Goal: Task Accomplishment & Management: Manage account settings

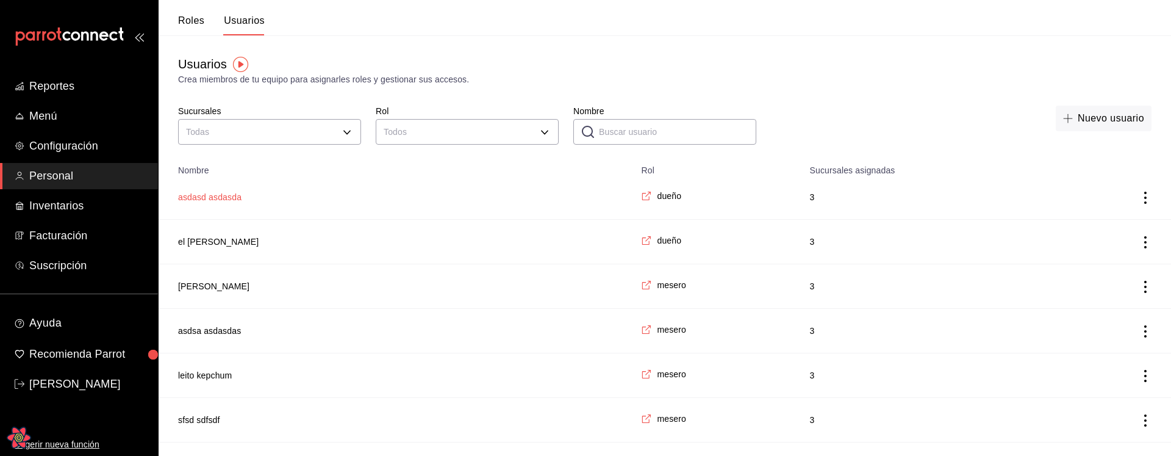
click at [221, 195] on button "asdasd asdasda" at bounding box center [209, 197] width 63 height 12
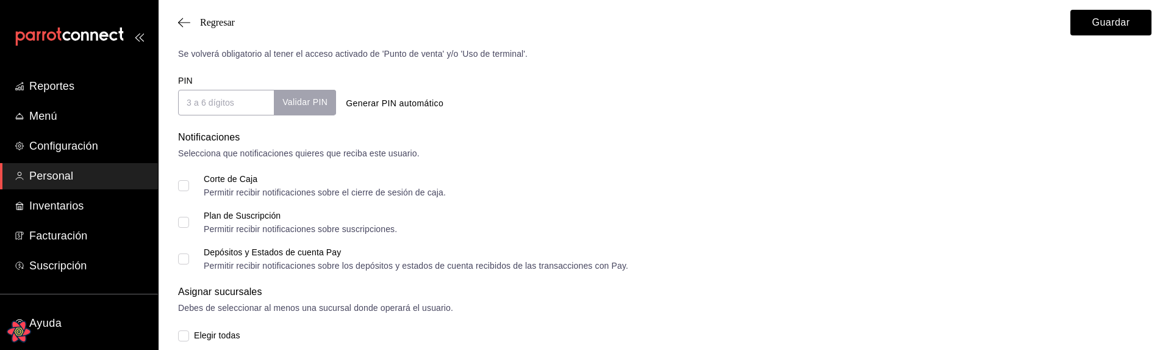
scroll to position [583, 0]
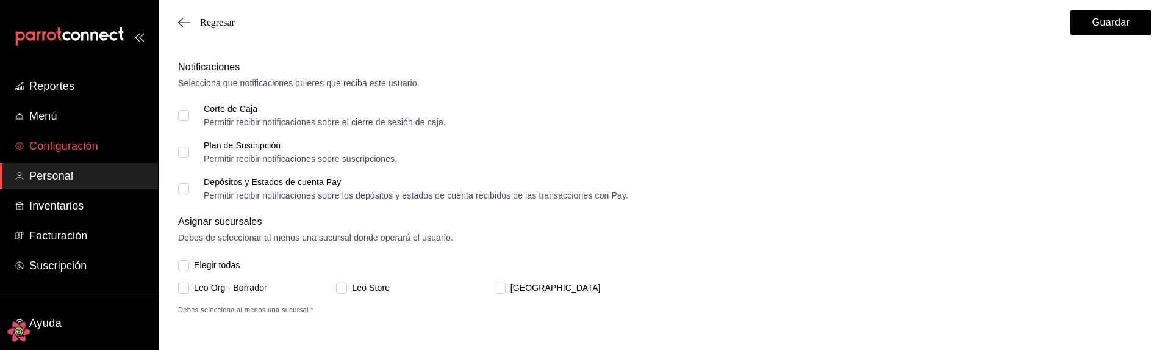
click at [65, 148] on span "Configuración" at bounding box center [88, 146] width 119 height 16
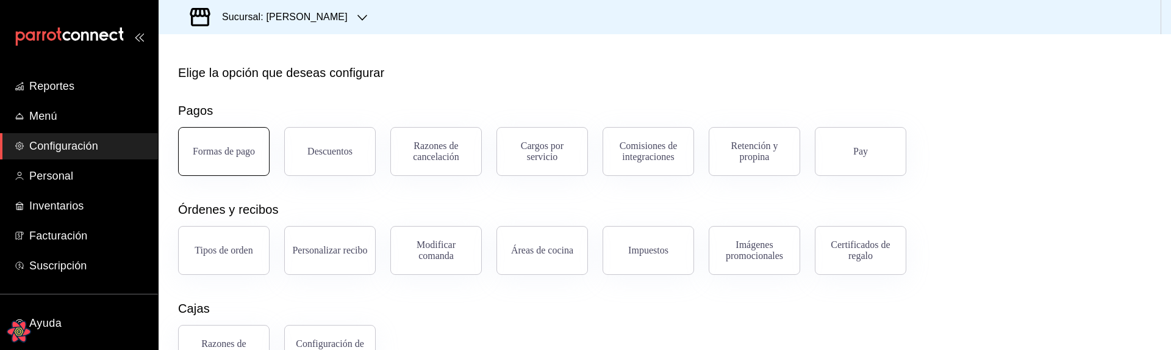
click at [221, 162] on button "Formas de pago" at bounding box center [224, 151] width 92 height 49
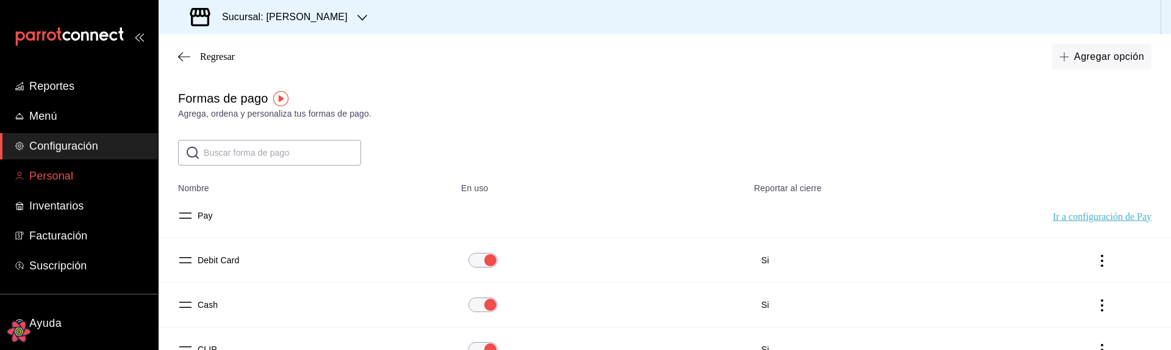
click at [85, 171] on span "Personal" at bounding box center [88, 176] width 119 height 16
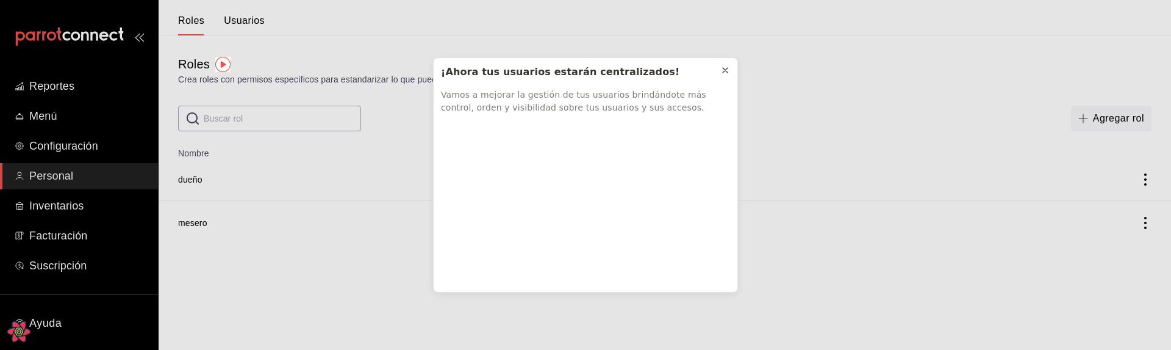
click at [728, 70] on icon at bounding box center [726, 70] width 10 height 10
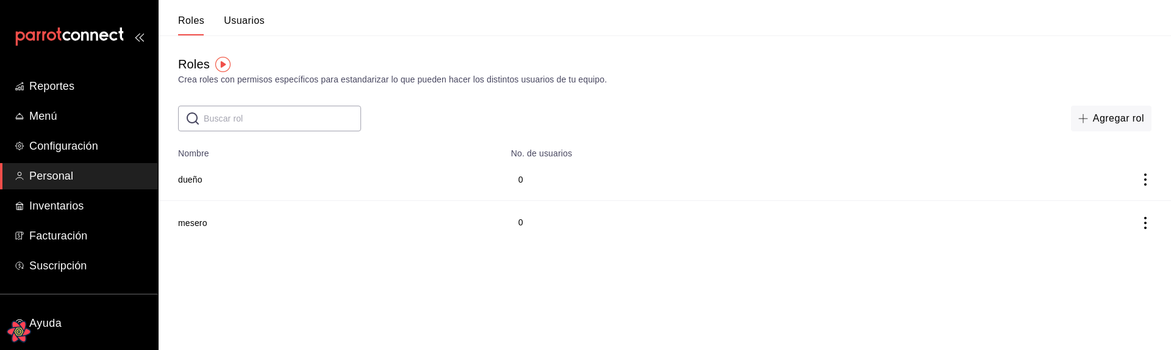
click at [252, 28] on button "Usuarios" at bounding box center [244, 25] width 41 height 21
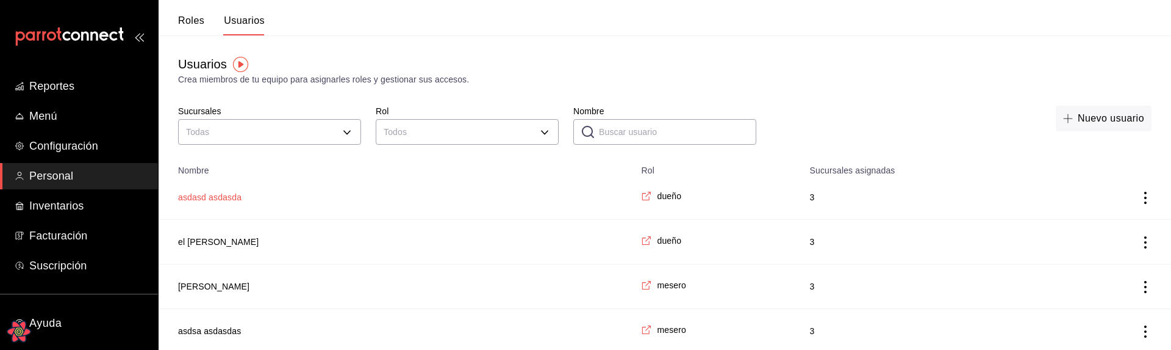
click at [213, 193] on button "asdasd asdasda" at bounding box center [209, 197] width 63 height 12
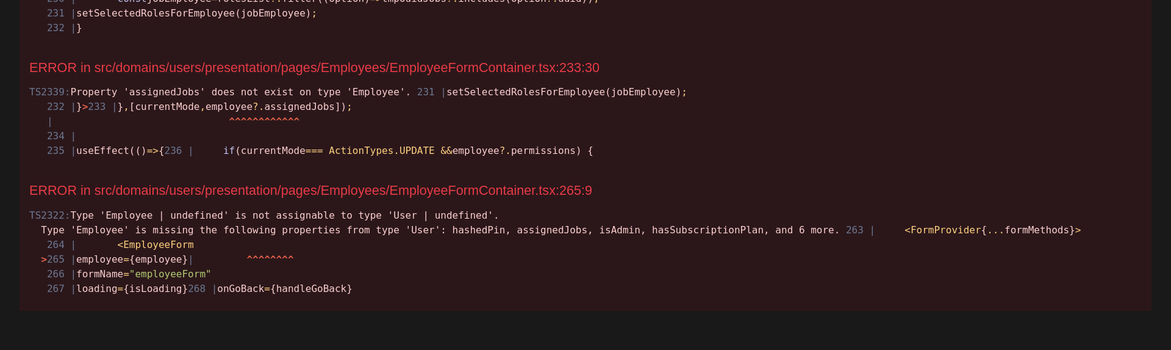
scroll to position [1253, 0]
click at [292, 156] on span "231 | setSelectedRolesForEmployee(jobEmployee) ; 232 | } > 233 | } , [currentMo…" at bounding box center [358, 121] width 658 height 70
copy span "assignedJobs"
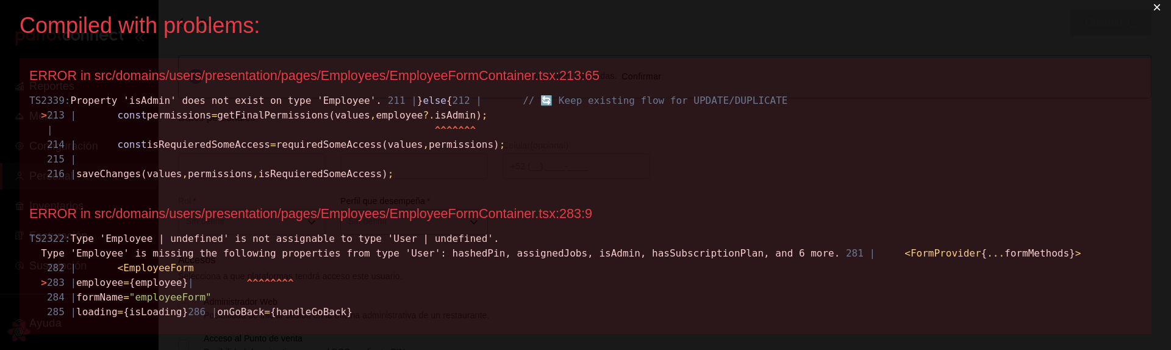
scroll to position [5, 0]
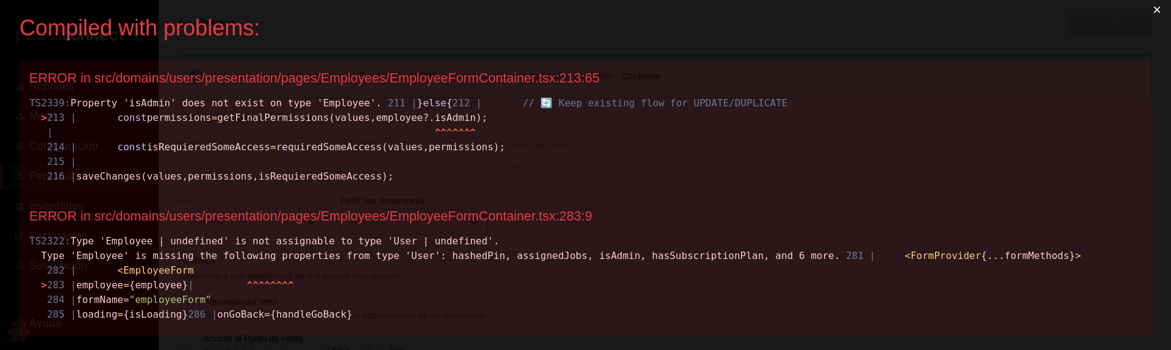
checkbox input "true"
click at [1156, 10] on button "×" at bounding box center [1157, 9] width 28 height 29
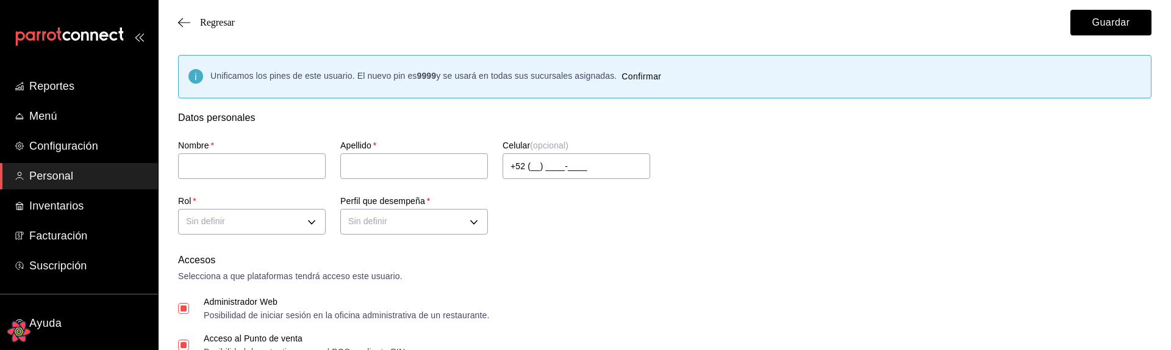
click at [20, 333] on icon "Open React Query Devtools" at bounding box center [19, 331] width 24 height 22
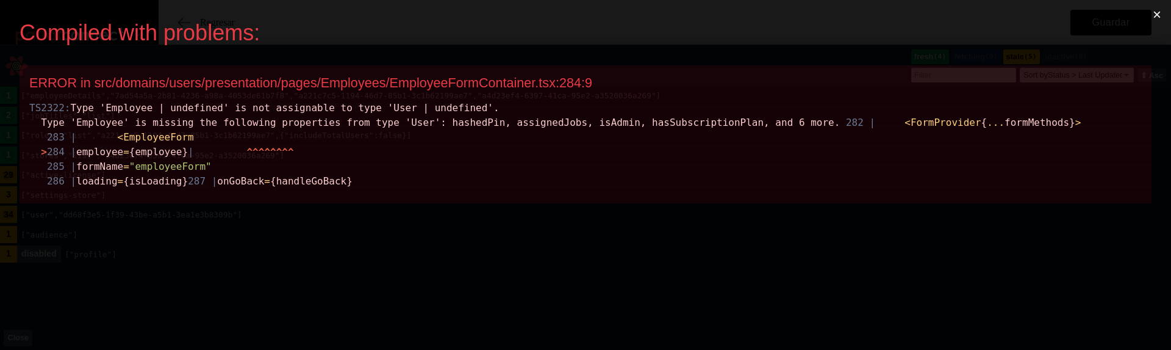
scroll to position [0, 0]
click at [1162, 16] on button "×" at bounding box center [1157, 14] width 28 height 29
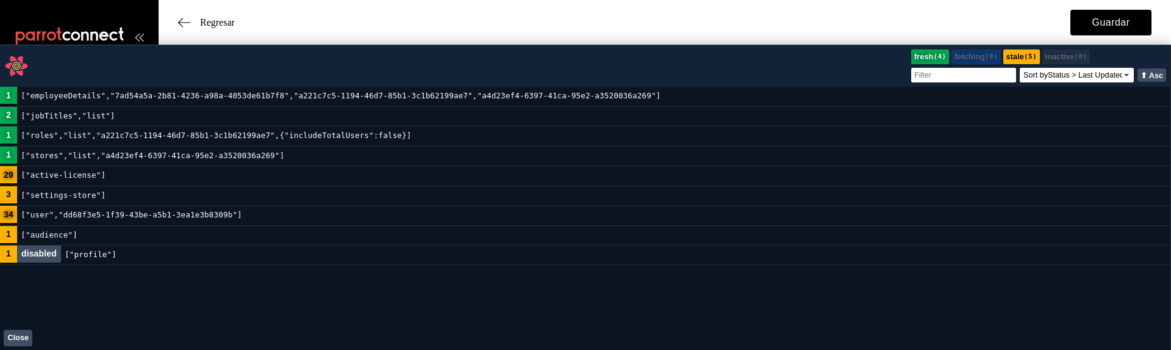
click at [21, 337] on button "Close" at bounding box center [18, 337] width 29 height 16
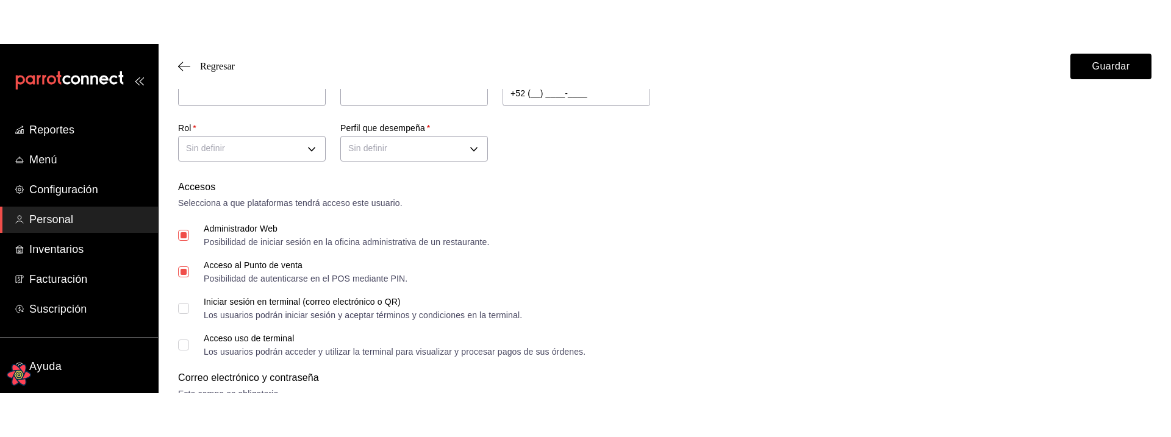
scroll to position [49, 0]
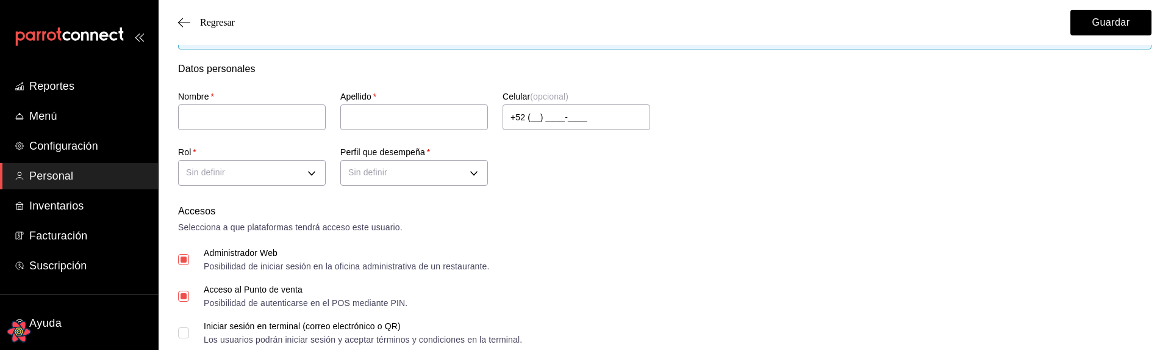
click at [636, 246] on div "Accesos Selecciona a que plataformas tendrá acceso este usuario. Administrador …" at bounding box center [665, 292] width 974 height 176
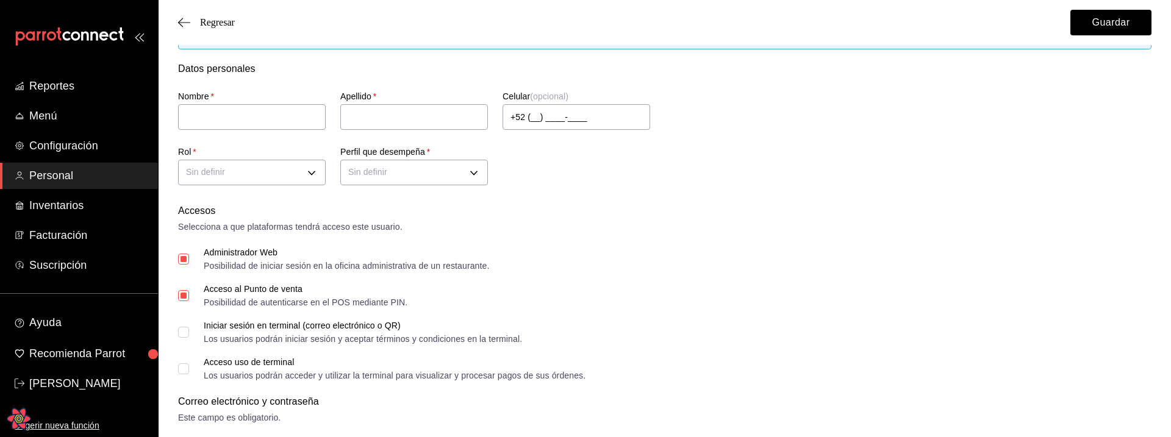
click at [753, 306] on div "Acceso al Punto de venta Posibilidad de autenticarse en el POS mediante PIN." at bounding box center [665, 296] width 974 height 22
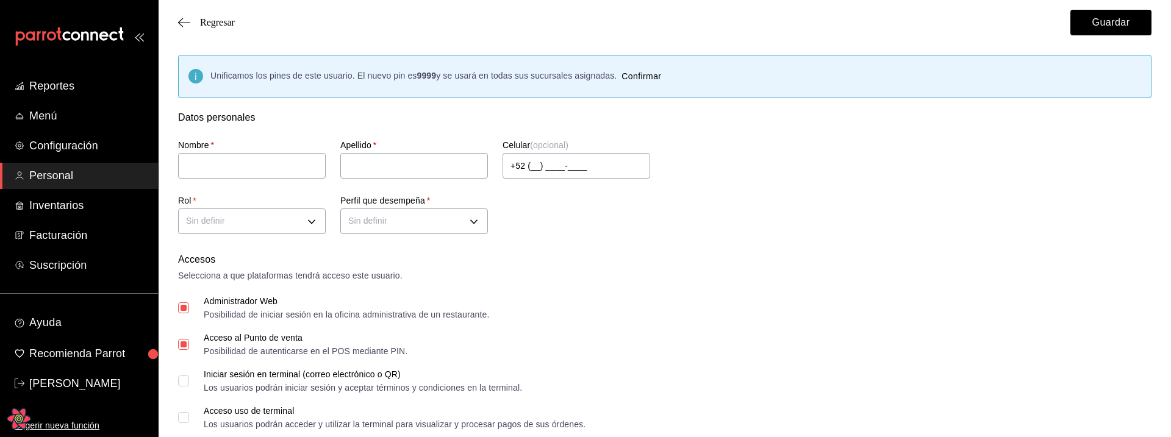
click at [753, 304] on div "Administrador Web Posibilidad de iniciar sesión en la oficina administrativa de…" at bounding box center [665, 308] width 974 height 22
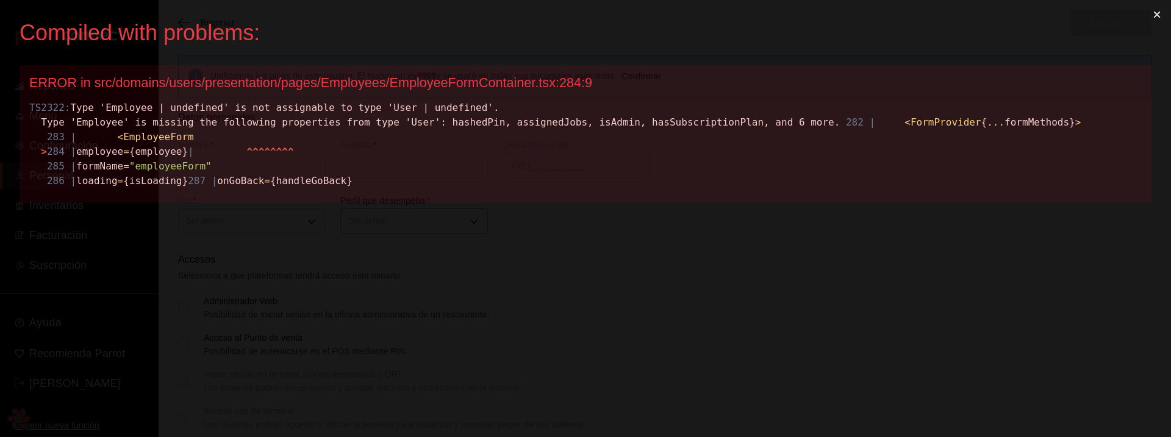
checkbox input "true"
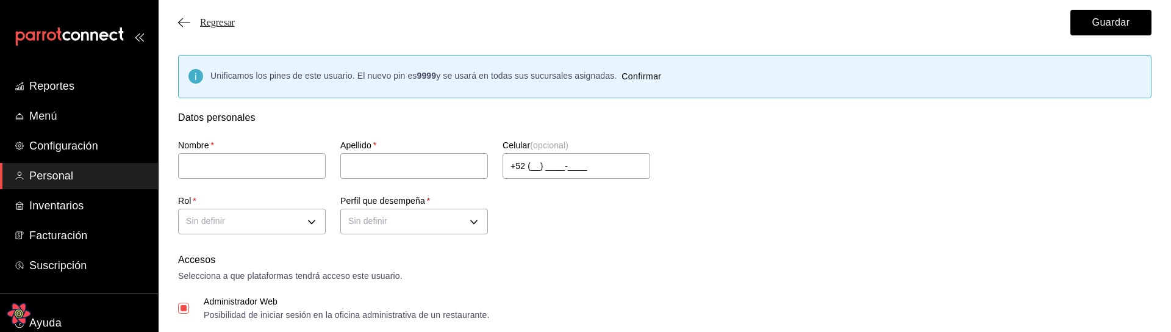
click at [231, 22] on span "Regresar" at bounding box center [217, 22] width 35 height 11
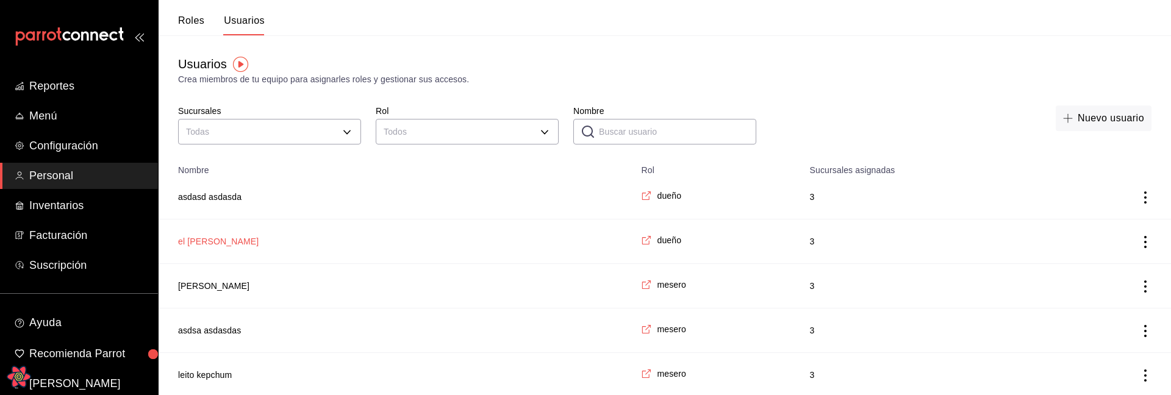
click at [238, 242] on button "el [PERSON_NAME]" at bounding box center [218, 242] width 81 height 12
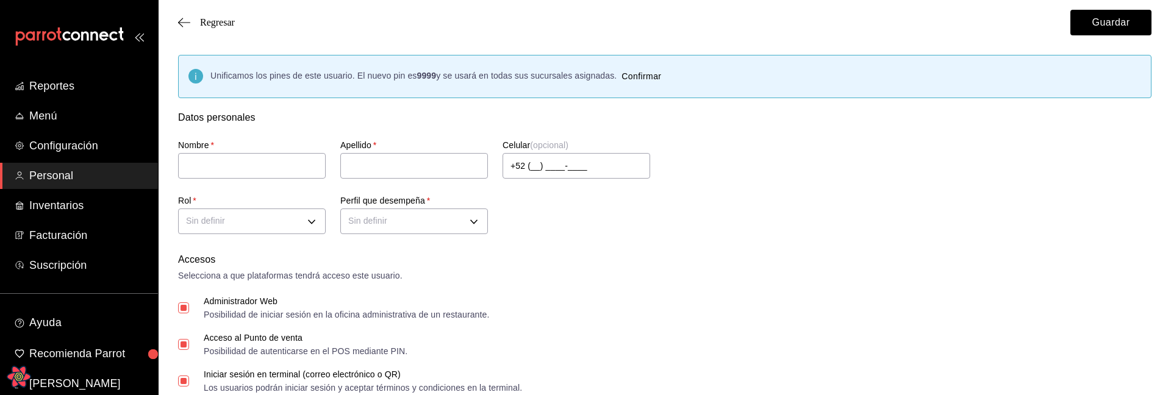
checkbox input "false"
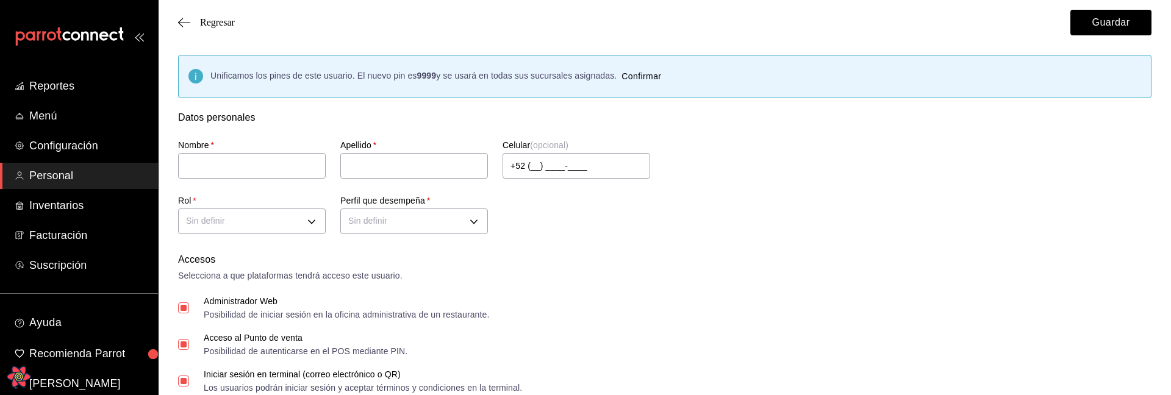
checkbox input "false"
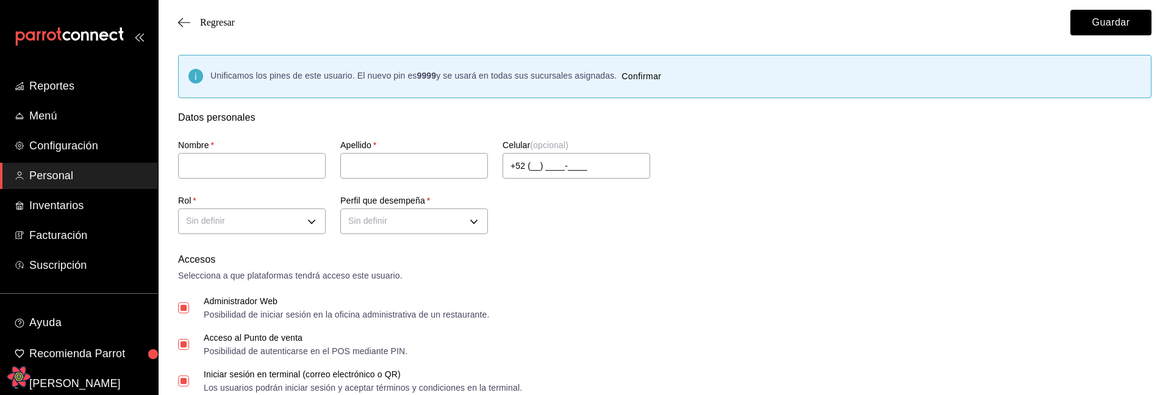
checkbox input "false"
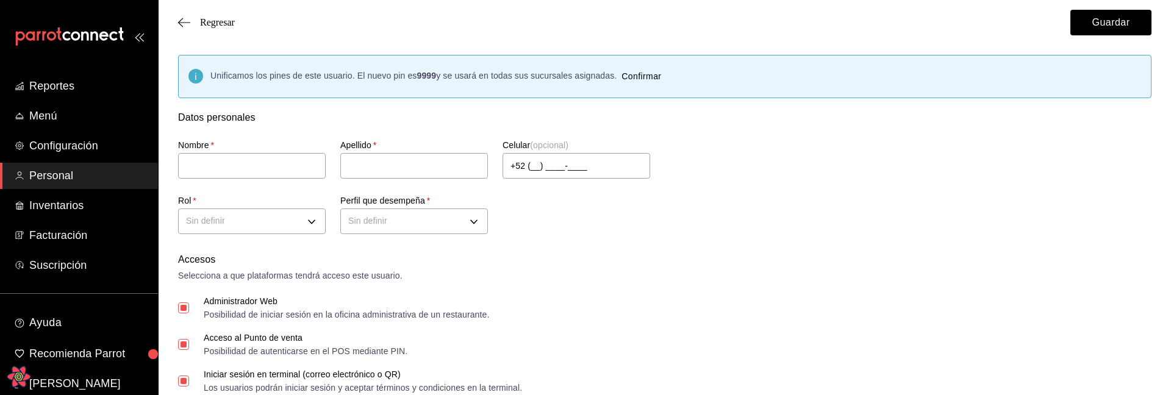
checkbox input "false"
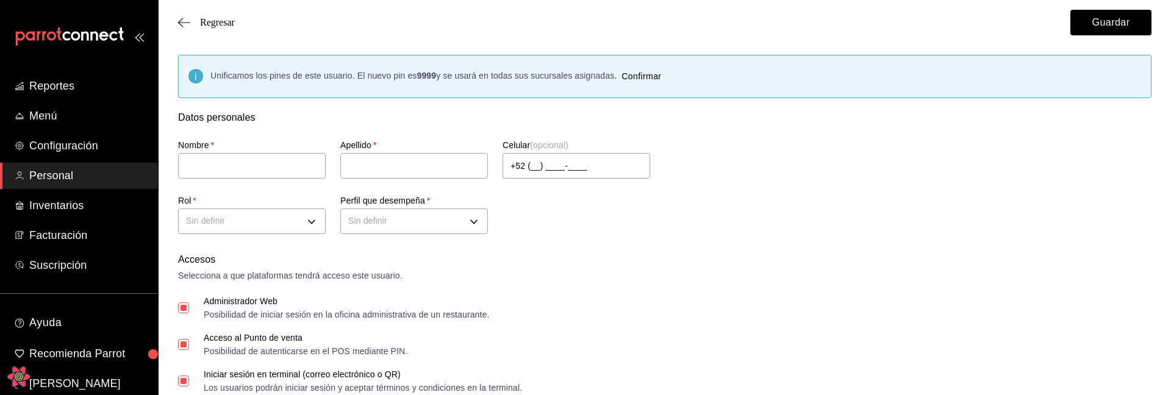
checkbox input "false"
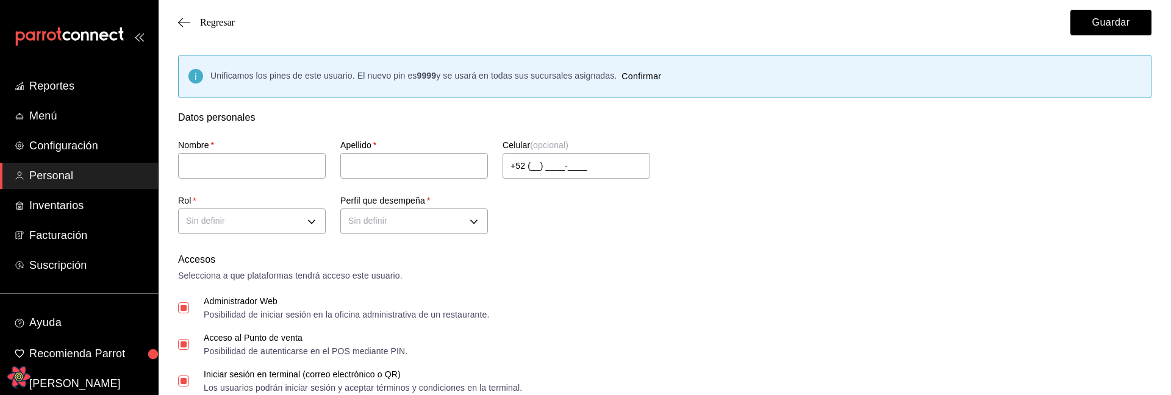
checkbox input "false"
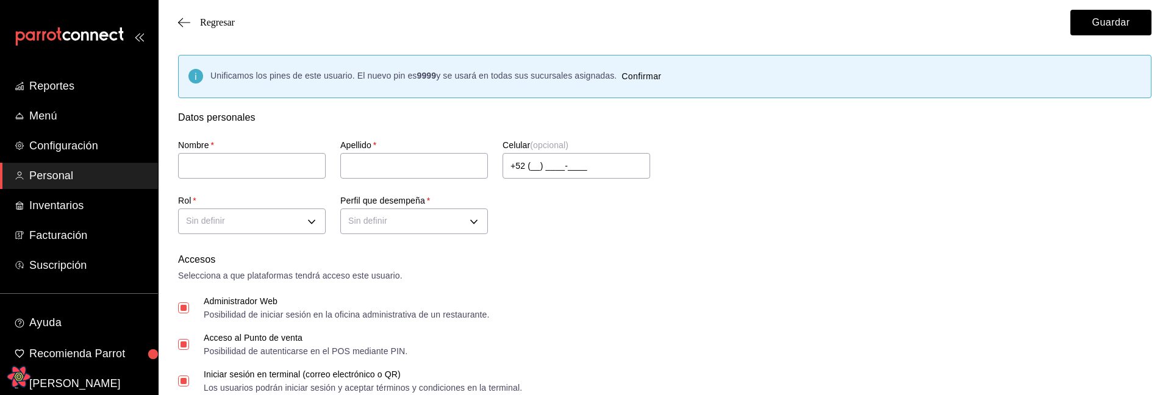
checkbox input "false"
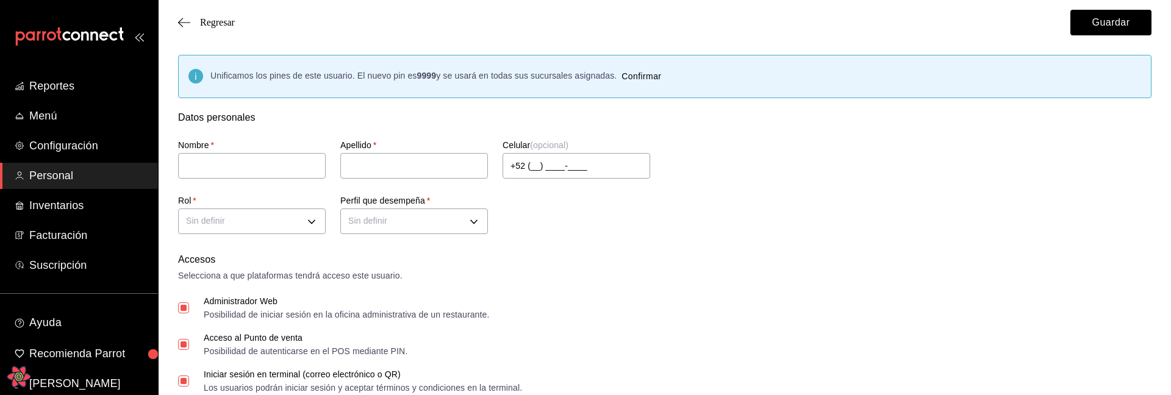
checkbox input "false"
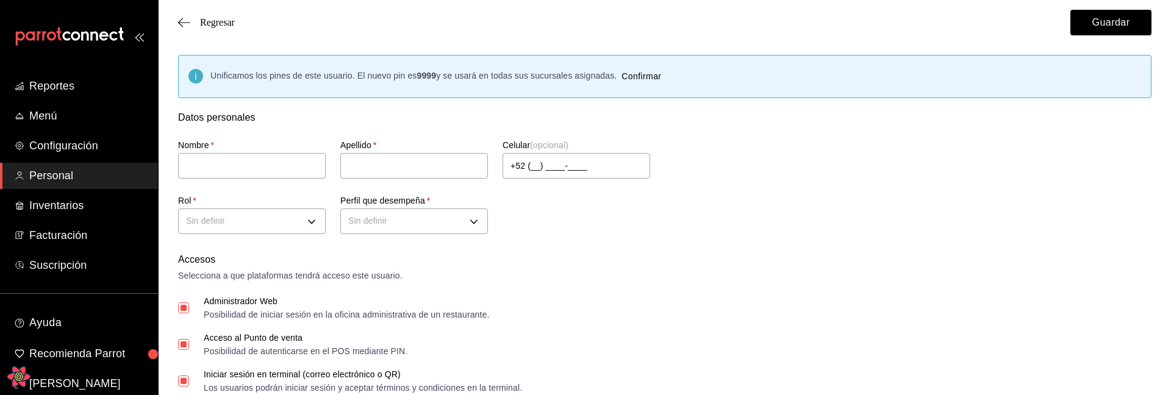
checkbox input "false"
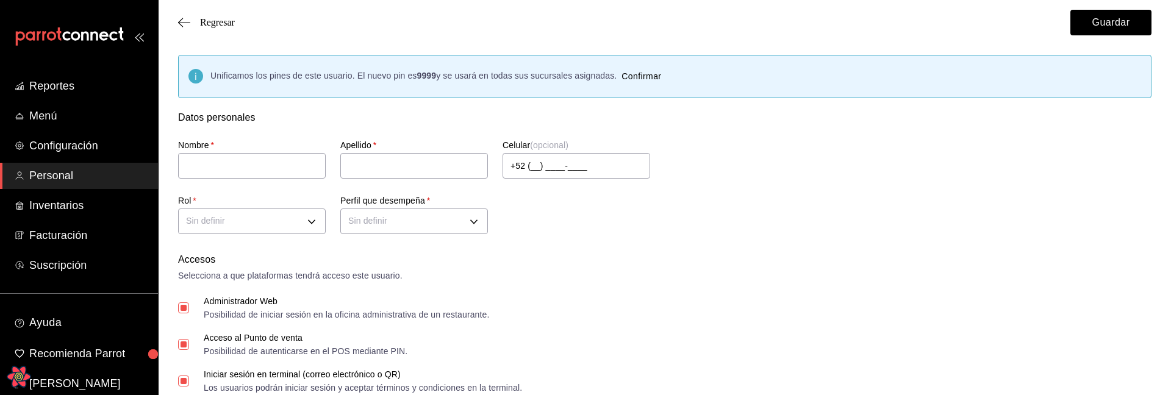
checkbox input "false"
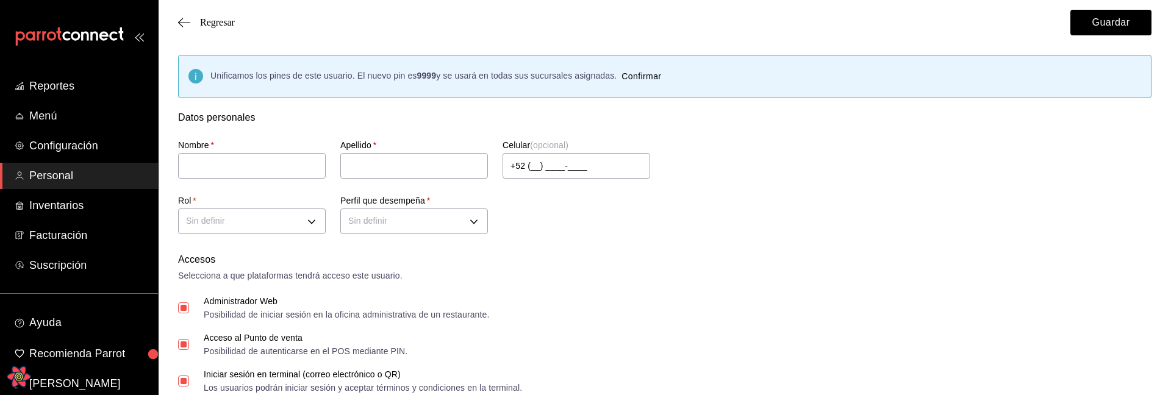
checkbox input "false"
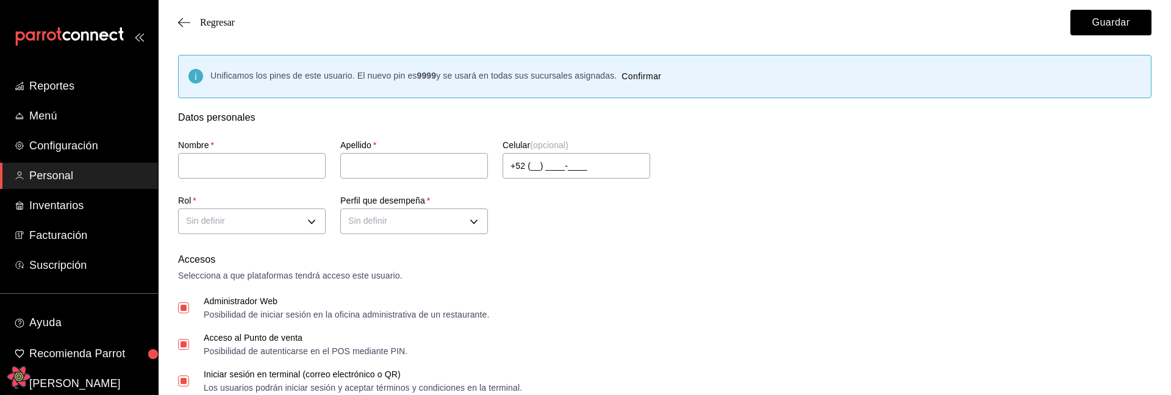
checkbox input "false"
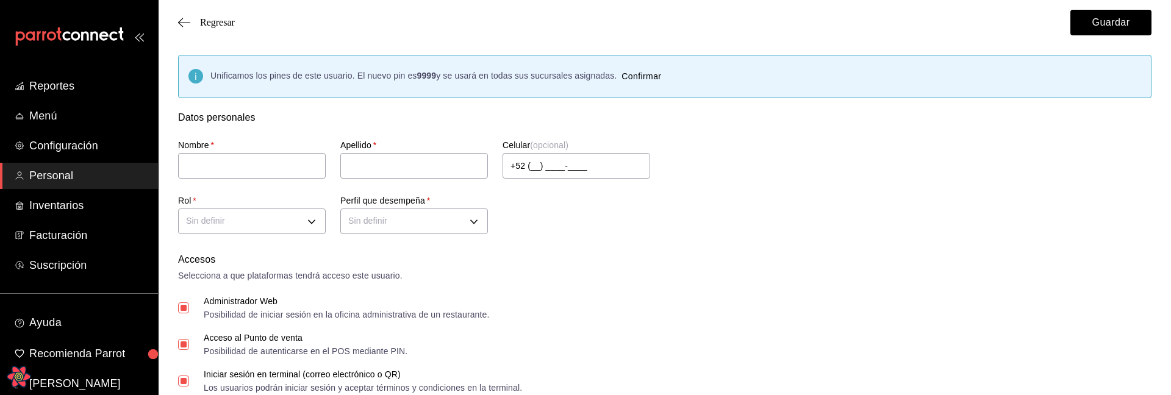
checkbox input "false"
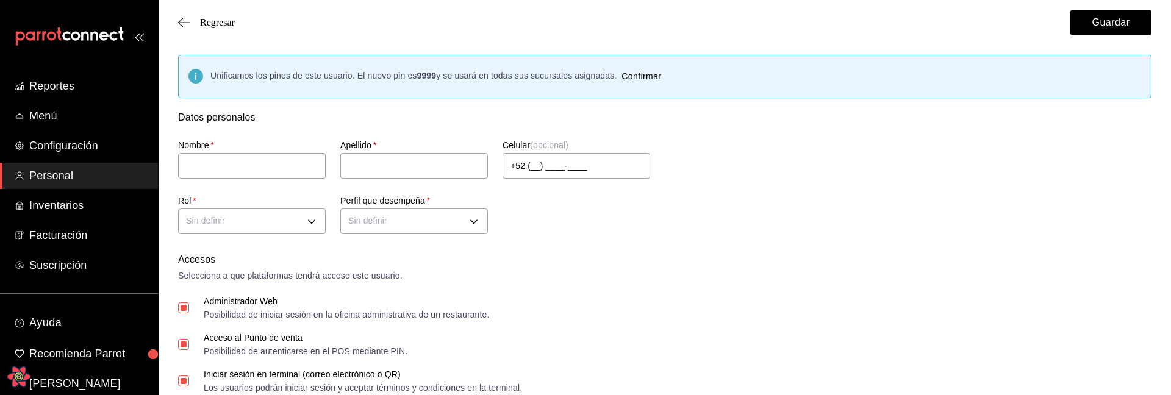
checkbox input "false"
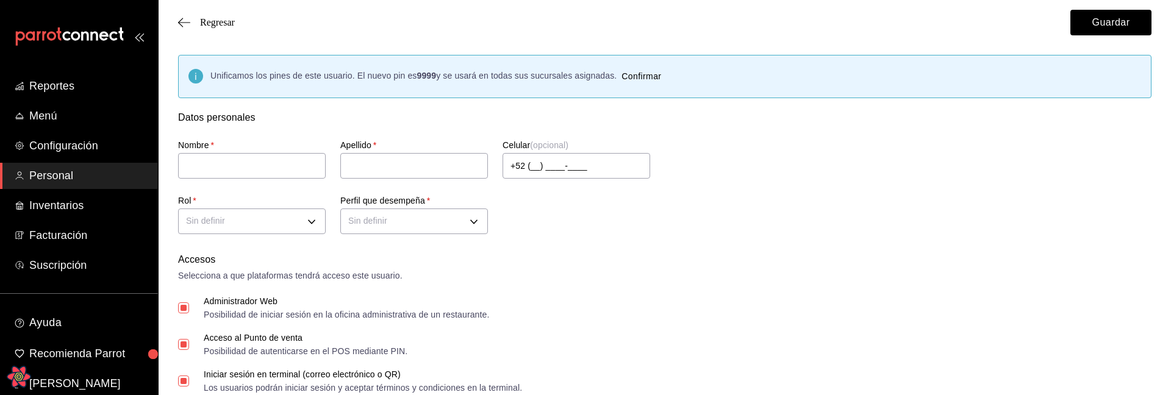
checkbox input "false"
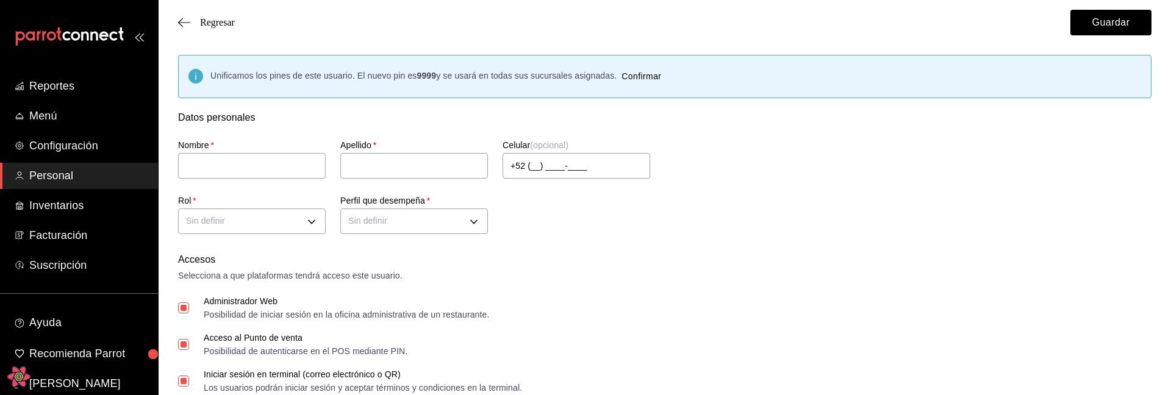
checkbox input "false"
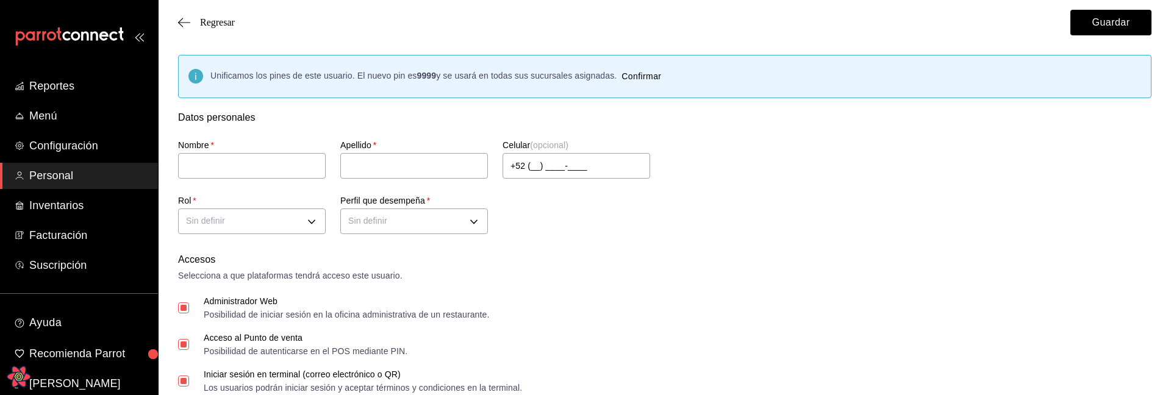
checkbox input "false"
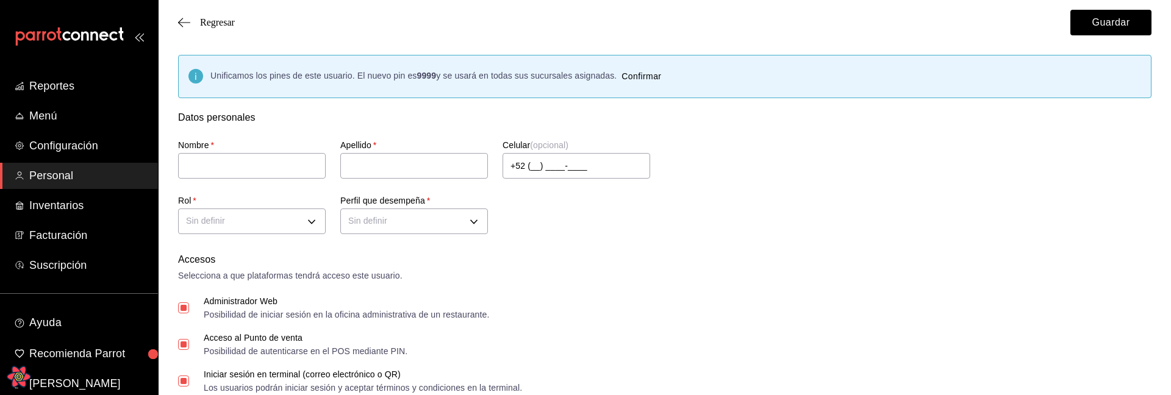
checkbox input "false"
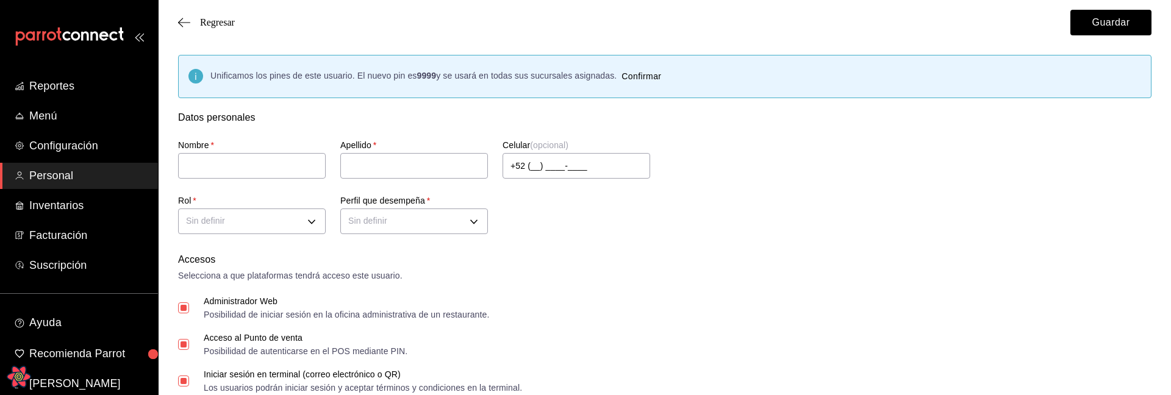
checkbox input "false"
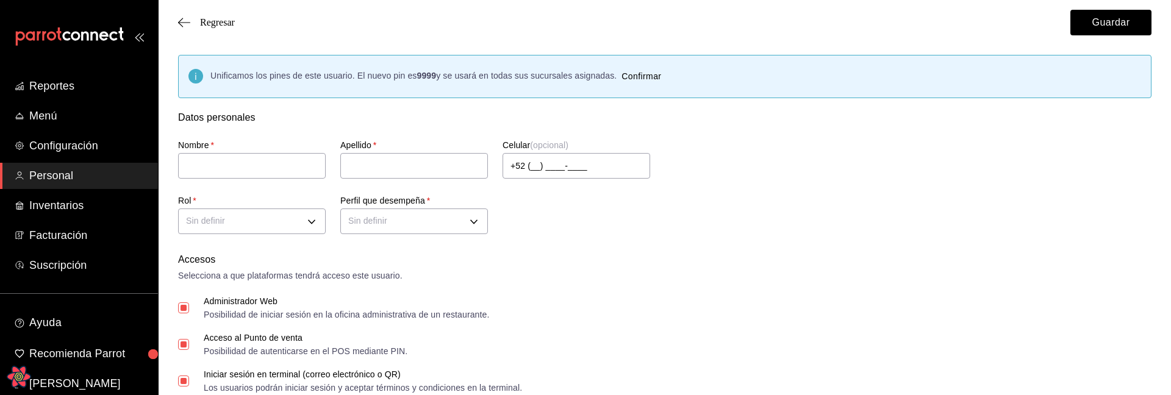
checkbox input "false"
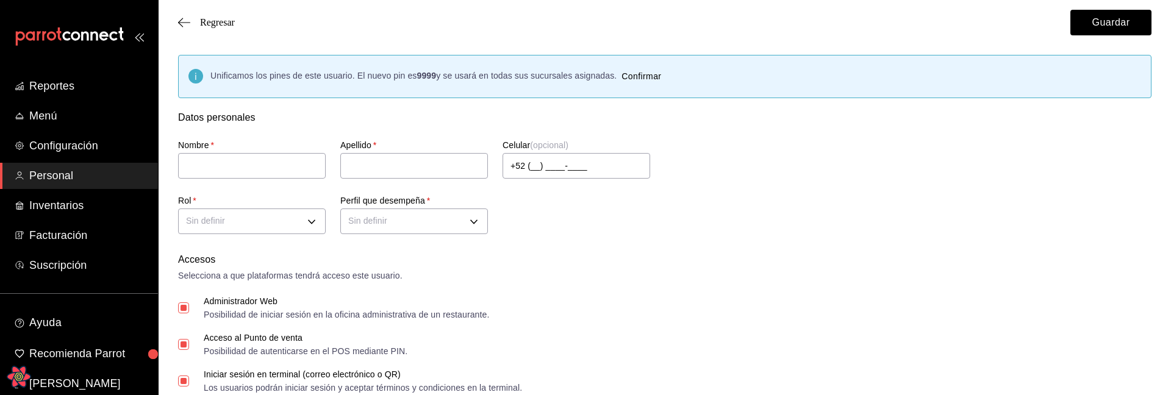
checkbox input "false"
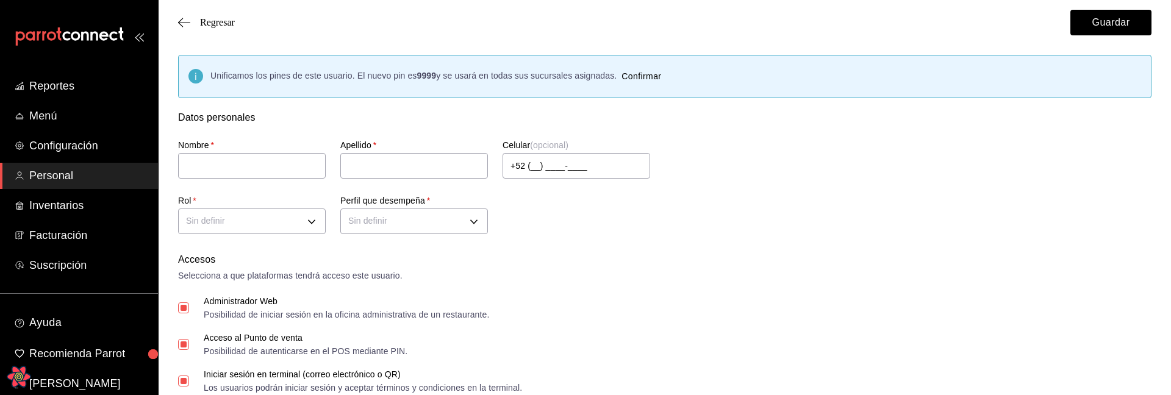
checkbox input "false"
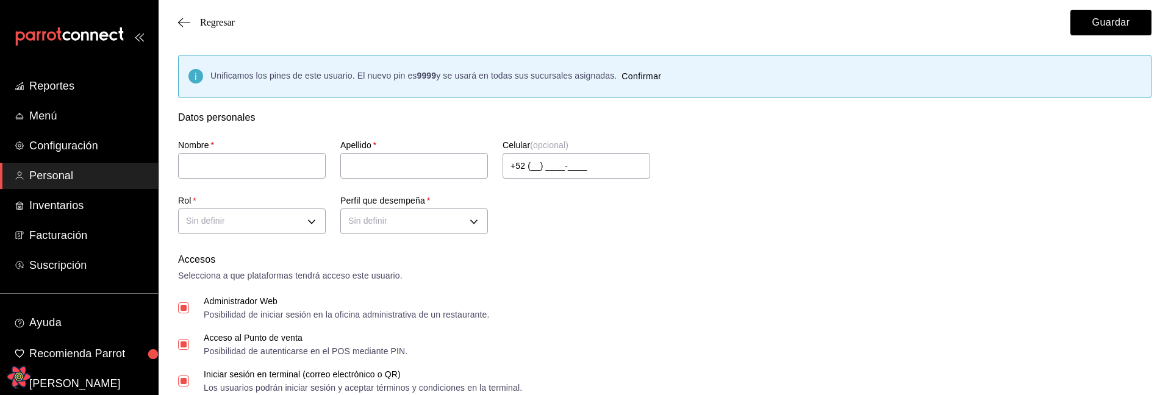
checkbox input "false"
click at [607, 263] on div "Accesos" at bounding box center [665, 260] width 974 height 15
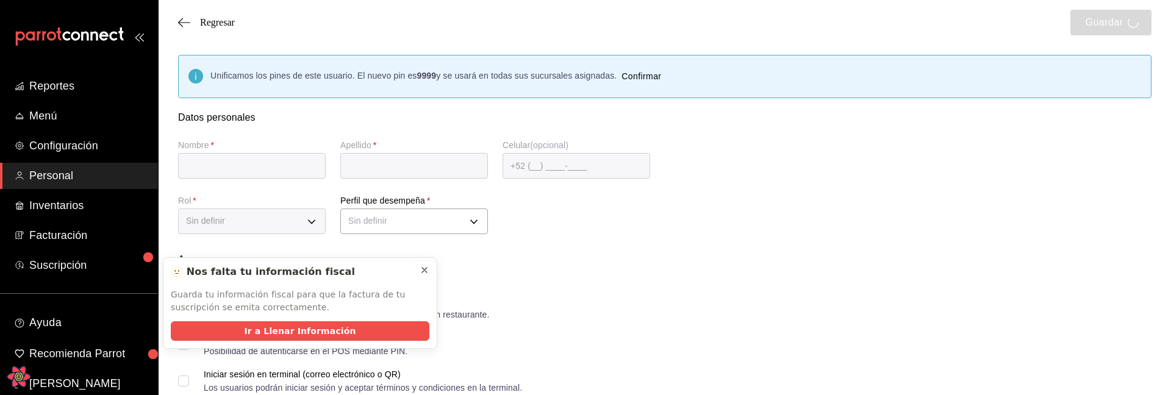
click at [431, 268] on button at bounding box center [425, 271] width 20 height 20
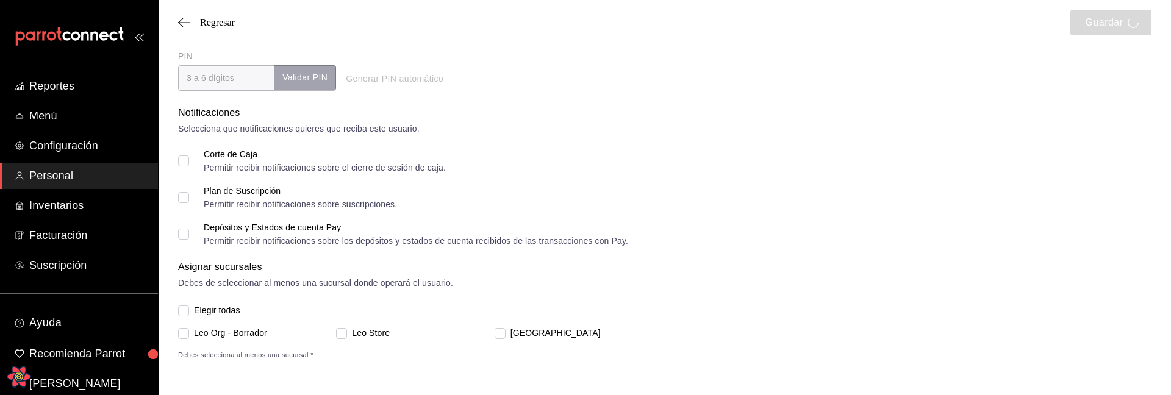
checkbox input "false"
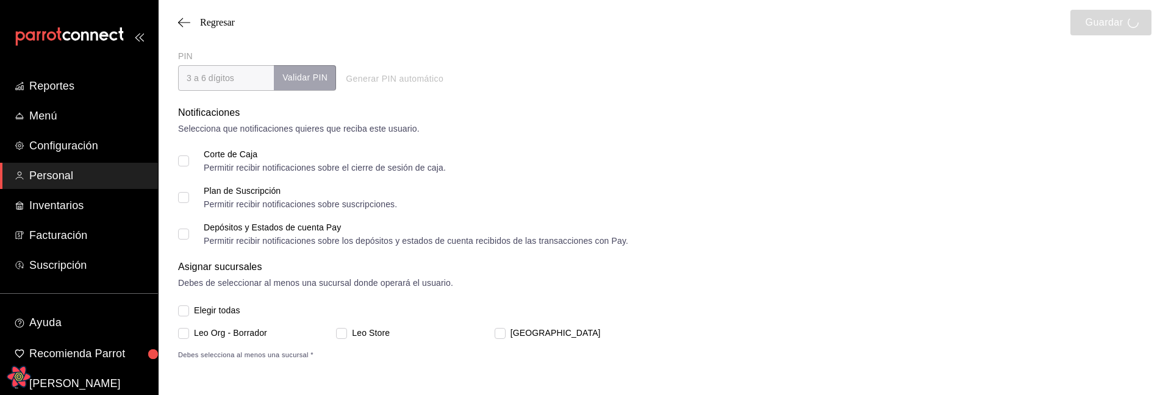
checkbox input "false"
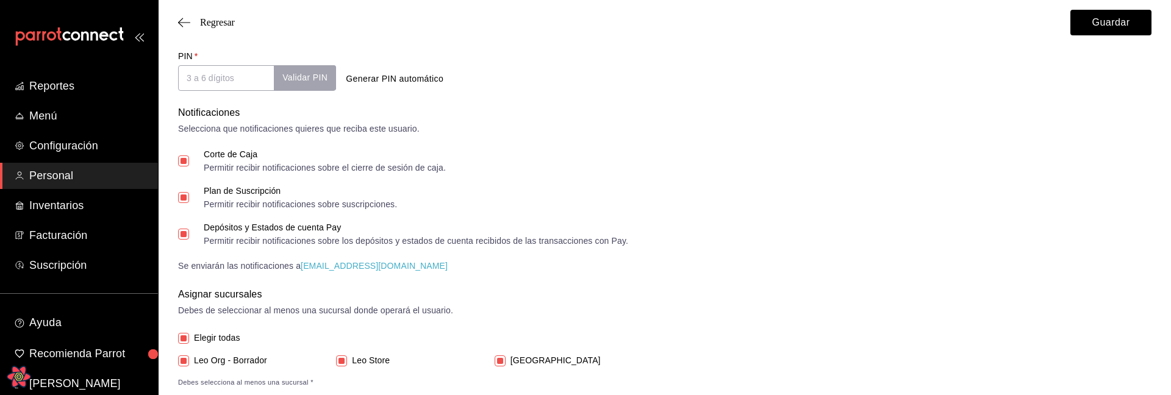
checkbox input "false"
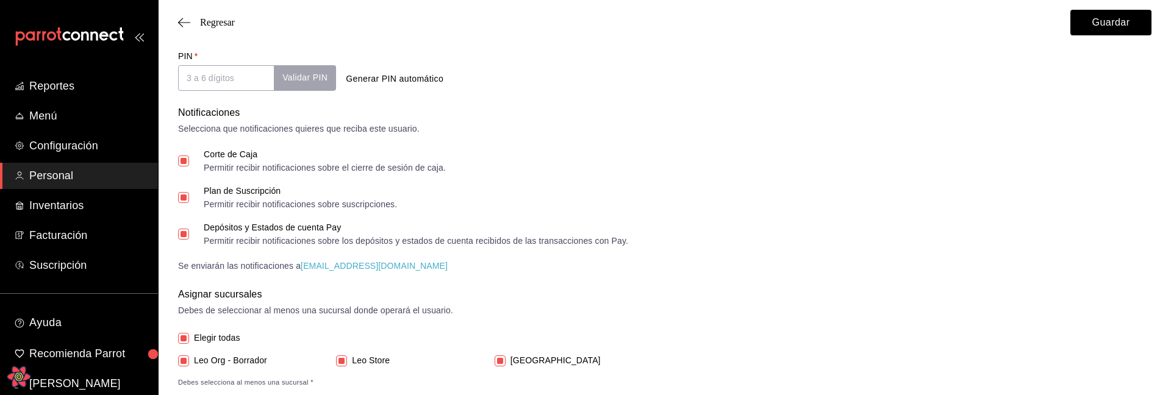
checkbox input "false"
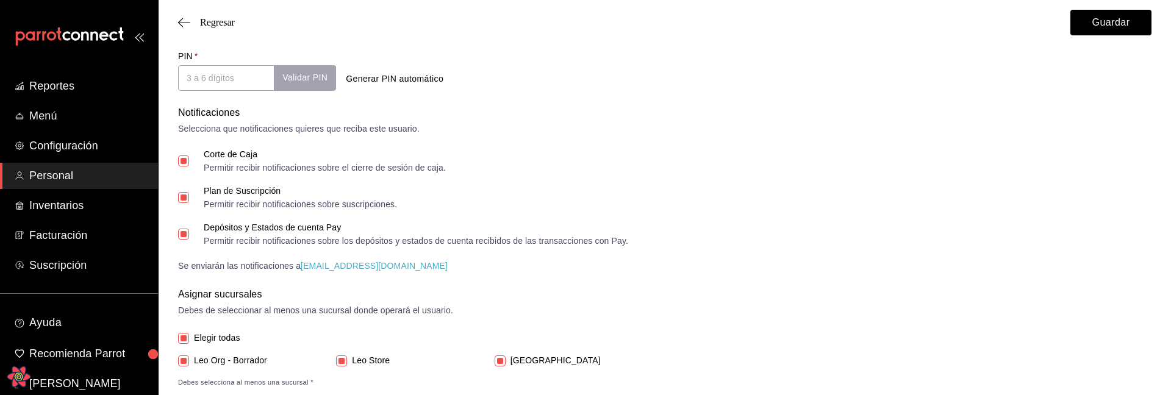
checkbox input "false"
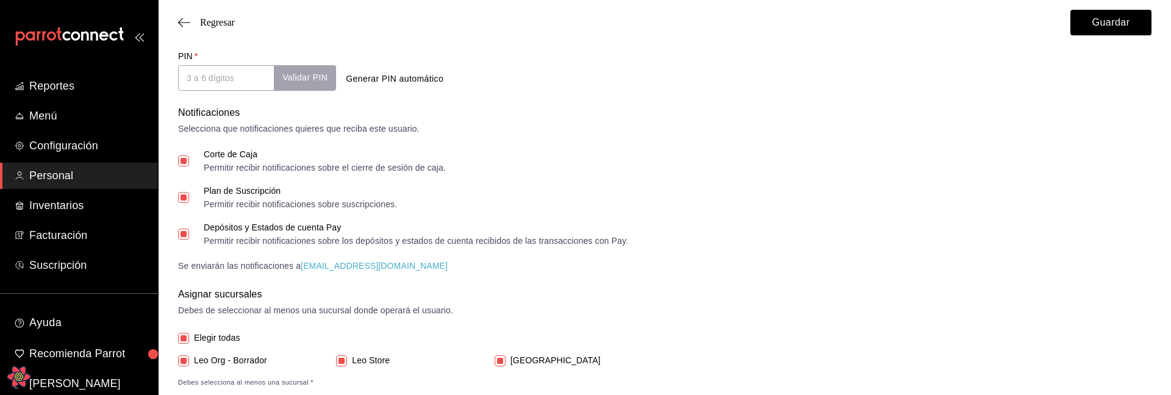
checkbox input "false"
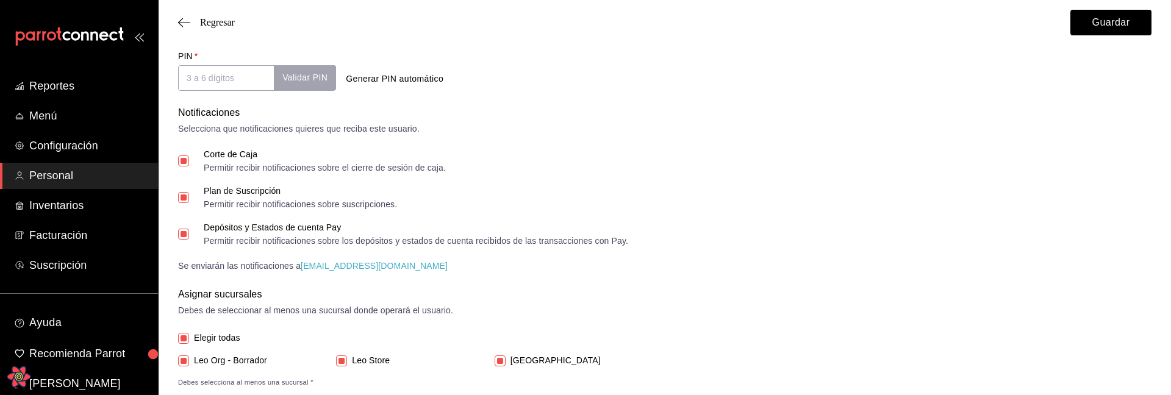
checkbox input "false"
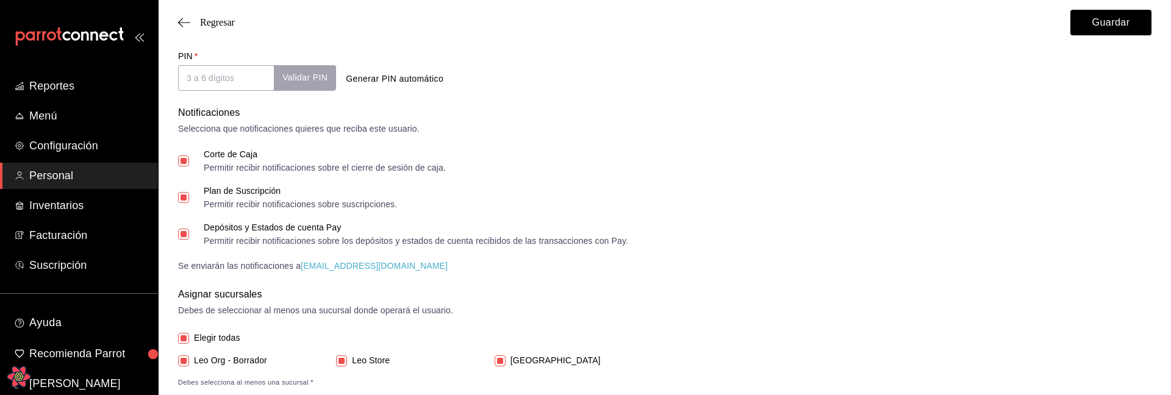
checkbox input "false"
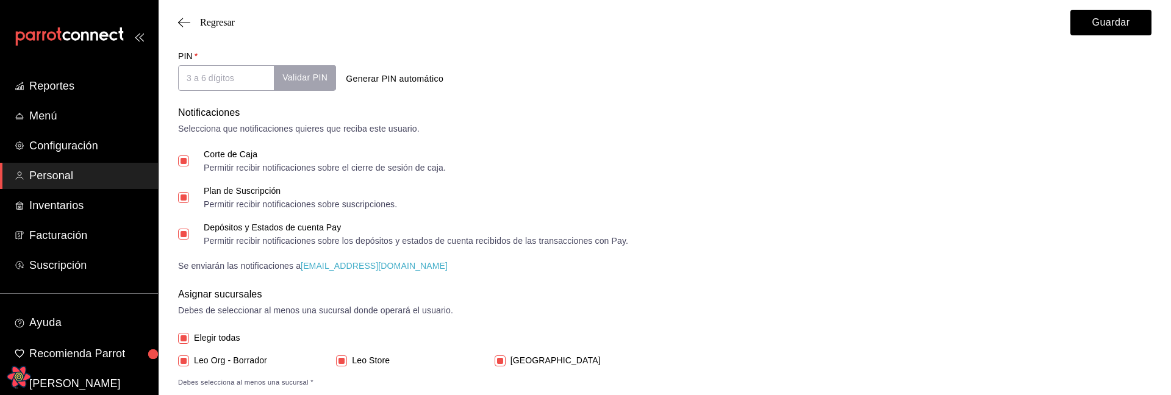
checkbox input "false"
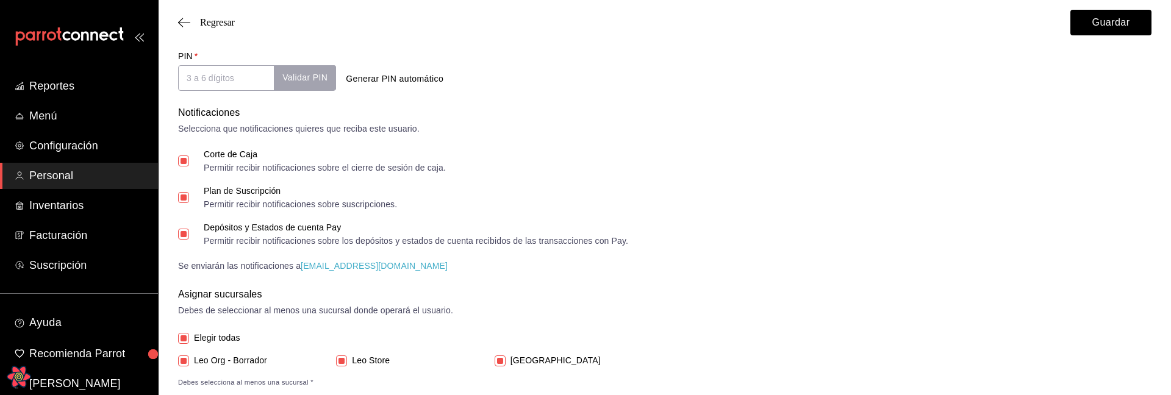
checkbox input "false"
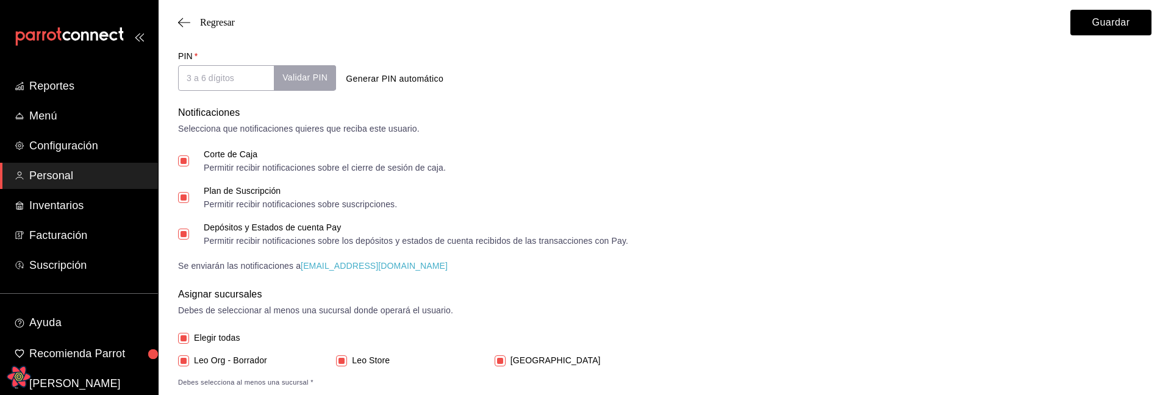
checkbox input "false"
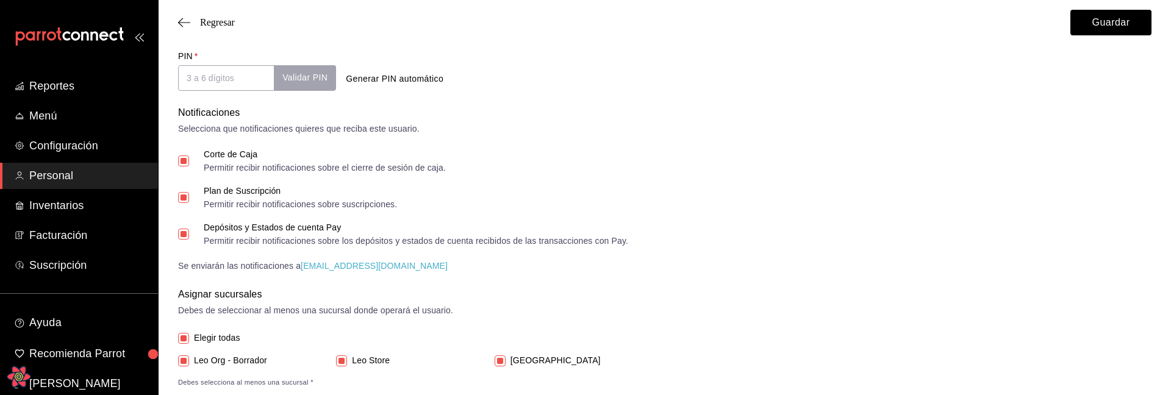
checkbox input "false"
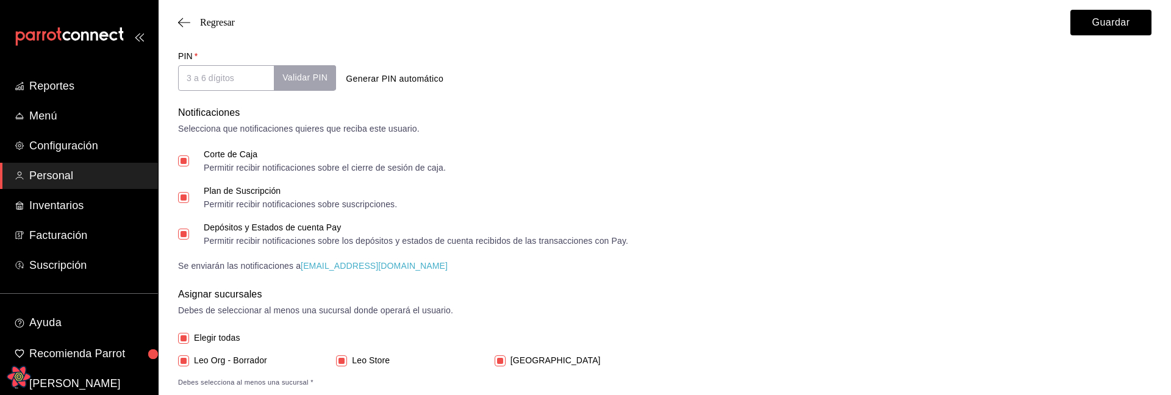
checkbox input "false"
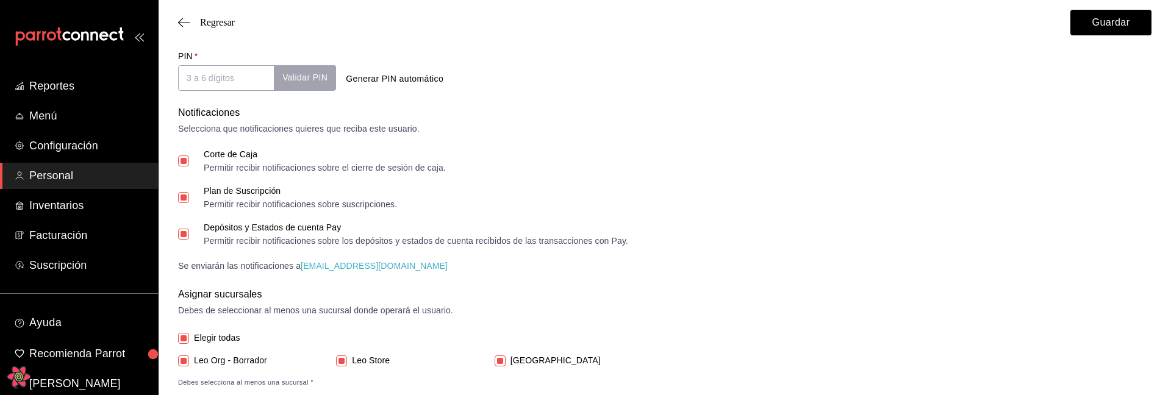
checkbox input "false"
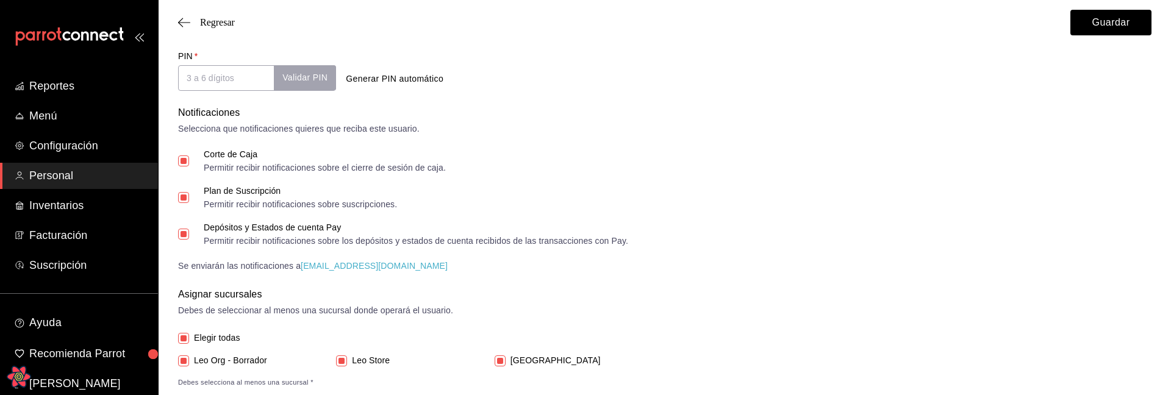
checkbox input "false"
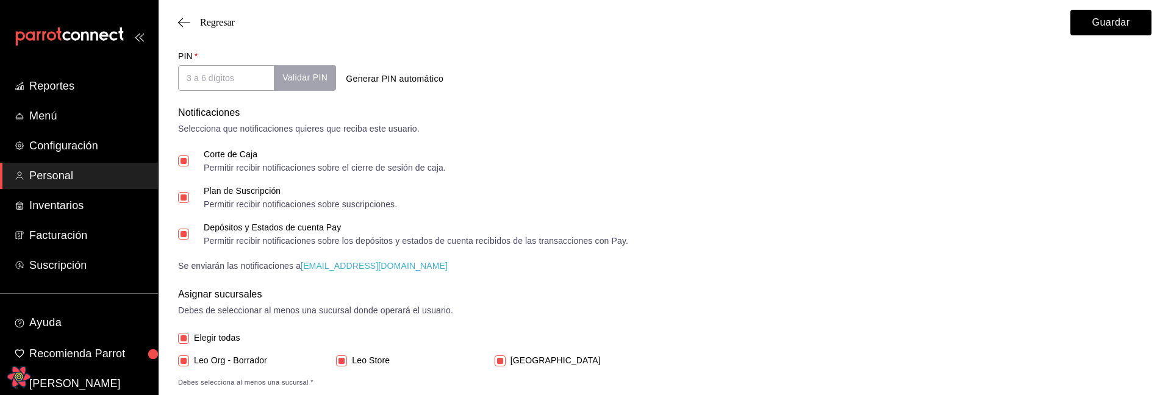
checkbox input "false"
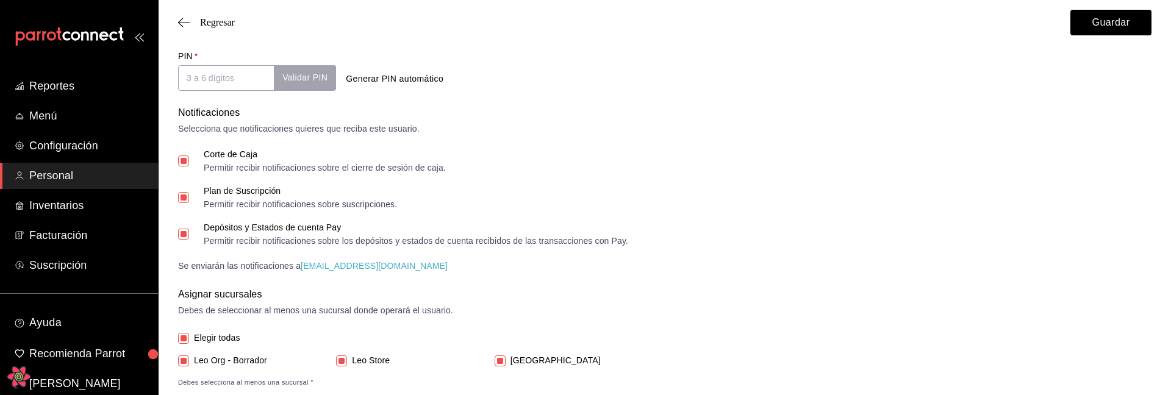
checkbox input "false"
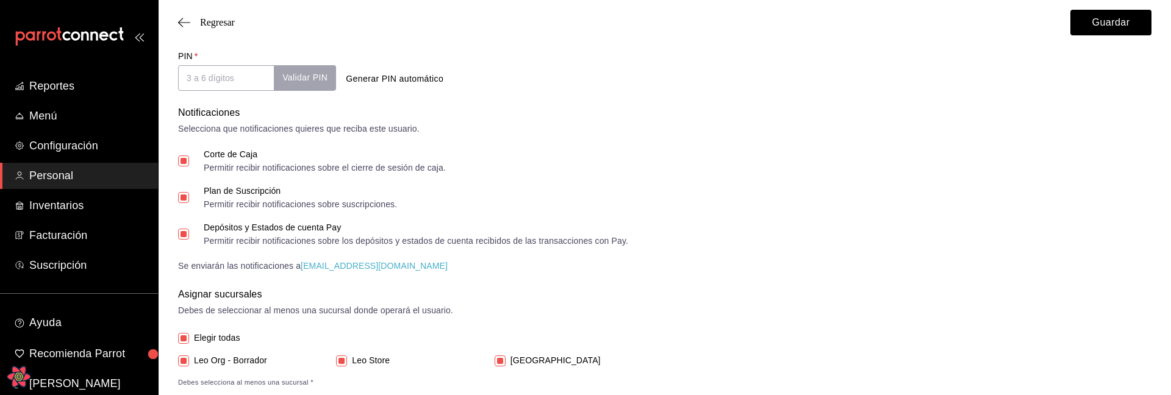
checkbox input "false"
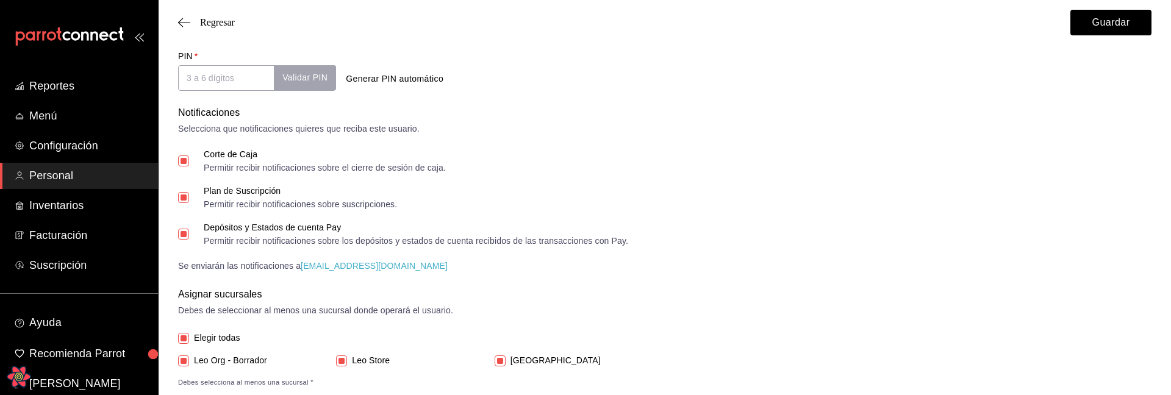
checkbox input "false"
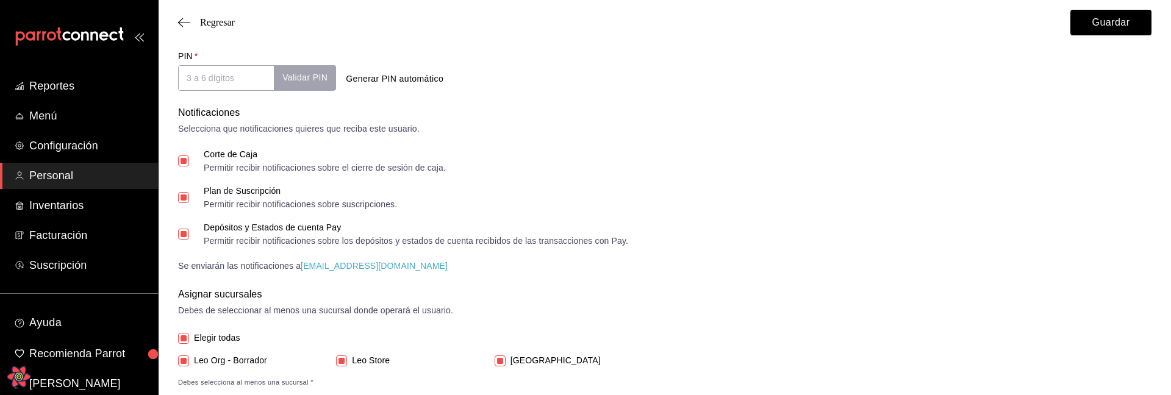
checkbox input "false"
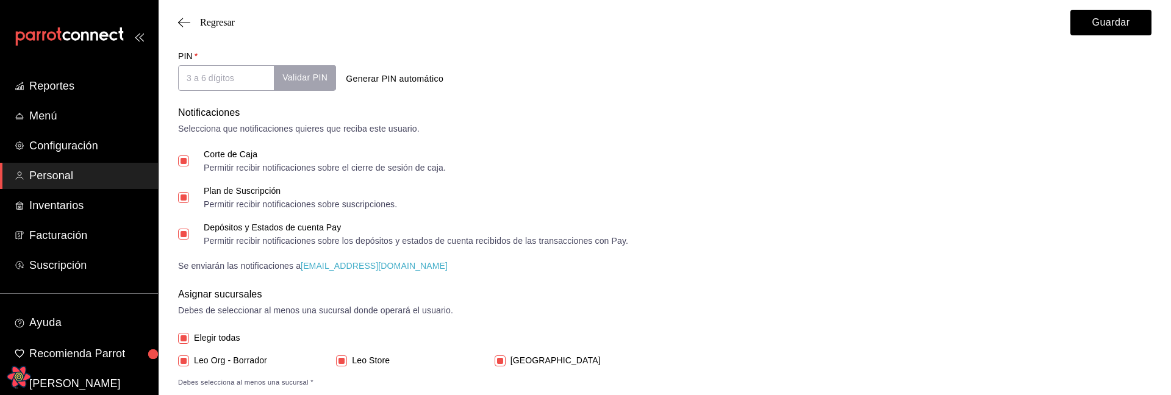
checkbox input "false"
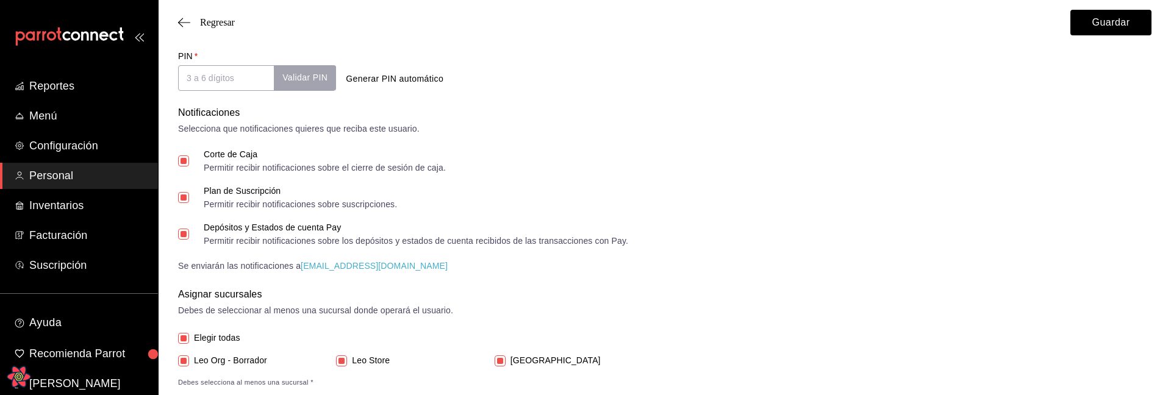
checkbox input "false"
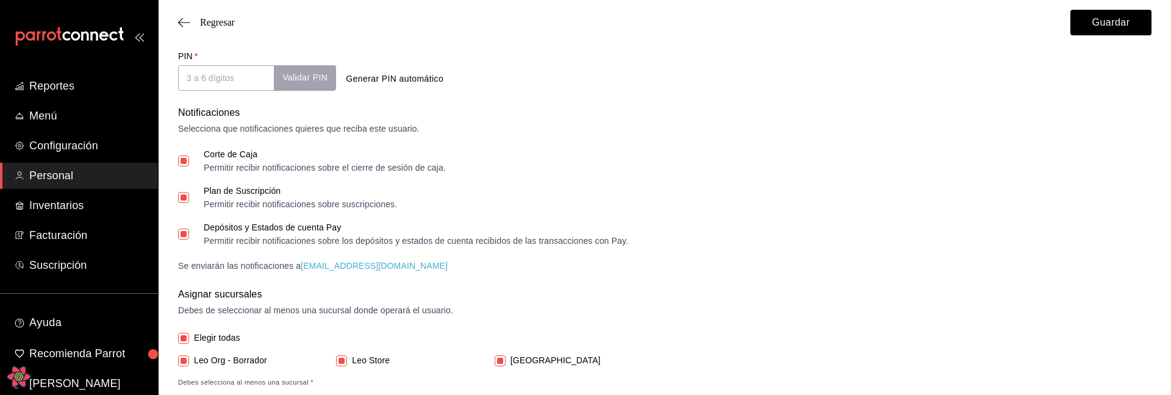
checkbox input "false"
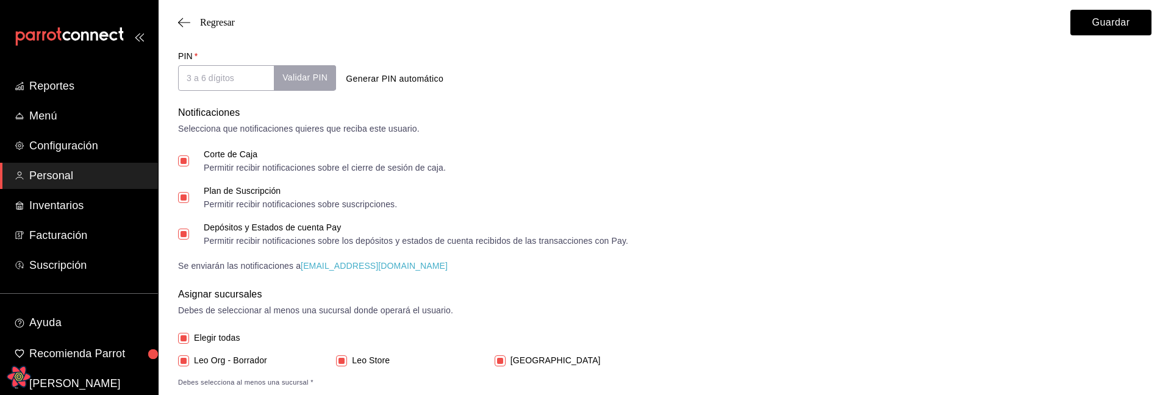
checkbox input "false"
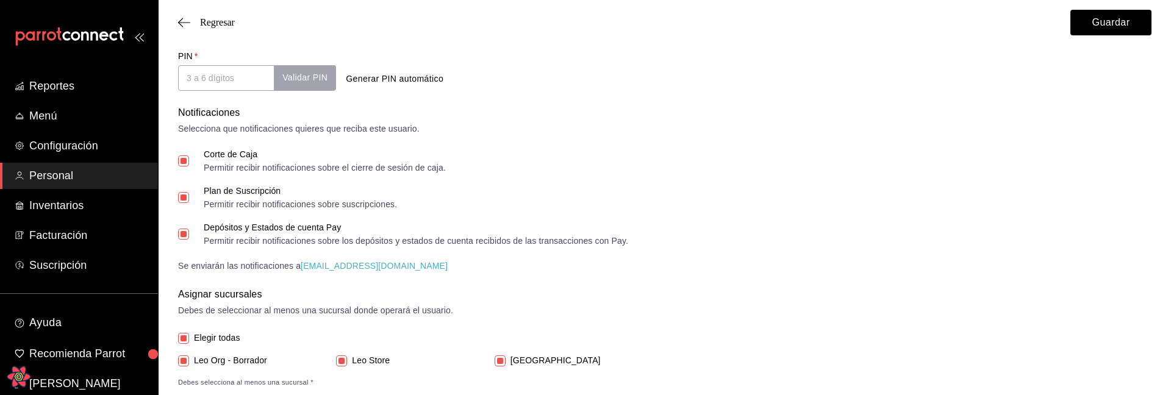
checkbox input "false"
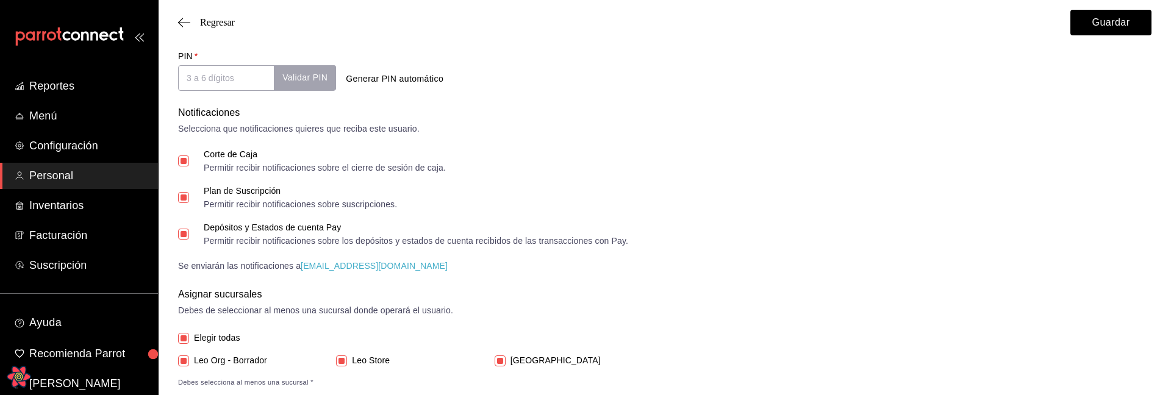
checkbox input "false"
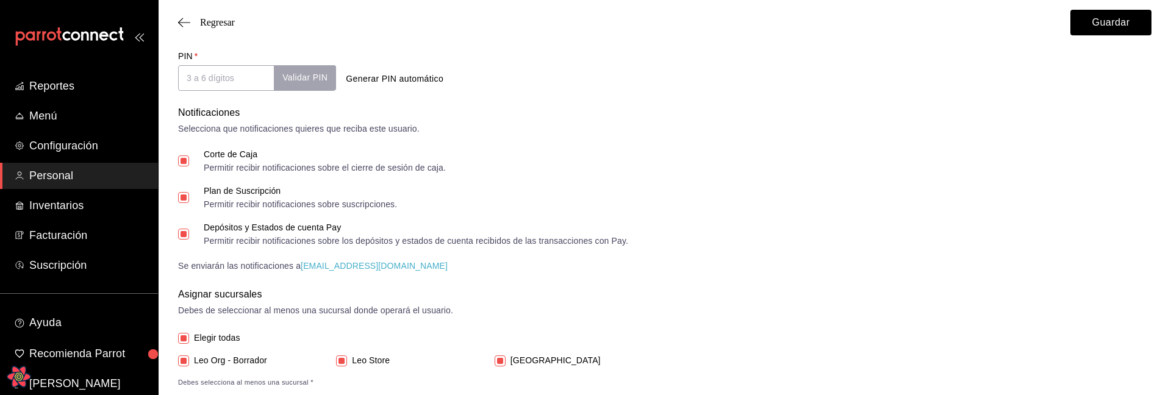
checkbox input "false"
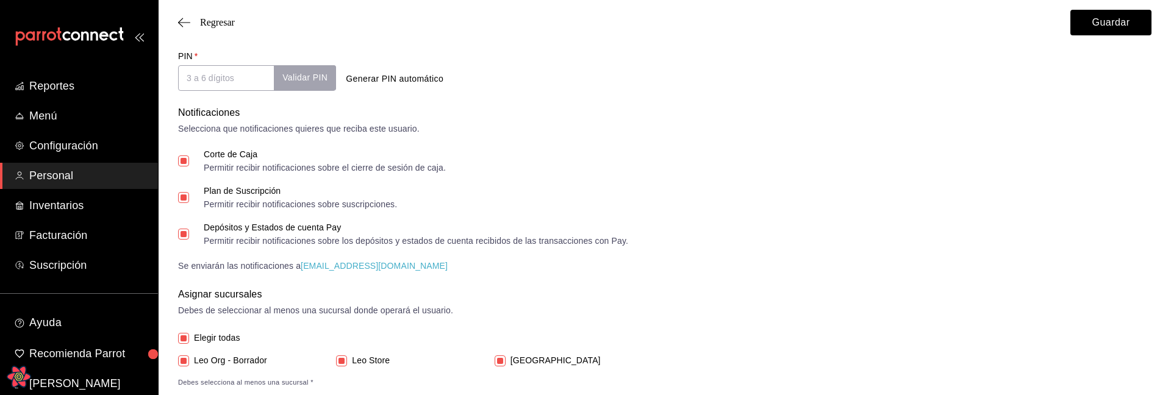
checkbox input "false"
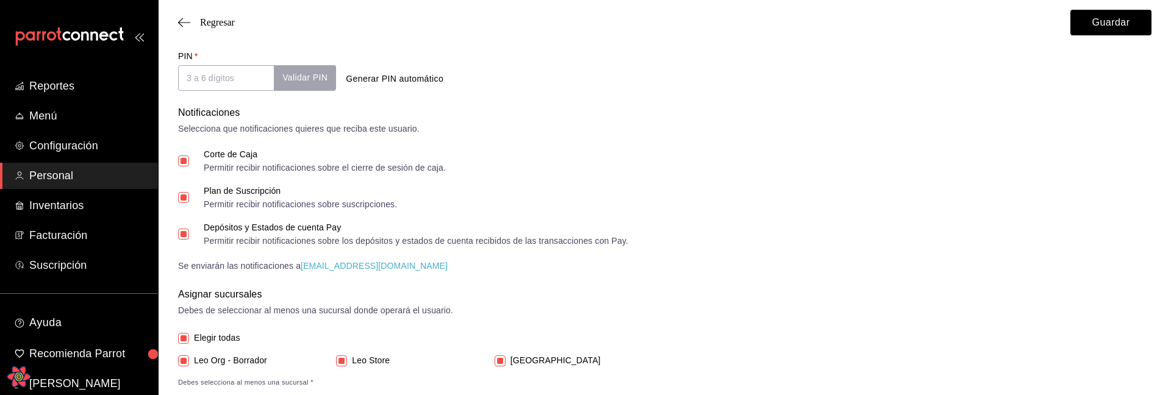
checkbox input "false"
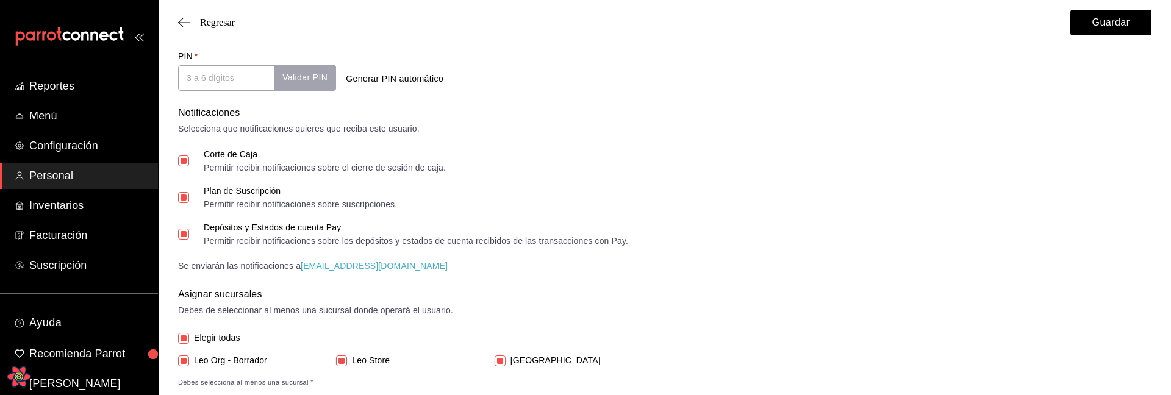
checkbox input "false"
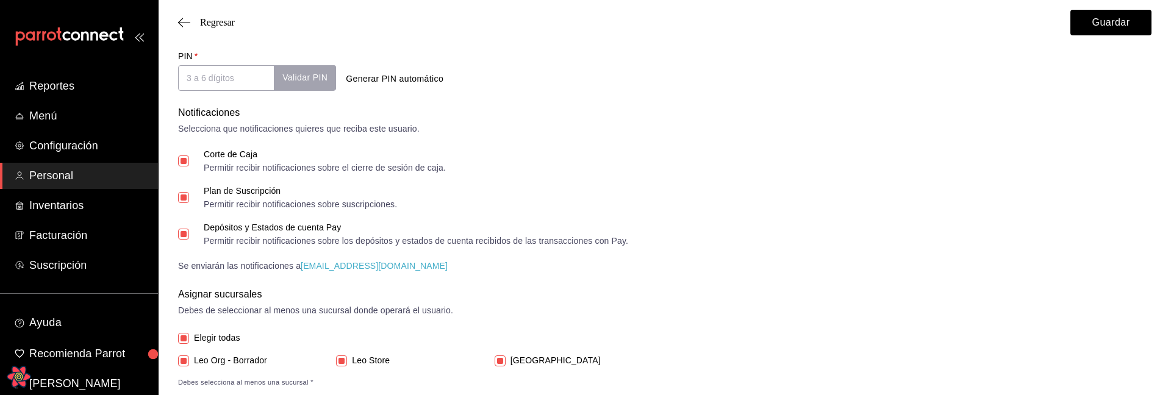
checkbox input "false"
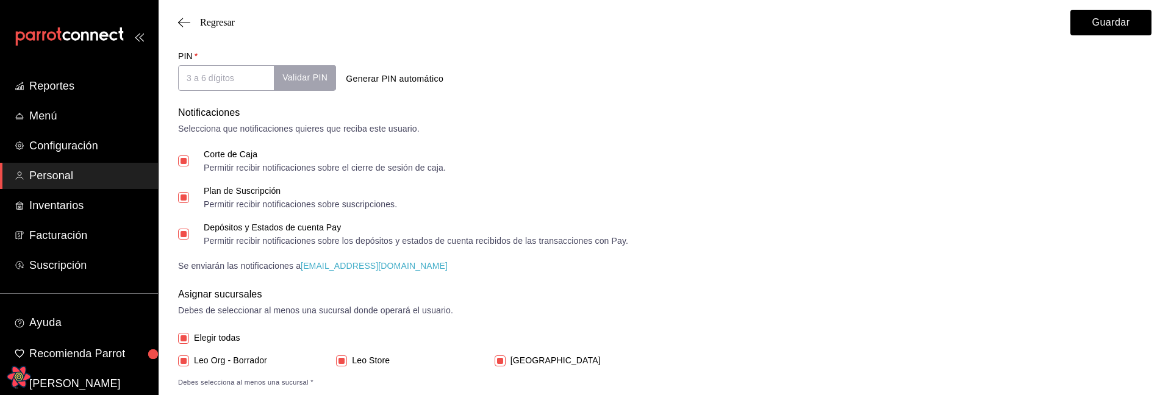
checkbox input "false"
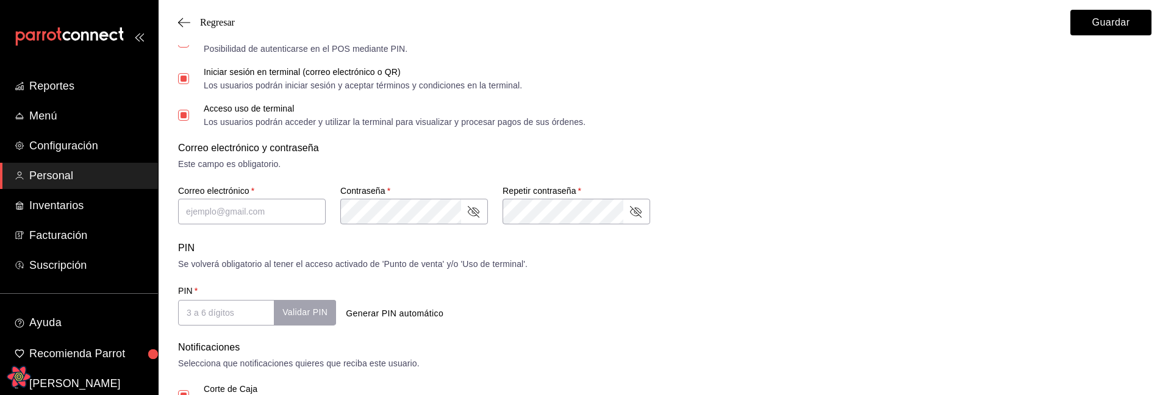
scroll to position [297, 0]
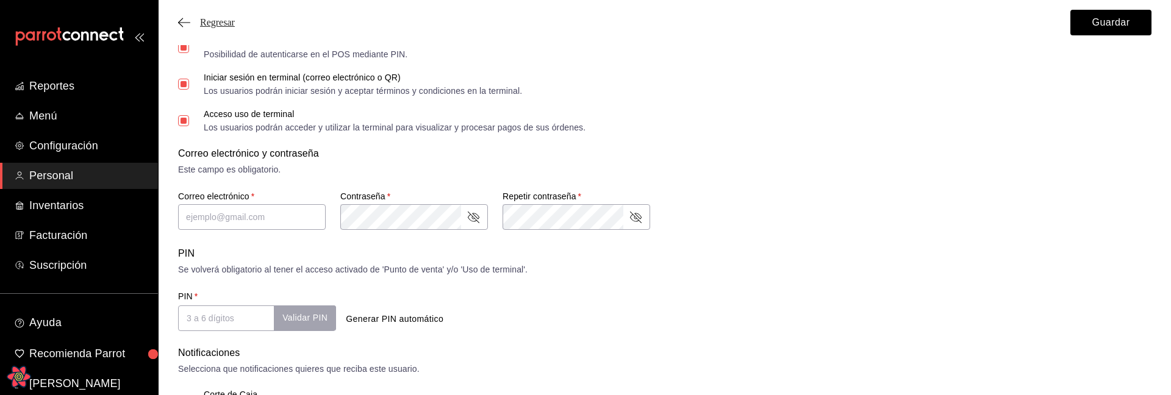
click at [221, 26] on span "Regresar" at bounding box center [217, 22] width 35 height 11
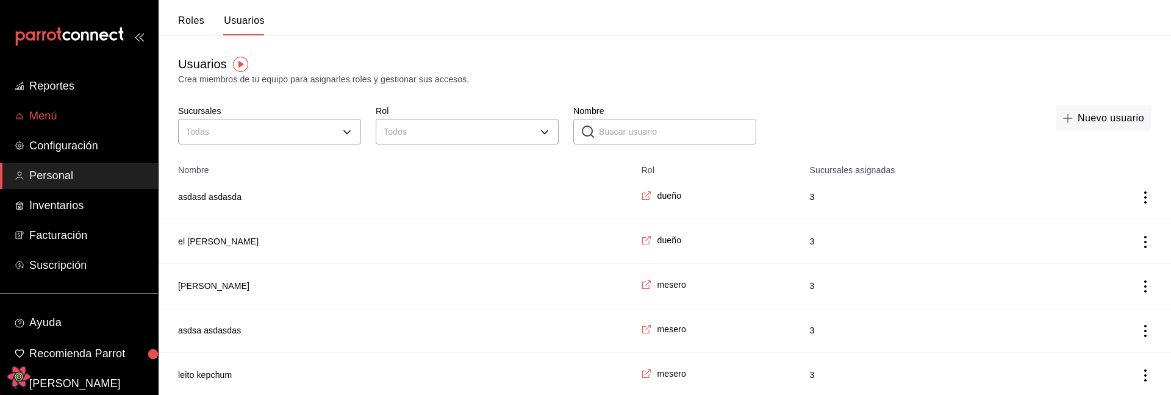
click at [51, 113] on span "Menú" at bounding box center [88, 116] width 119 height 16
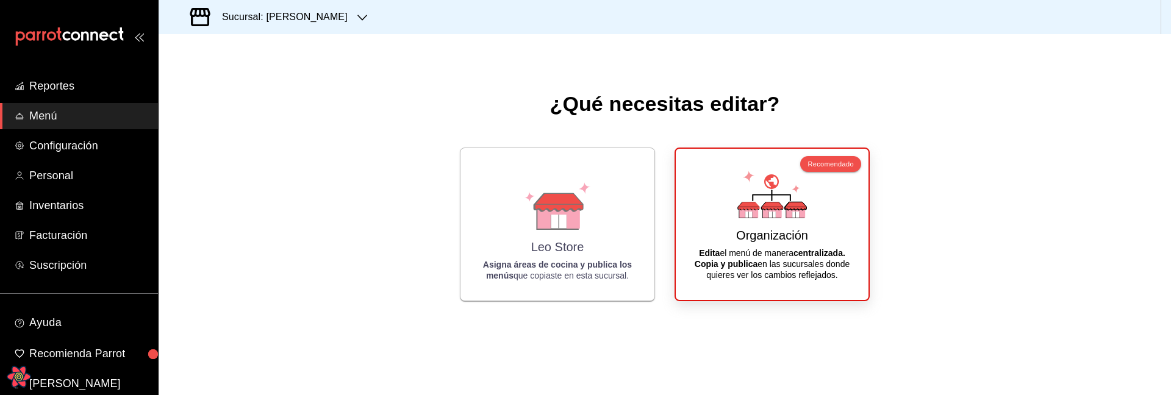
drag, startPoint x: 338, startPoint y: 21, endPoint x: 273, endPoint y: 13, distance: 65.2
click at [337, 21] on div "Sucursal: Leo Store" at bounding box center [665, 17] width 1013 height 34
click at [265, 12] on h3 "Sucursal: Leo Store" at bounding box center [279, 17] width 135 height 15
click at [229, 83] on span "[GEOGRAPHIC_DATA]" at bounding box center [213, 80] width 90 height 13
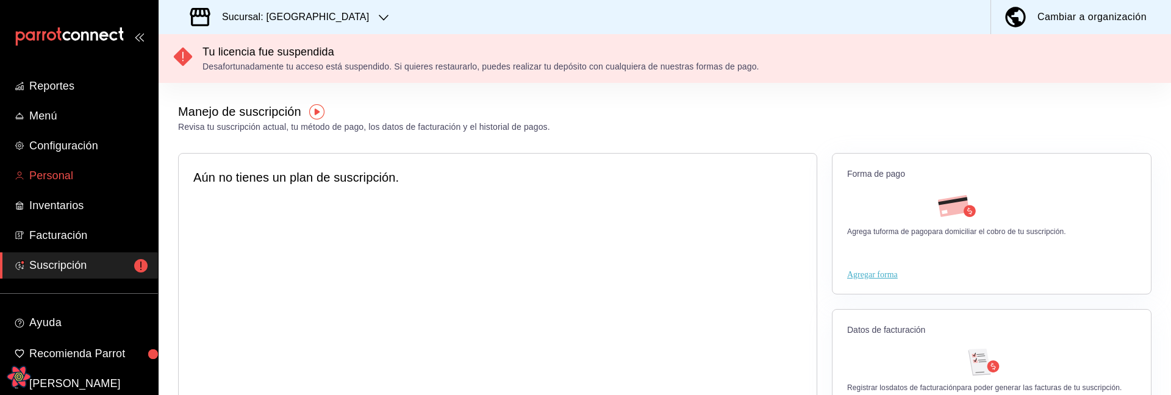
click at [58, 177] on span "Personal" at bounding box center [88, 176] width 119 height 16
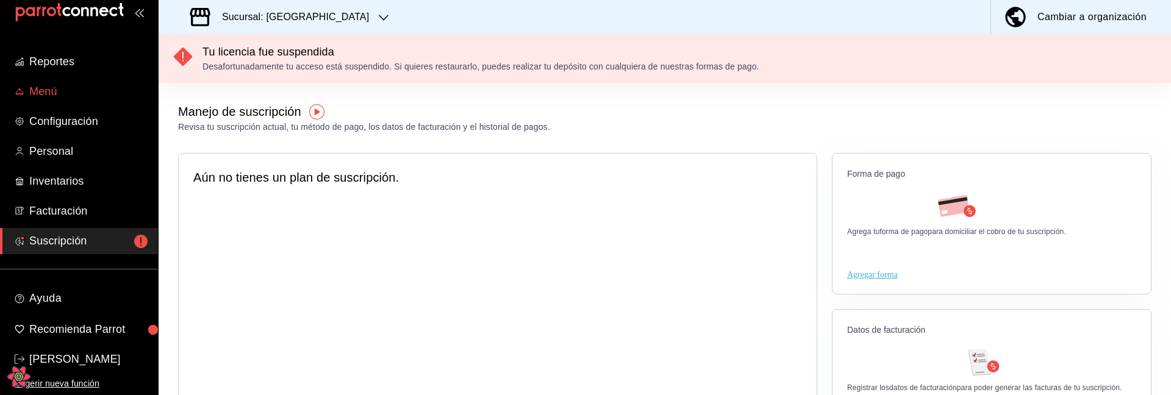
click at [49, 90] on span "Menú" at bounding box center [88, 92] width 119 height 16
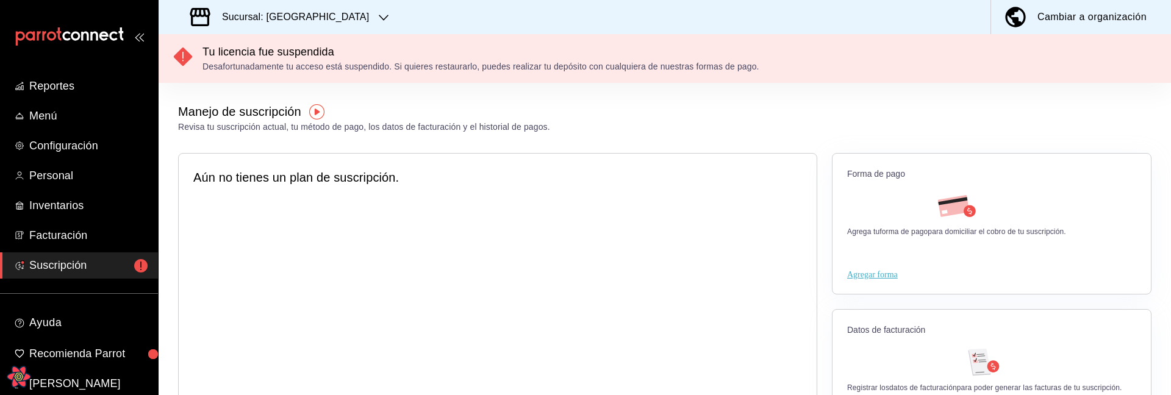
click at [271, 13] on h3 "Sucursal: Pokemon Center" at bounding box center [290, 17] width 157 height 15
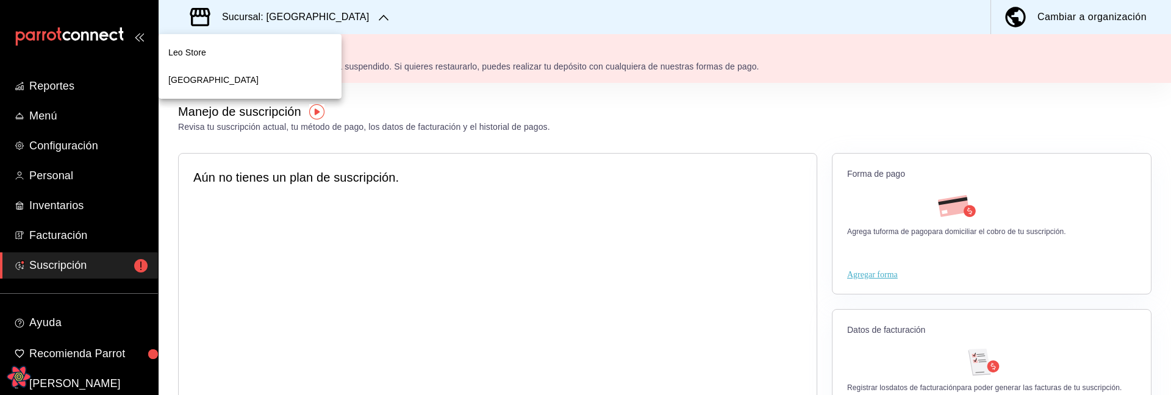
click at [267, 85] on div "[GEOGRAPHIC_DATA]" at bounding box center [250, 80] width 164 height 13
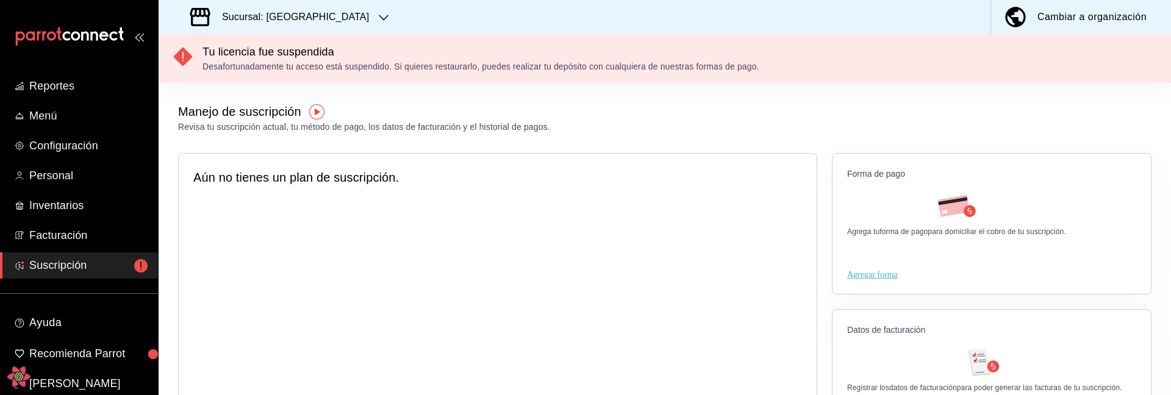
click at [268, 8] on div "Sucursal: Pokemon Center" at bounding box center [280, 17] width 225 height 34
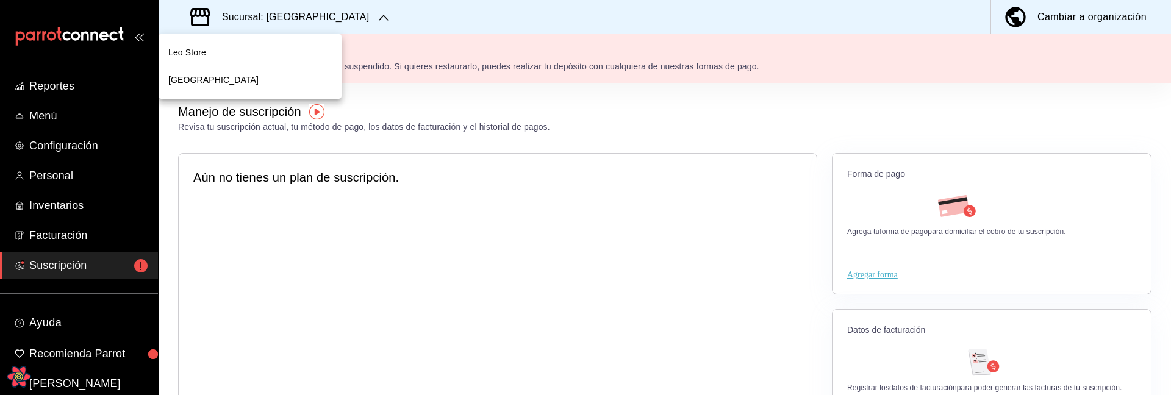
click at [218, 46] on div "Leo Store" at bounding box center [250, 52] width 164 height 13
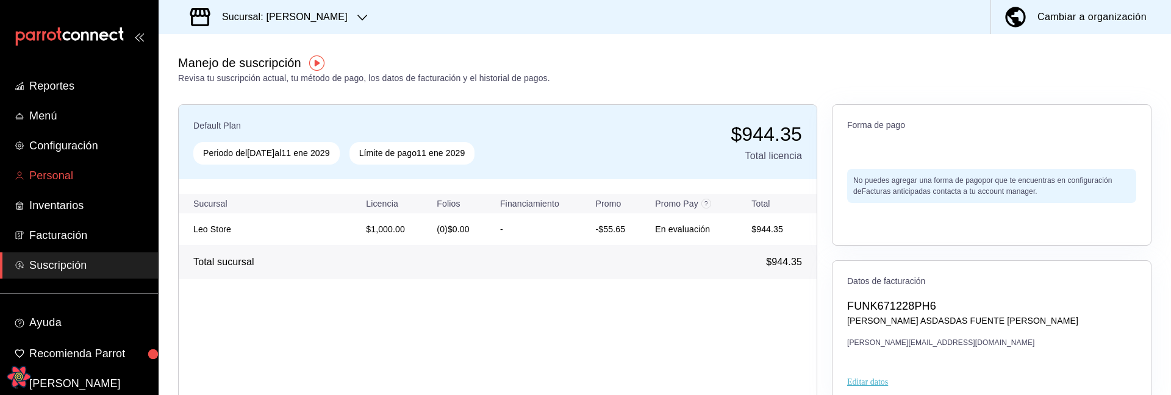
click at [68, 173] on span "Personal" at bounding box center [88, 176] width 119 height 16
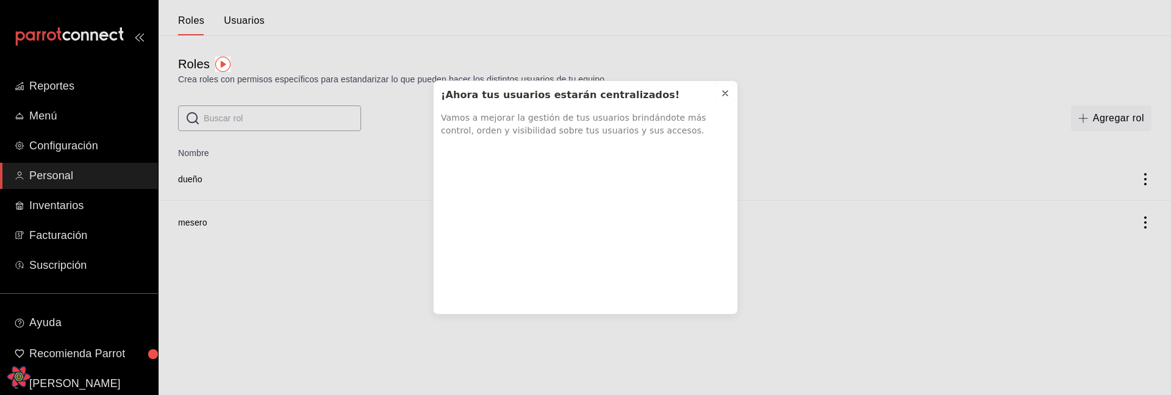
click at [728, 94] on icon at bounding box center [726, 93] width 10 height 10
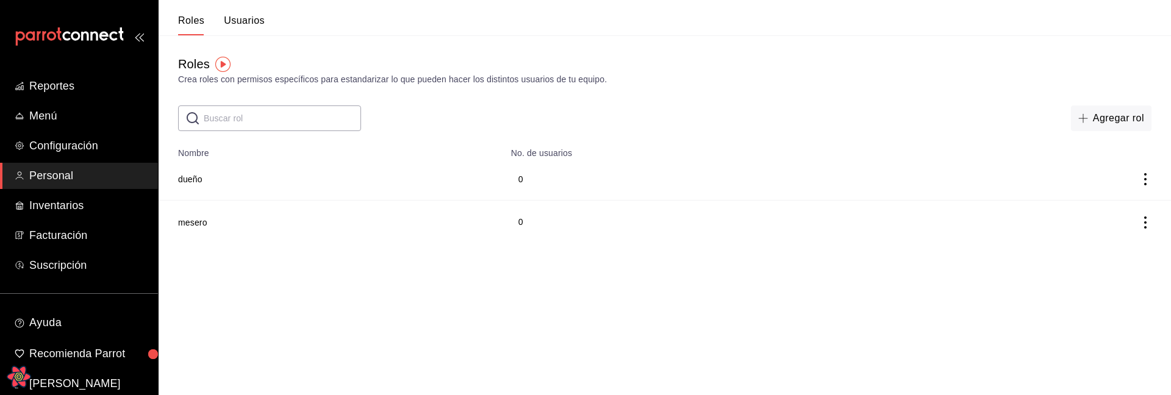
click at [243, 12] on div "Roles Usuarios" at bounding box center [212, 17] width 106 height 35
click at [243, 18] on button "Usuarios" at bounding box center [244, 25] width 41 height 21
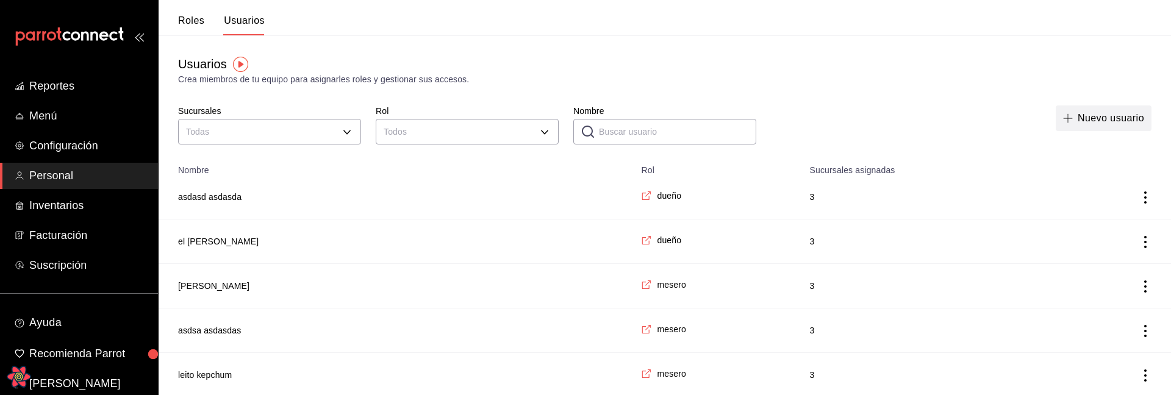
click at [1087, 131] on button "Nuevo usuario" at bounding box center [1104, 119] width 96 height 26
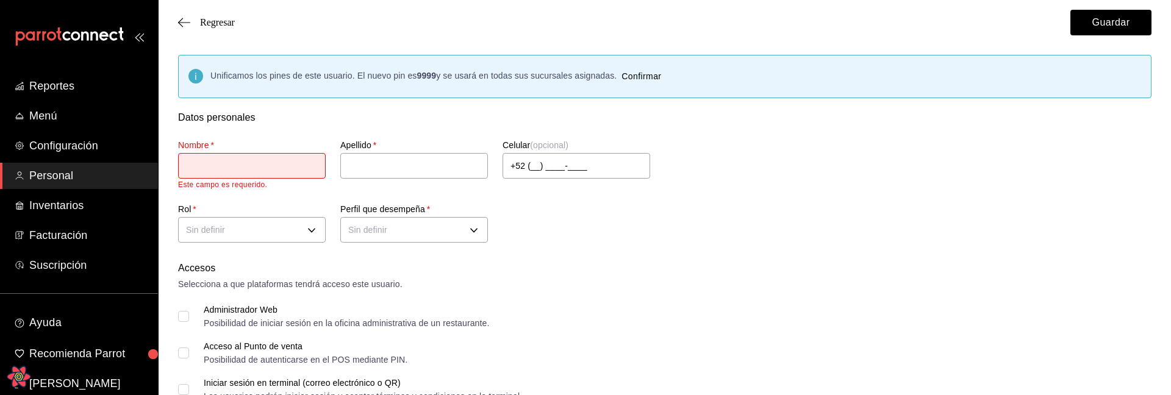
click at [633, 291] on div "Accesos Selecciona a que plataformas tendrá acceso este usuario. Administrador …" at bounding box center [665, 349] width 974 height 176
click at [785, 141] on div "Nombre   * Este campo es requerido. Apellido   * Celular (opcional) +52 (__) __…" at bounding box center [651, 185] width 974 height 121
click at [216, 21] on span "Regresar" at bounding box center [217, 22] width 35 height 11
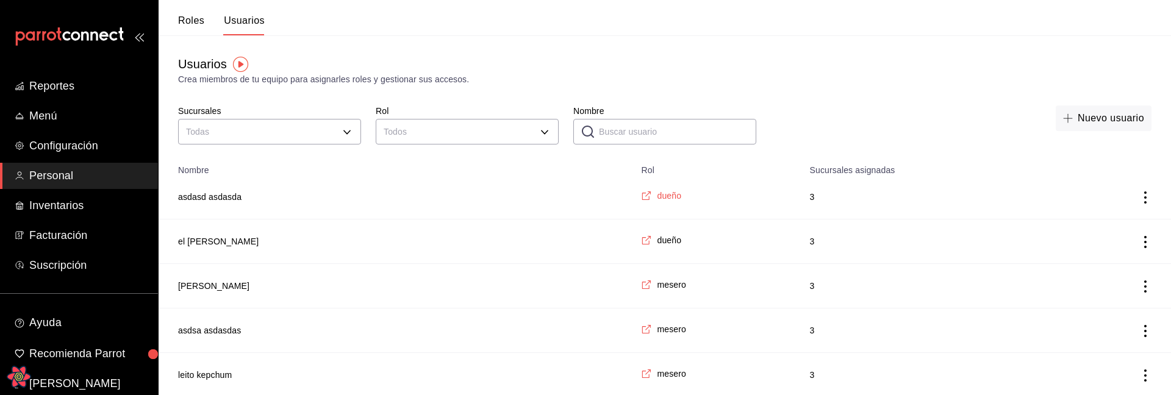
click at [657, 196] on span "dueño" at bounding box center [669, 196] width 24 height 12
click at [209, 195] on button "asdasd asdasda" at bounding box center [209, 197] width 63 height 12
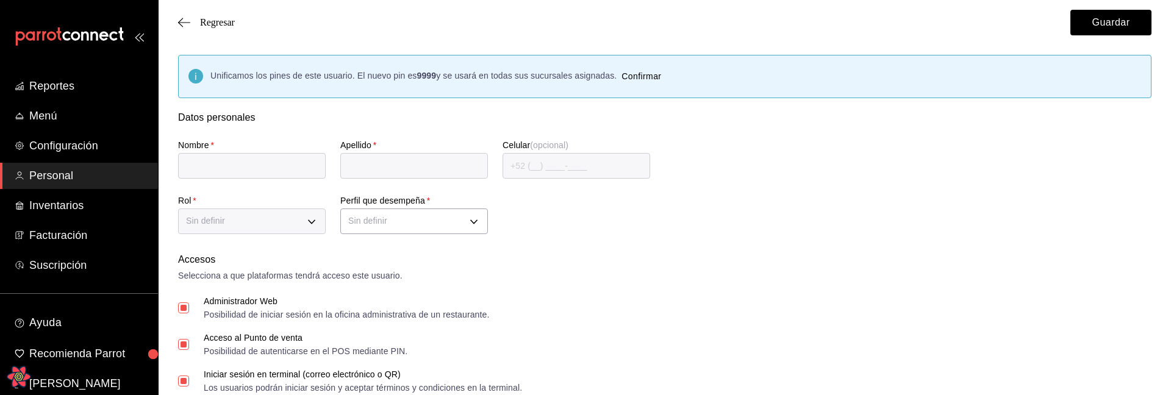
checkbox input "false"
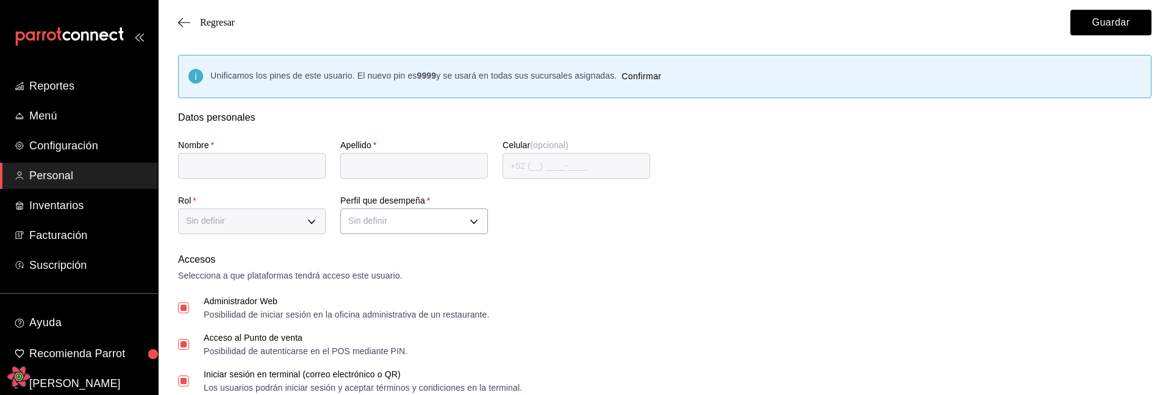
checkbox input "false"
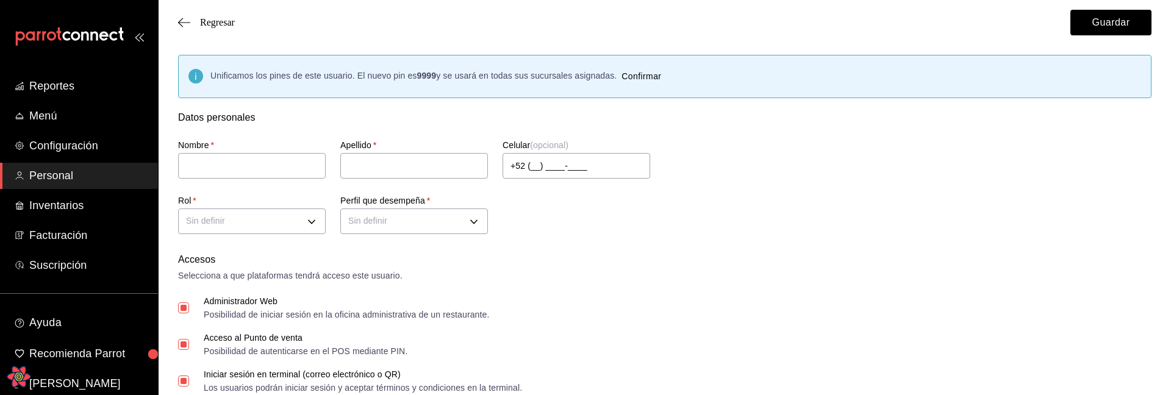
checkbox input "false"
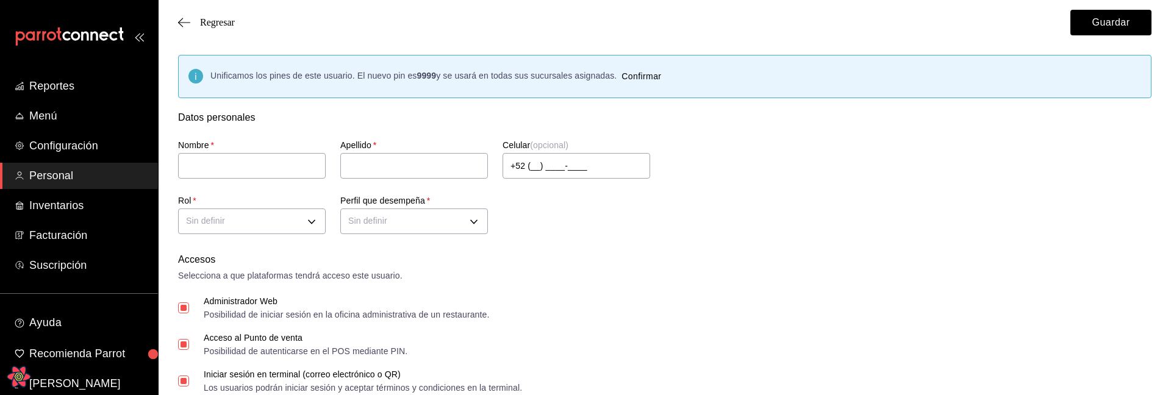
checkbox input "false"
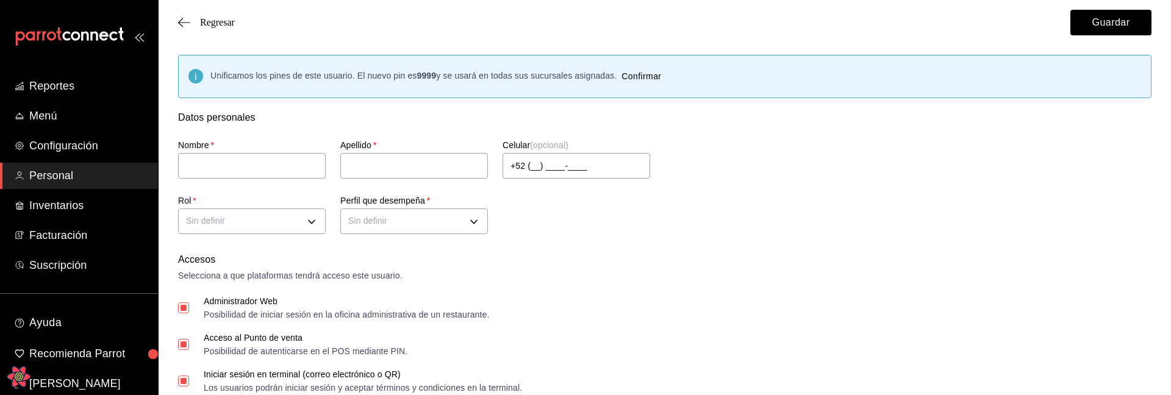
checkbox input "false"
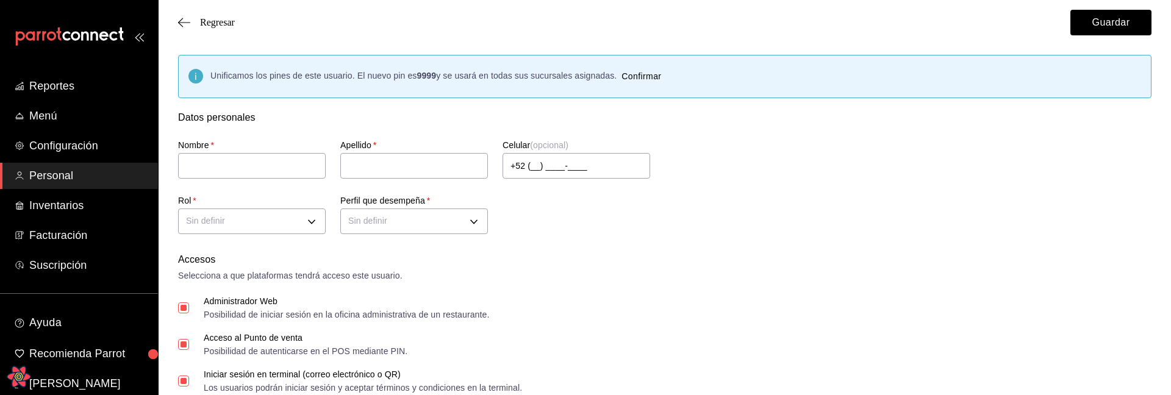
checkbox input "false"
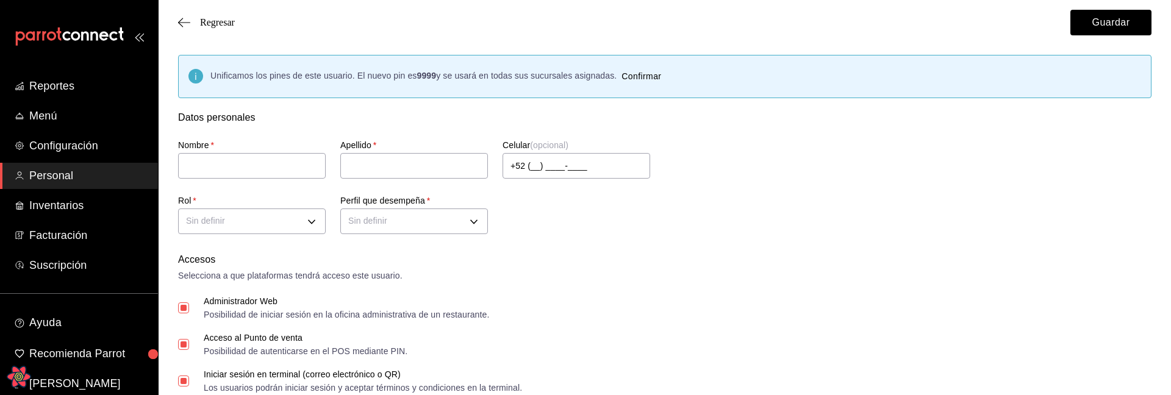
checkbox input "false"
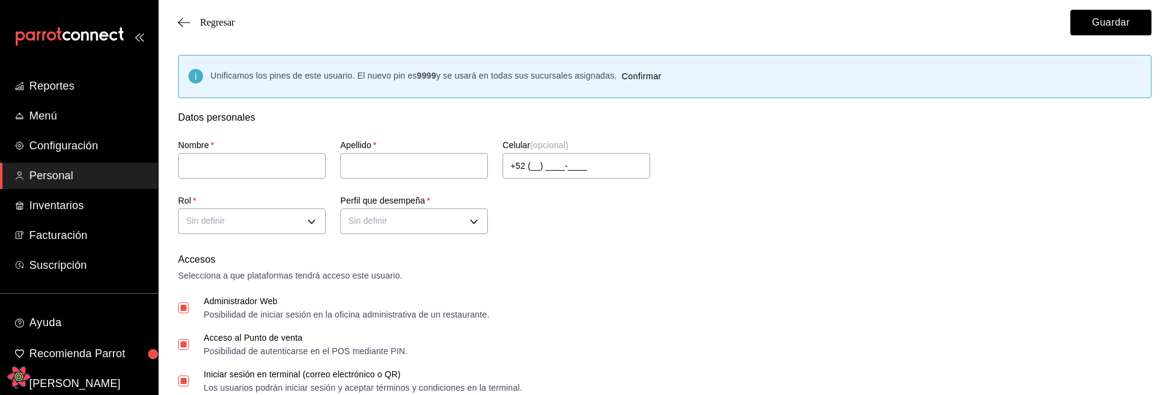
checkbox input "false"
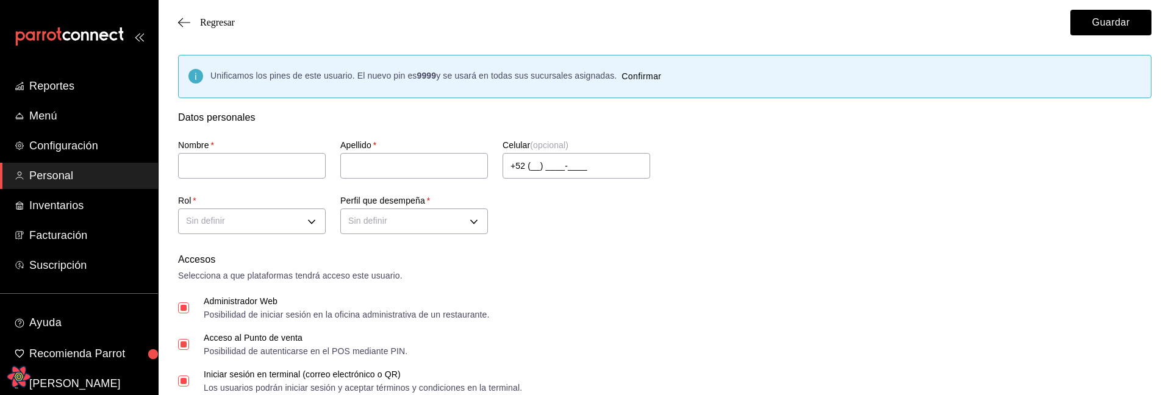
checkbox input "false"
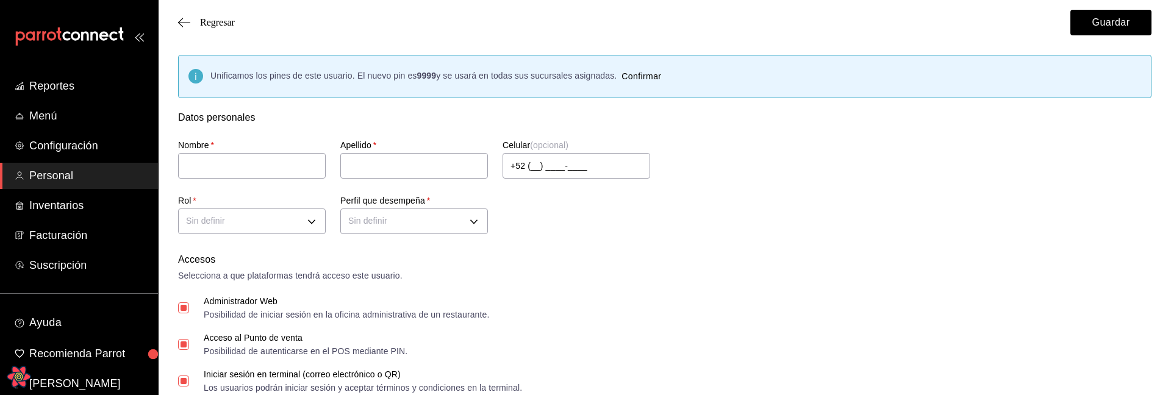
checkbox input "false"
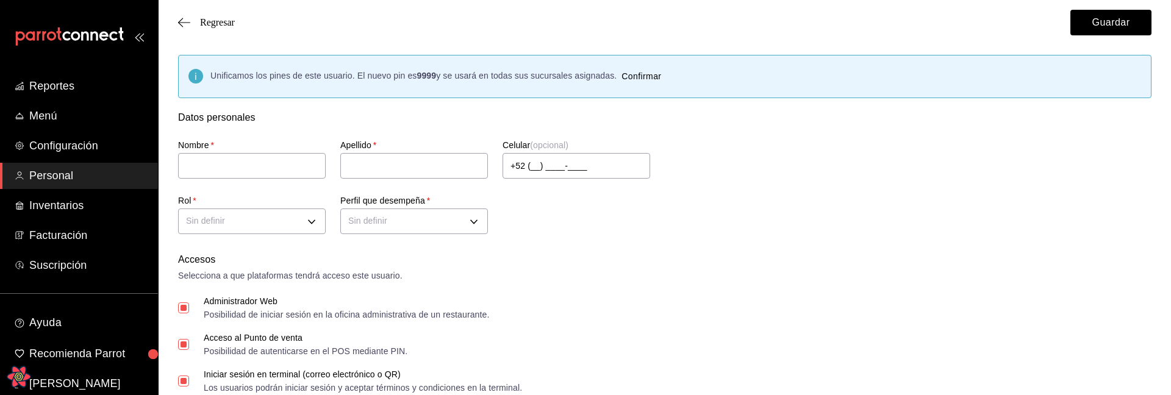
checkbox input "false"
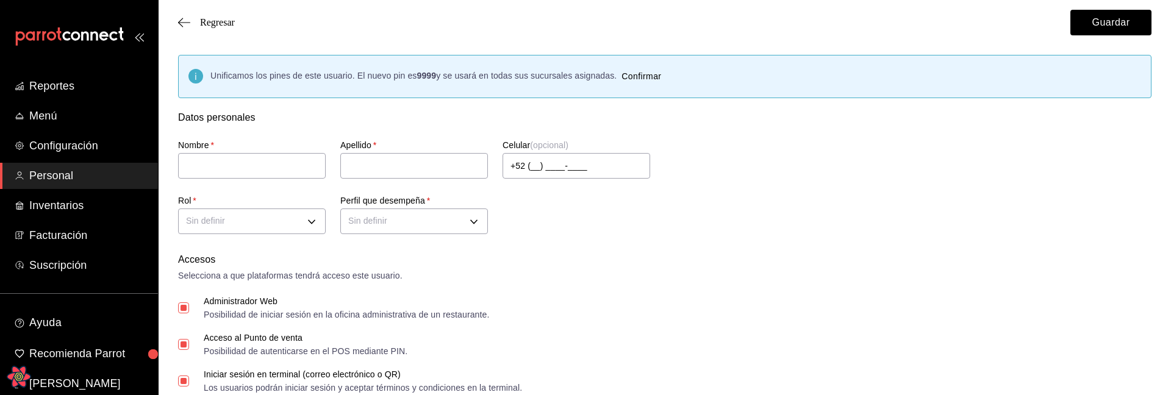
checkbox input "false"
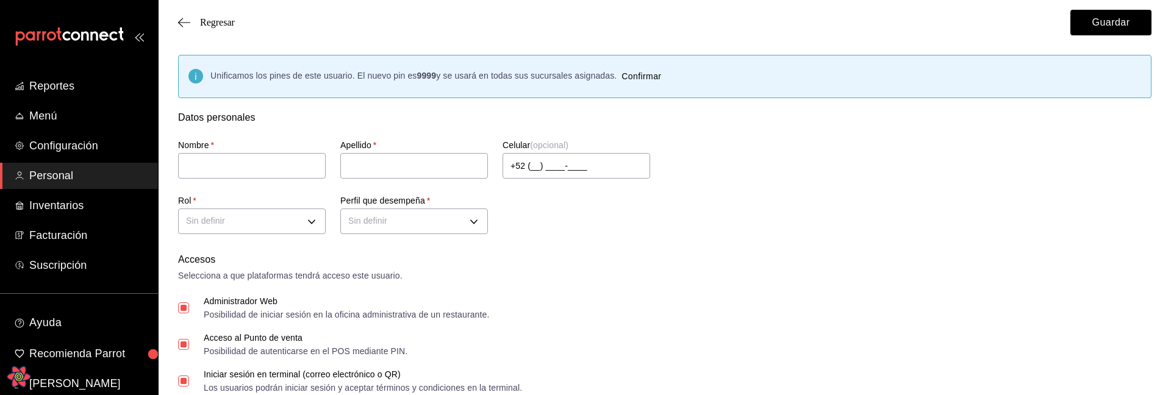
checkbox input "false"
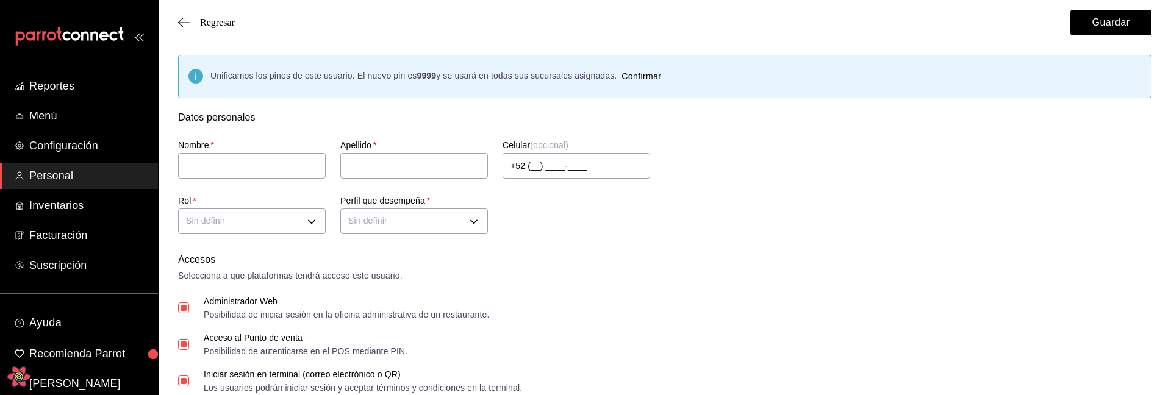
checkbox input "false"
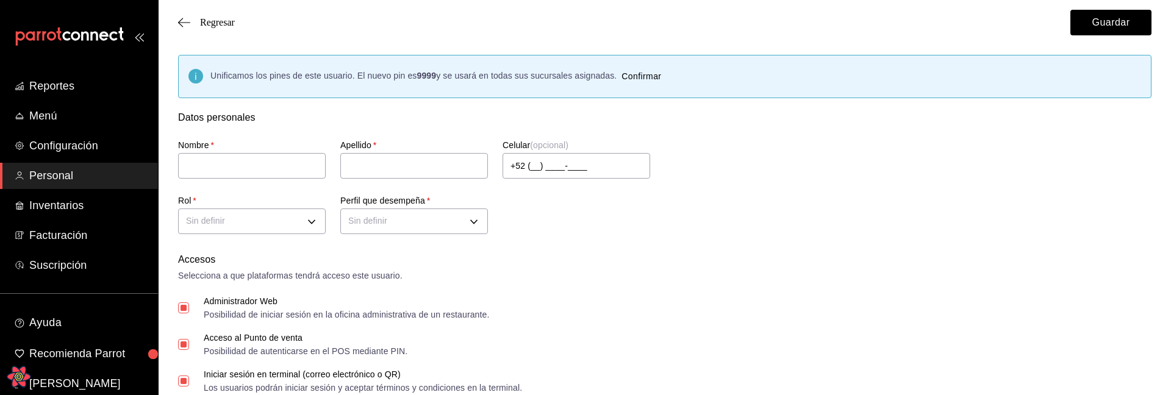
checkbox input "false"
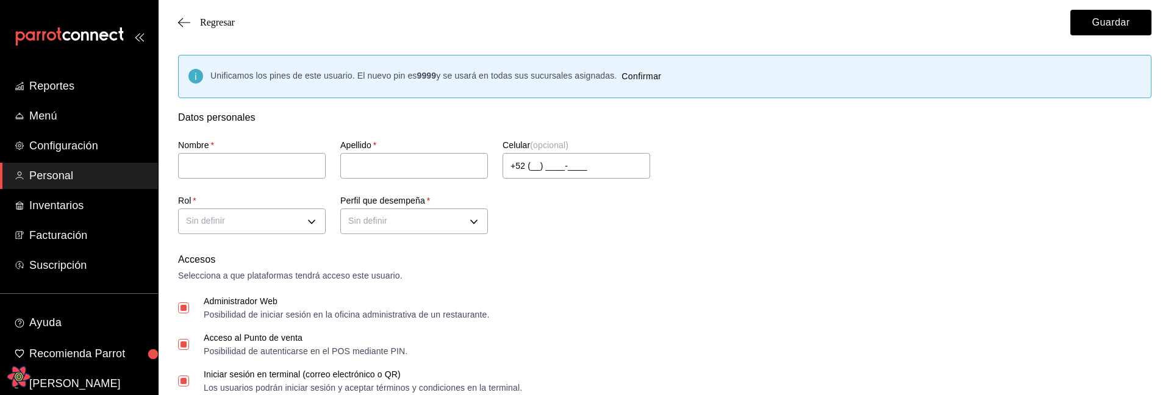
checkbox input "false"
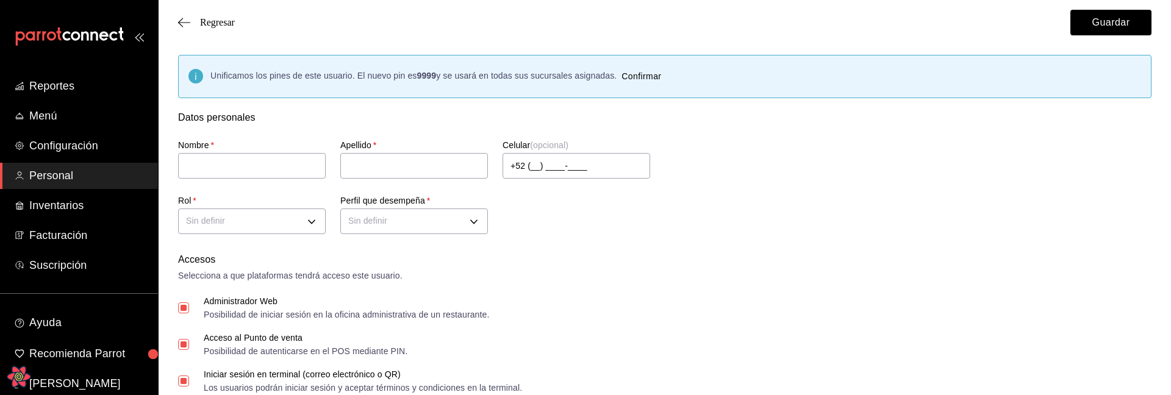
checkbox input "false"
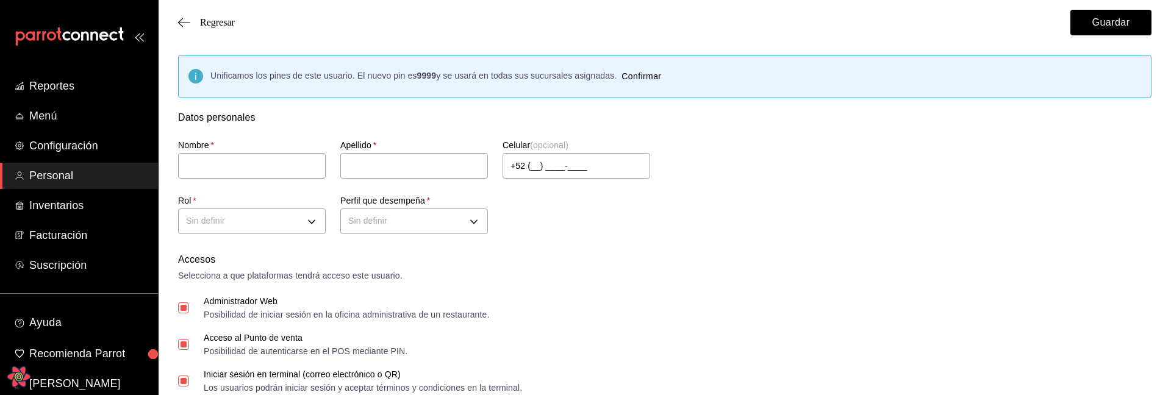
checkbox input "false"
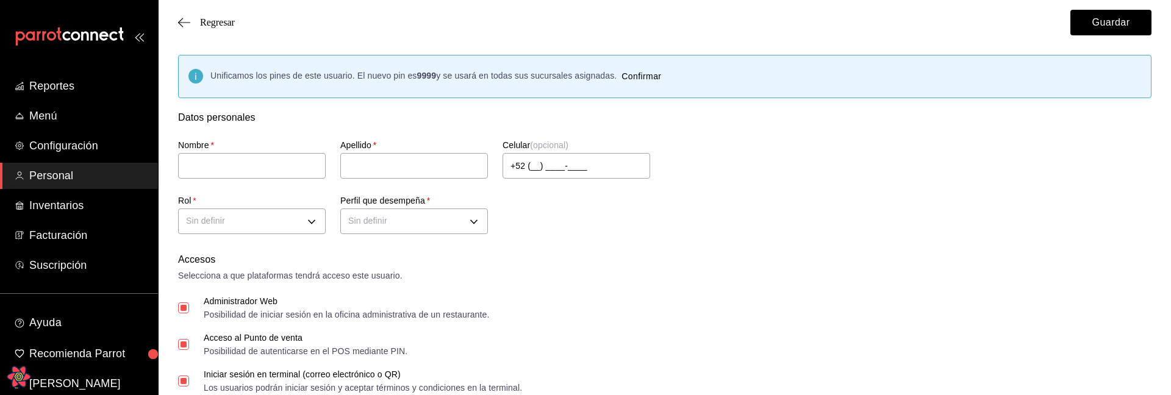
checkbox input "false"
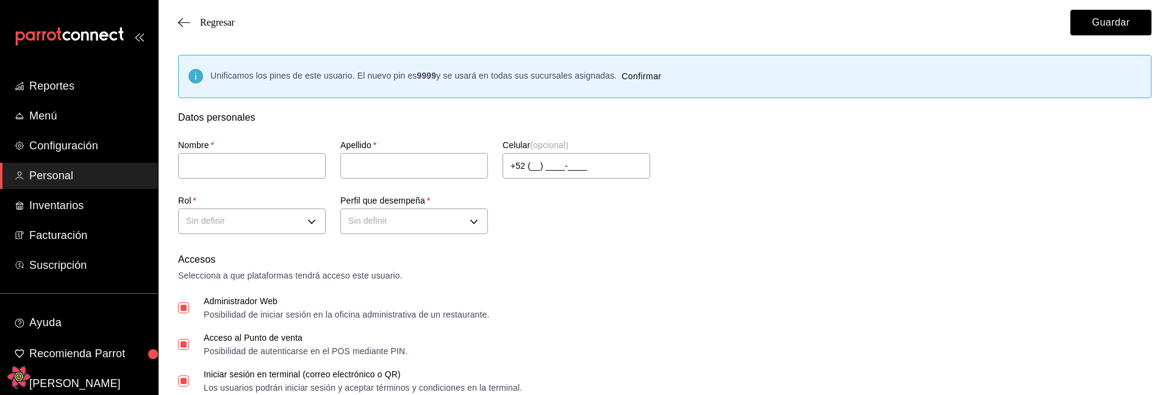
checkbox input "false"
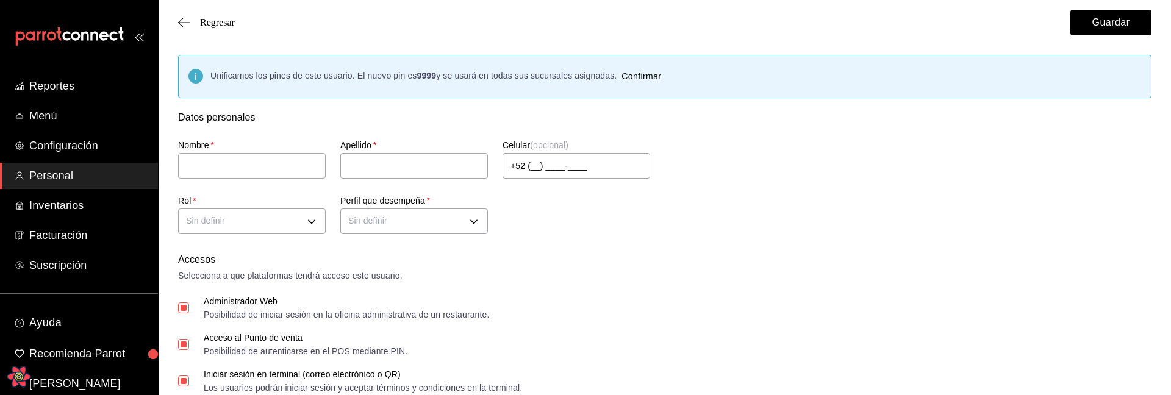
checkbox input "false"
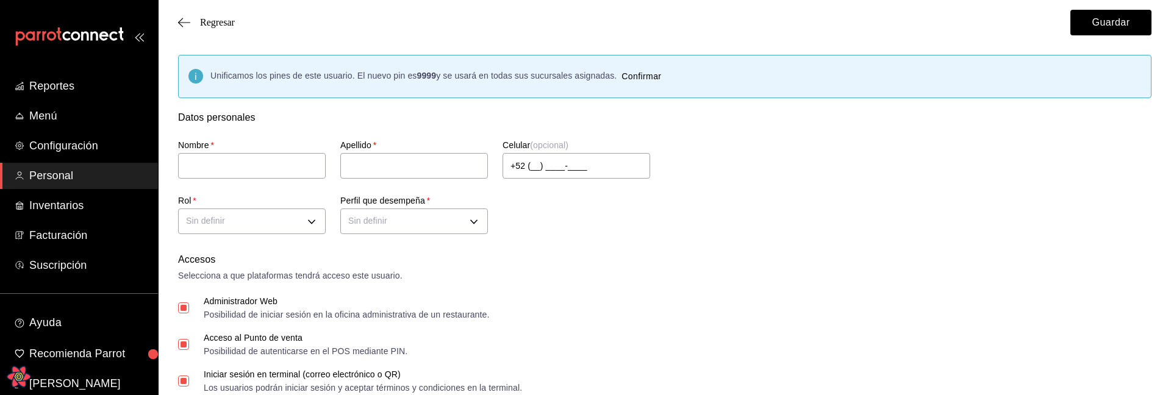
checkbox input "false"
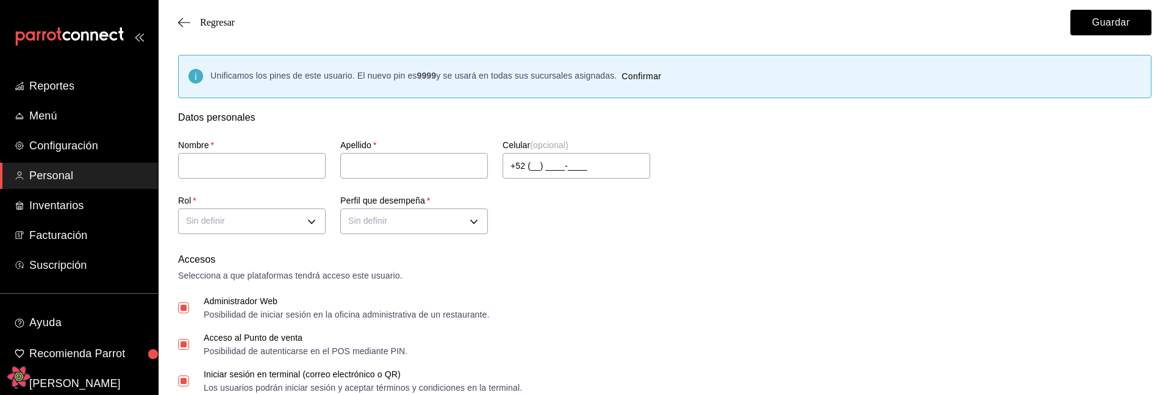
checkbox input "false"
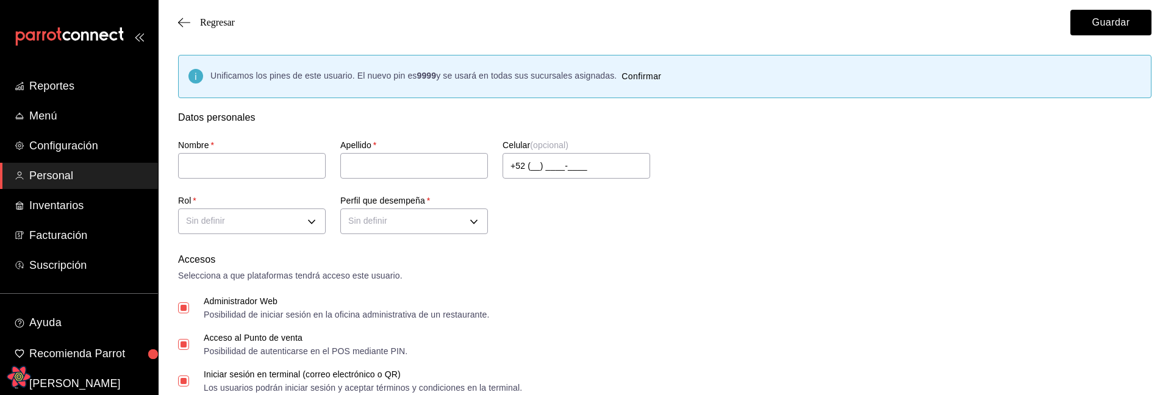
checkbox input "false"
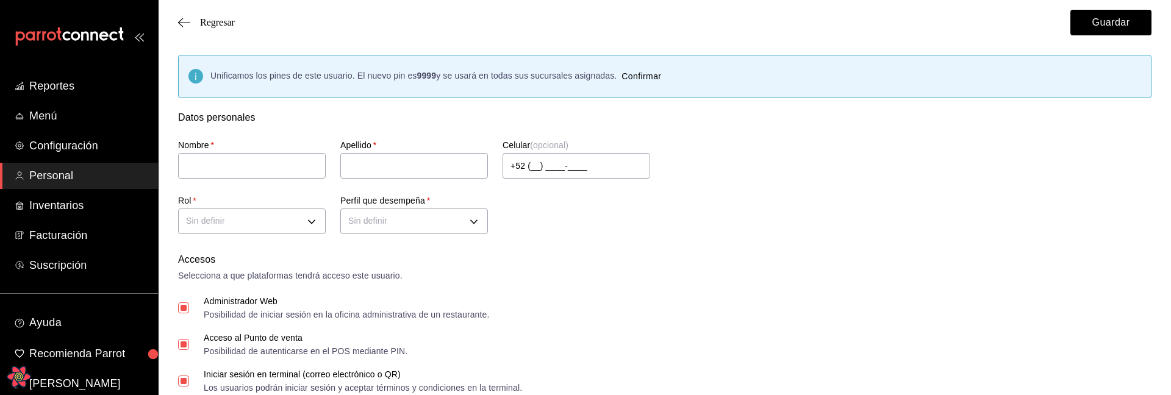
checkbox input "false"
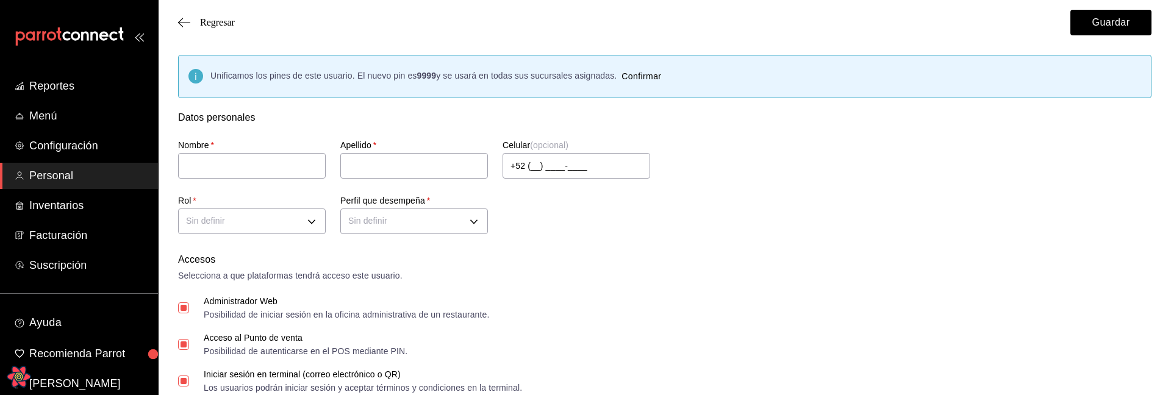
checkbox input "false"
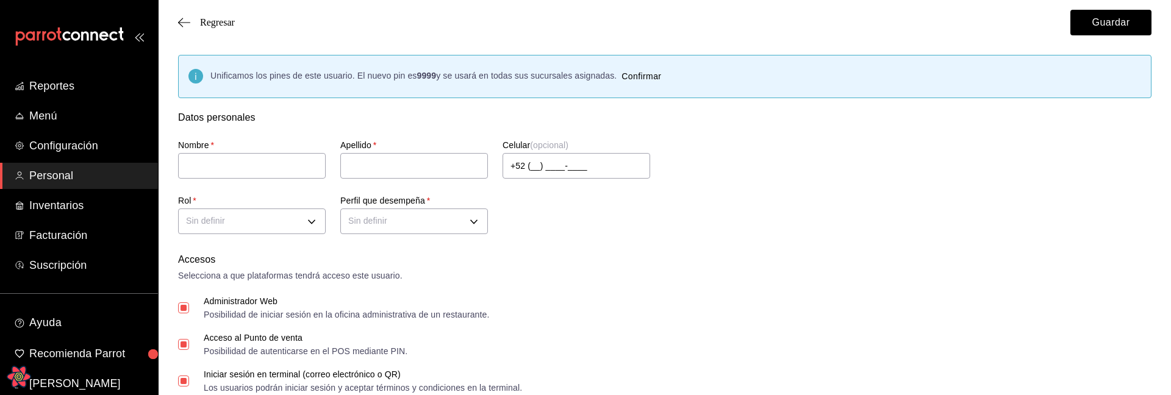
checkbox input "false"
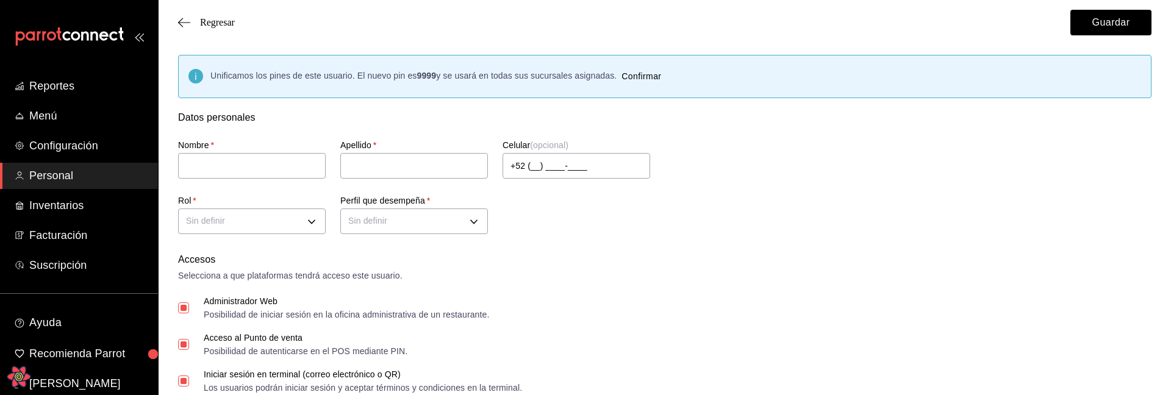
checkbox input "false"
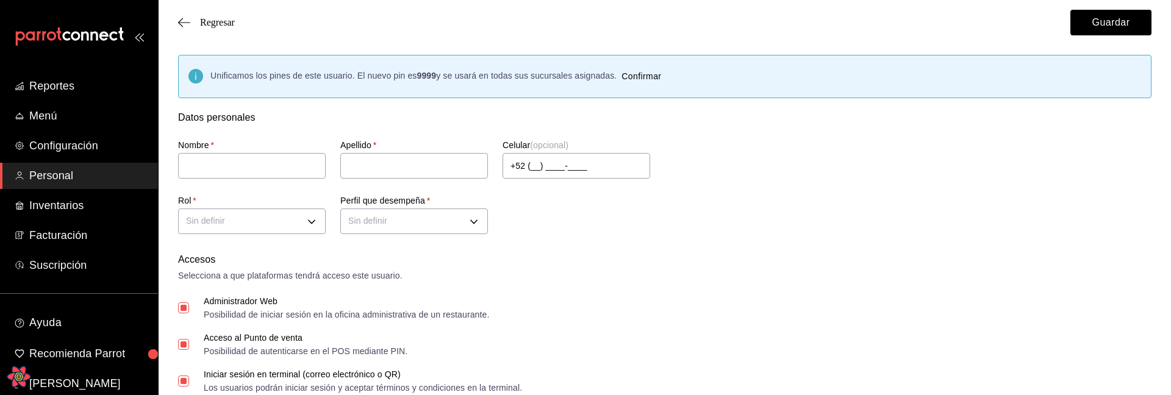
checkbox input "false"
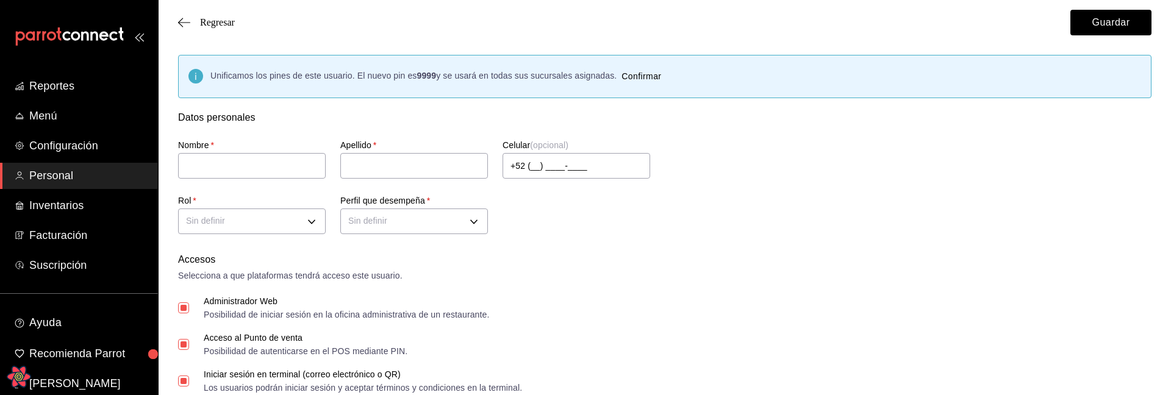
checkbox input "false"
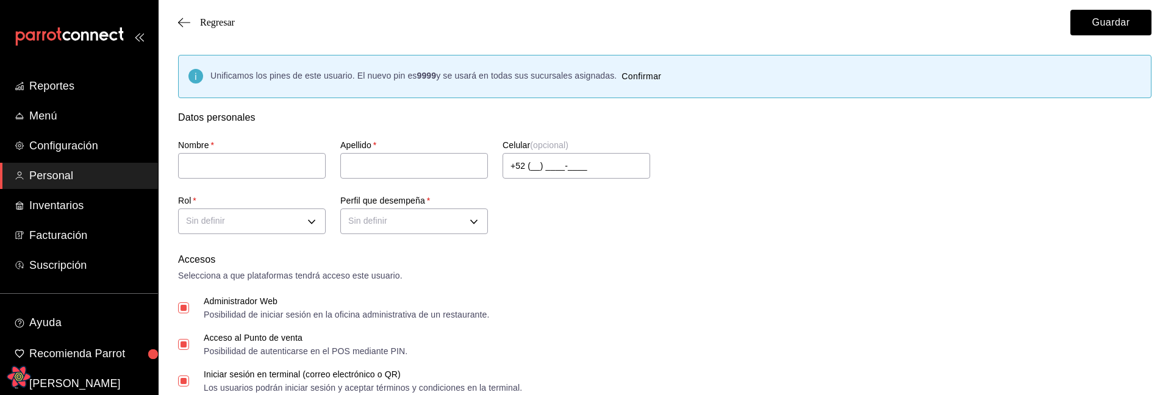
checkbox input "false"
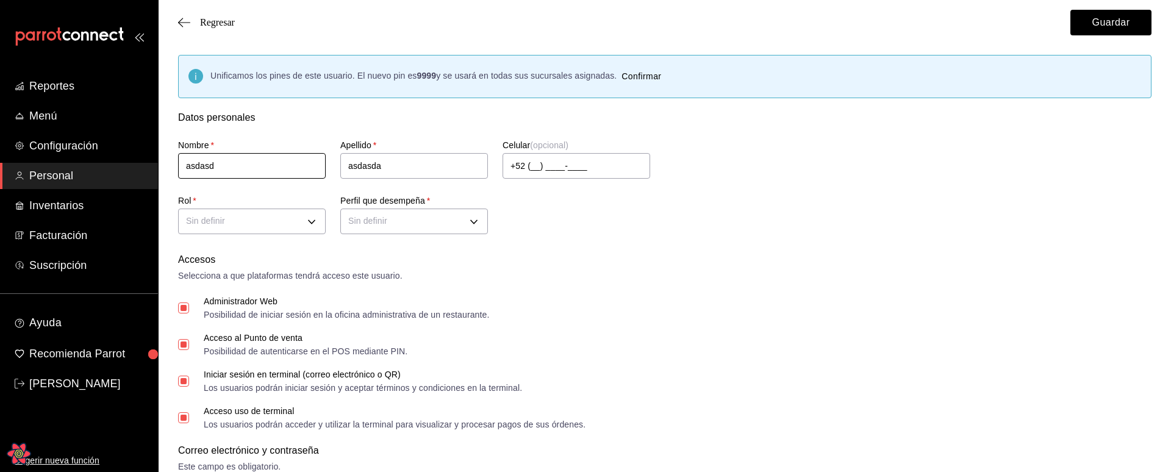
click at [266, 167] on input "asdasd" at bounding box center [252, 166] width 148 height 26
click at [437, 170] on input "asdasda" at bounding box center [414, 166] width 148 height 26
click at [657, 254] on div "Accesos" at bounding box center [665, 260] width 974 height 15
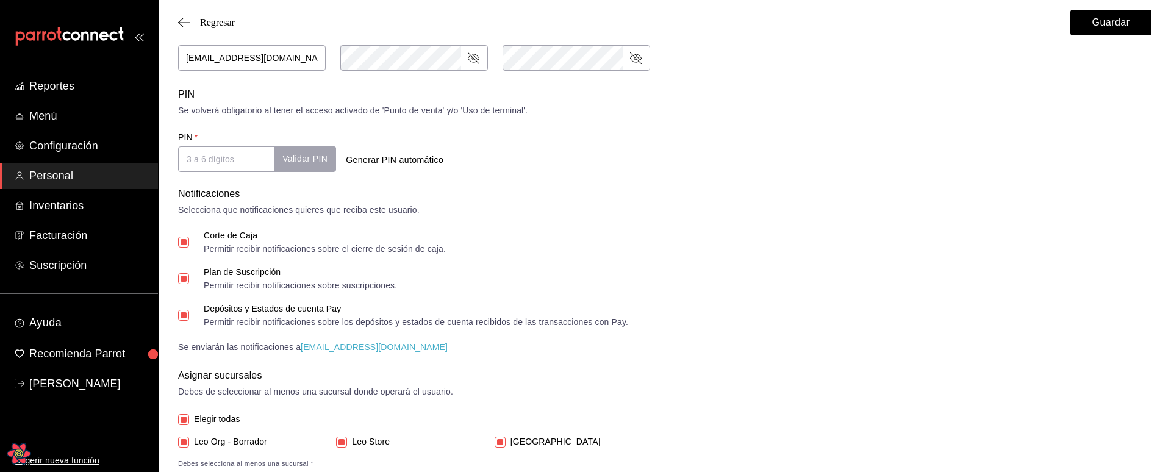
scroll to position [488, 0]
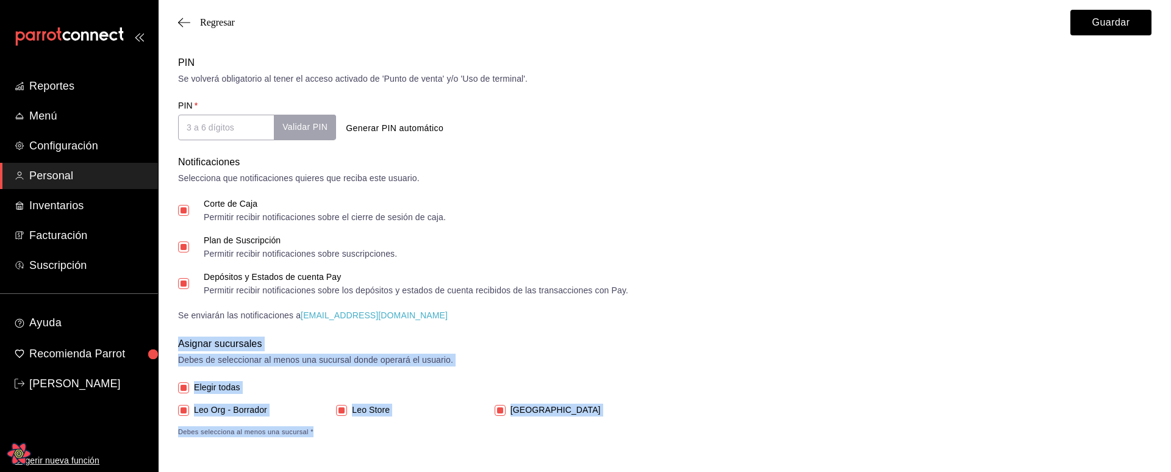
drag, startPoint x: 178, startPoint y: 347, endPoint x: 700, endPoint y: 434, distance: 530.1
click at [700, 395] on div "Asignar sucursales Debes de seleccionar al menos una sucursal donde operará el …" at bounding box center [665, 387] width 974 height 101
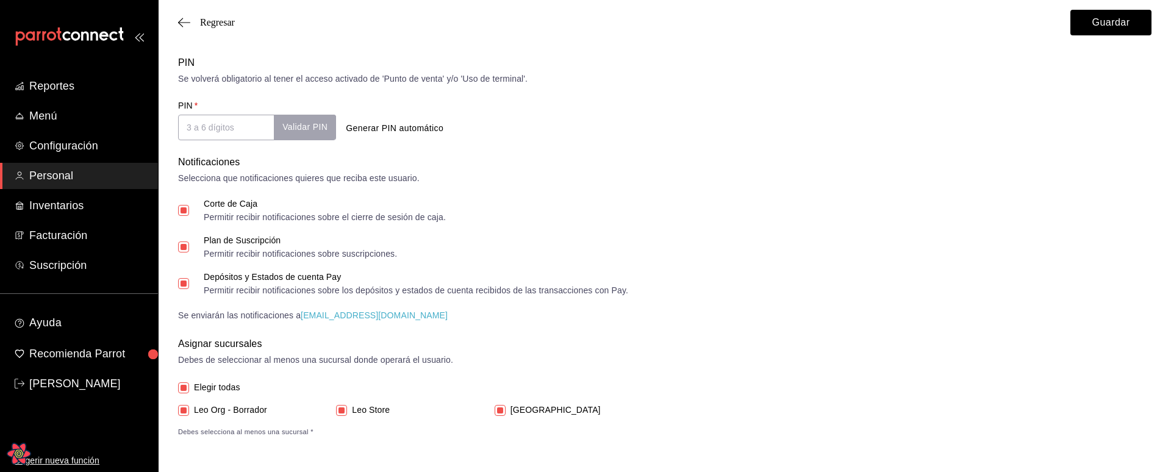
click at [709, 395] on span "Debes selecciona al menos una sucursal *" at bounding box center [665, 431] width 974 height 11
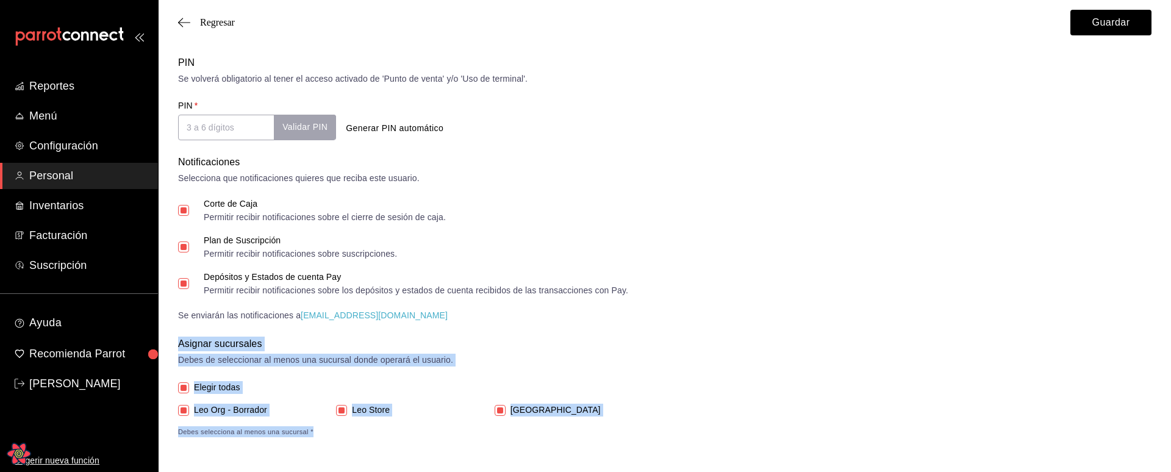
drag, startPoint x: 333, startPoint y: 433, endPoint x: 174, endPoint y: 339, distance: 184.9
click at [174, 339] on div "Unificamos los pines de este usuario. El nuevo pin es 9999 y se usará en todas …" at bounding box center [665, 2] width 1013 height 871
click at [243, 342] on div "Asignar sucursales" at bounding box center [665, 344] width 974 height 15
drag, startPoint x: 173, startPoint y: 315, endPoint x: 774, endPoint y: 448, distance: 616.1
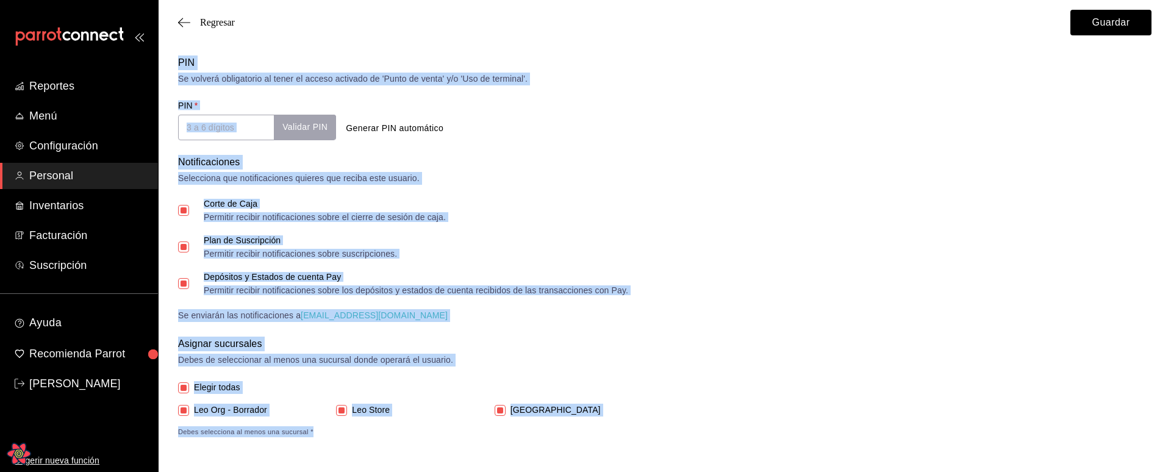
drag, startPoint x: 171, startPoint y: 184, endPoint x: 326, endPoint y: 445, distance: 303.6
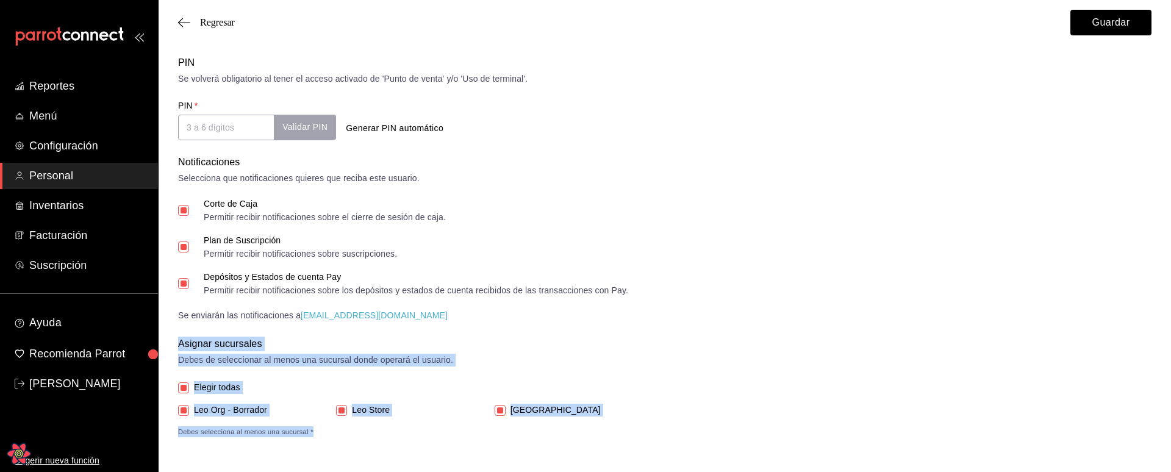
drag, startPoint x: 331, startPoint y: 434, endPoint x: 180, endPoint y: 346, distance: 175.3
click at [180, 346] on div "Asignar sucursales Debes de seleccionar al menos una sucursal donde operará el …" at bounding box center [665, 387] width 974 height 101
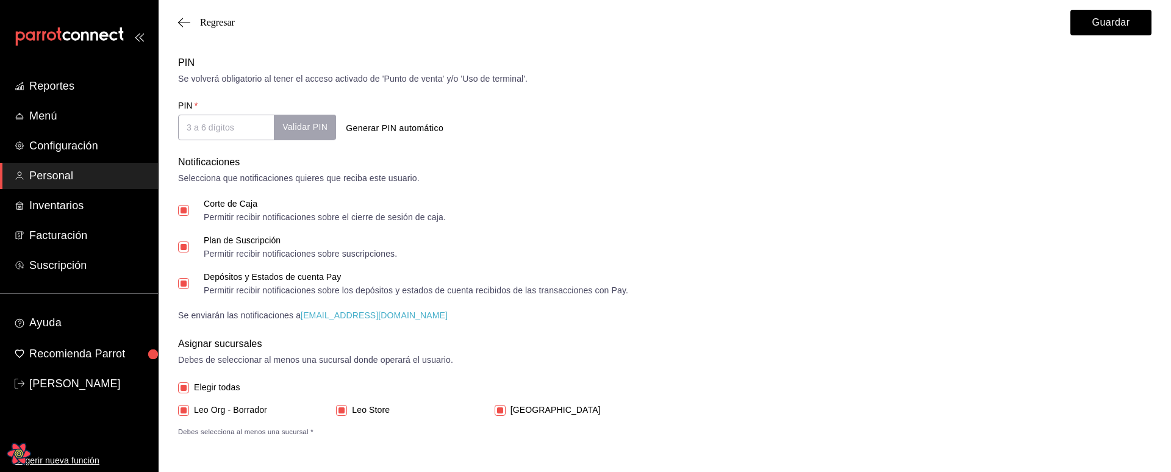
click at [268, 351] on div "Asignar sucursales" at bounding box center [665, 344] width 974 height 15
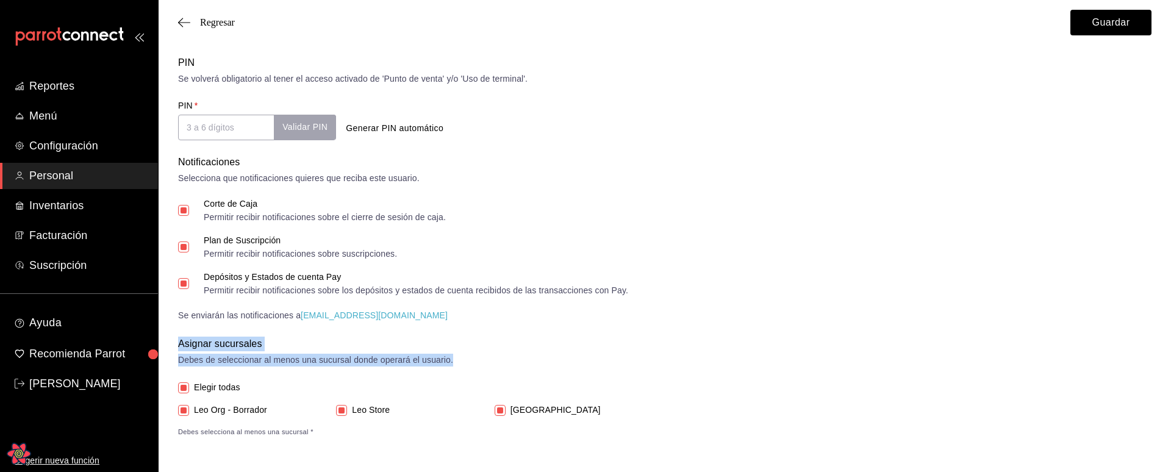
drag, startPoint x: 448, startPoint y: 359, endPoint x: 178, endPoint y: 339, distance: 271.0
click at [178, 339] on div "Asignar sucursales Debes de seleccionar al menos una sucursal donde operará el …" at bounding box center [665, 352] width 974 height 30
click at [289, 349] on div "Asignar sucursales" at bounding box center [665, 344] width 974 height 15
drag, startPoint x: 481, startPoint y: 362, endPoint x: 168, endPoint y: 364, distance: 312.4
click at [168, 364] on div "Unificamos los pines de este usuario. El nuevo pin es 9999 y se usará en todas …" at bounding box center [665, 2] width 1013 height 871
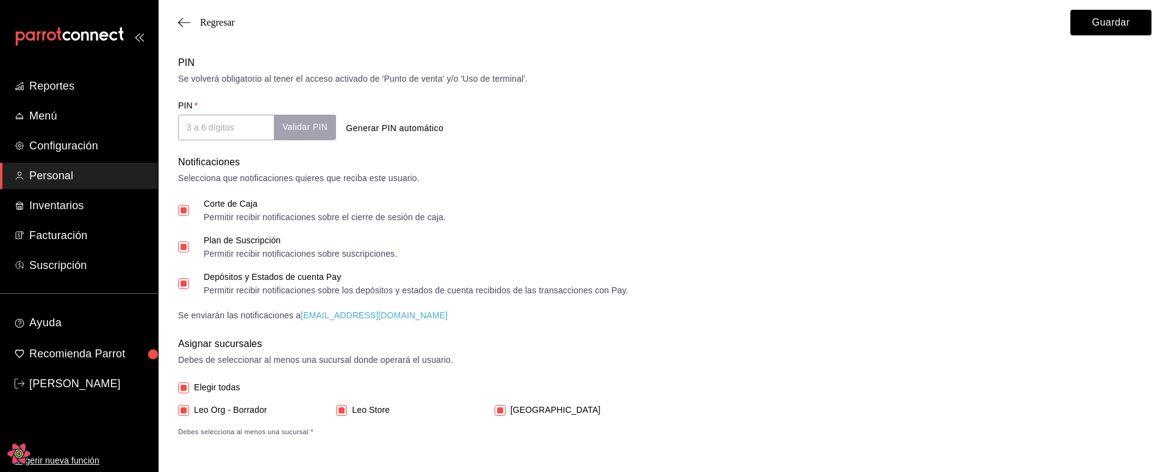
click at [623, 367] on div "Asignar sucursales Debes de seleccionar al menos una sucursal donde operará el …" at bounding box center [665, 387] width 974 height 101
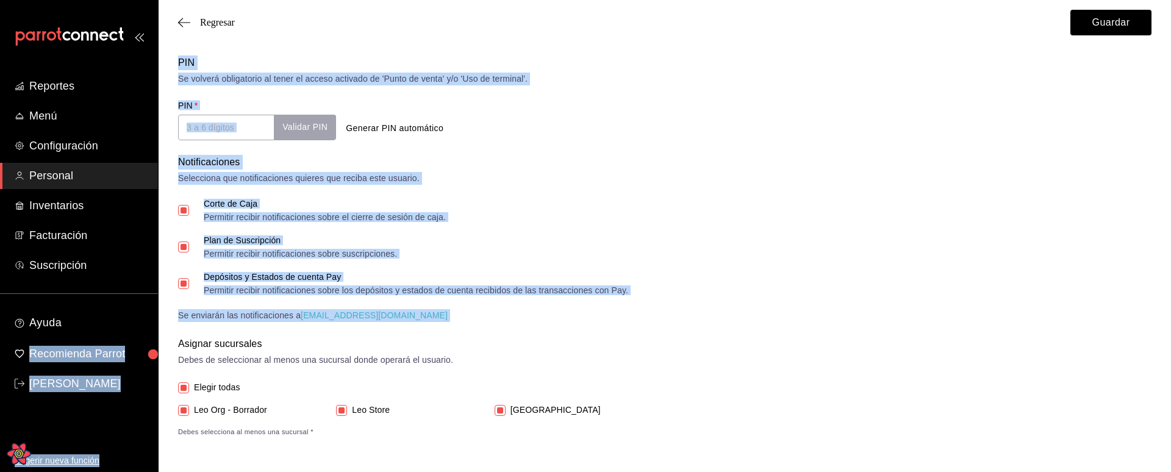
drag, startPoint x: 354, startPoint y: 322, endPoint x: 151, endPoint y: 307, distance: 203.1
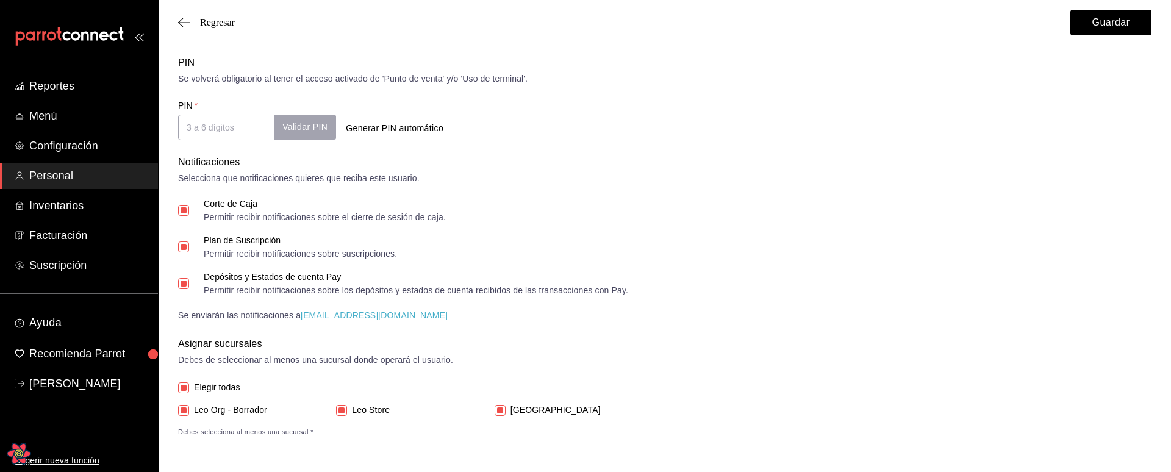
click at [203, 334] on form "Datos personales Nombre   * asdasd Apellido   * asdasda Celular (opcional) +52 …" at bounding box center [665, 30] width 974 height 816
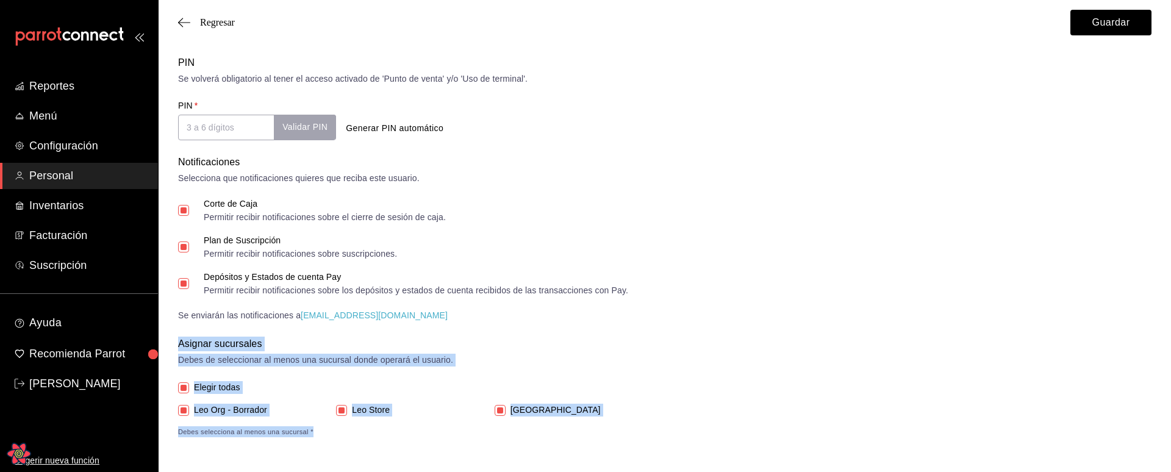
drag, startPoint x: 180, startPoint y: 336, endPoint x: 487, endPoint y: 450, distance: 327.2
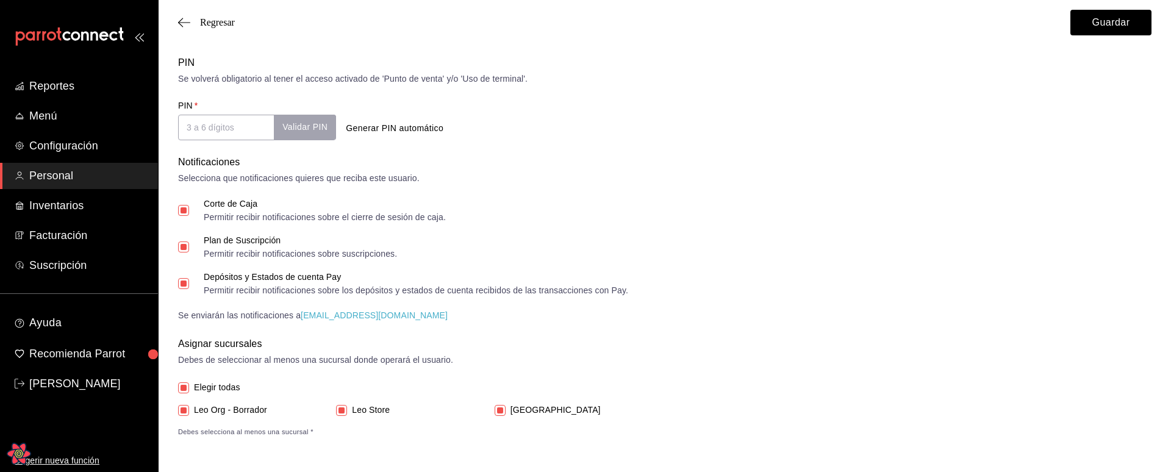
click at [805, 395] on div "Elegir todas Leo Org - Borrador Leo Store Pokemon Center Debes selecciona al me…" at bounding box center [665, 409] width 974 height 57
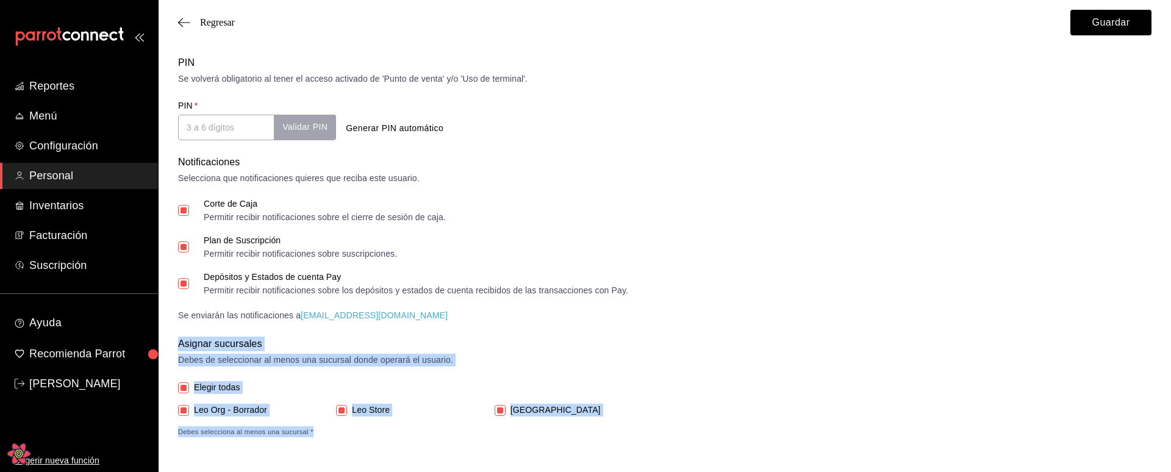
drag, startPoint x: 341, startPoint y: 439, endPoint x: 181, endPoint y: 348, distance: 184.1
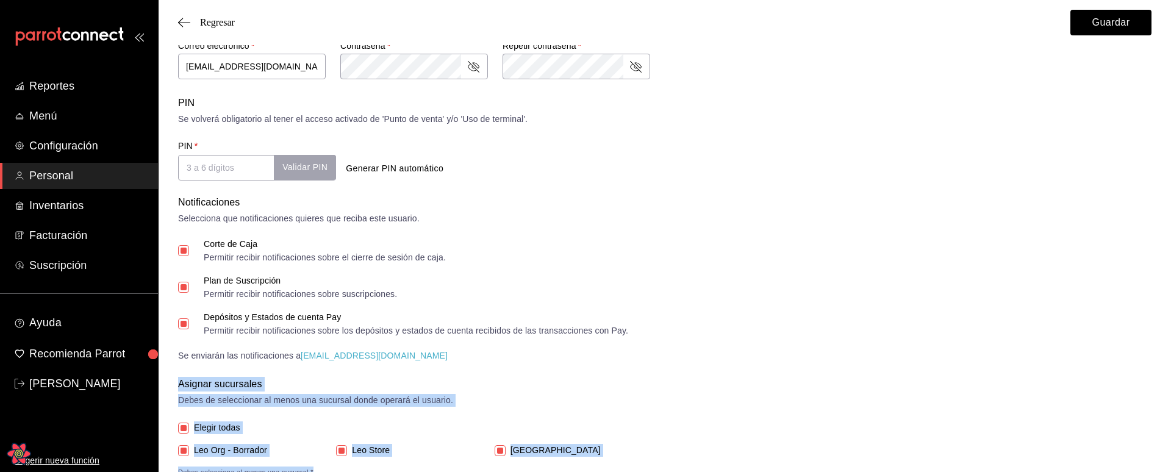
scroll to position [445, 0]
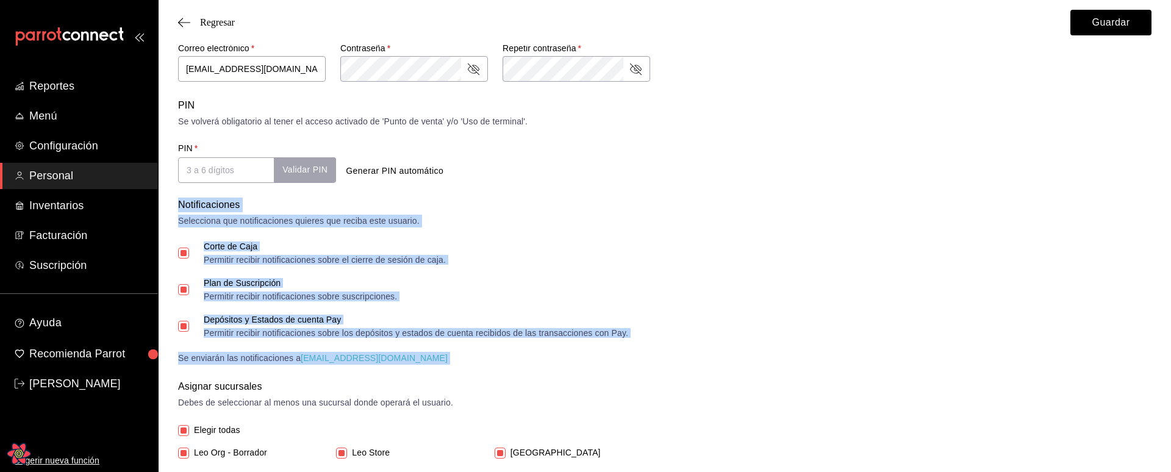
drag, startPoint x: 458, startPoint y: 378, endPoint x: 176, endPoint y: 198, distance: 334.6
click at [176, 198] on div "Unificamos los pines de este usuario. El nuevo pin es 9999 y se usará en todas …" at bounding box center [665, 45] width 1013 height 871
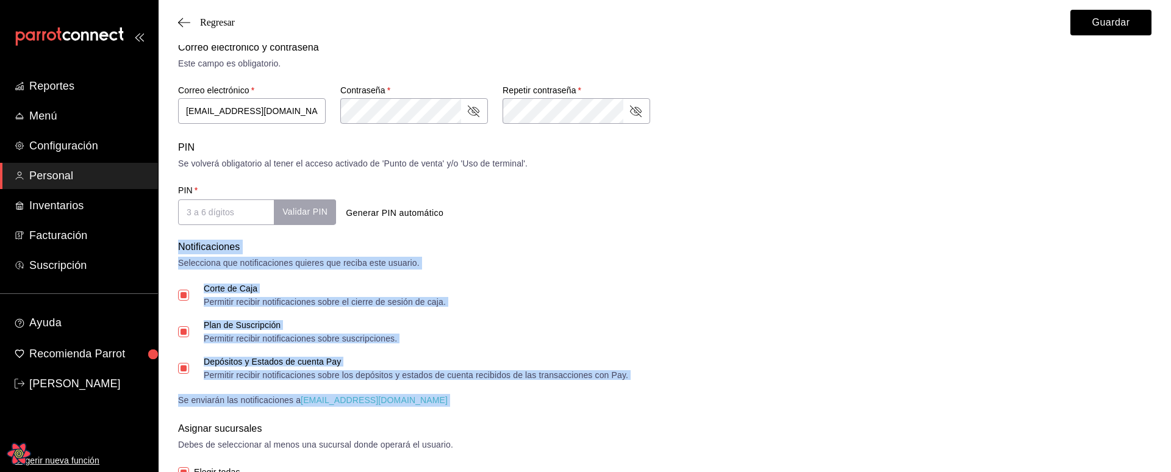
click at [651, 322] on div "Plan de Suscripción Permitir recibir notificaciones sobre suscripciones." at bounding box center [665, 332] width 974 height 22
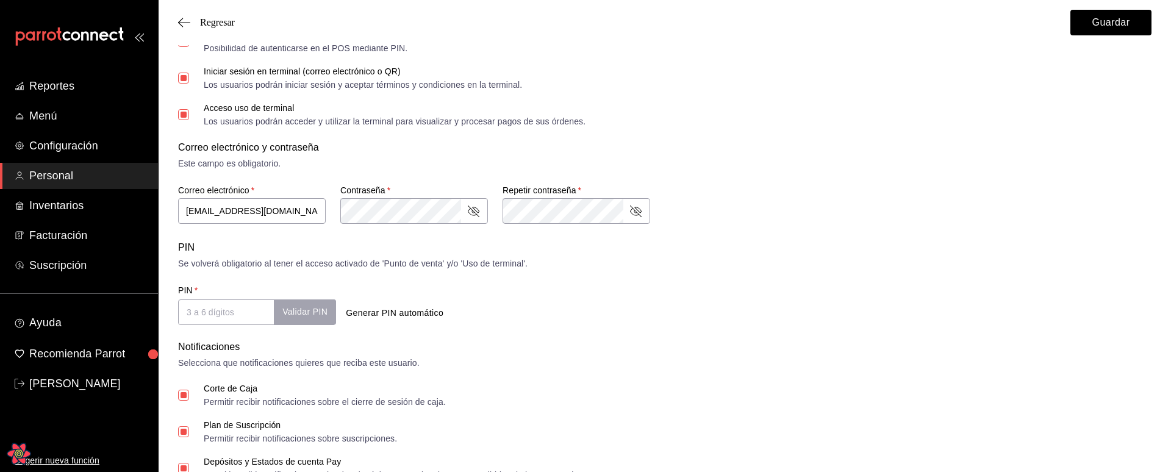
scroll to position [271, 0]
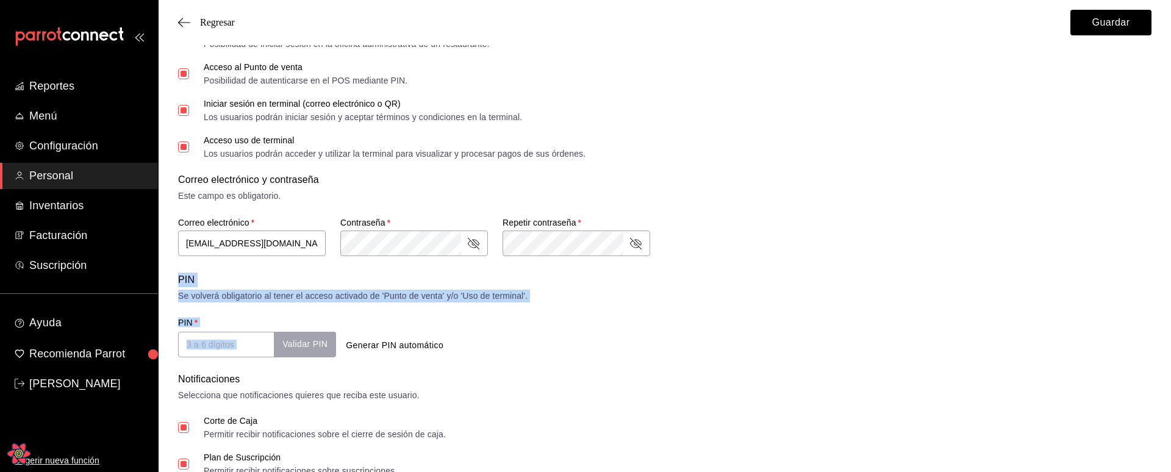
drag, startPoint x: 559, startPoint y: 304, endPoint x: 173, endPoint y: 274, distance: 386.8
click at [173, 274] on div "Unificamos los pines de este usuario. El nuevo pin es 9999 y se usará en todas …" at bounding box center [665, 219] width 1013 height 871
click at [181, 286] on div "PIN" at bounding box center [665, 280] width 974 height 15
drag, startPoint x: 178, startPoint y: 280, endPoint x: 608, endPoint y: 312, distance: 432.0
click at [608, 312] on div "Unificamos los pines de este usuario. El nuevo pin es 9999 y se usará en todas …" at bounding box center [665, 219] width 1013 height 871
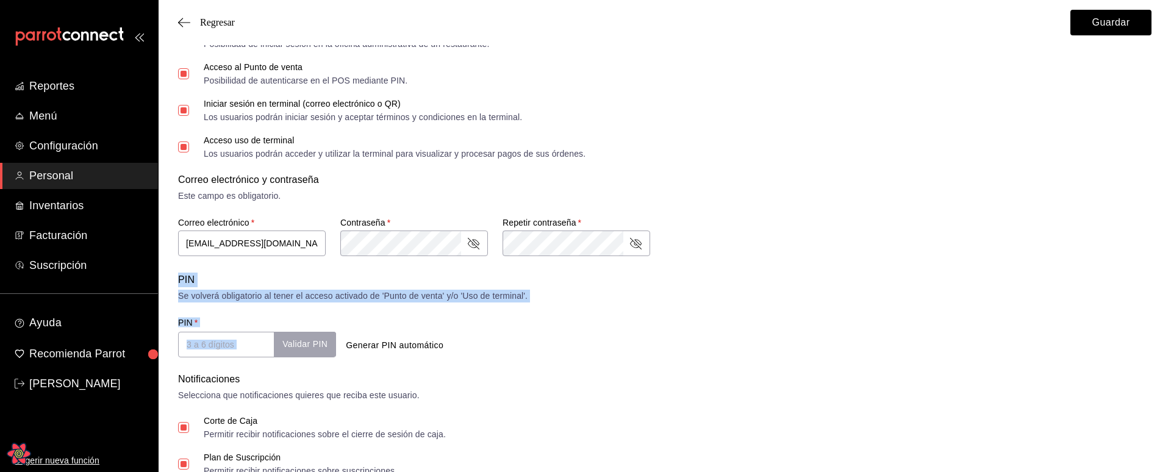
click at [608, 312] on div "Generar PIN automático" at bounding box center [499, 334] width 326 height 45
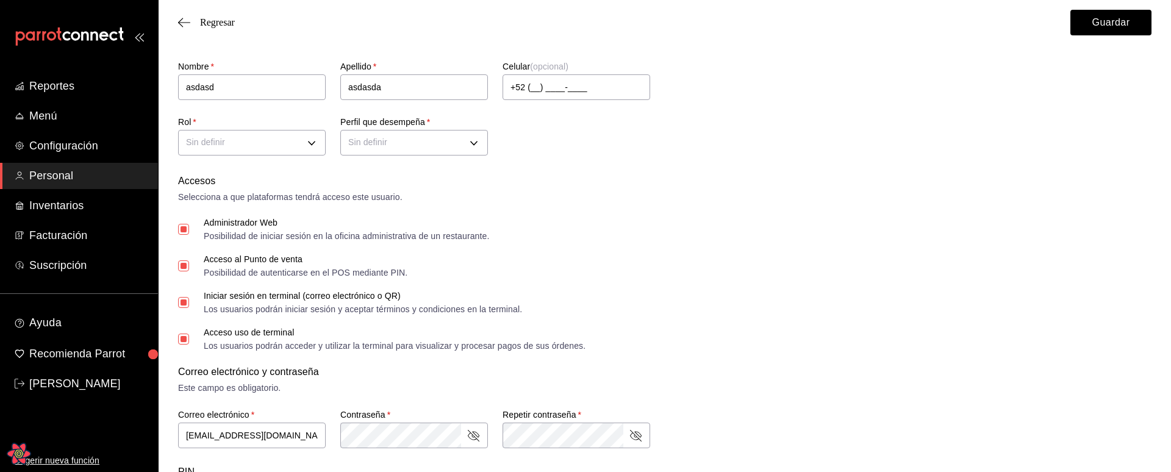
scroll to position [76, 0]
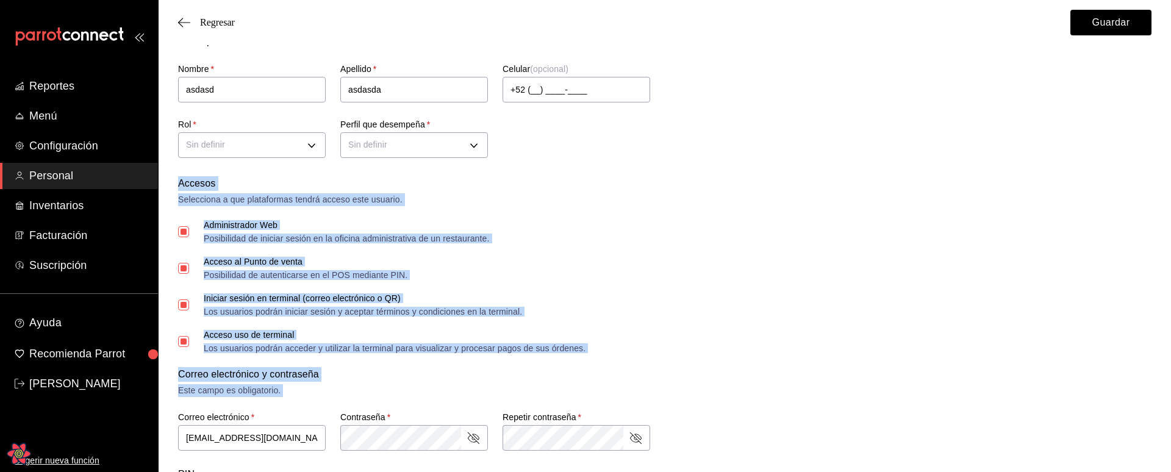
drag, startPoint x: 321, startPoint y: 399, endPoint x: 179, endPoint y: 176, distance: 264.2
click at [179, 176] on form "Datos personales Nombre   * asdasd Apellido   * asdasda Celular (opcional) +52 …" at bounding box center [665, 442] width 974 height 816
click at [562, 212] on div "Accesos Selecciona a que plataformas tendrá acceso este usuario. Administrador …" at bounding box center [665, 264] width 974 height 176
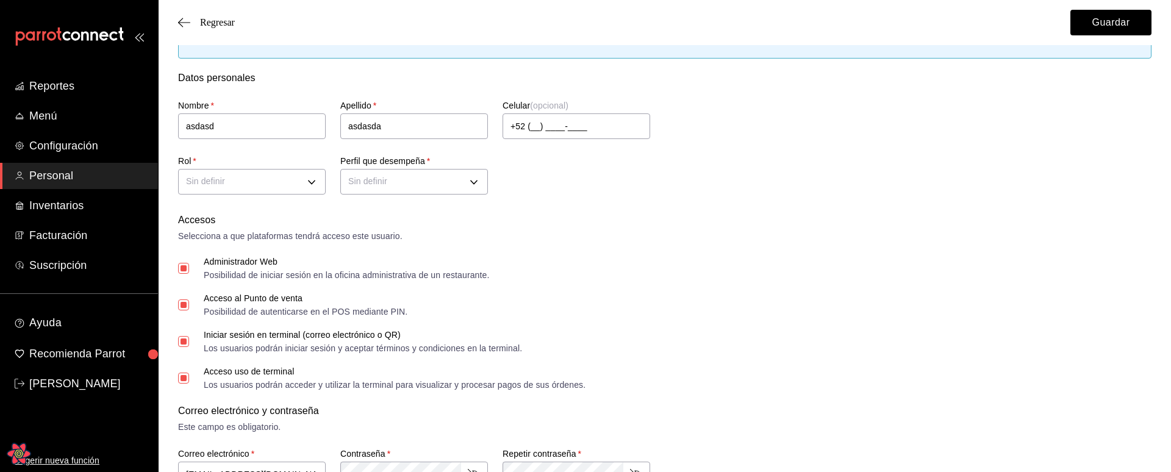
scroll to position [71, 0]
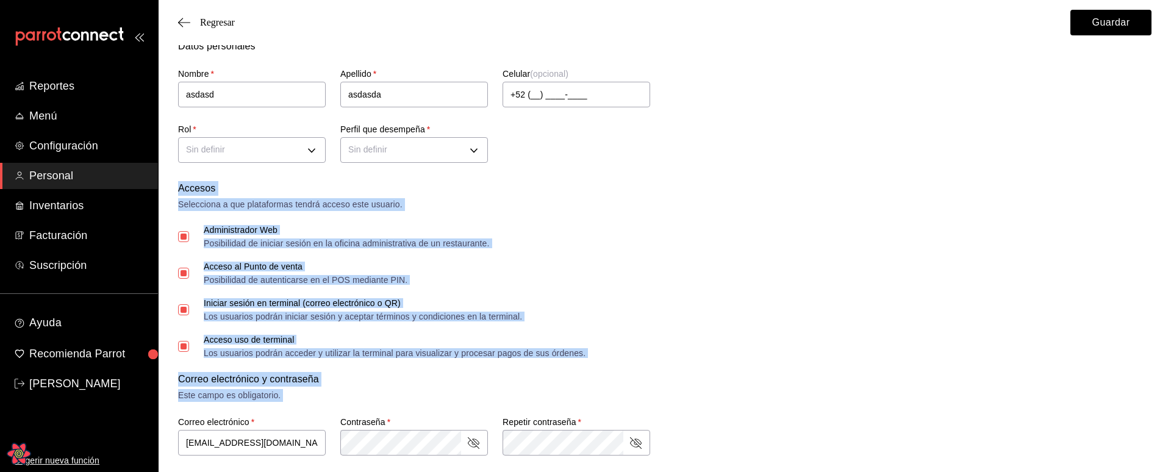
drag, startPoint x: 286, startPoint y: 402, endPoint x: 167, endPoint y: 187, distance: 246.0
click at [167, 187] on div "Unificamos los pines de este usuario. El nuevo pin es 9999 y se usará en todas …" at bounding box center [665, 419] width 1013 height 871
click at [597, 242] on div "Administrador Web Posibilidad de iniciar sesión en la oficina administrativa de…" at bounding box center [665, 237] width 974 height 22
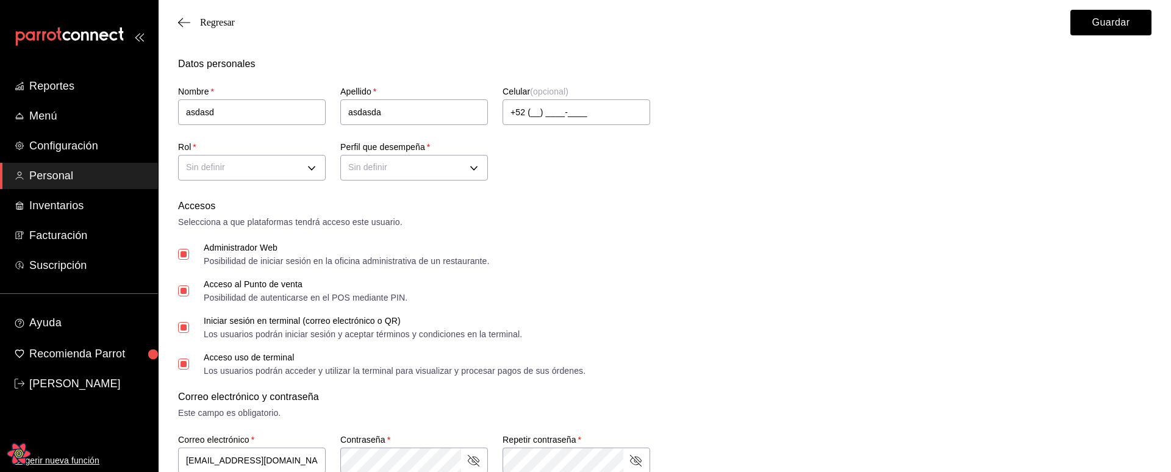
scroll to position [0, 0]
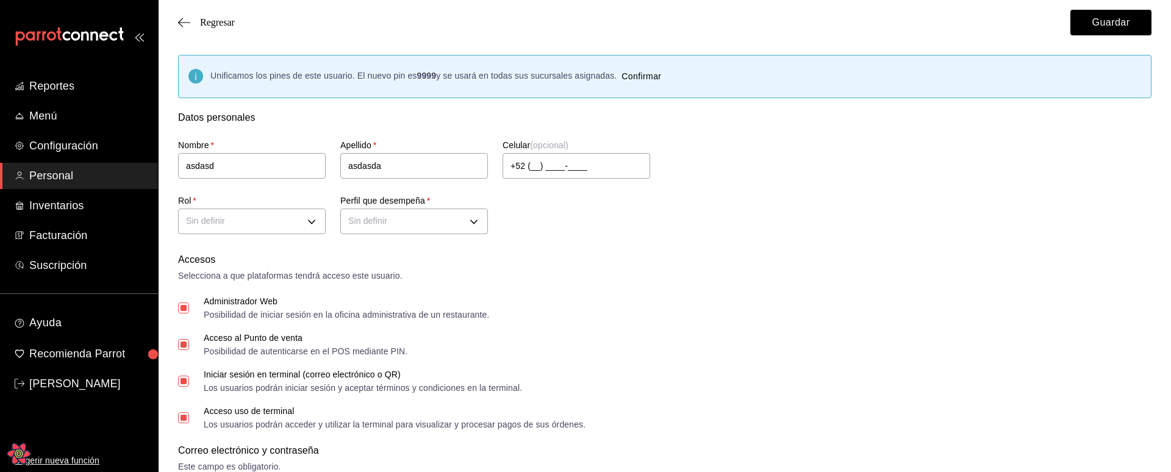
click at [244, 80] on span "Unificamos los pines de este usuario. El nuevo pin es 9999 y se usará en todas …" at bounding box center [413, 76] width 406 height 10
click at [243, 77] on span "Unificamos los pines de este usuario. El nuevo pin es 9999 y se usará en todas …" at bounding box center [413, 76] width 406 height 10
drag, startPoint x: 384, startPoint y: 81, endPoint x: 395, endPoint y: 82, distance: 11.6
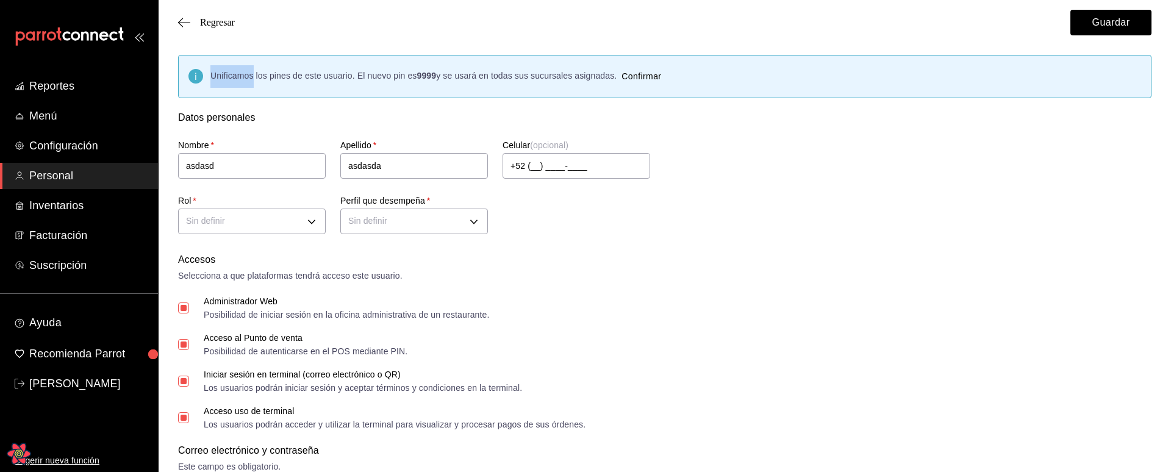
click at [384, 82] on div "Unificamos los pines de este usuario. El nuevo pin es 9999 y se usará en todas …" at bounding box center [438, 76] width 456 height 23
drag, startPoint x: 470, startPoint y: 73, endPoint x: 538, endPoint y: 76, distance: 68.4
click at [538, 76] on span "Unificamos los pines de este usuario. El nuevo pin es 9999 y se usará en todas …" at bounding box center [413, 76] width 406 height 10
click at [576, 77] on span "Unificamos los pines de este usuario. El nuevo pin es 9999 y se usará en todas …" at bounding box center [413, 76] width 406 height 10
drag, startPoint x: 593, startPoint y: 76, endPoint x: 451, endPoint y: 69, distance: 141.7
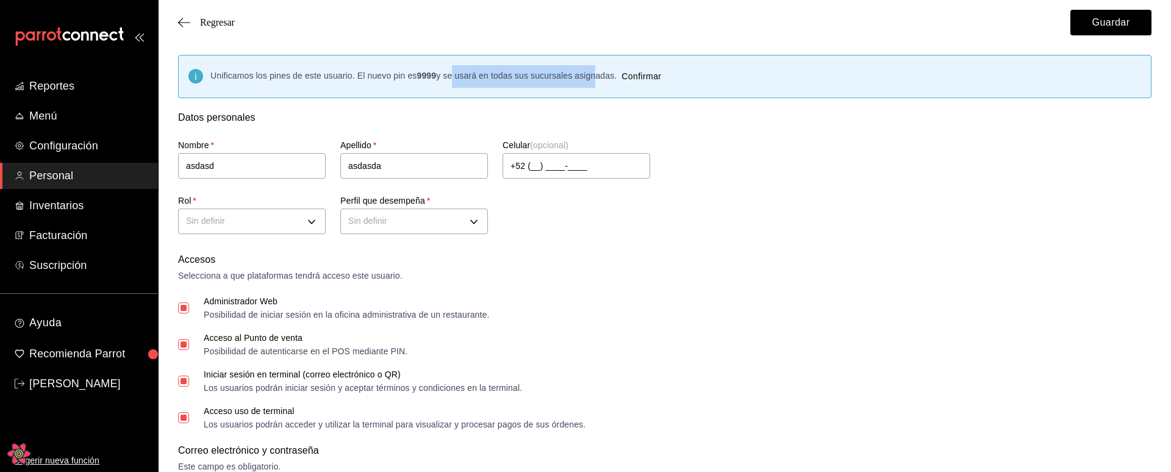
click at [451, 69] on div "Unificamos los pines de este usuario. El nuevo pin es 9999 y se usará en todas …" at bounding box center [438, 76] width 456 height 23
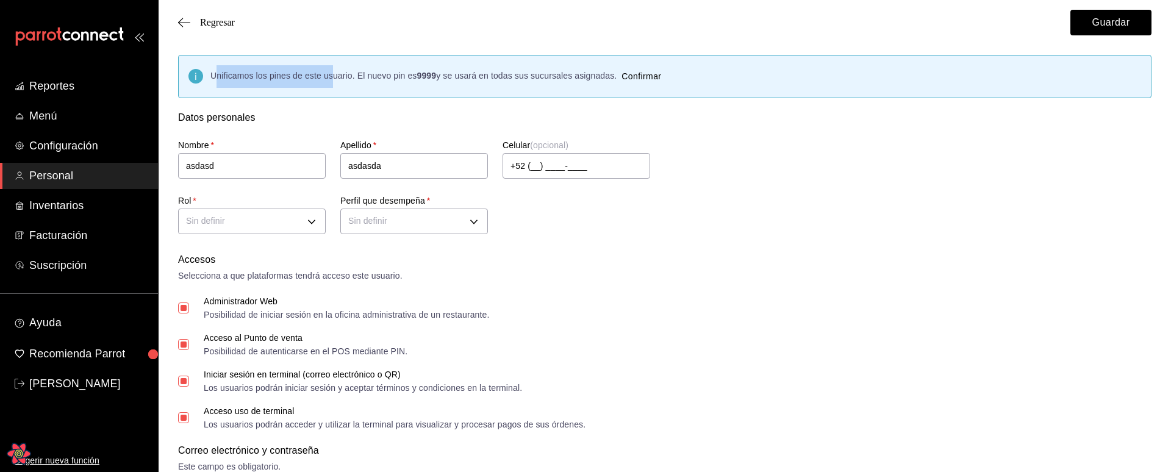
drag, startPoint x: 218, startPoint y: 73, endPoint x: 365, endPoint y: 79, distance: 146.5
click at [333, 79] on span "Unificamos los pines de este usuario. El nuevo pin es 9999 y se usará en todas …" at bounding box center [413, 76] width 406 height 10
drag, startPoint x: 361, startPoint y: 74, endPoint x: 450, endPoint y: 79, distance: 89.2
click at [412, 77] on span "Unificamos los pines de este usuario. El nuevo pin es 9999 y se usará en todas …" at bounding box center [413, 76] width 406 height 10
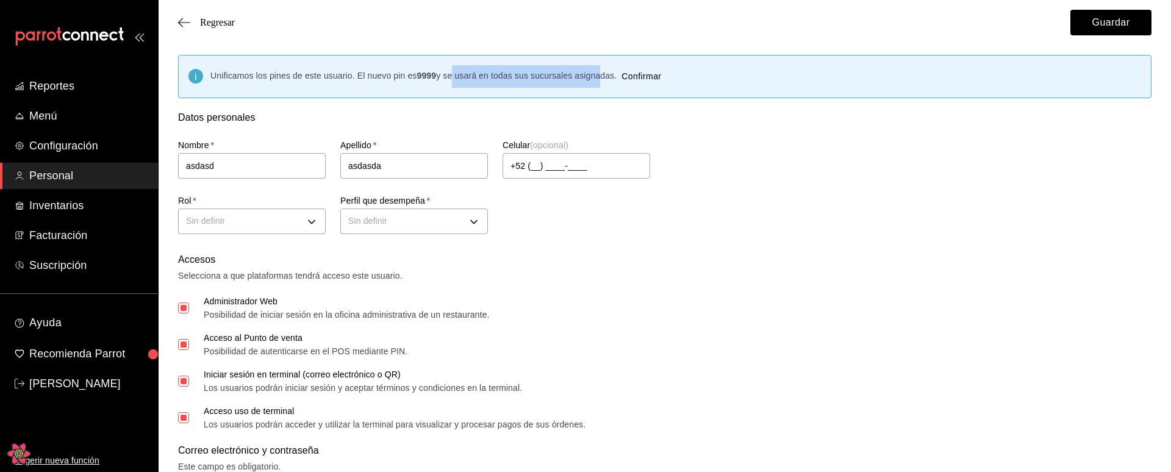
drag, startPoint x: 597, startPoint y: 74, endPoint x: 451, endPoint y: 73, distance: 145.8
click at [451, 73] on span "Unificamos los pines de este usuario. El nuevo pin es 9999 y se usará en todas …" at bounding box center [413, 76] width 406 height 10
click at [495, 87] on div "Unificamos los pines de este usuario. El nuevo pin es 9999 y se usará en todas …" at bounding box center [665, 76] width 974 height 43
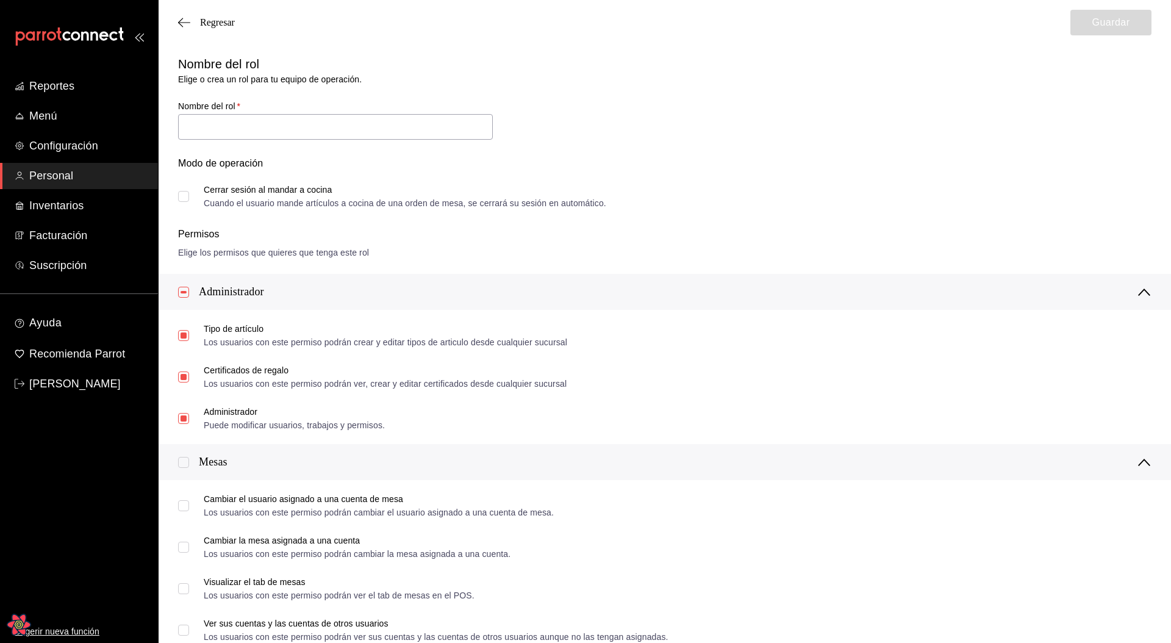
type input "dueño"
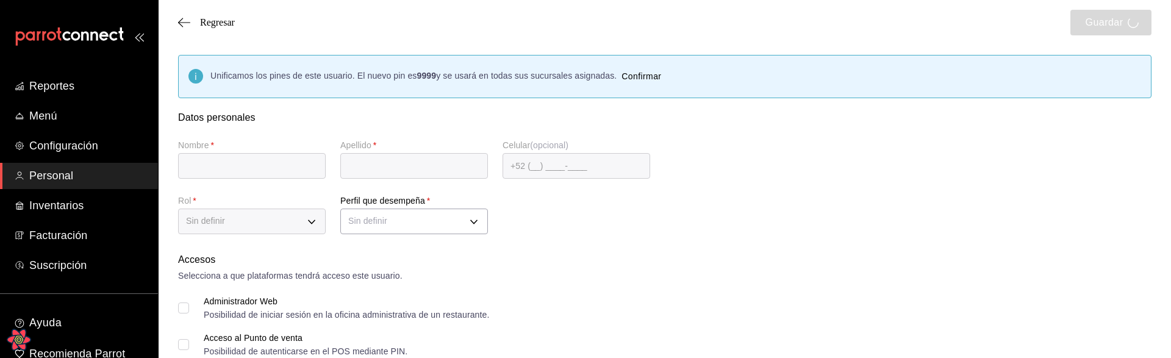
type input "asdasd"
type input "asdasda"
checkbox input "true"
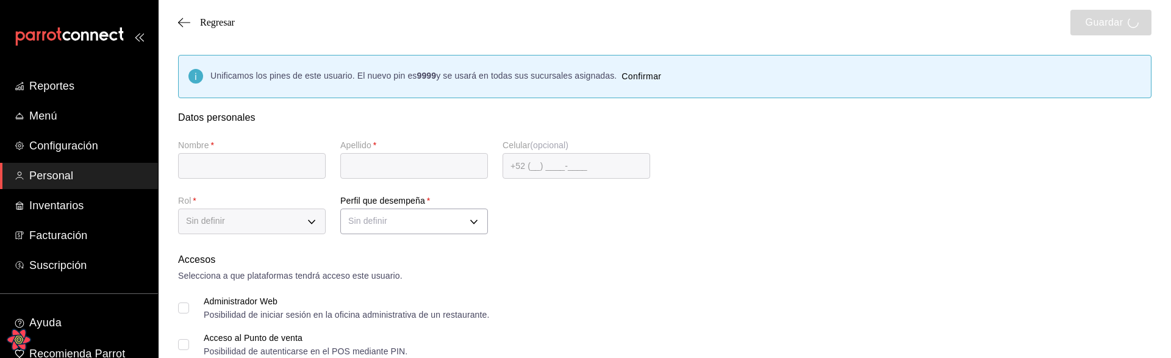
checkbox input "true"
type input "[EMAIL_ADDRESS][DOMAIN_NAME]"
type input "5868"
checkbox input "true"
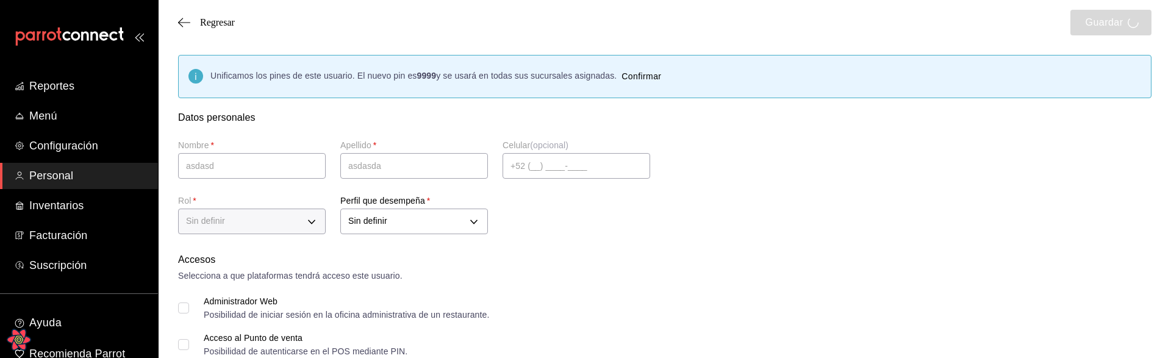
type input "CASHIER"
checkbox input "true"
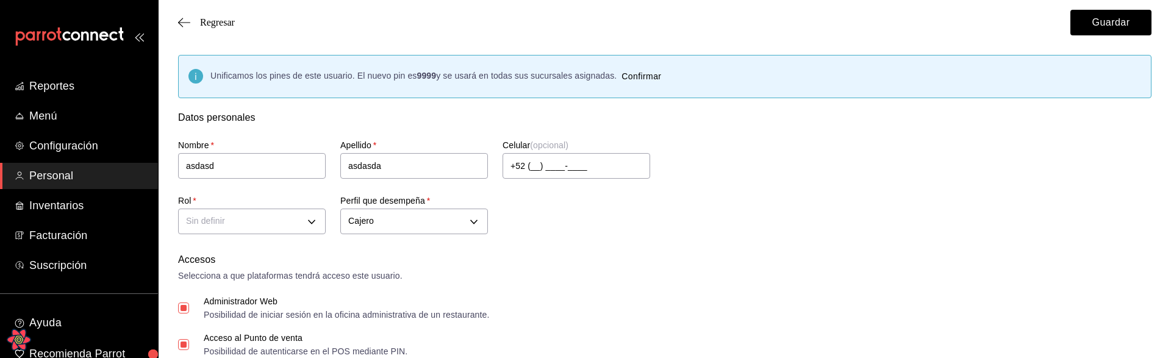
click at [789, 214] on div "Nombre   * asdasd Apellido   * asdasda Celular (opcional) +52 (__) ____-____ Ro…" at bounding box center [651, 181] width 974 height 113
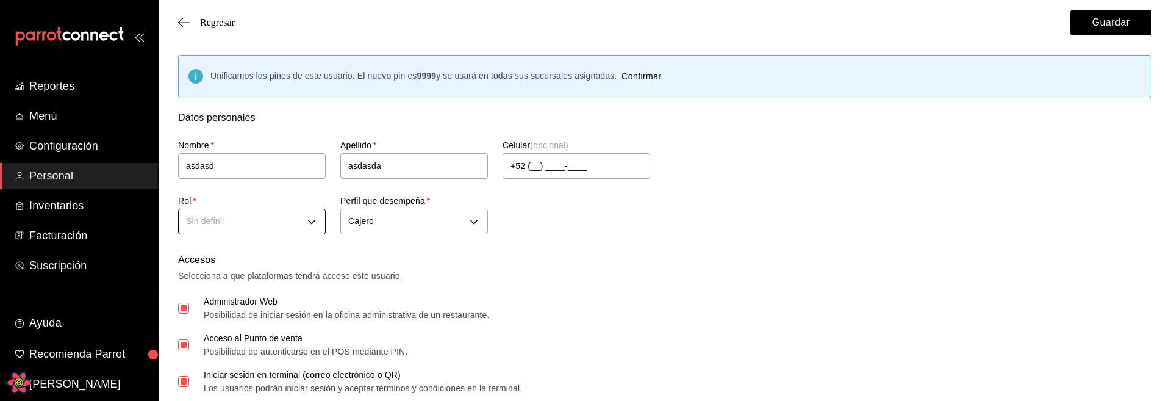
click at [216, 277] on li "mesero" at bounding box center [252, 280] width 146 height 20
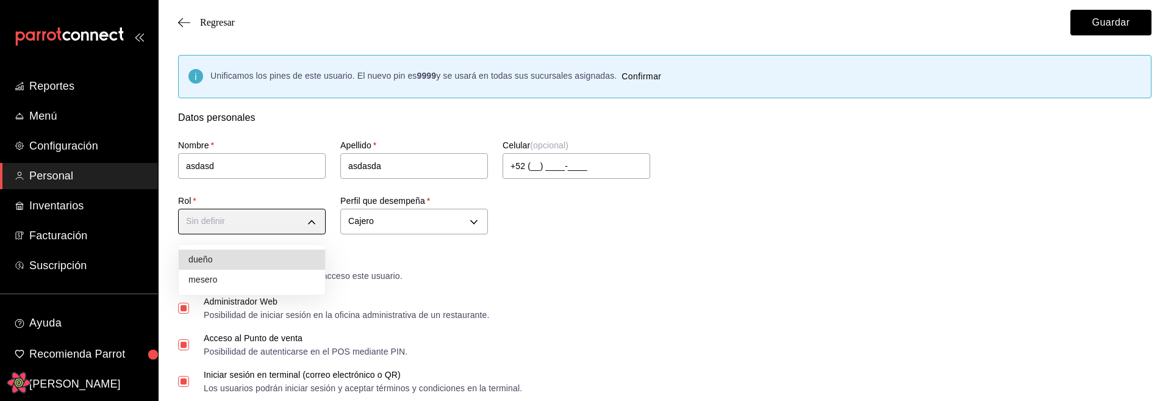
type input "00f3d990-46ab-4fc3-9421-77a65bdcfdcd"
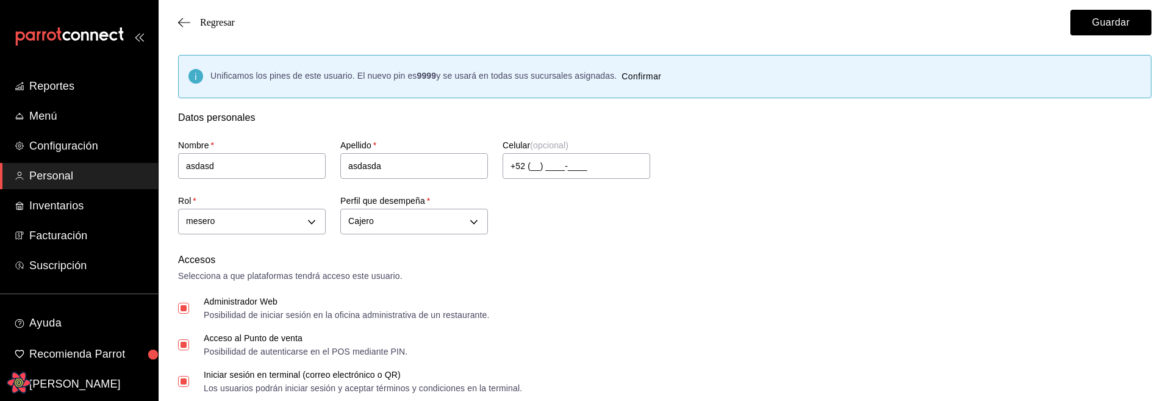
click at [819, 217] on div "Nombre   * asdasd Apellido   * asdasda Celular (opcional) +52 (__) ____-____ Ro…" at bounding box center [651, 181] width 974 height 113
click at [1123, 26] on button "Guardar" at bounding box center [1111, 23] width 81 height 26
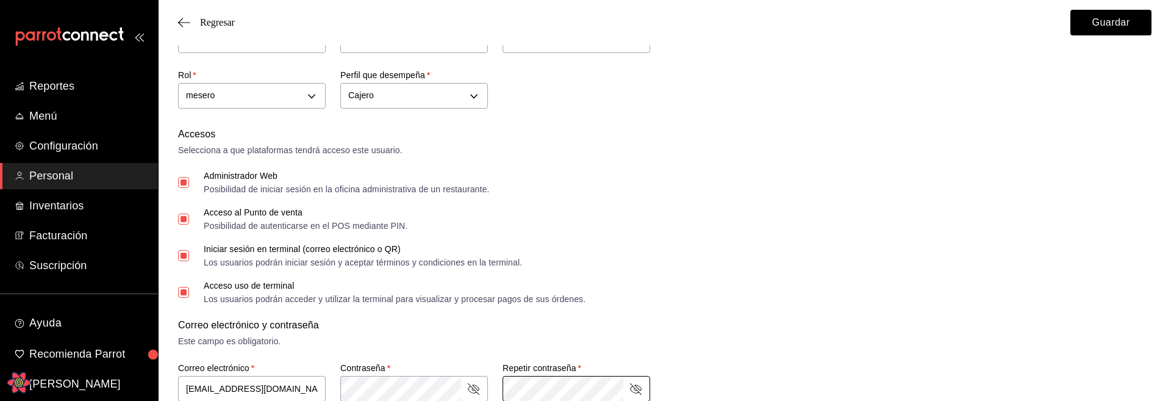
click at [814, 329] on div "Correo electrónico y contraseña" at bounding box center [665, 325] width 974 height 15
click at [816, 337] on div "Este campo es obligatorio." at bounding box center [665, 341] width 974 height 13
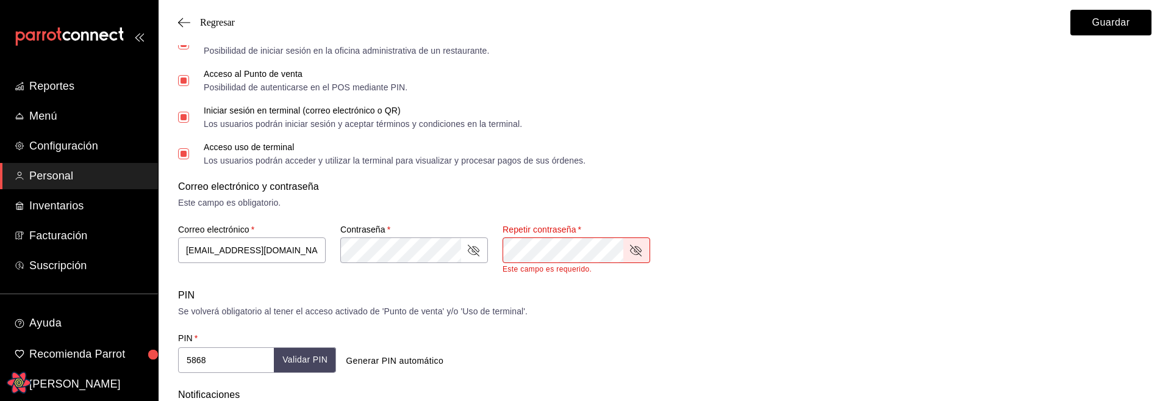
scroll to position [296, 0]
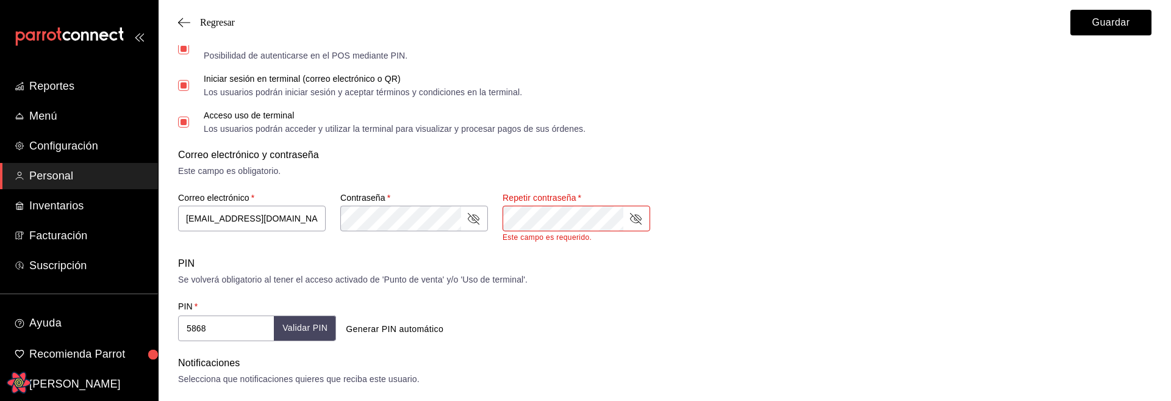
click at [882, 184] on div "Correo electrónico y contraseña Este campo es obligatorio. Correo electrónico  …" at bounding box center [665, 195] width 974 height 94
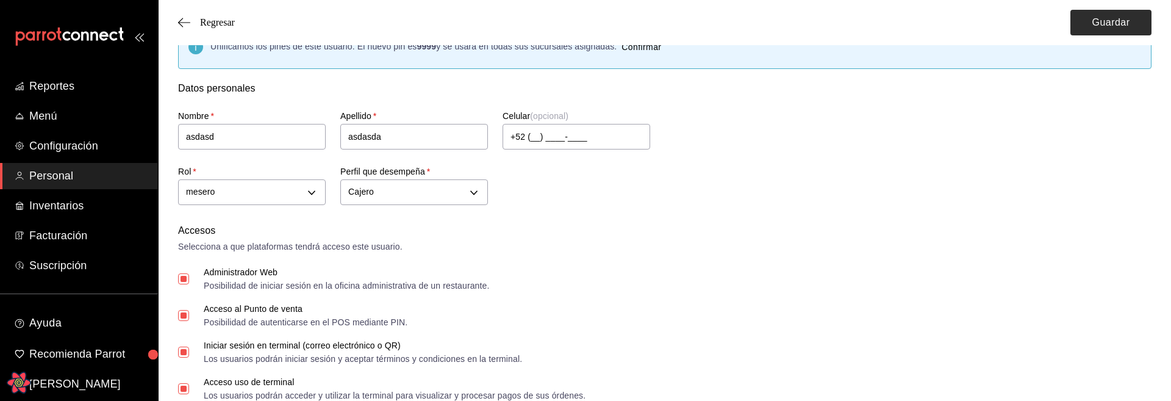
scroll to position [35, 0]
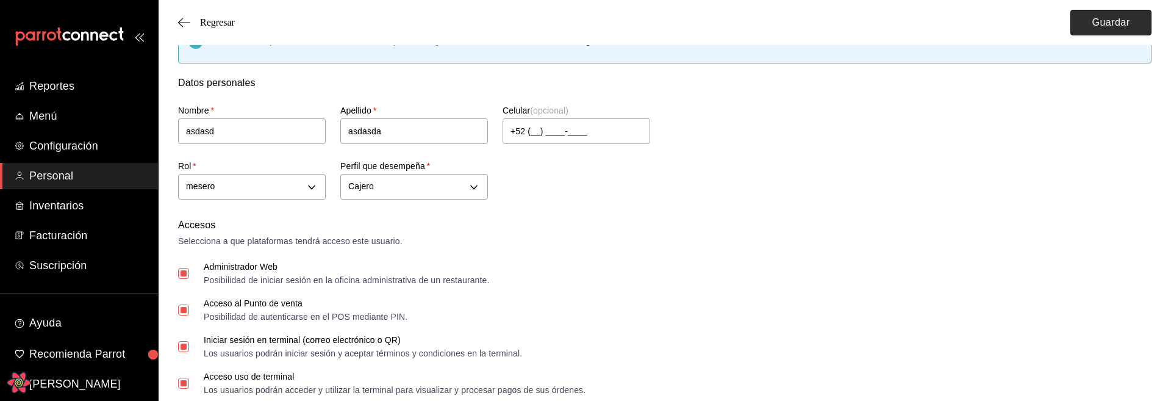
click at [1098, 10] on button "Guardar" at bounding box center [1111, 23] width 81 height 26
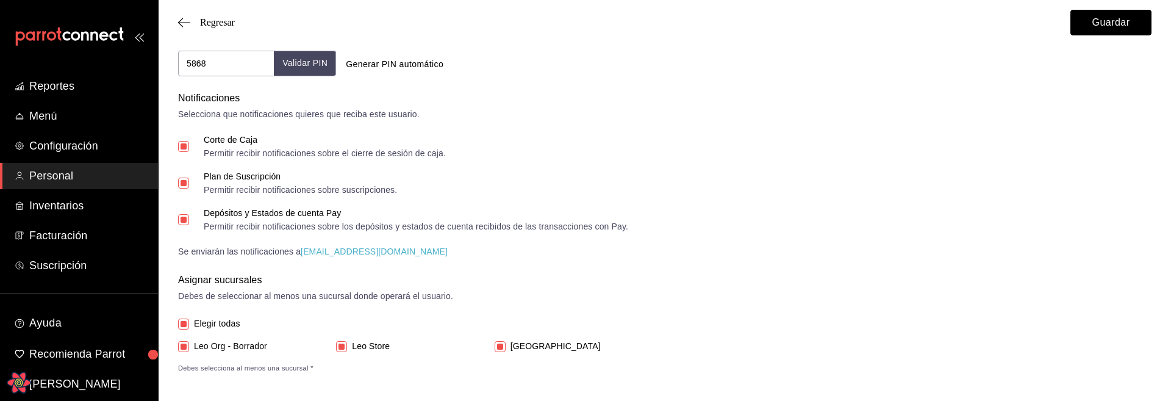
scroll to position [559, 0]
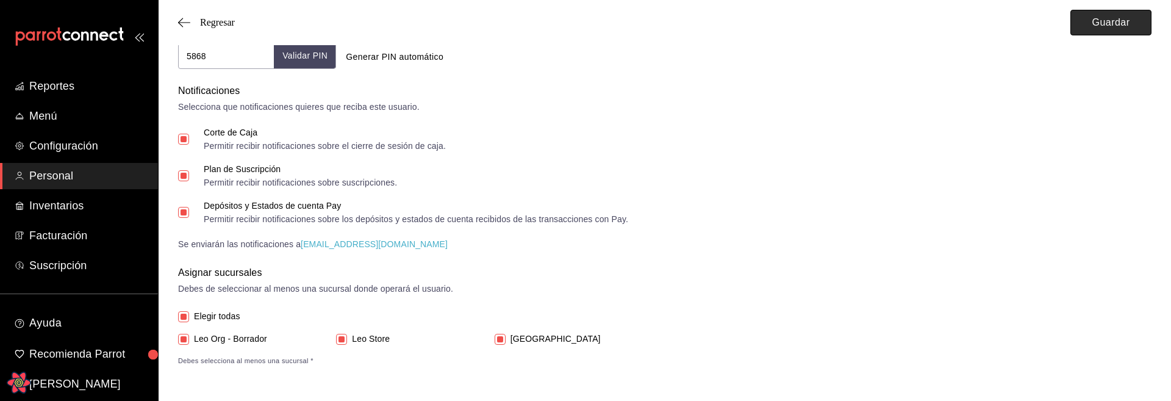
click at [1091, 26] on button "Guardar" at bounding box center [1111, 23] width 81 height 26
click at [182, 214] on input "Depósitos y Estados de cuenta Pay Permitir recibir notificaciones sobre los dep…" at bounding box center [183, 212] width 11 height 11
click at [186, 214] on input "Depósitos y Estados de cuenta Pay Permitir recibir notificaciones sobre los dep…" at bounding box center [183, 212] width 11 height 11
checkbox input "true"
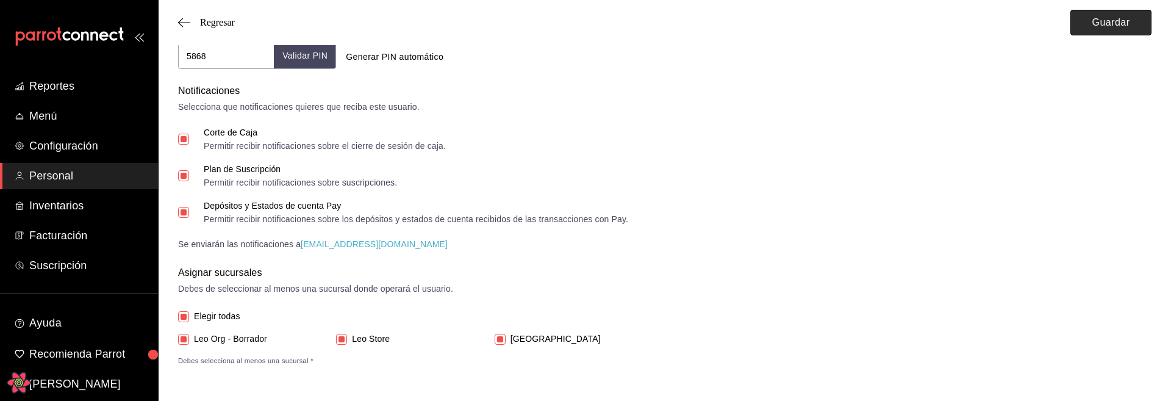
click at [1095, 32] on button "Guardar" at bounding box center [1111, 23] width 81 height 26
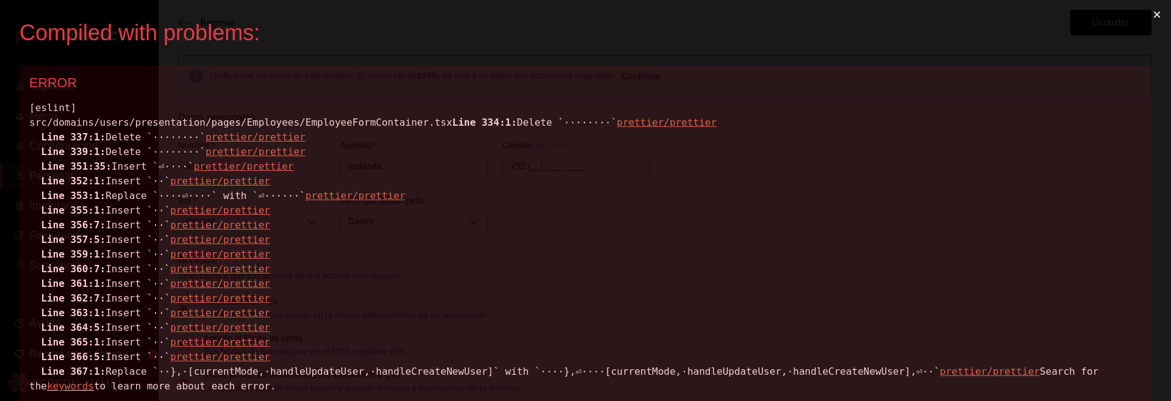
scroll to position [0, 0]
click at [1158, 15] on button "×" at bounding box center [1157, 14] width 28 height 29
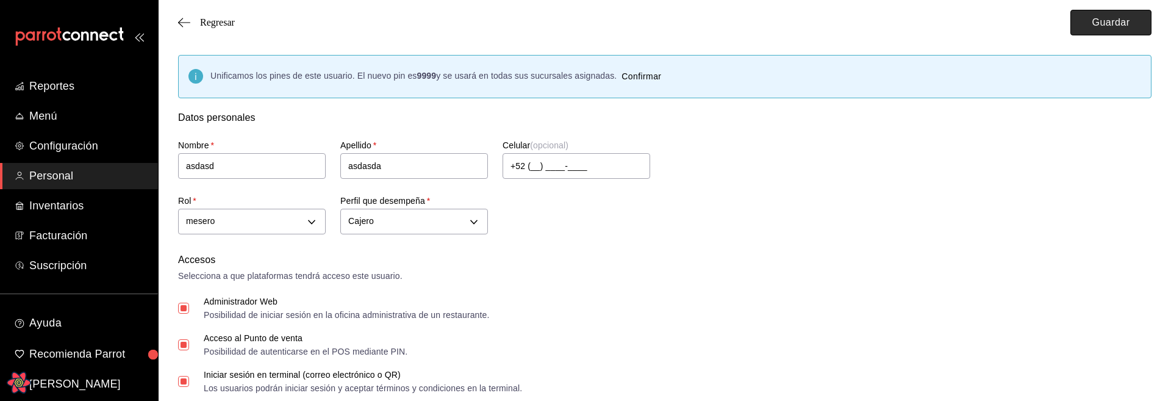
click at [1088, 26] on button "Guardar" at bounding box center [1111, 23] width 81 height 26
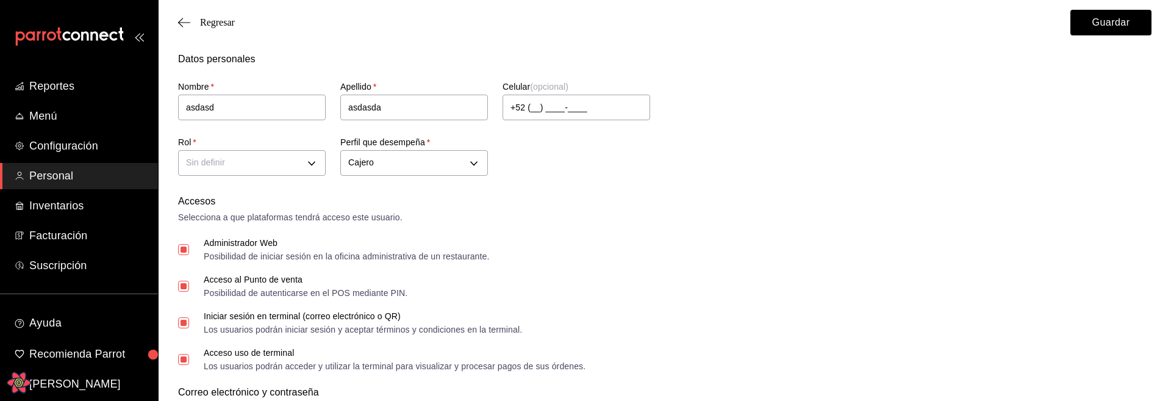
scroll to position [51, 0]
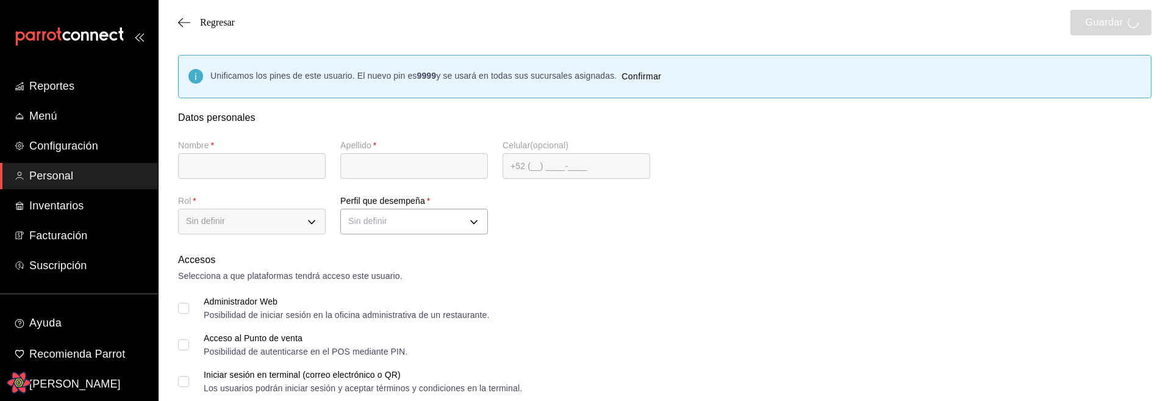
type input "asdasd"
type input "asdasda"
checkbox input "true"
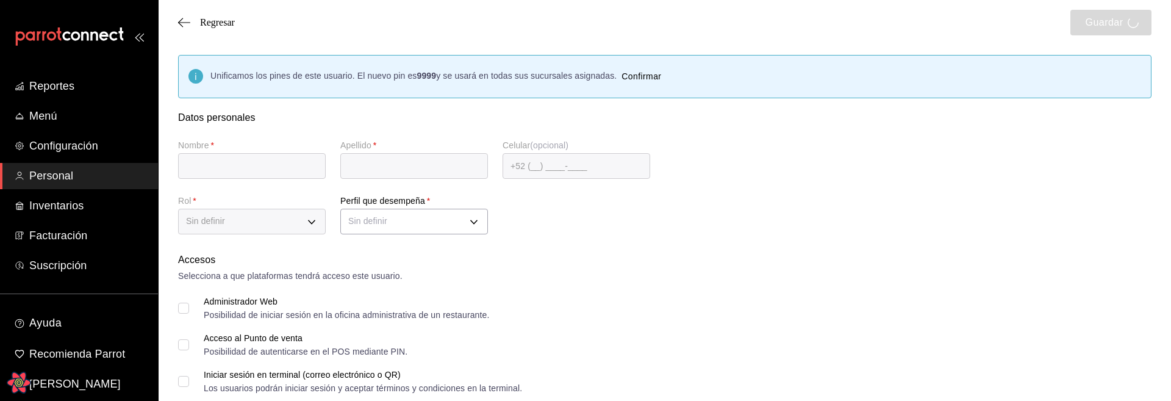
checkbox input "true"
type input "[EMAIL_ADDRESS][DOMAIN_NAME]"
type input "5868"
checkbox input "true"
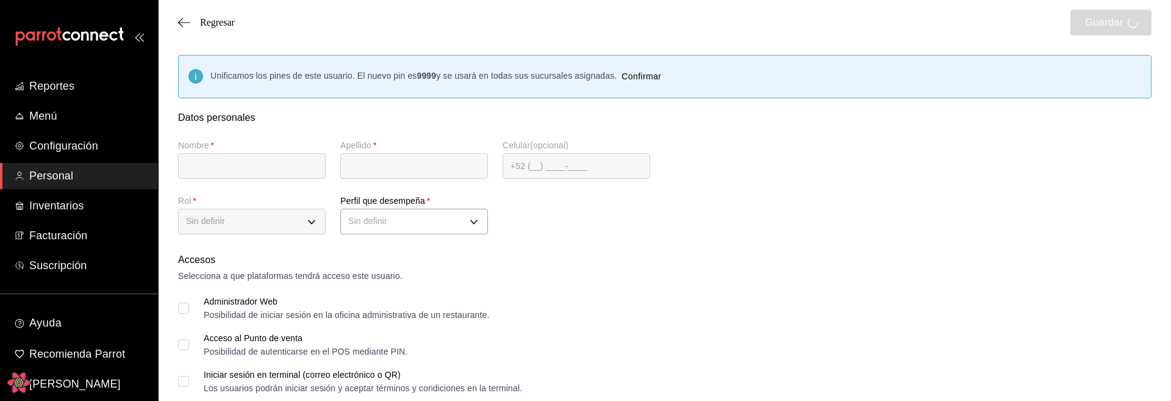
checkbox input "true"
type input "CASHIER"
checkbox input "true"
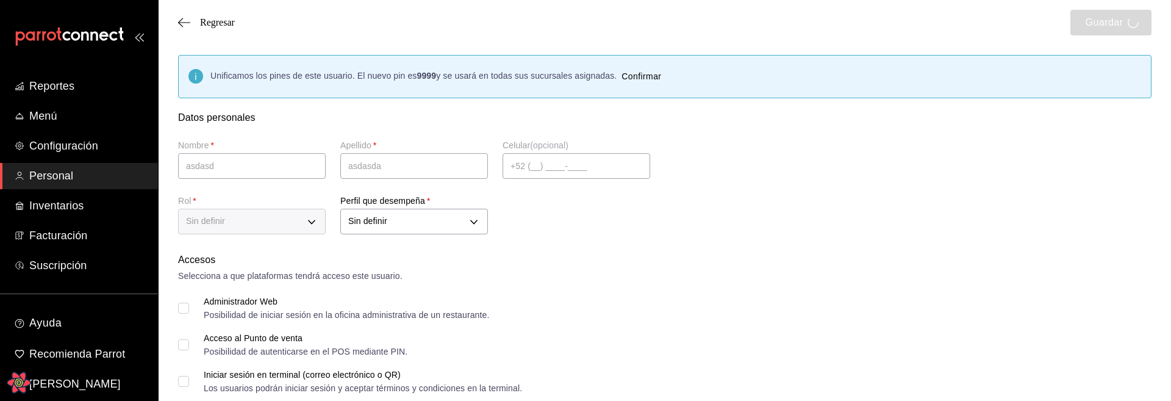
checkbox input "true"
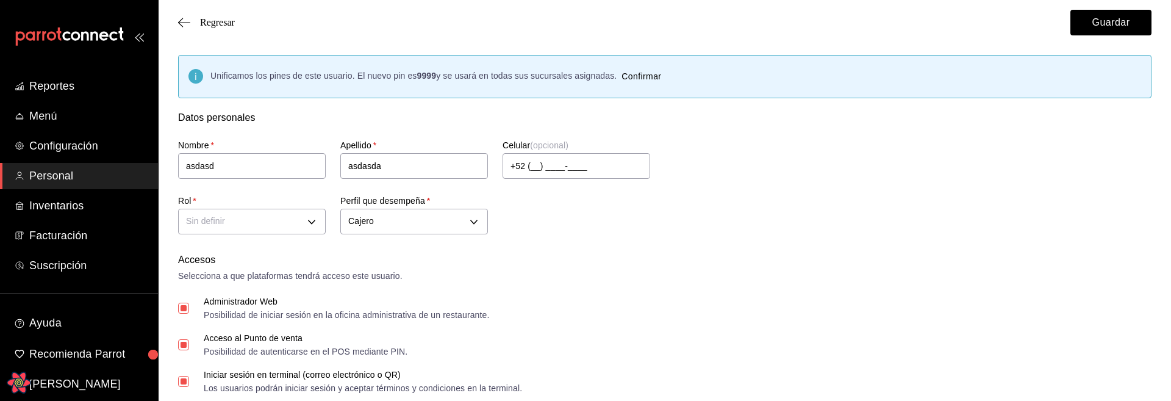
scroll to position [70, 0]
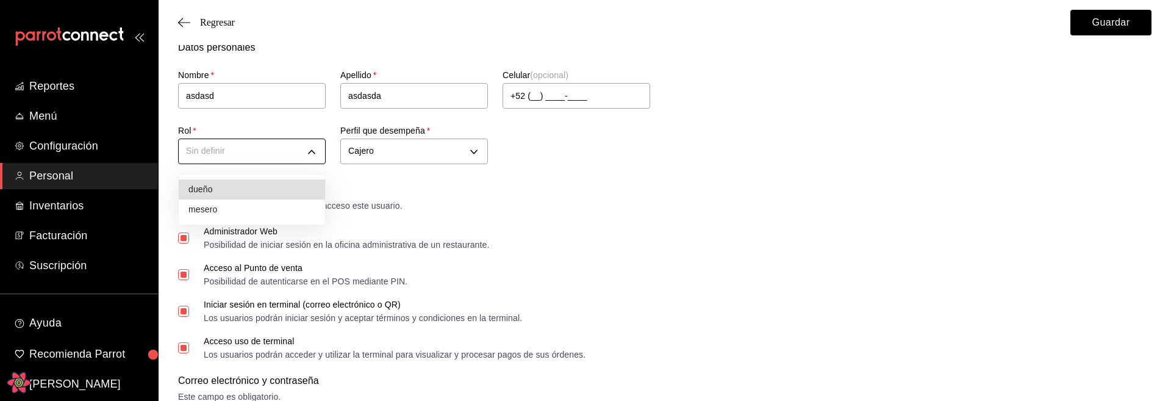
click at [760, 170] on div at bounding box center [585, 200] width 1171 height 401
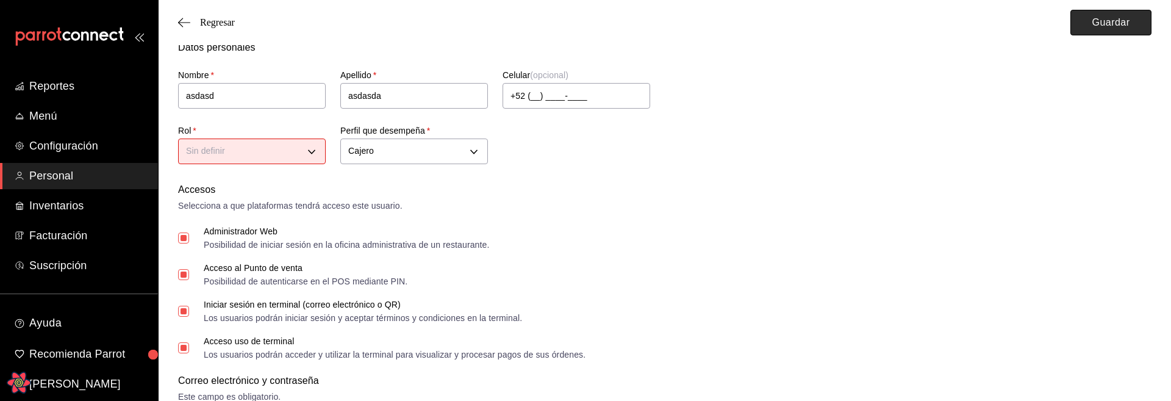
click at [1124, 24] on button "Guardar" at bounding box center [1111, 23] width 81 height 26
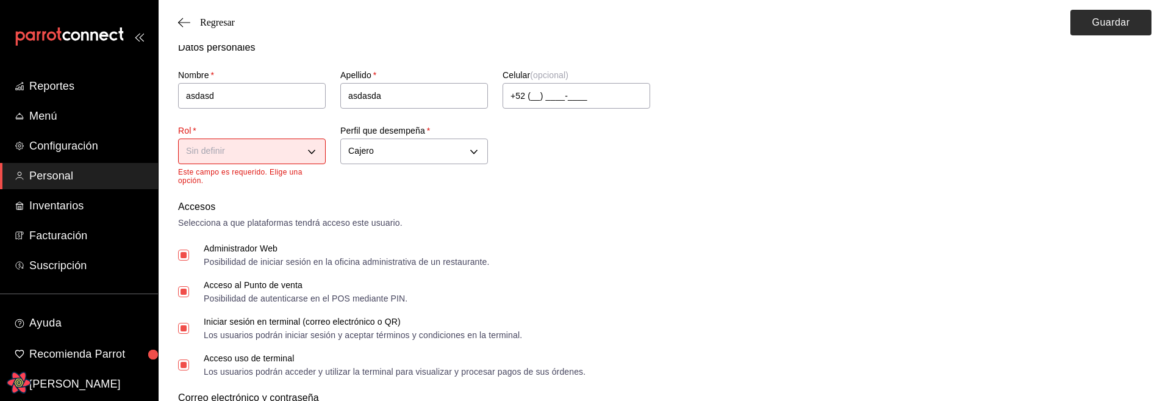
scroll to position [143, 0]
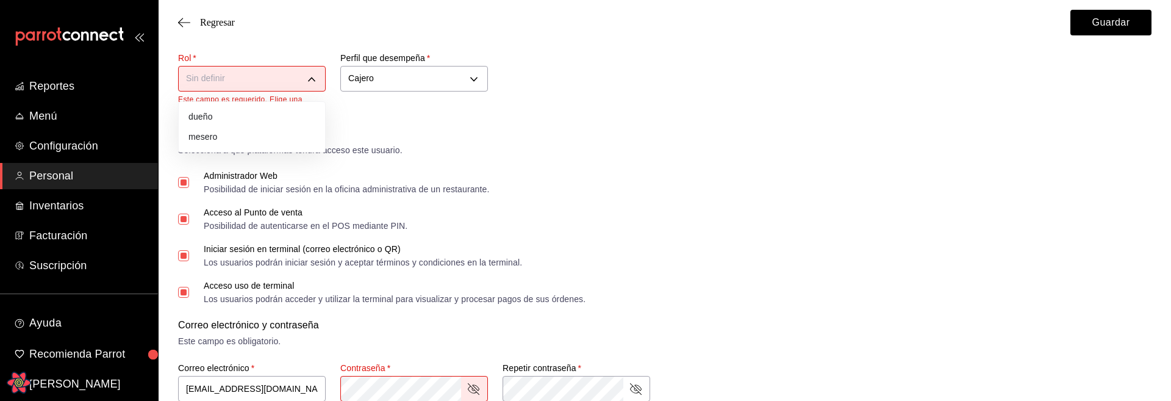
click at [298, 82] on body "Reportes Menú Configuración Personal Inventarios Facturación Suscripción Ayuda …" at bounding box center [585, 350] width 1171 height 987
click at [240, 120] on li "dueño" at bounding box center [252, 117] width 146 height 20
type input "a1f3f69a-3465-4f19-a730-246ddc5a1ebb"
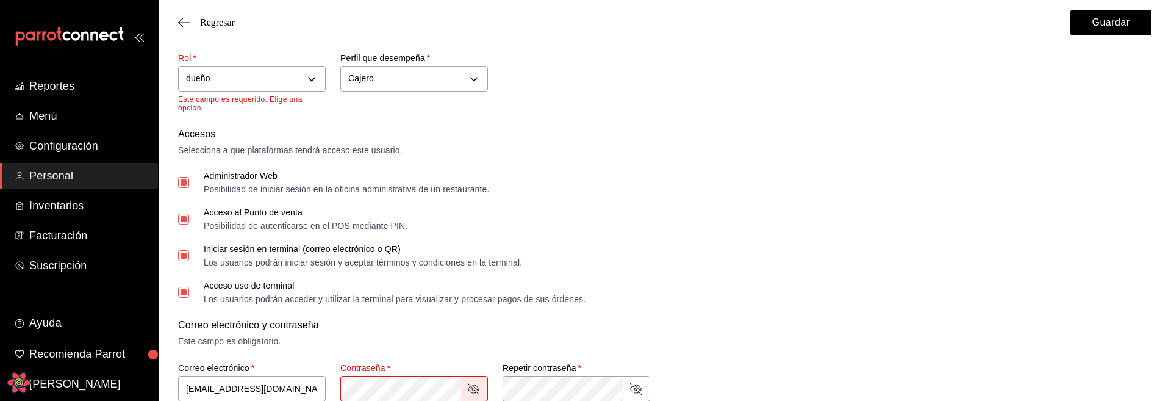
click at [284, 64] on div "dueño a1f3f69a-3465-4f19-a730-246ddc5a1ebb" at bounding box center [252, 77] width 148 height 32
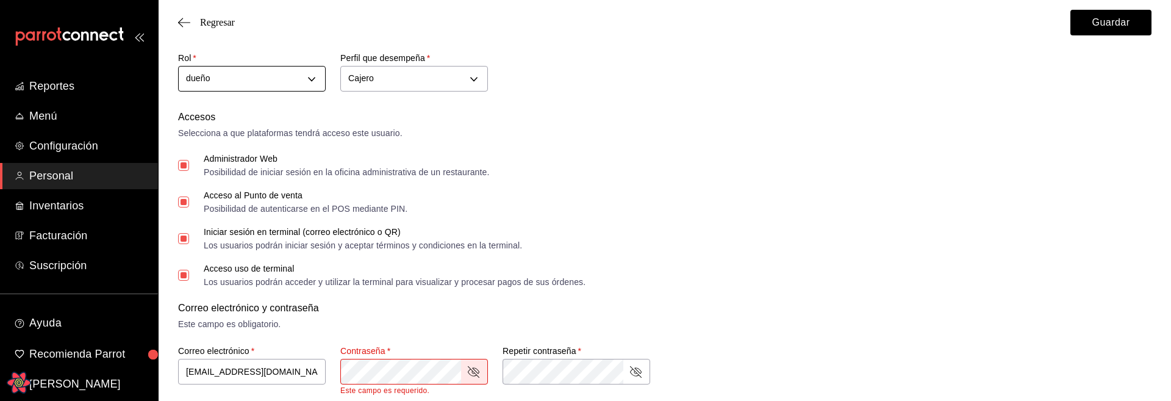
click at [276, 74] on body "Reportes Menú Configuración Personal Inventarios Facturación Suscripción Ayuda …" at bounding box center [585, 341] width 1171 height 969
click at [564, 132] on div at bounding box center [585, 200] width 1171 height 401
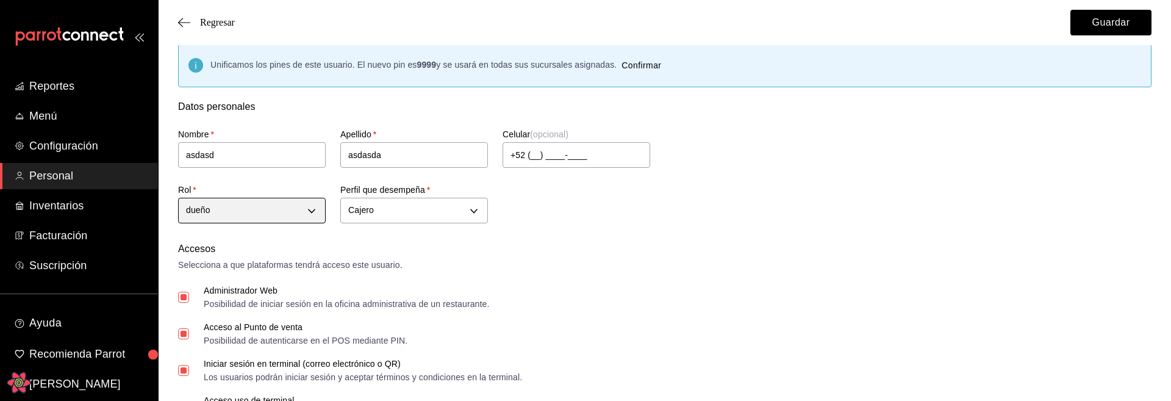
scroll to position [0, 0]
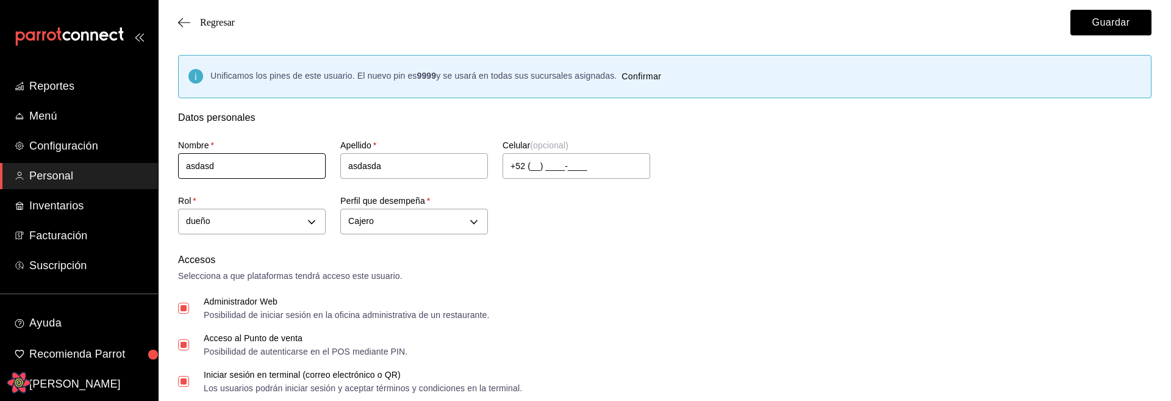
click at [264, 173] on input "asdasd" at bounding box center [252, 166] width 148 height 26
type input "leit"
click at [402, 160] on input "asdasda" at bounding box center [414, 166] width 148 height 26
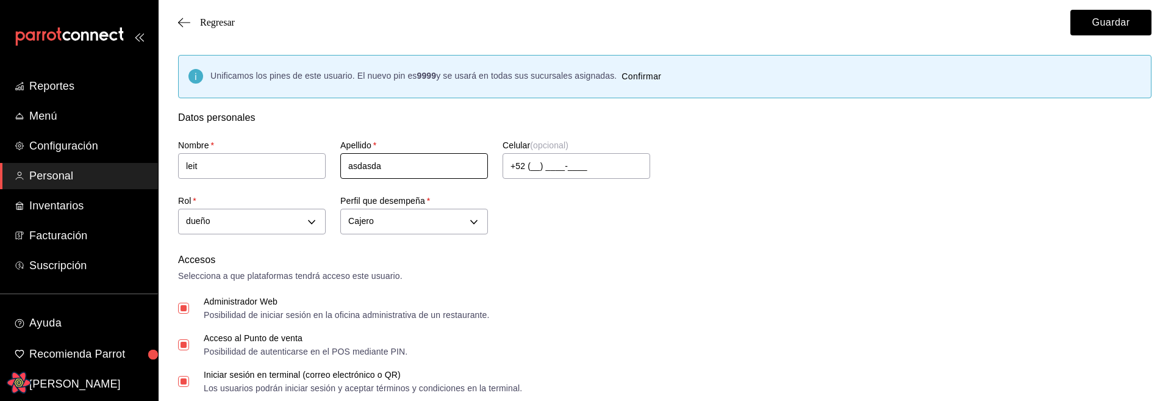
click at [402, 160] on input "asdasda" at bounding box center [414, 166] width 148 height 26
type input "ketchum"
click at [716, 229] on div "Nombre   * leit Apellido   * ketchum Celular (opcional) +52 (__) ____-____ Rol …" at bounding box center [651, 181] width 974 height 113
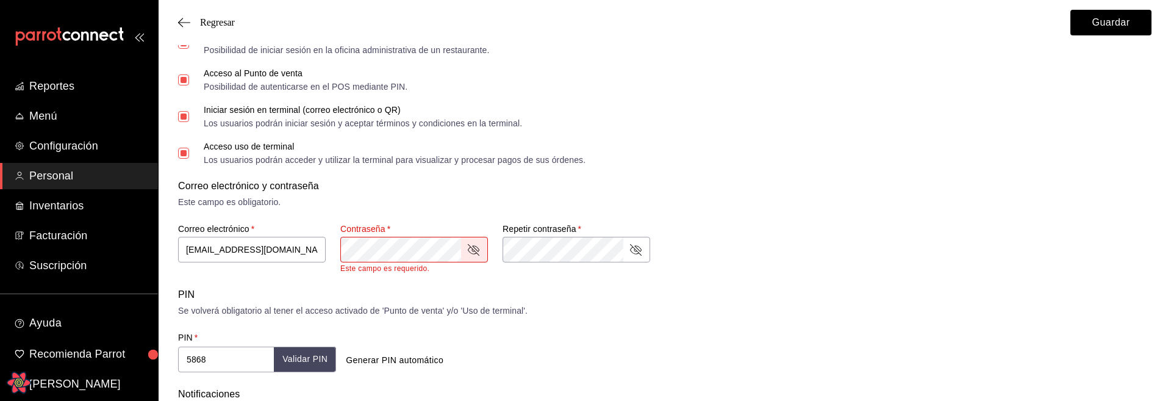
scroll to position [398, 0]
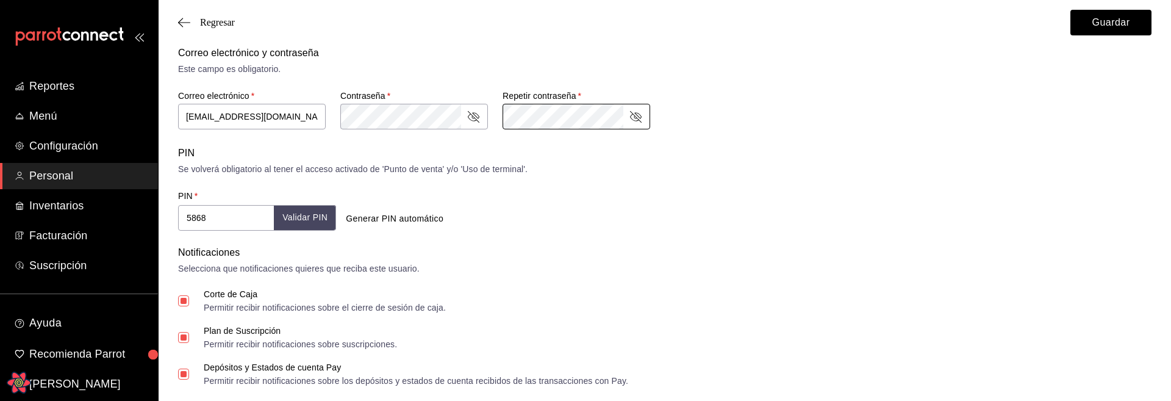
click at [932, 270] on div "Selecciona que notificaciones quieres que reciba este usuario." at bounding box center [665, 268] width 974 height 13
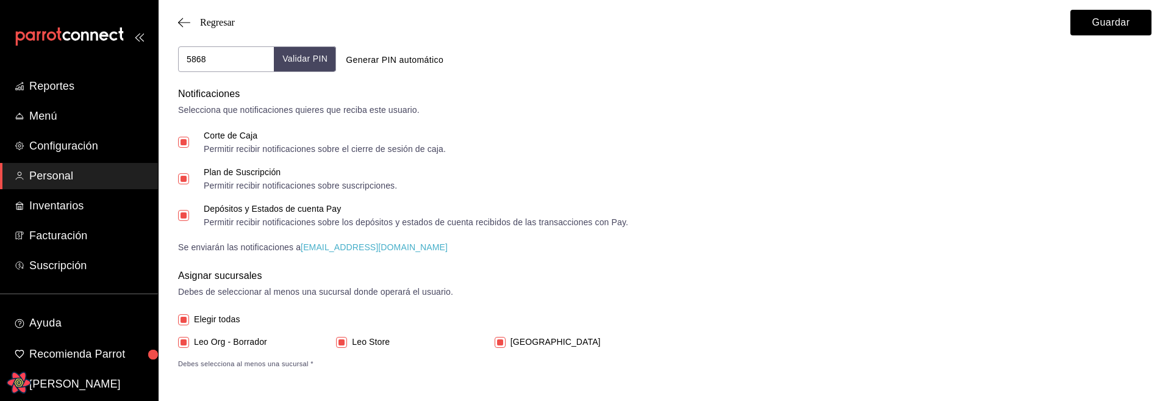
scroll to position [559, 0]
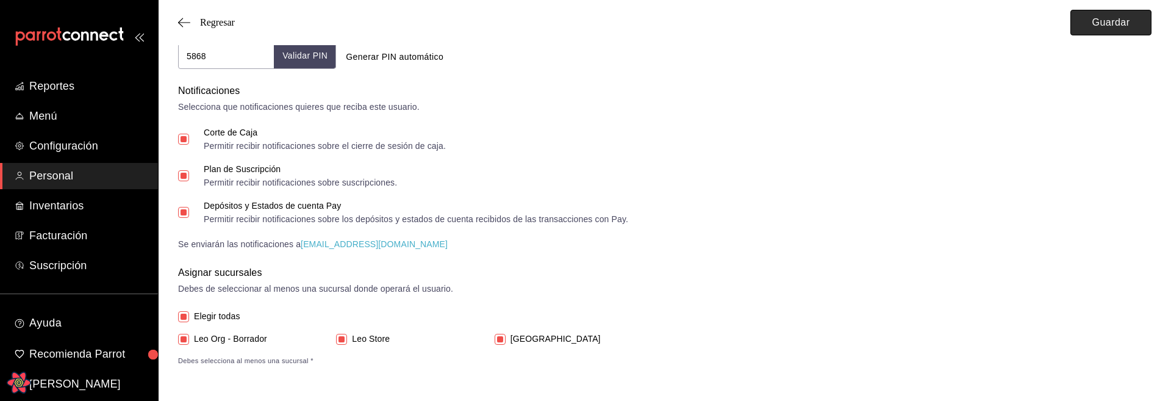
click at [1100, 21] on button "Guardar" at bounding box center [1111, 23] width 81 height 26
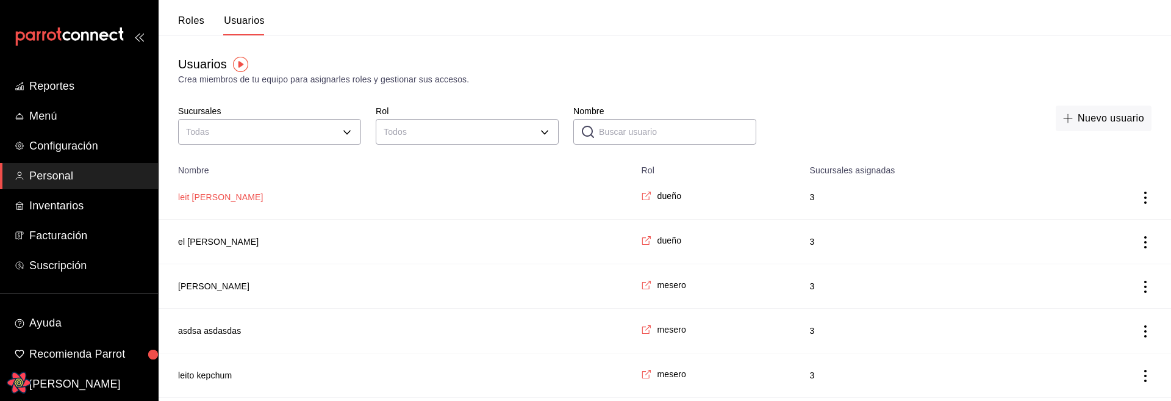
click at [189, 195] on button "leit ketchum" at bounding box center [220, 197] width 85 height 12
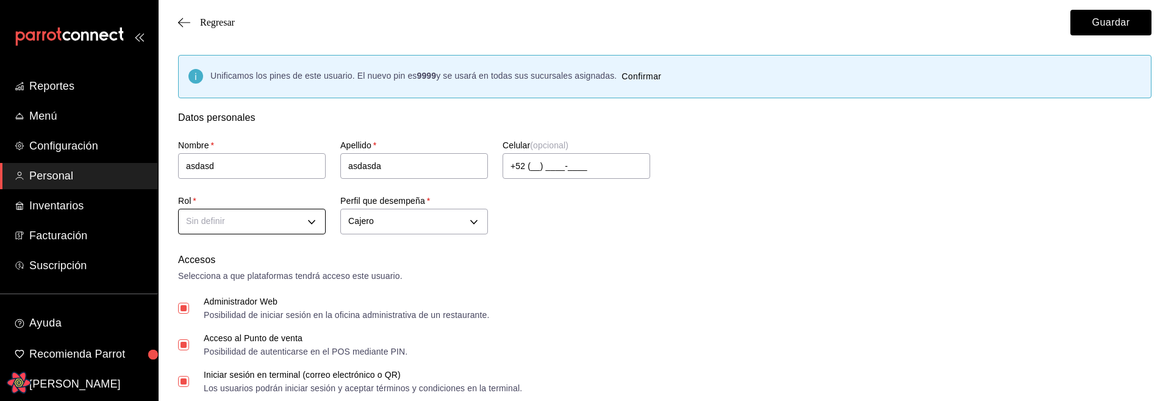
click at [226, 30] on div at bounding box center [585, 200] width 1171 height 401
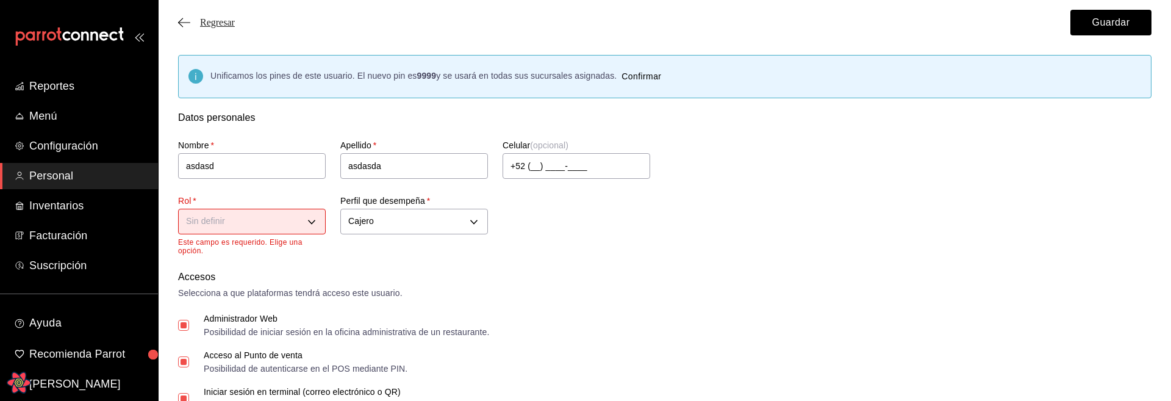
click at [226, 21] on span "Regresar" at bounding box center [217, 22] width 35 height 11
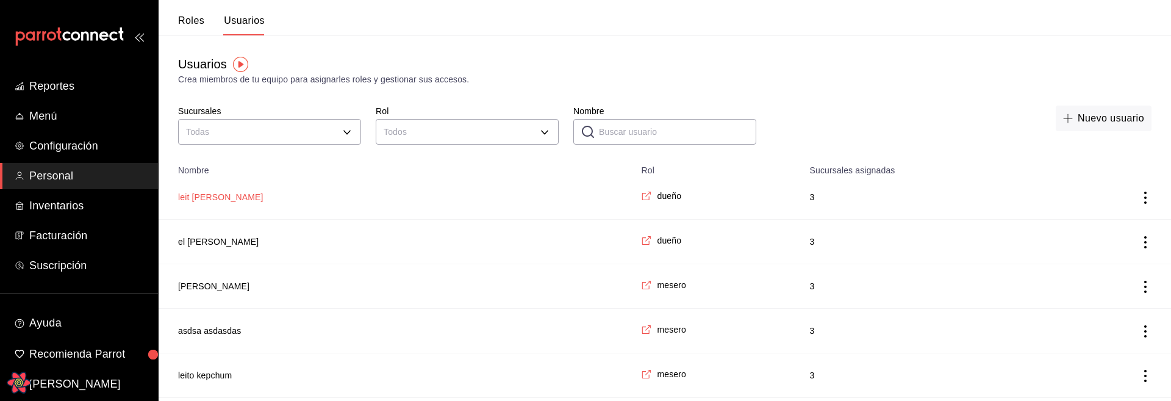
click at [212, 200] on button "leit ketchum" at bounding box center [220, 197] width 85 height 12
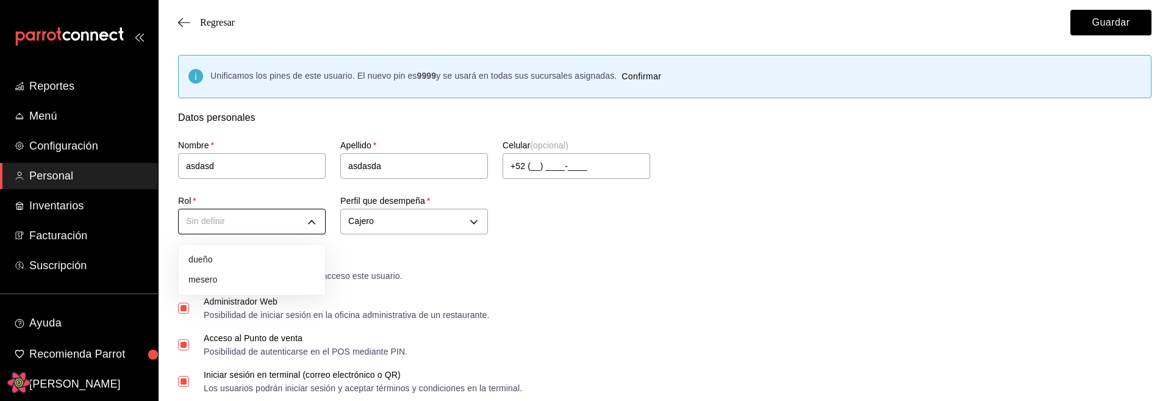
click at [216, 275] on li "mesero" at bounding box center [252, 280] width 146 height 20
type input "00f3d990-46ab-4fc3-9421-77a65bdcfdcd"
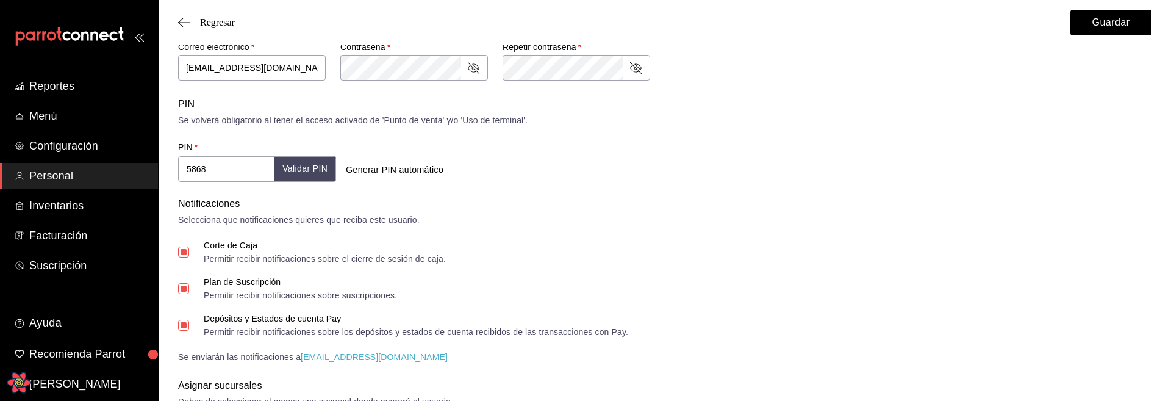
scroll to position [451, 0]
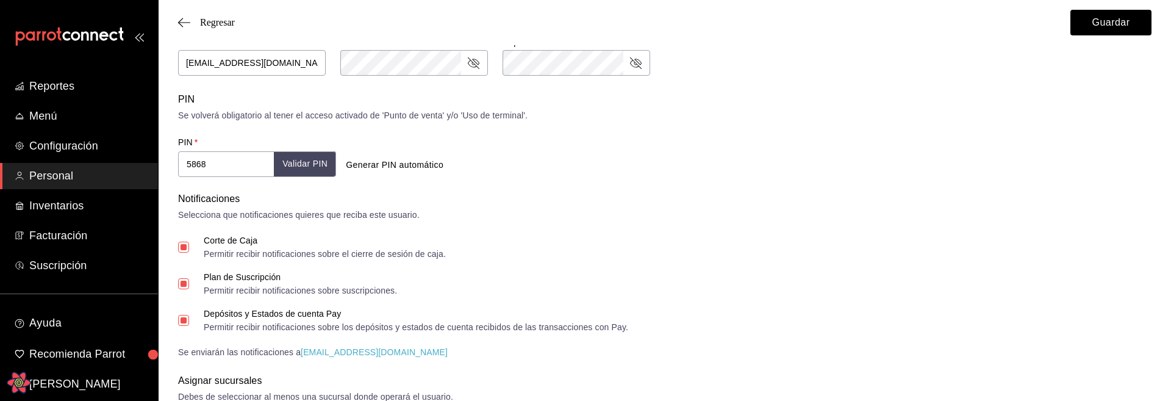
click at [865, 296] on div "Corte de Caja Permitir recibir notificaciones sobre el cierre de sesión de caja…" at bounding box center [665, 297] width 974 height 123
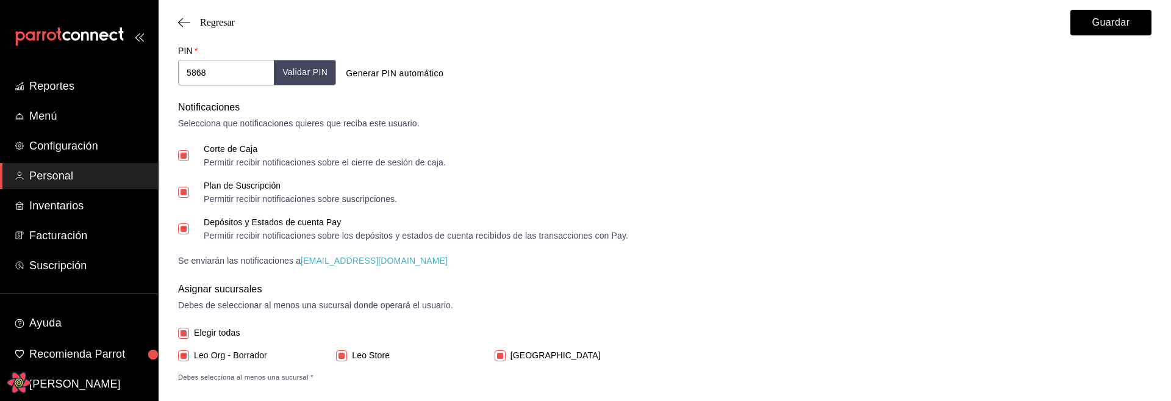
scroll to position [559, 0]
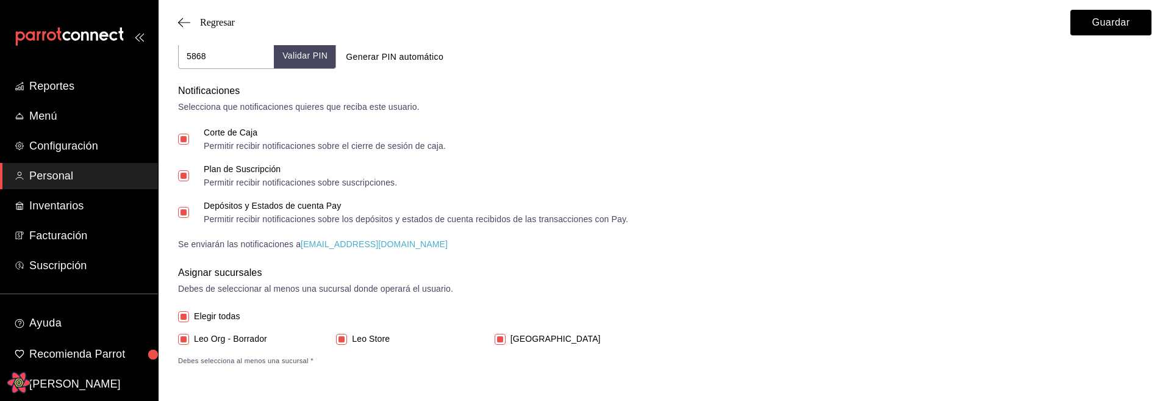
click at [225, 311] on span "Elegir todas" at bounding box center [214, 316] width 51 height 13
click at [189, 311] on input "Elegir todas" at bounding box center [183, 316] width 11 height 11
checkbox input "false"
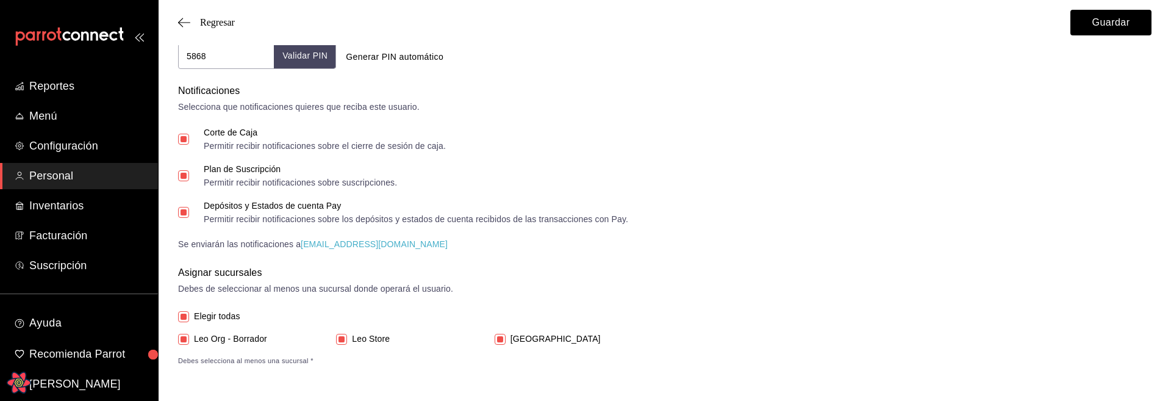
checkbox input "false"
click at [364, 343] on span "Leo Store" at bounding box center [368, 339] width 43 height 13
click at [347, 343] on input "Leo Store" at bounding box center [341, 339] width 11 height 11
checkbox input "true"
click at [1092, 30] on button "Guardar" at bounding box center [1111, 23] width 81 height 26
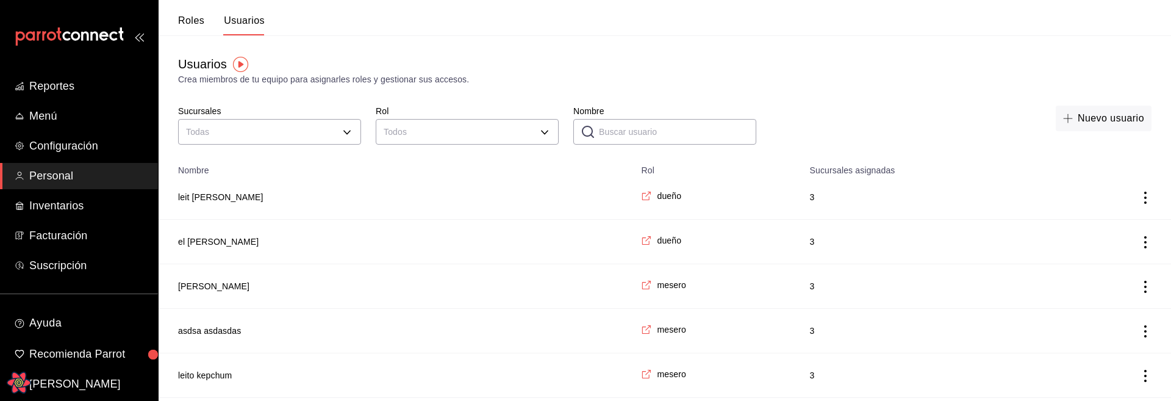
click at [865, 126] on div "Nuevo usuario" at bounding box center [961, 127] width 381 height 43
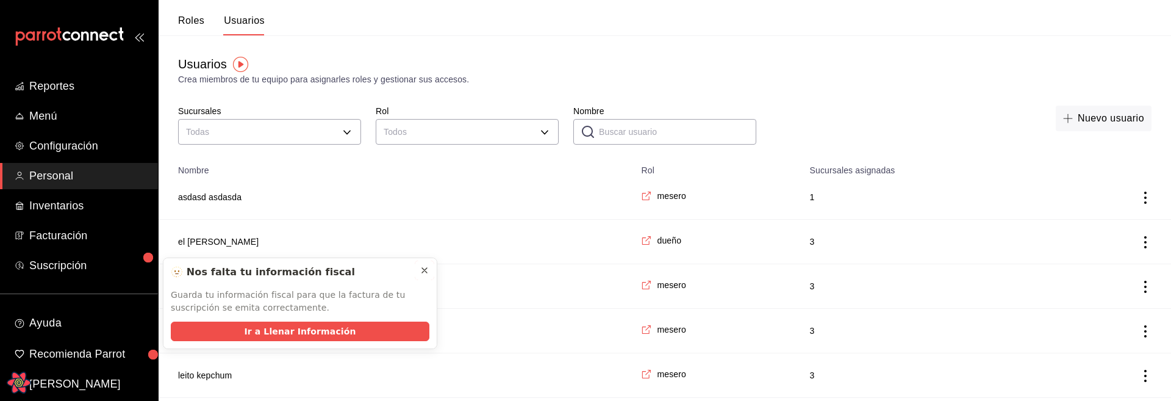
click at [430, 272] on button at bounding box center [425, 271] width 20 height 20
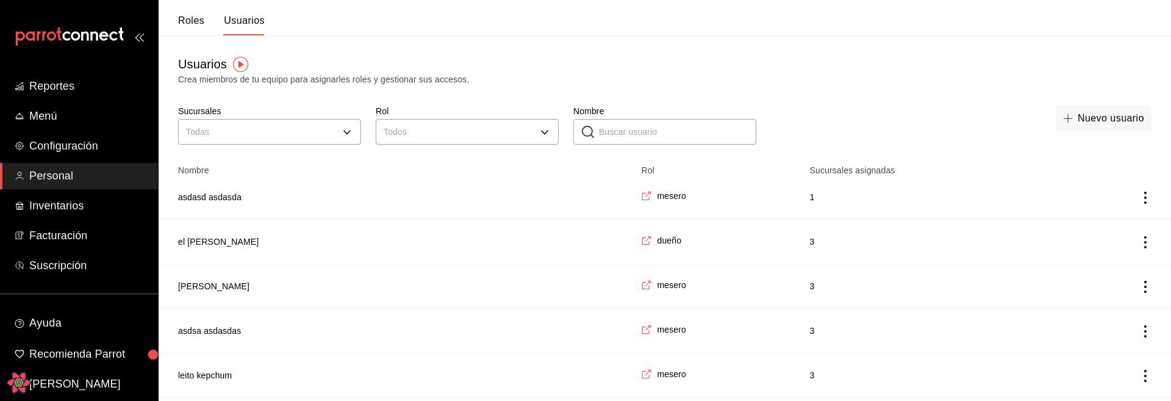
click at [886, 84] on div "Crea miembros de tu equipo para asignarles roles y gestionar sus accesos." at bounding box center [665, 79] width 974 height 13
click at [244, 207] on td "asdasd asdasda" at bounding box center [396, 197] width 475 height 45
click at [237, 204] on td "asdasd asdasda" at bounding box center [396, 197] width 475 height 45
click at [234, 201] on button "asdasd asdasda" at bounding box center [209, 197] width 63 height 12
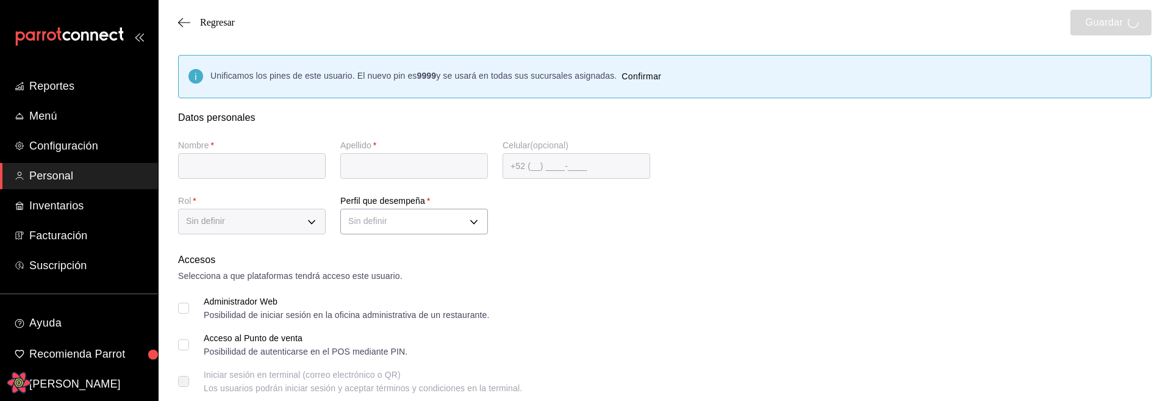
type input "asdasd"
type input "asdasda"
checkbox input "true"
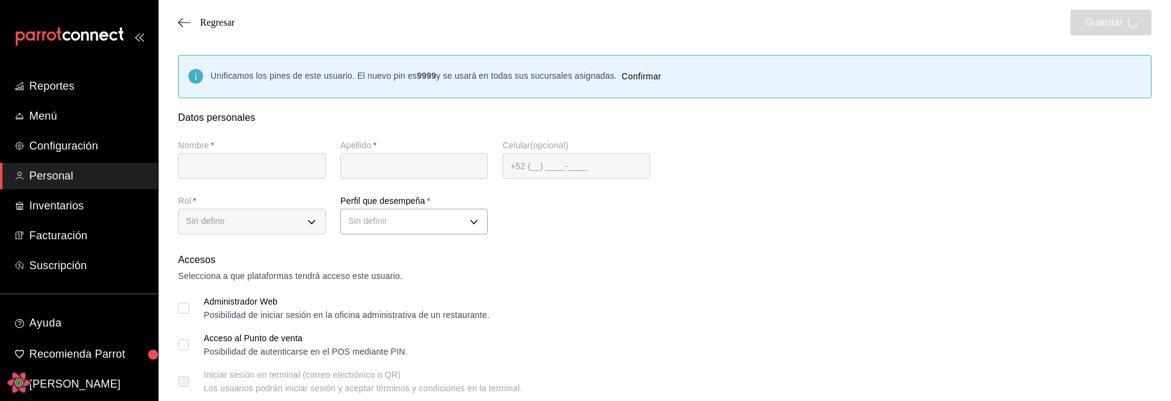
checkbox input "true"
type input "[EMAIL_ADDRESS][DOMAIN_NAME]"
type input "5868"
checkbox input "true"
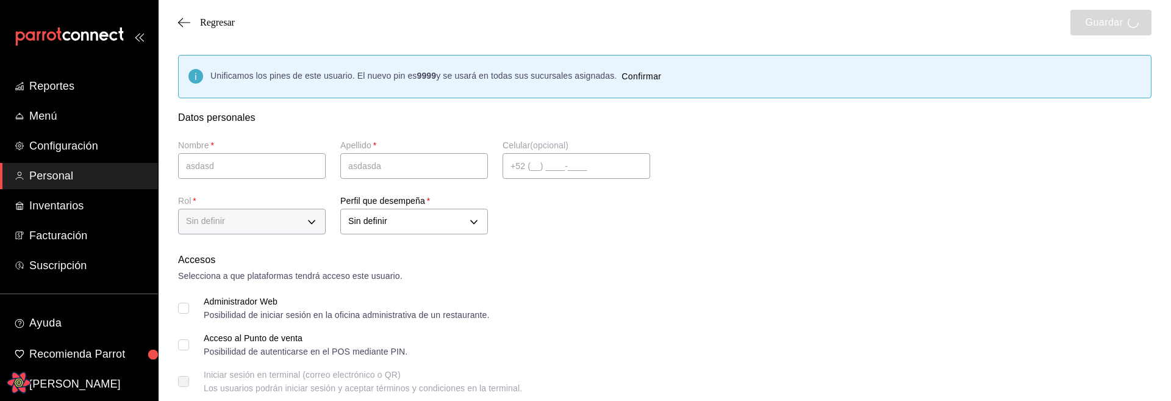
type input "CASHIER"
checkbox input "true"
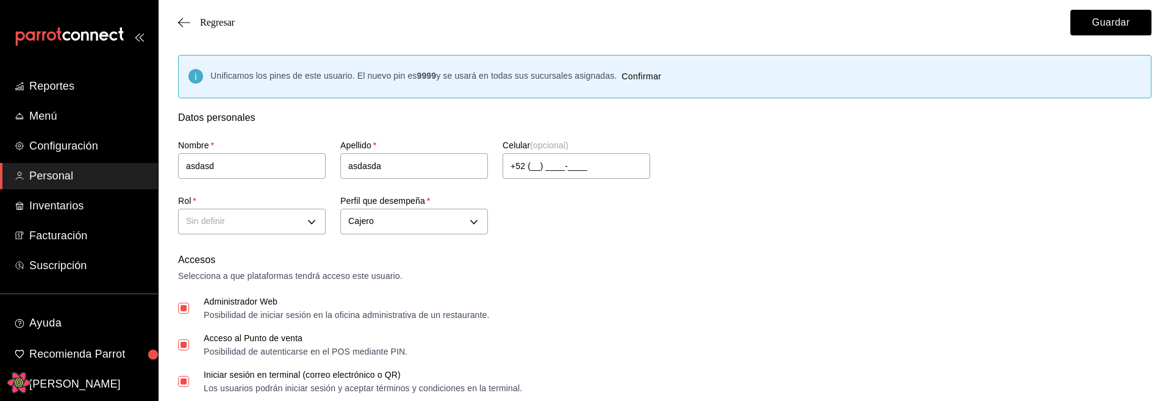
click at [779, 315] on div "Administrador Web Posibilidad de iniciar sesión en la oficina administrativa de…" at bounding box center [665, 308] width 974 height 22
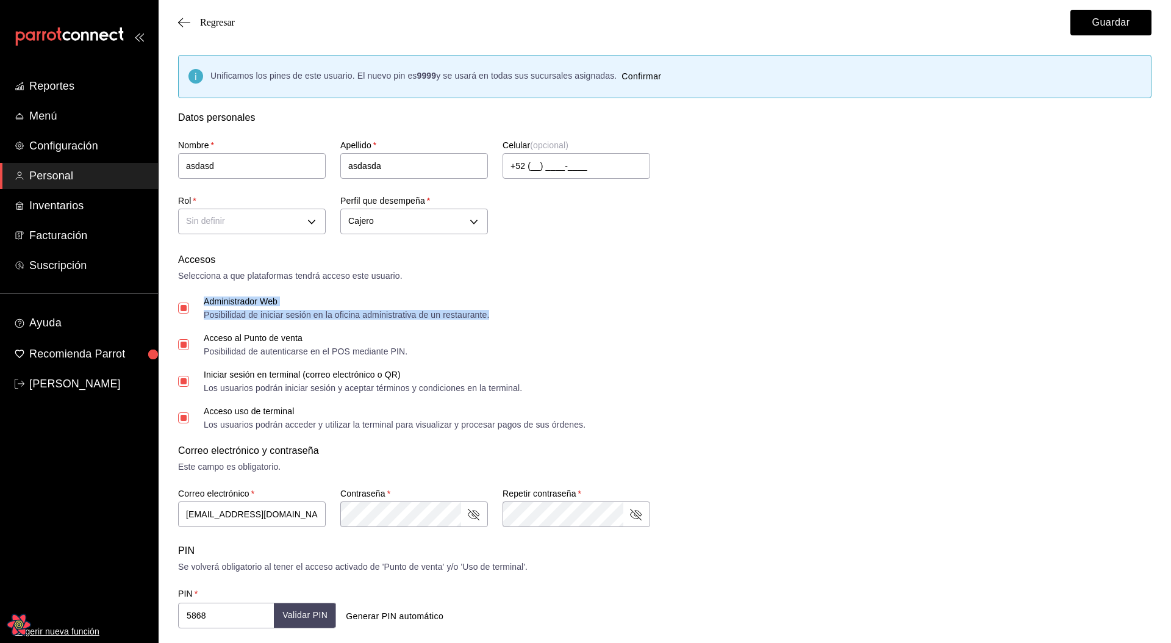
click at [259, 309] on div "Administrador Web Posibilidad de iniciar sesión en la oficina administrativa de…" at bounding box center [347, 308] width 286 height 22
click at [185, 303] on input "Administrador Web Posibilidad de iniciar sesión en la oficina administrativa de…" at bounding box center [183, 308] width 11 height 11
click at [184, 308] on input "Administrador Web Posibilidad de iniciar sesión en la oficina administrativa de…" at bounding box center [183, 308] width 11 height 11
click at [187, 310] on input "Administrador Web Posibilidad de iniciar sesión en la oficina administrativa de…" at bounding box center [183, 308] width 11 height 11
click at [182, 307] on input "Administrador Web Posibilidad de iniciar sesión en la oficina administrativa de…" at bounding box center [183, 308] width 11 height 11
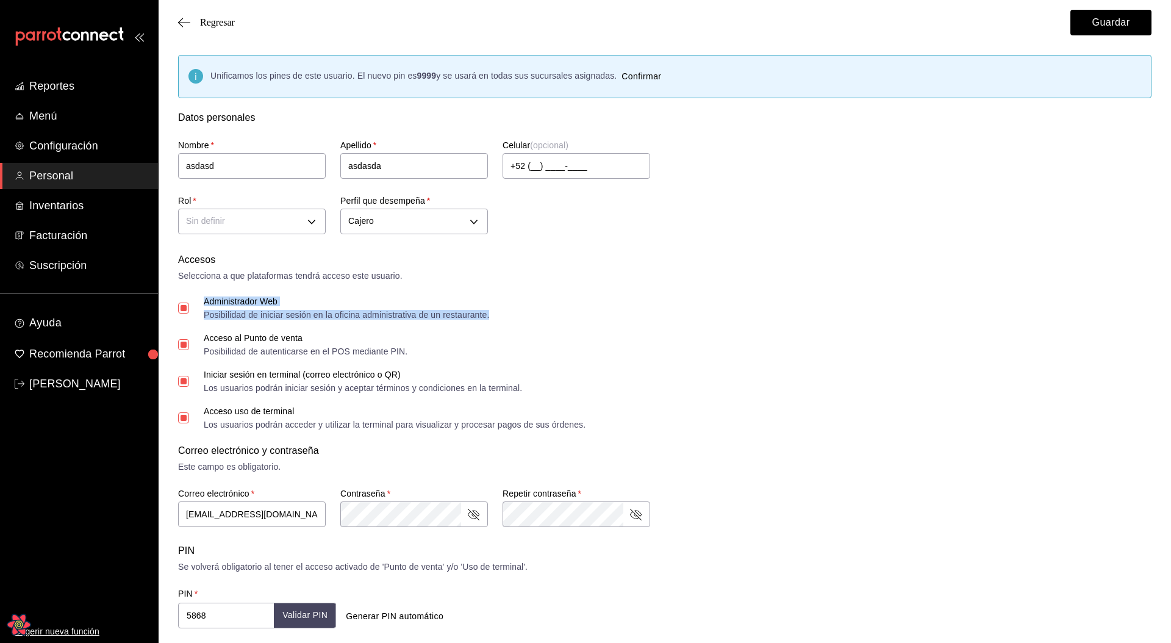
click at [296, 306] on div "Administrador Web Posibilidad de iniciar sesión en la oficina administrativa de…" at bounding box center [347, 308] width 286 height 22
click at [189, 306] on input "Administrador Web Posibilidad de iniciar sesión en la oficina administrativa de…" at bounding box center [183, 308] width 11 height 11
click at [180, 310] on input "Administrador Web Posibilidad de iniciar sesión en la oficina administrativa de…" at bounding box center [183, 308] width 11 height 11
checkbox input "true"
click at [186, 345] on input "Acceso al Punto de venta Posibilidad de autenticarse en el POS mediante PIN." at bounding box center [183, 344] width 11 height 11
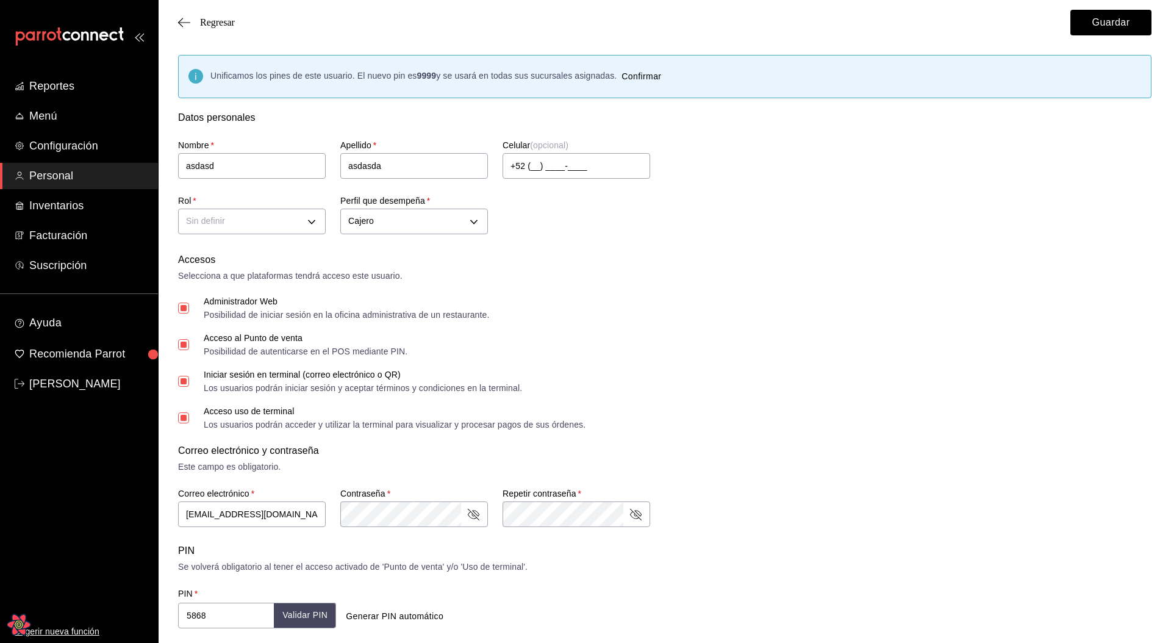
checkbox input "true"
click at [187, 311] on input "Administrador Web Posibilidad de iniciar sesión en la oficina administrativa de…" at bounding box center [183, 308] width 11 height 11
checkbox input "true"
click at [183, 379] on input "Iniciar sesión en terminal (correo electrónico o QR) Los usuarios podrán inicia…" at bounding box center [183, 381] width 11 height 11
checkbox input "true"
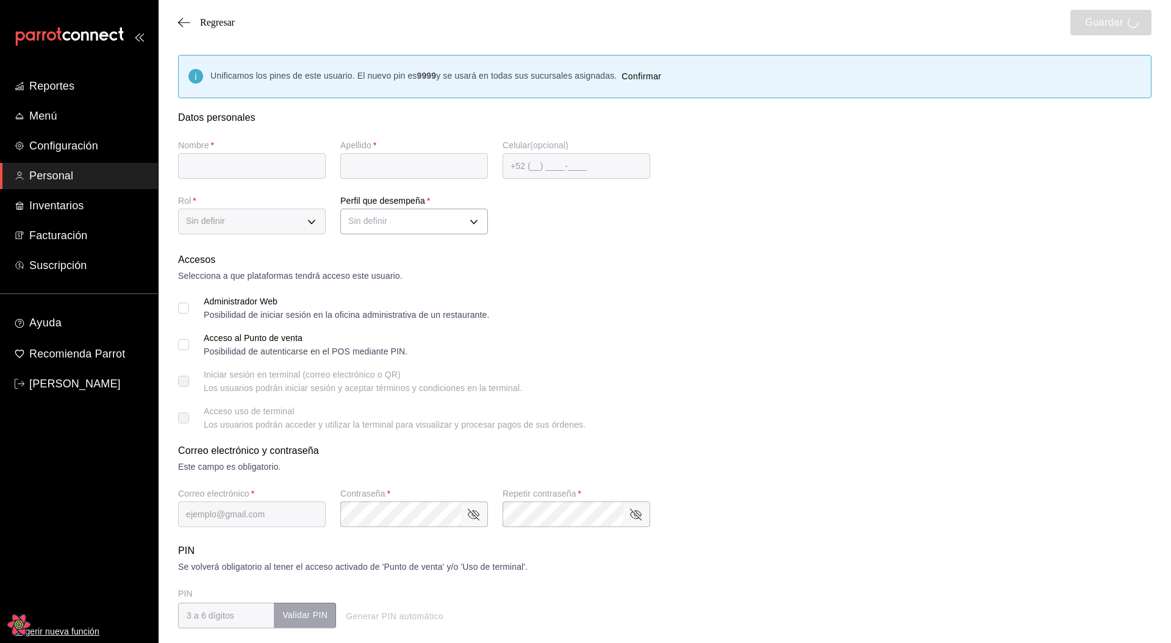
type input "asdasd"
type input "asdasda"
checkbox input "true"
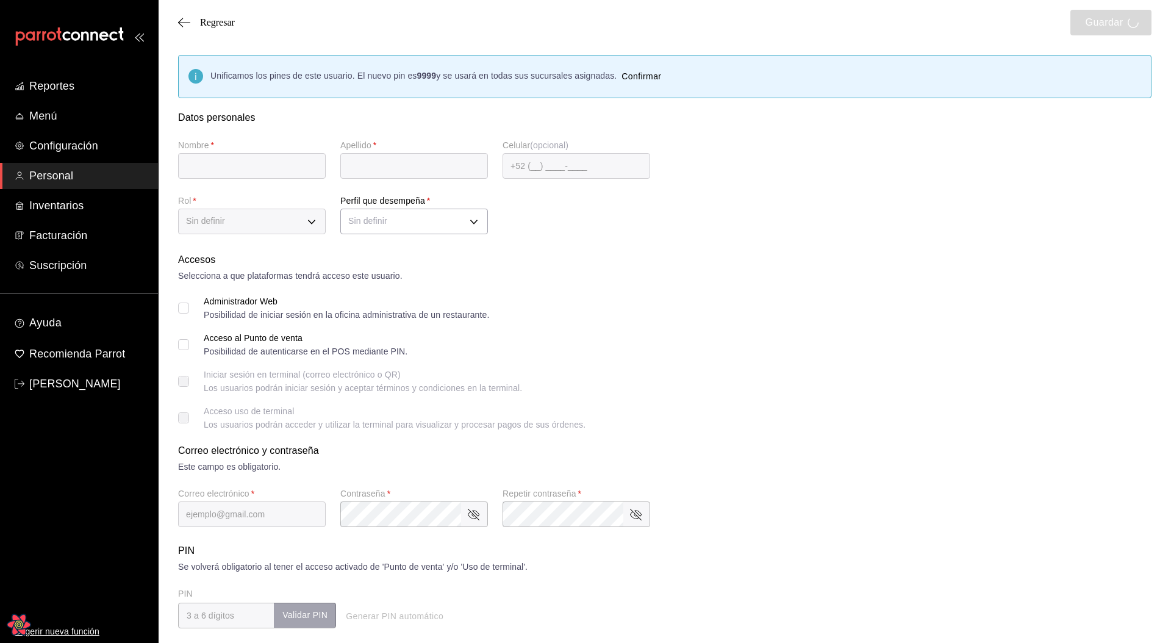
checkbox input "true"
type input "[EMAIL_ADDRESS][DOMAIN_NAME]"
type input "5868"
checkbox input "true"
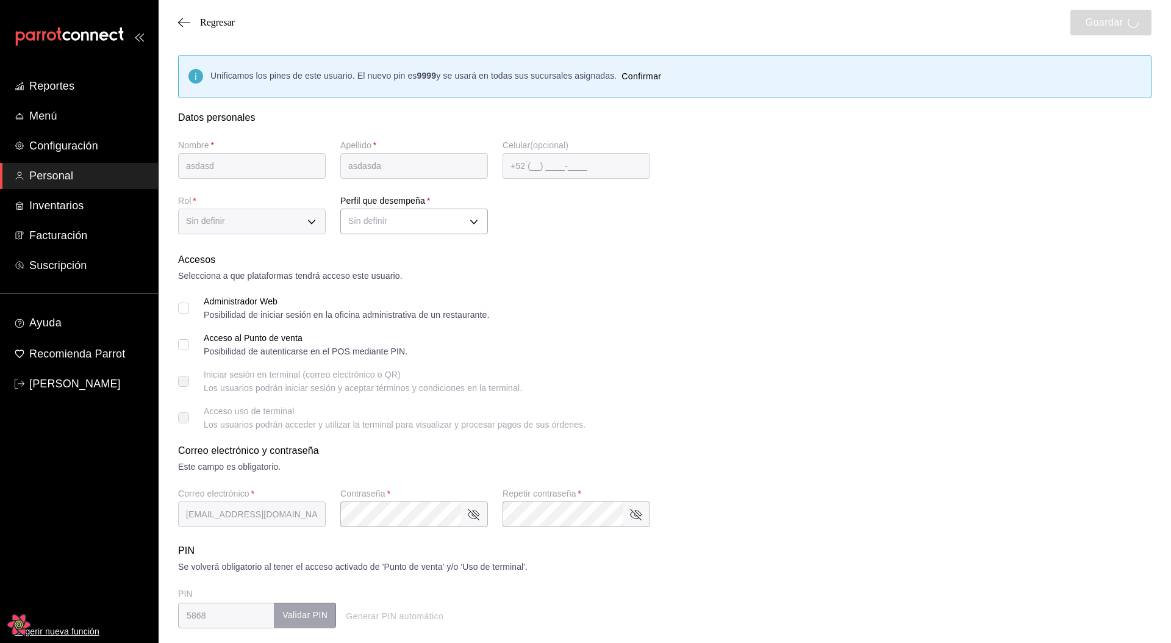
type input "CASHIER"
checkbox input "true"
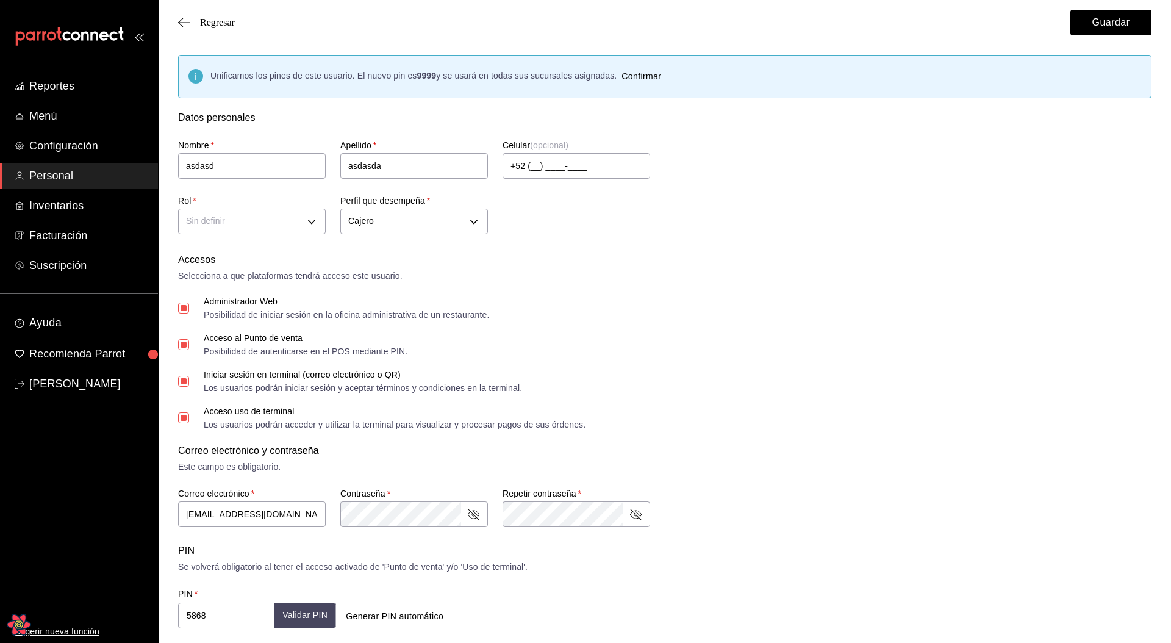
click at [182, 306] on input "Administrador Web Posibilidad de iniciar sesión en la oficina administrativa de…" at bounding box center [183, 308] width 11 height 11
checkbox input "false"
click at [251, 225] on body "Reportes Menú Configuración Personal Inventarios Facturación Suscripción Ayuda …" at bounding box center [585, 480] width 1171 height 960
click at [244, 280] on li "mesero" at bounding box center [252, 280] width 146 height 20
type input "00f3d990-46ab-4fc3-9421-77a65bdcfdcd"
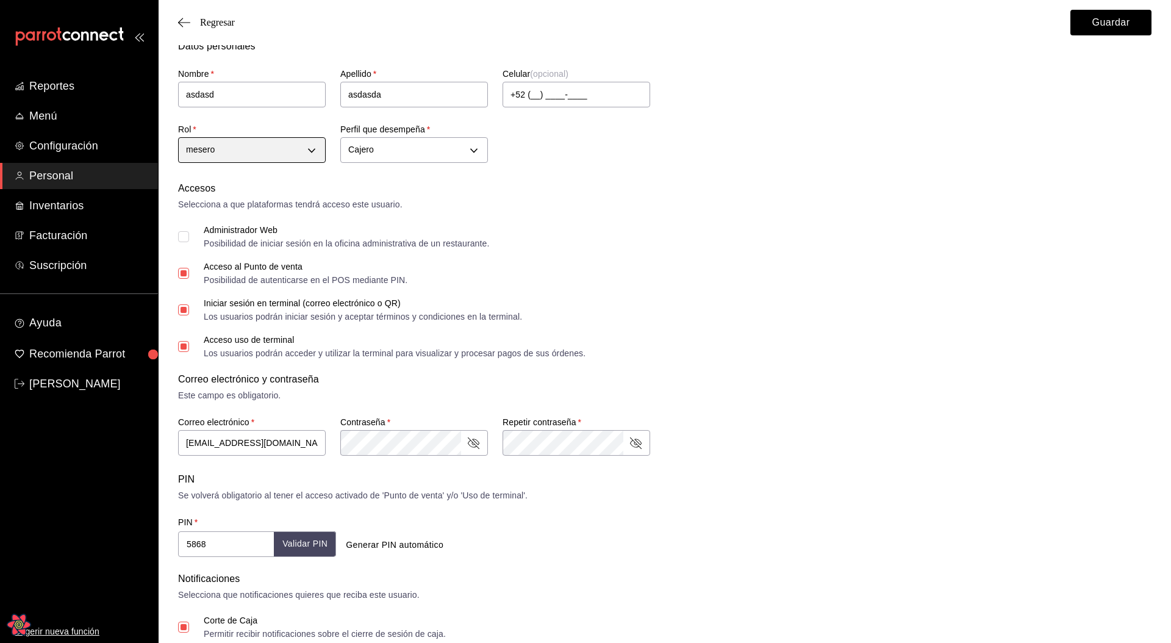
scroll to position [77, 0]
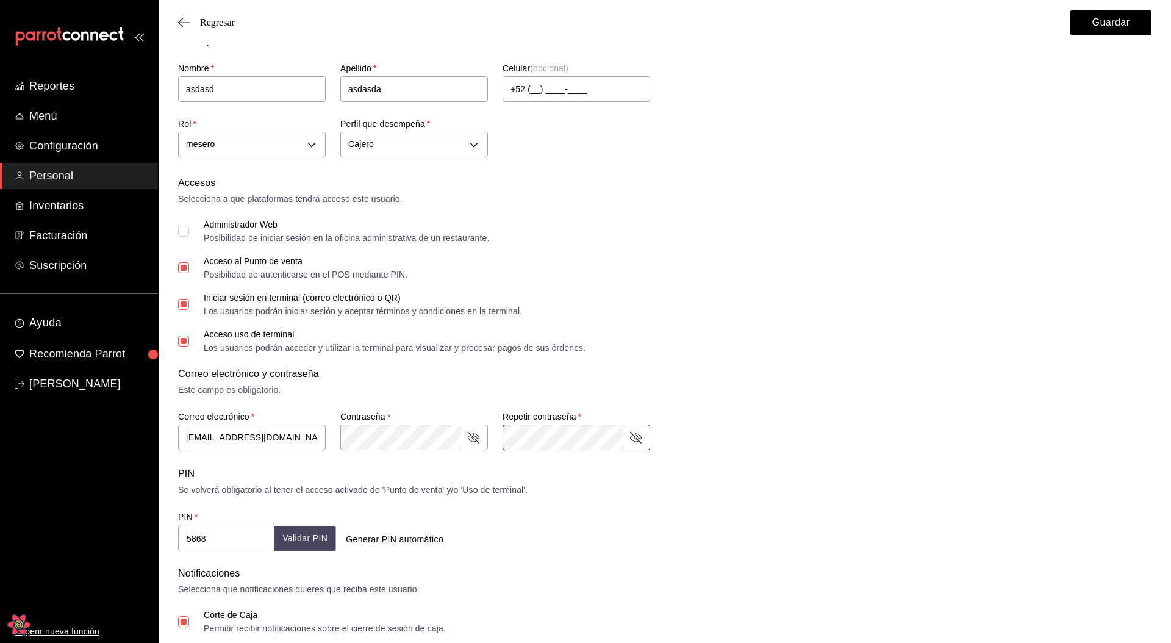
click at [795, 390] on div "Este campo es obligatorio." at bounding box center [665, 390] width 974 height 13
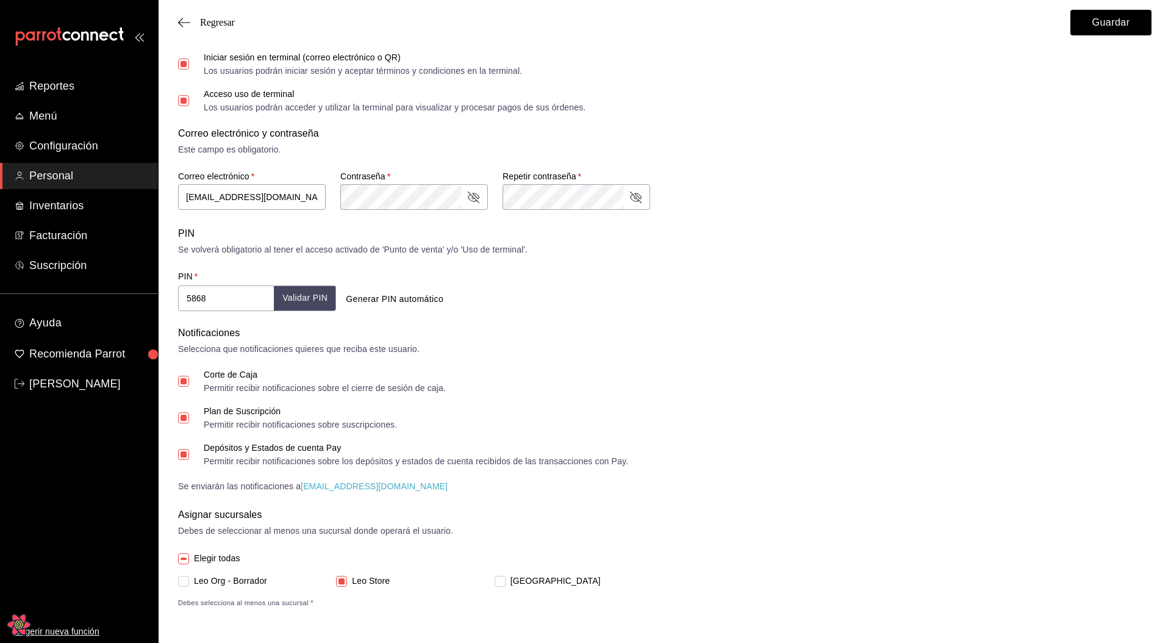
scroll to position [316, 0]
click at [521, 583] on span "[GEOGRAPHIC_DATA]" at bounding box center [553, 582] width 95 height 13
click at [506, 583] on input "[GEOGRAPHIC_DATA]" at bounding box center [500, 582] width 11 height 11
checkbox input "true"
click at [353, 586] on span "Leo Store" at bounding box center [368, 582] width 43 height 13
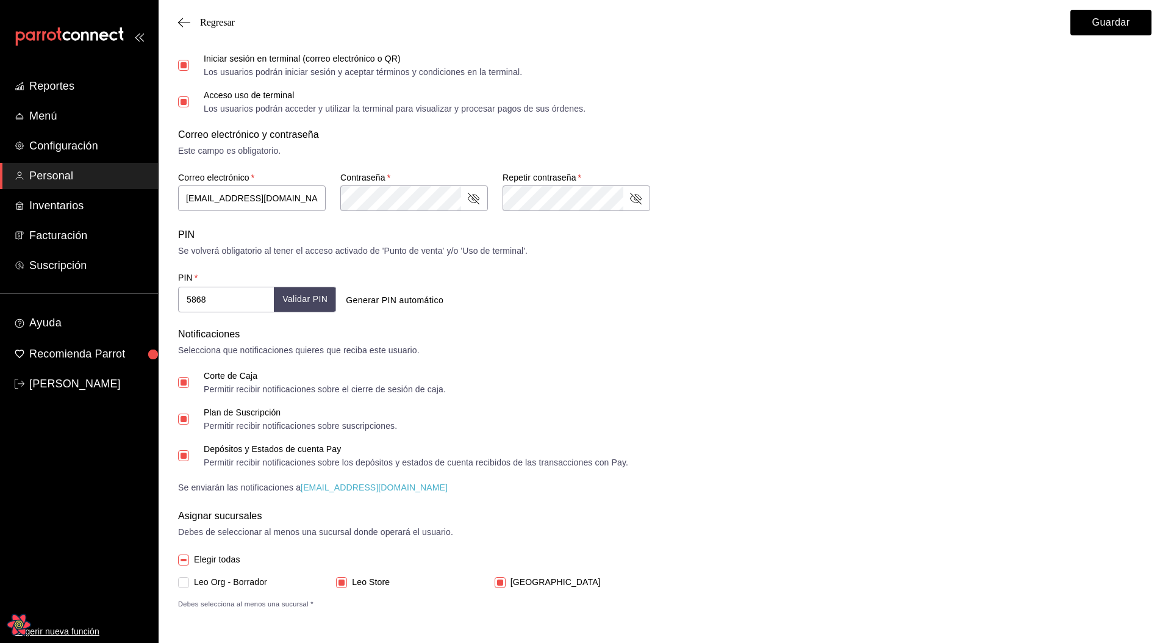
click at [347, 586] on input "Leo Store" at bounding box center [341, 582] width 11 height 11
checkbox input "false"
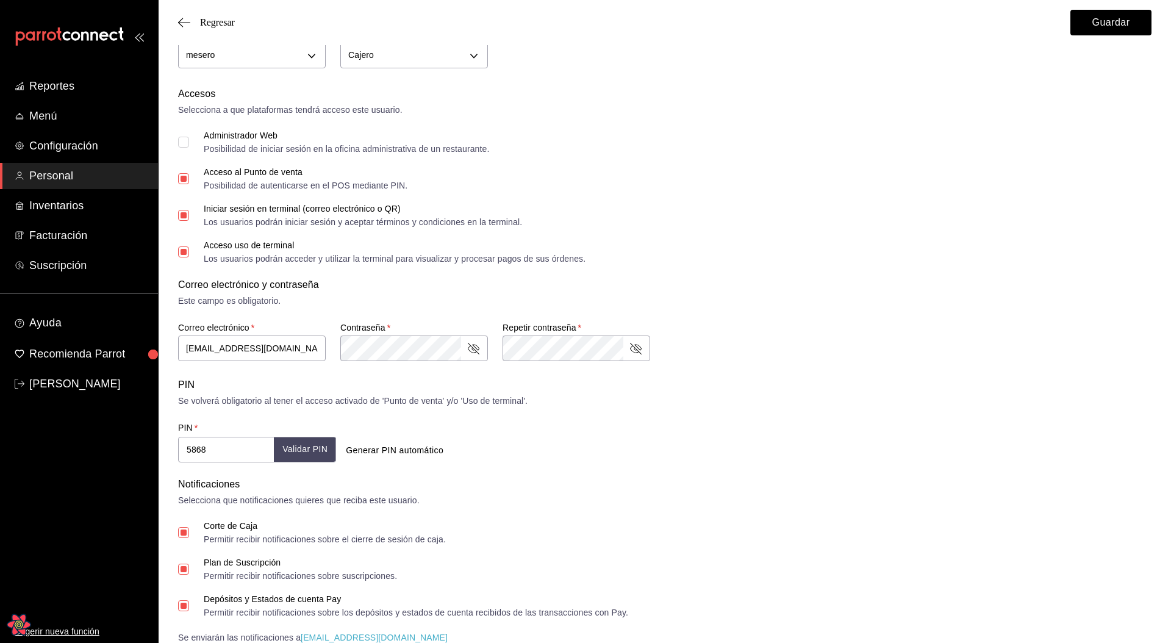
scroll to position [0, 0]
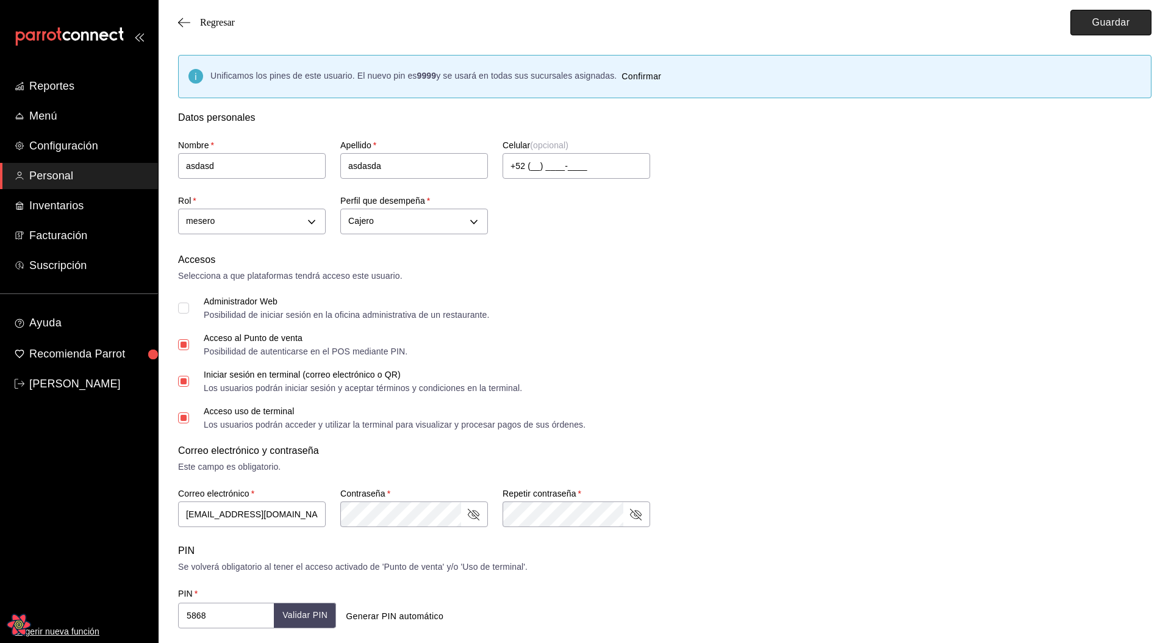
click at [1085, 21] on button "Guardar" at bounding box center [1111, 23] width 81 height 26
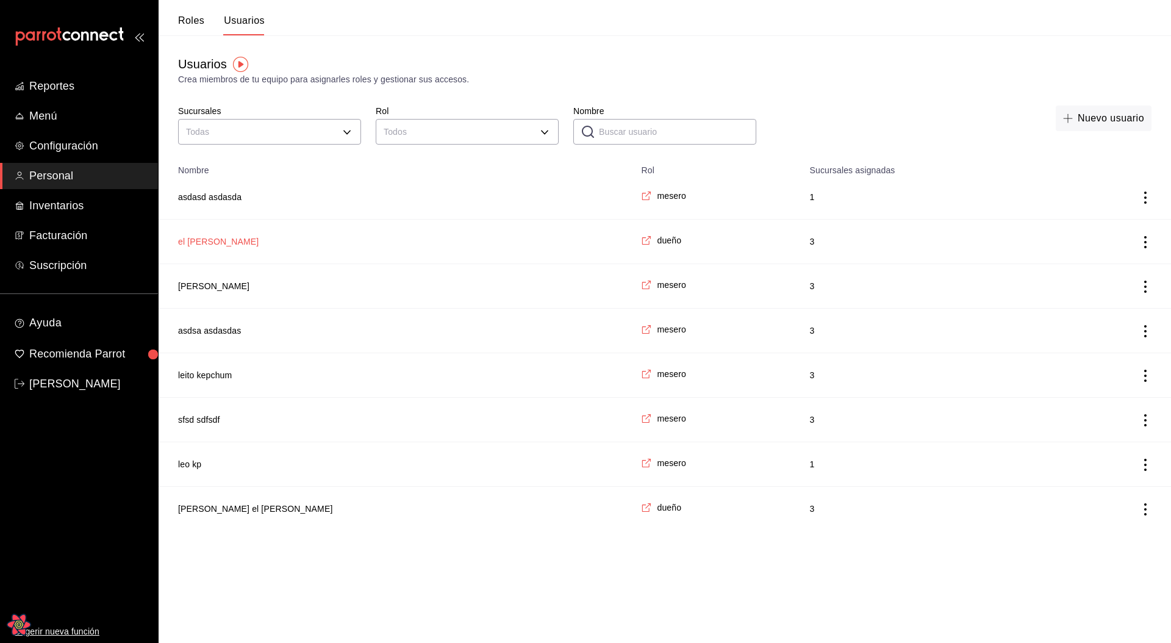
click at [240, 242] on td "el [PERSON_NAME]" at bounding box center [396, 242] width 475 height 45
click at [236, 242] on button "el [PERSON_NAME]" at bounding box center [218, 242] width 81 height 12
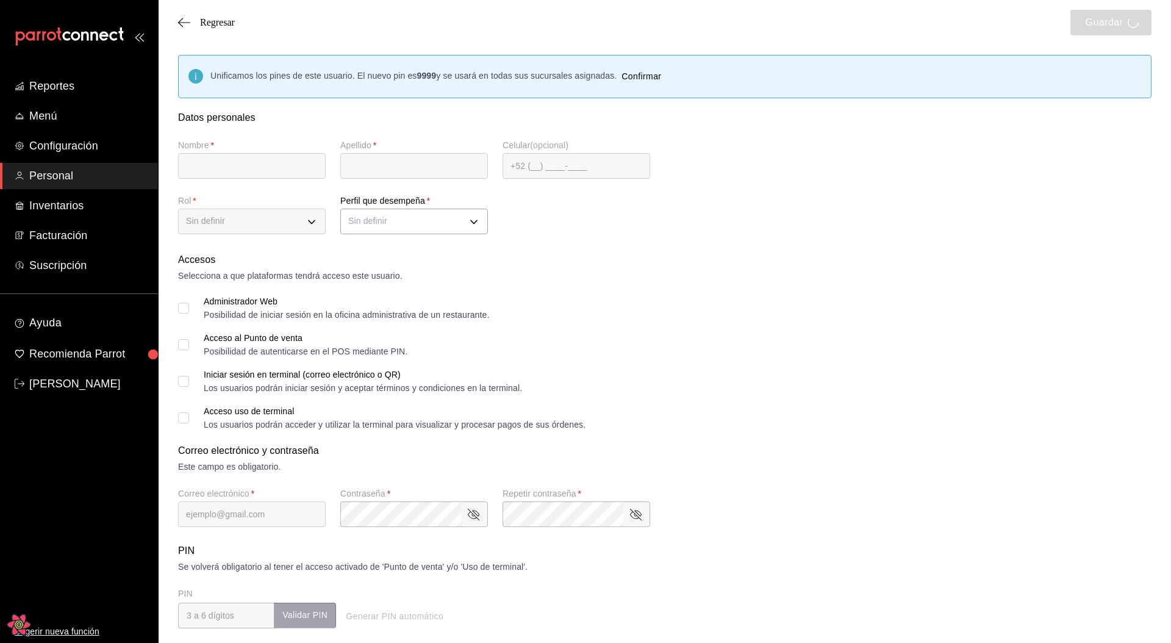
type input "el chido"
type input "[PERSON_NAME]"
checkbox input "true"
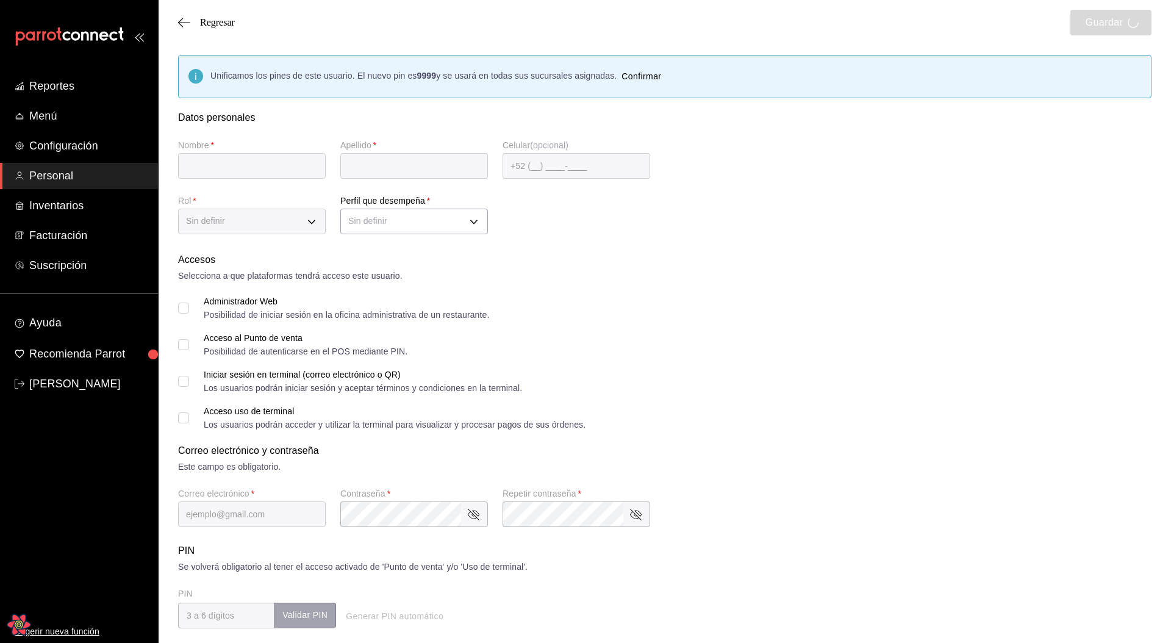
checkbox input "true"
type input "[EMAIL_ADDRESS][DOMAIN_NAME]"
type input "3219"
checkbox input "true"
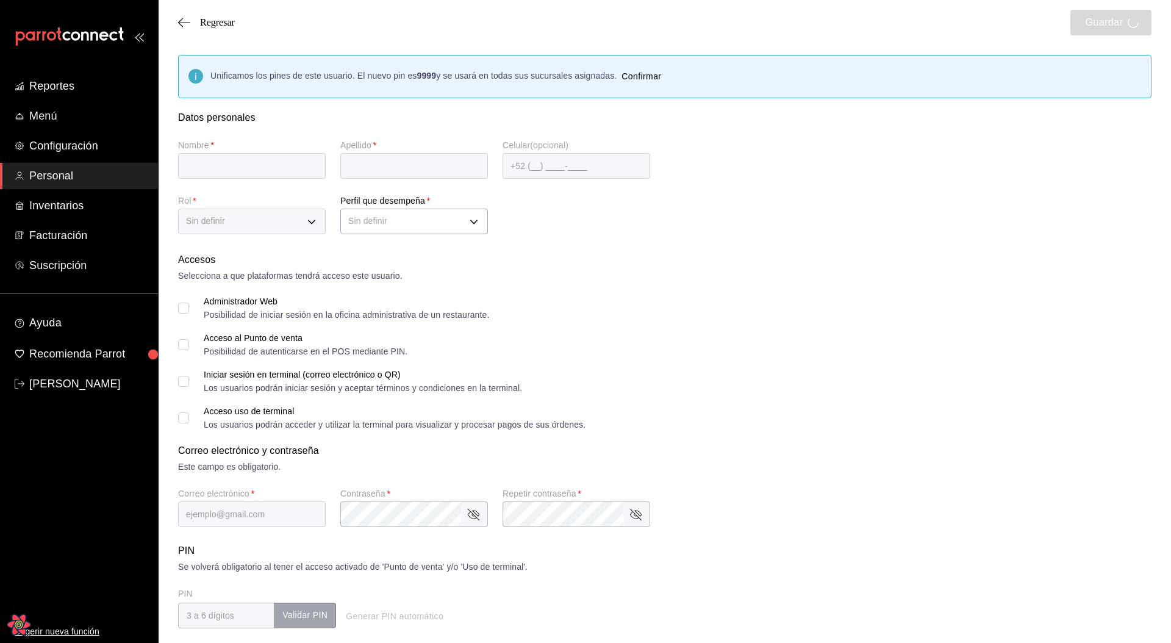
checkbox input "true"
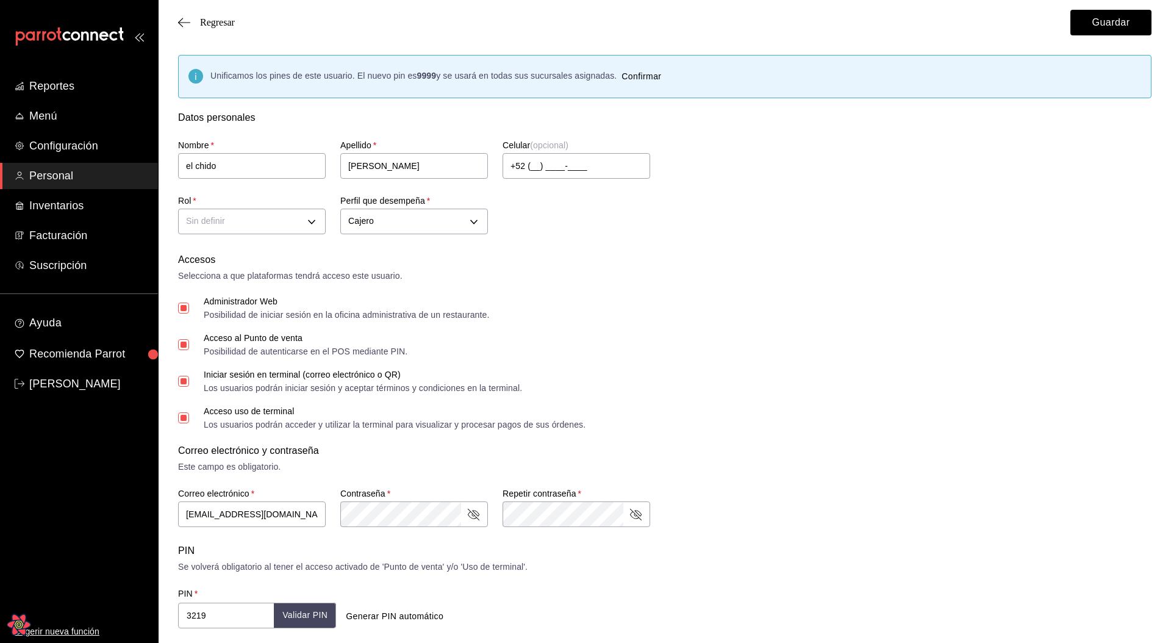
type input "CASHIER"
checkbox input "true"
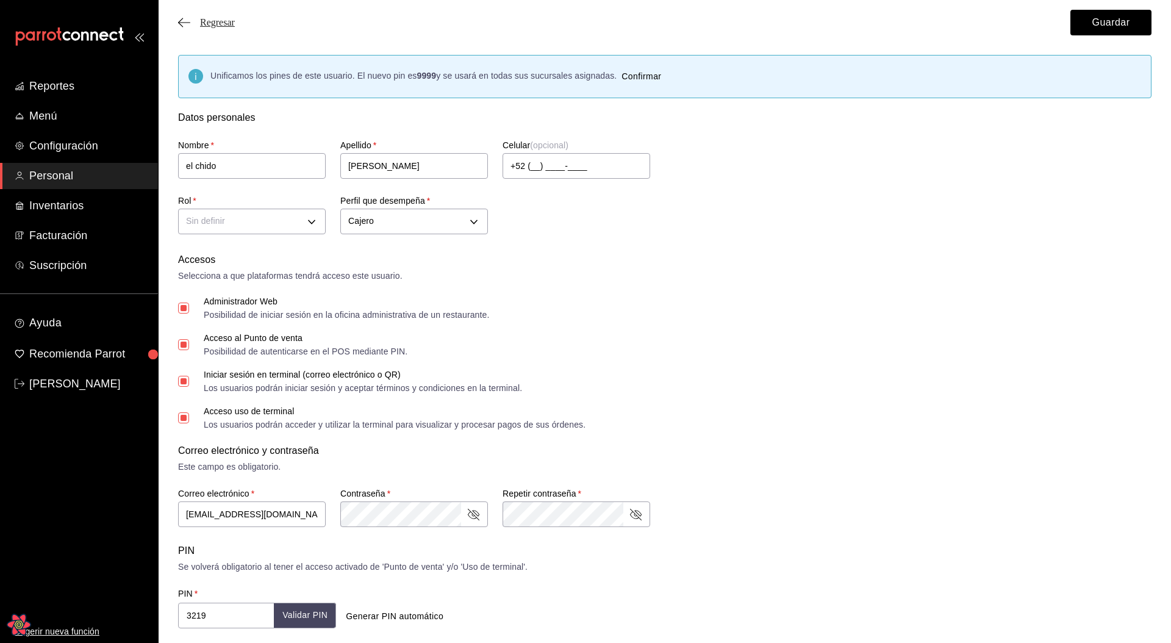
click at [221, 21] on span "Regresar" at bounding box center [217, 22] width 35 height 11
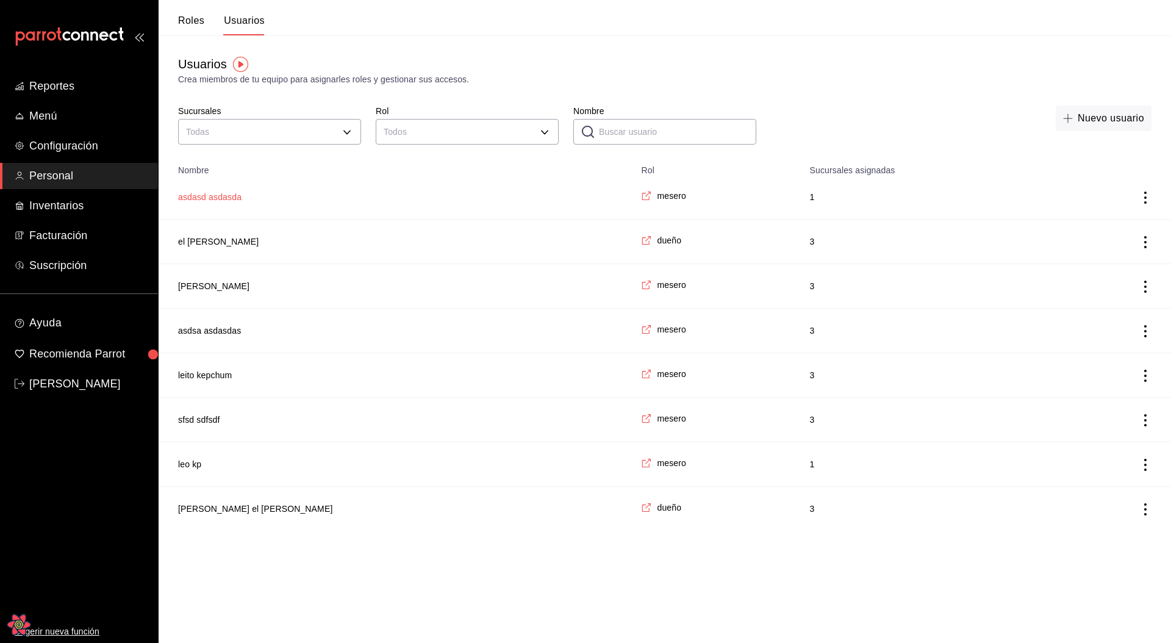
click at [226, 198] on button "asdasd asdasda" at bounding box center [209, 197] width 63 height 12
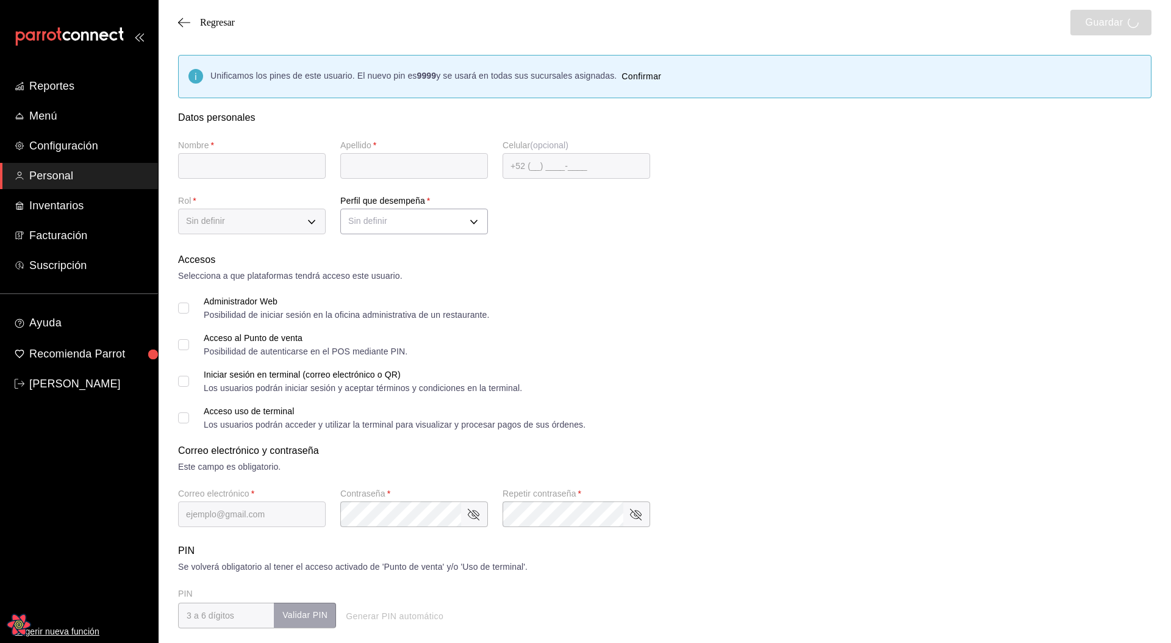
type input "asdasd"
type input "asdasda"
checkbox input "true"
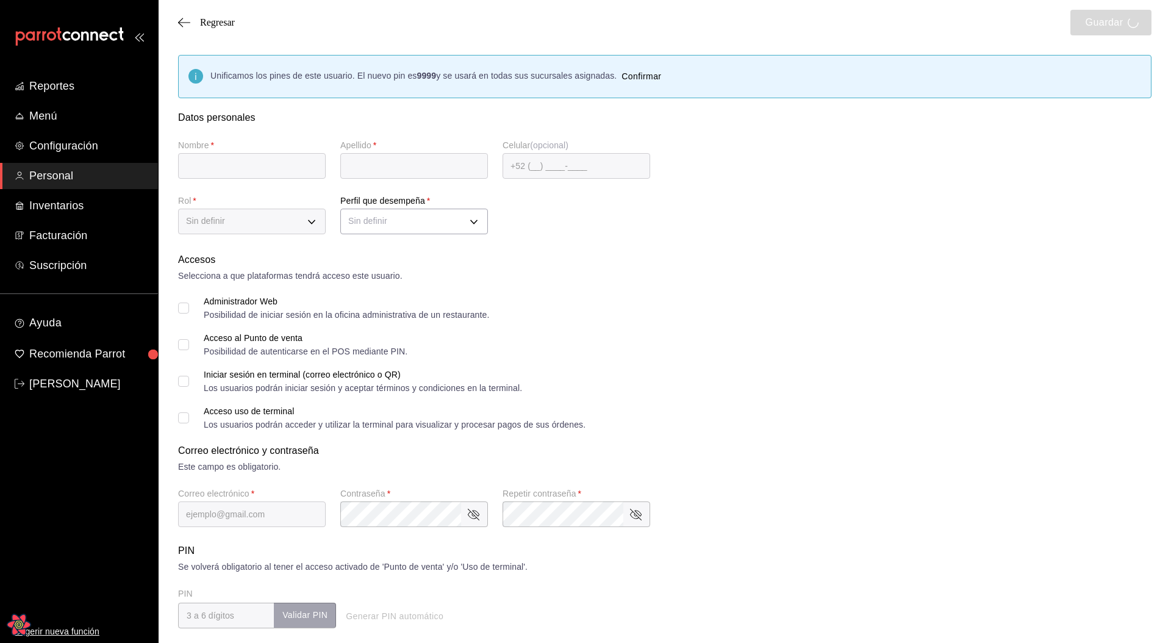
type input "[EMAIL_ADDRESS][DOMAIN_NAME]"
type input "5868"
checkbox input "true"
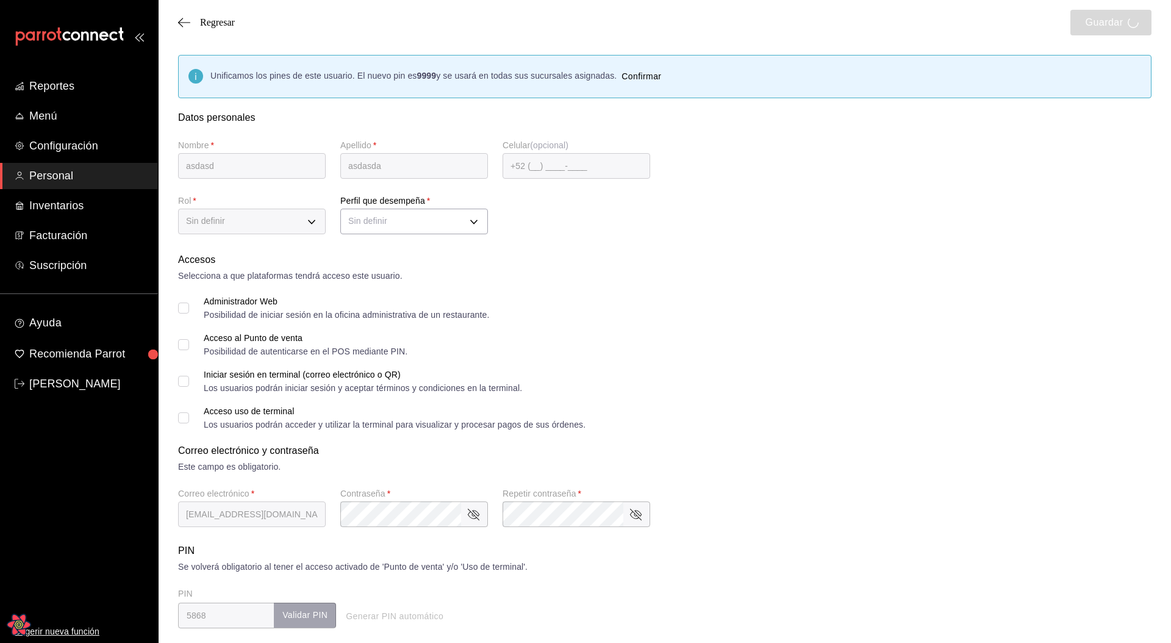
type input "CASHIER"
checkbox input "true"
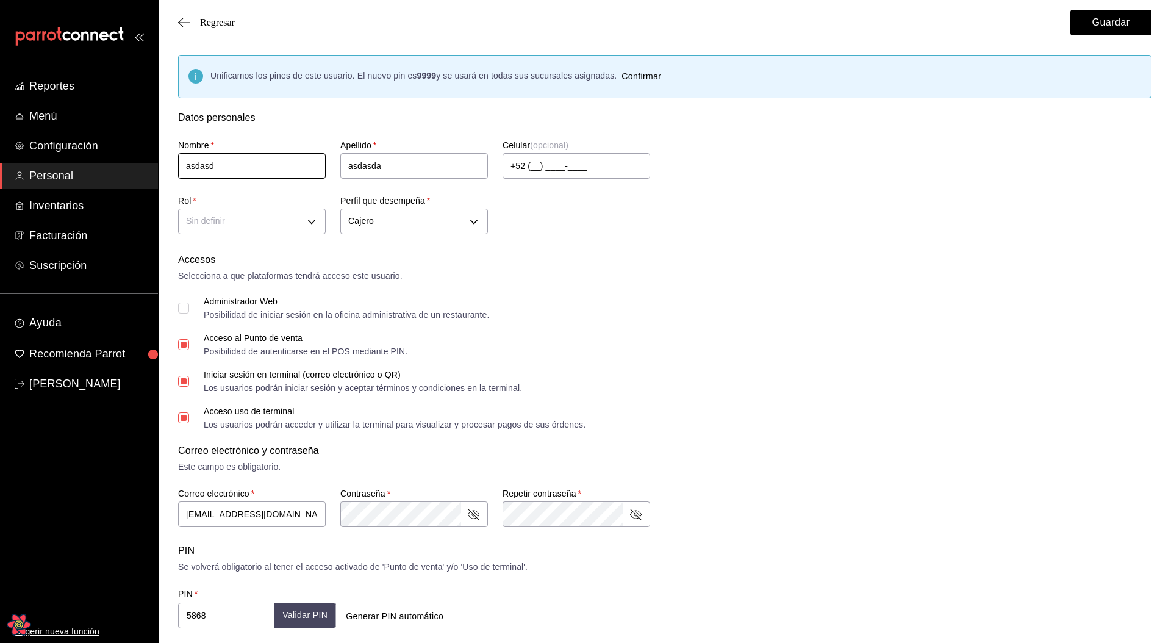
click at [289, 173] on input "asdasd" at bounding box center [252, 166] width 148 height 26
type input "[PERSON_NAME]"
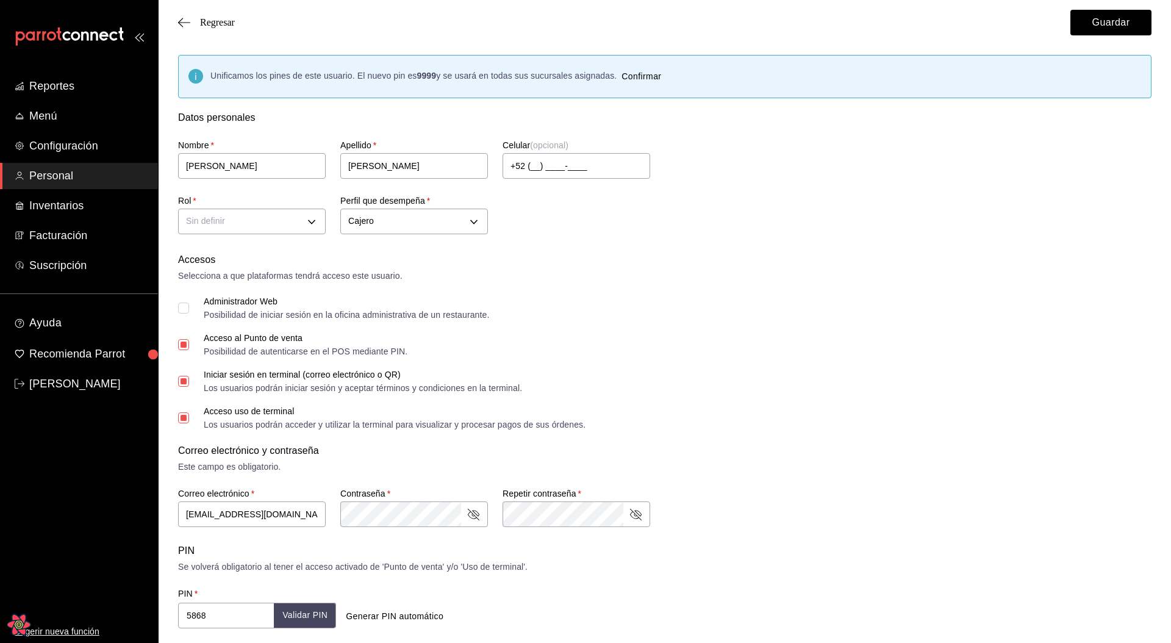
click at [639, 273] on div "Selecciona a que plataformas tendrá acceso este usuario." at bounding box center [665, 276] width 974 height 13
click at [587, 169] on input "+52 (__) ____-____" at bounding box center [577, 166] width 148 height 26
type input "+52 (41) 2312-3123"
click at [733, 345] on div "Acceso al Punto de venta Posibilidad de autenticarse en el POS mediante PIN." at bounding box center [665, 345] width 974 height 22
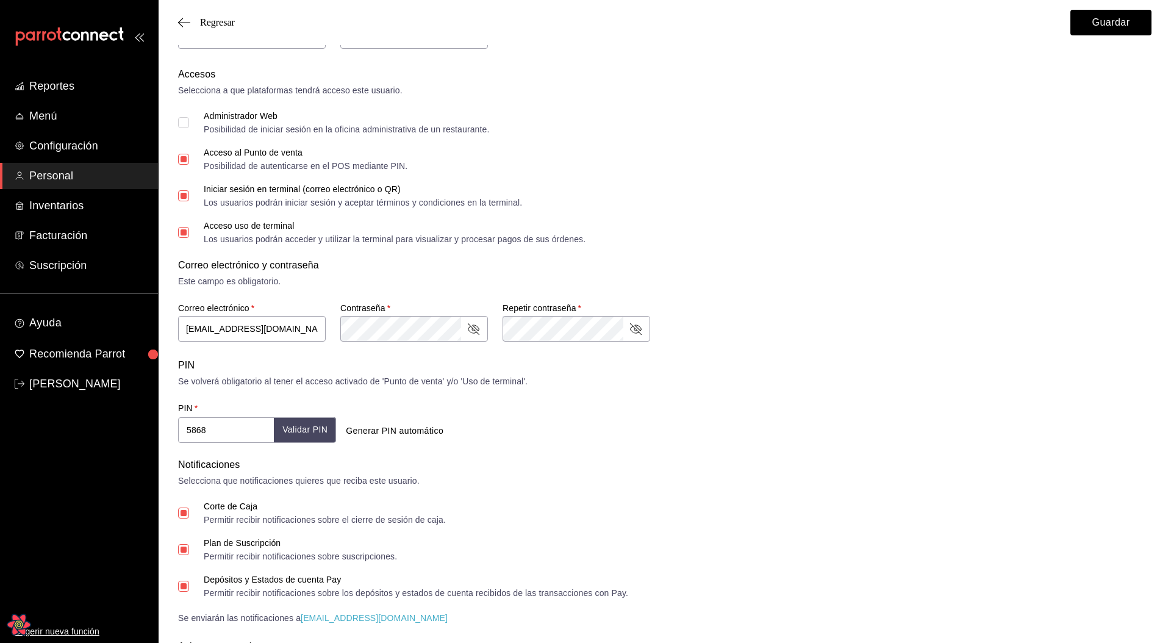
scroll to position [207, 0]
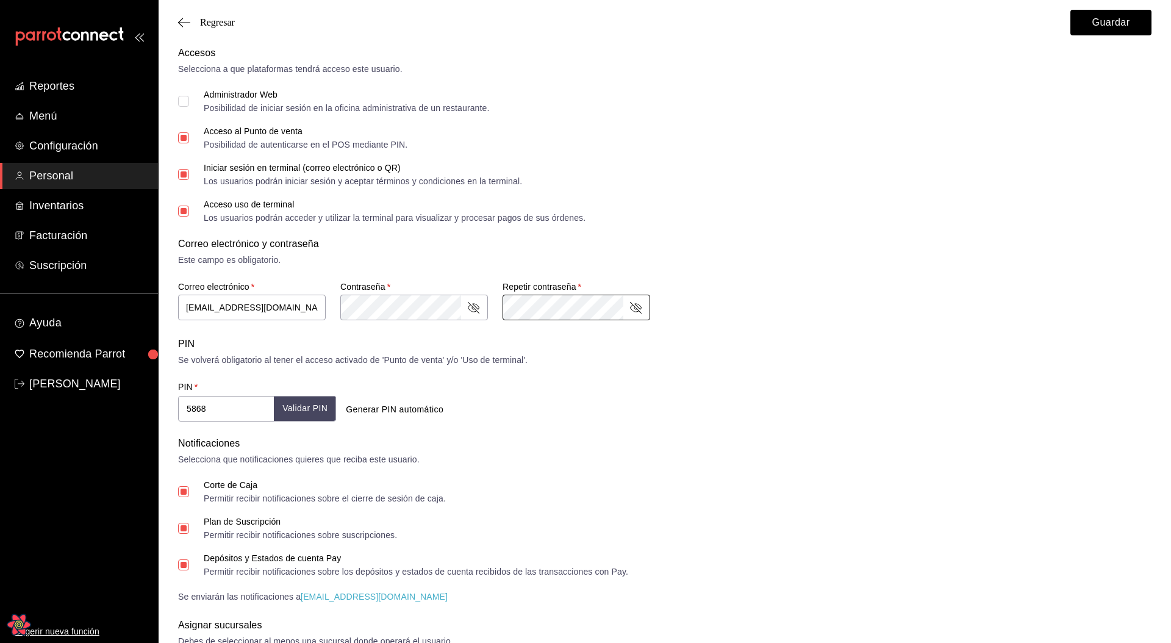
click at [771, 299] on div "Correo electrónico y contraseña Este campo es obligatorio. Correo electrónico  …" at bounding box center [665, 279] width 974 height 85
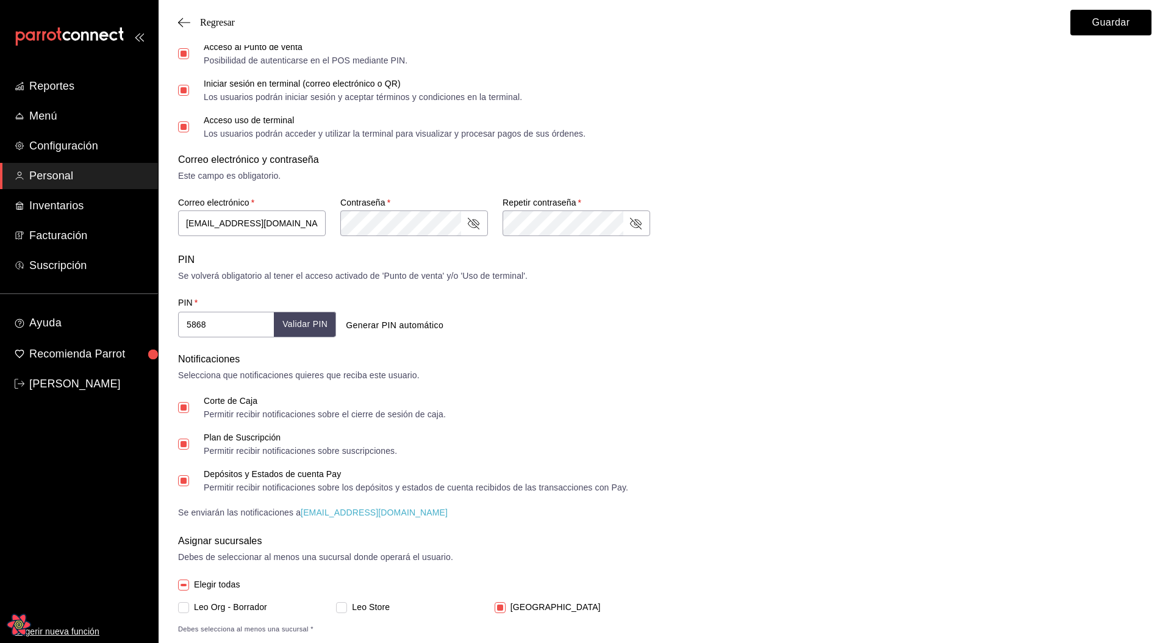
scroll to position [317, 0]
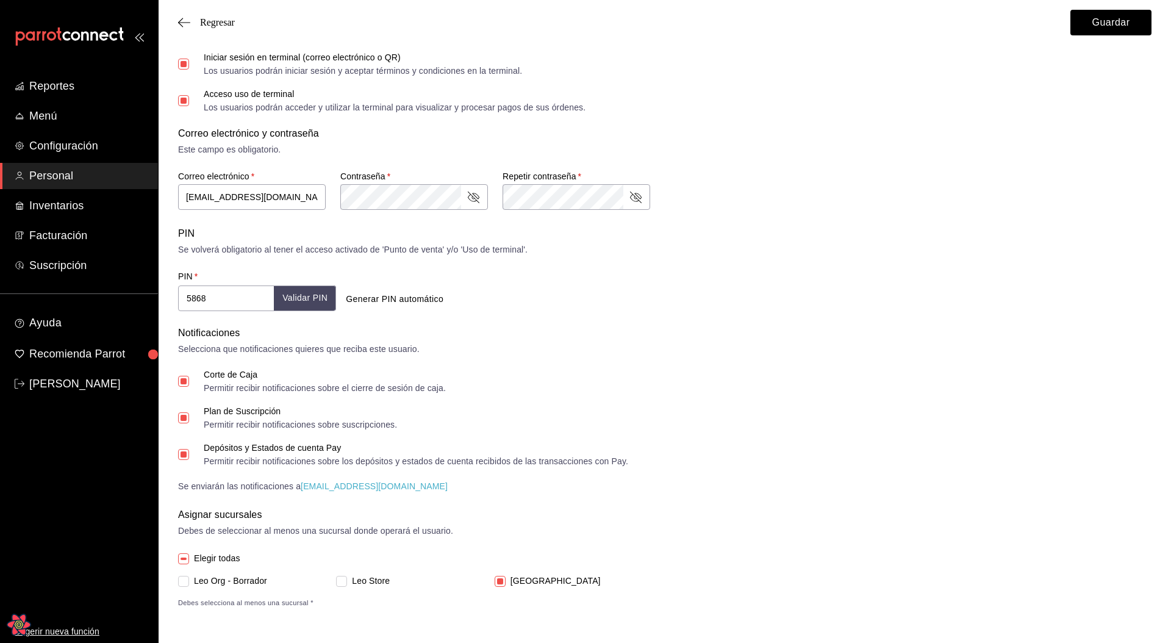
click at [187, 422] on input "Plan de Suscripción Permitir recibir notificaciones sobre suscripciones." at bounding box center [183, 417] width 11 height 11
checkbox input "false"
click at [319, 307] on button "Validar PIN" at bounding box center [304, 299] width 63 height 26
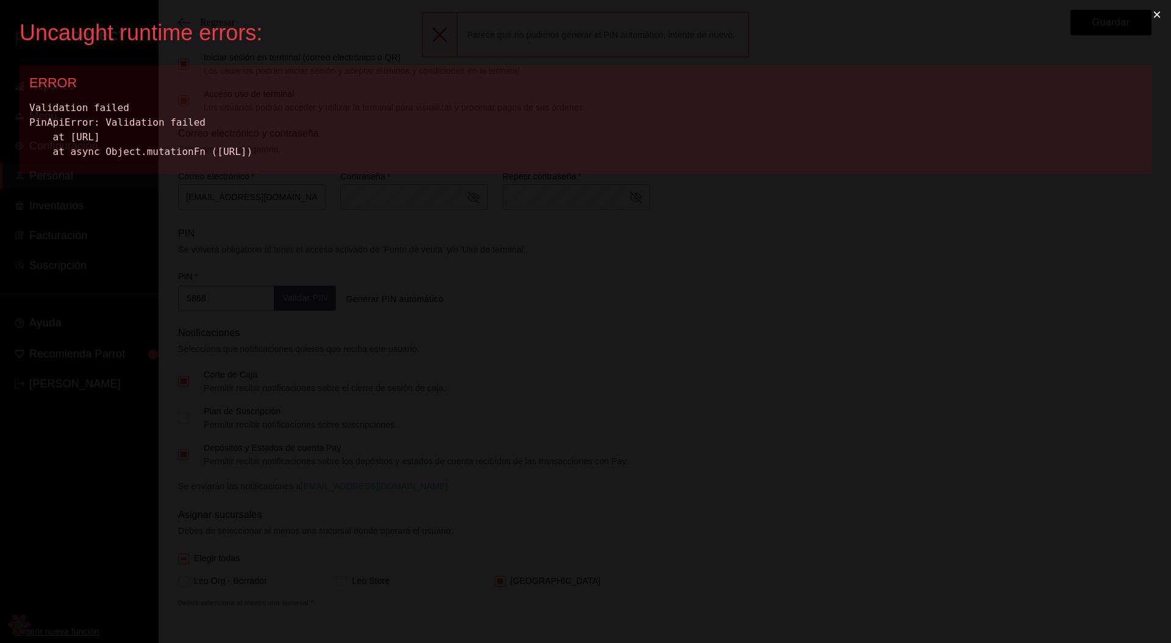
scroll to position [0, 0]
click at [729, 298] on div "Uncaught runtime errors: × ERROR Validation failed PinApiError: Validation fail…" at bounding box center [585, 321] width 1171 height 643
click at [1158, 7] on button "×" at bounding box center [1157, 14] width 28 height 29
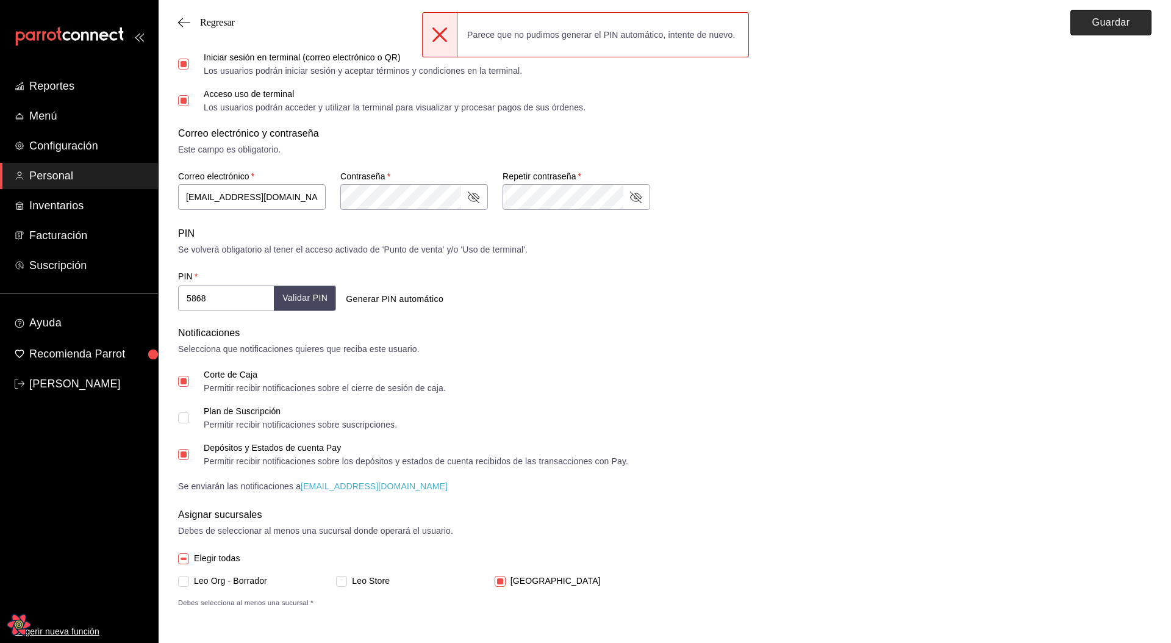
click at [1117, 24] on button "Guardar" at bounding box center [1111, 23] width 81 height 26
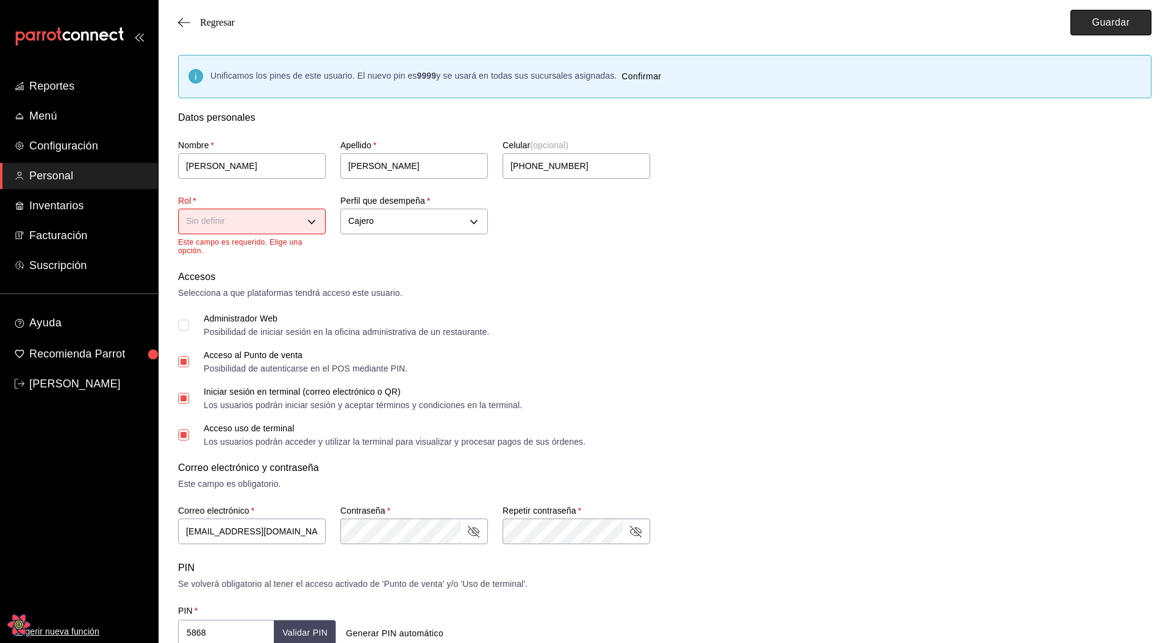
click at [1108, 13] on button "Guardar" at bounding box center [1111, 23] width 81 height 26
click at [1097, 28] on button "Guardar" at bounding box center [1111, 23] width 81 height 26
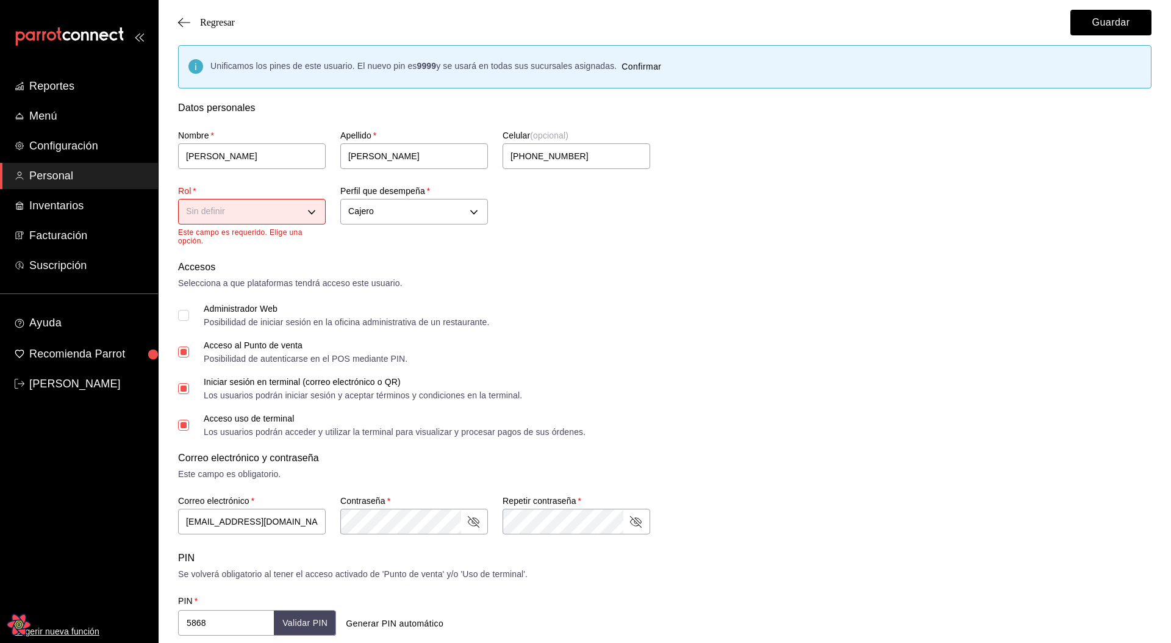
click at [257, 225] on div "Sin definir" at bounding box center [252, 210] width 148 height 32
click at [256, 219] on body "Reportes Menú Configuración Personal Inventarios Facturación Suscripción Ayuda …" at bounding box center [585, 478] width 1171 height 977
click at [234, 248] on li "dueño" at bounding box center [252, 250] width 146 height 20
type input "a1f3f69a-3465-4f19-a730-246ddc5a1ebb"
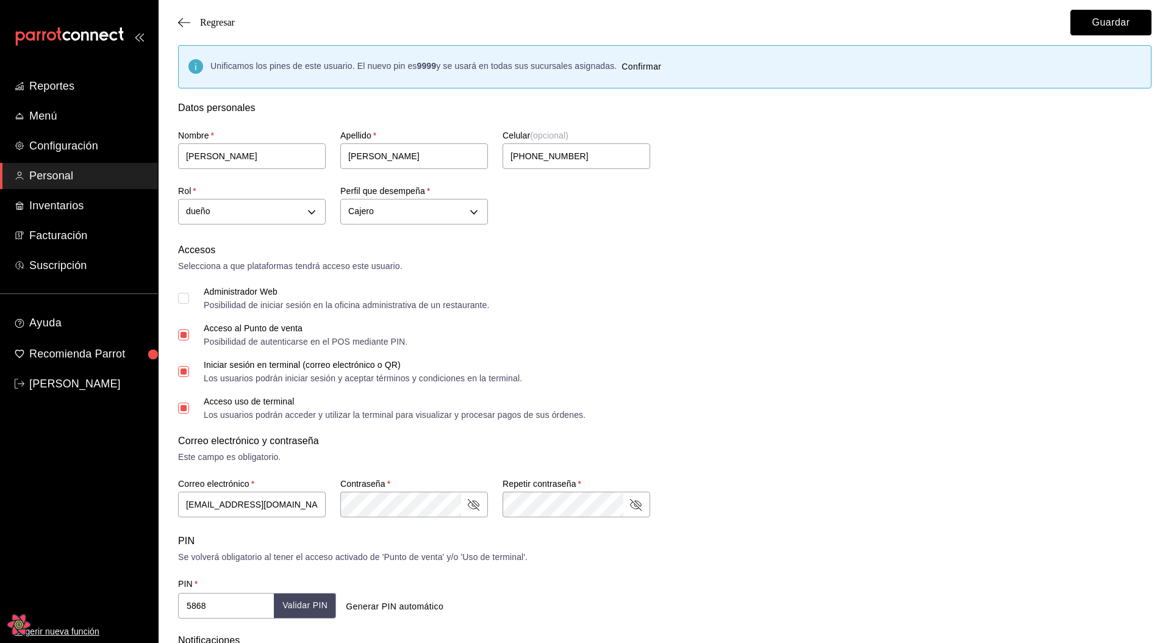
click at [1085, 12] on button "Guardar" at bounding box center [1111, 23] width 81 height 26
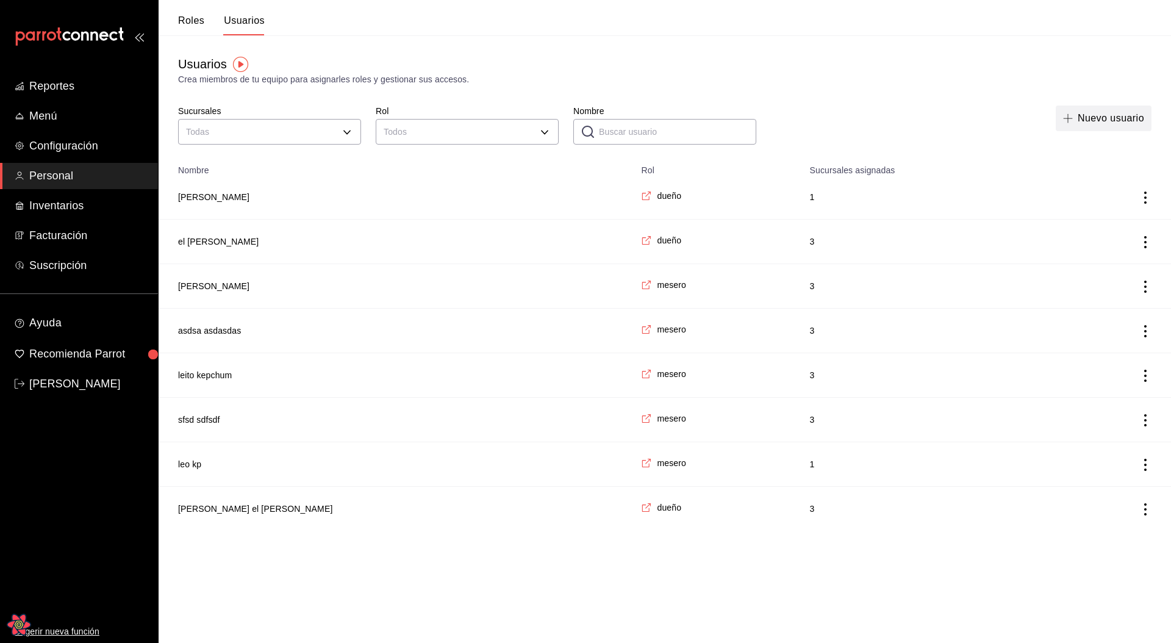
click at [1110, 117] on button "Nuevo usuario" at bounding box center [1104, 119] width 96 height 26
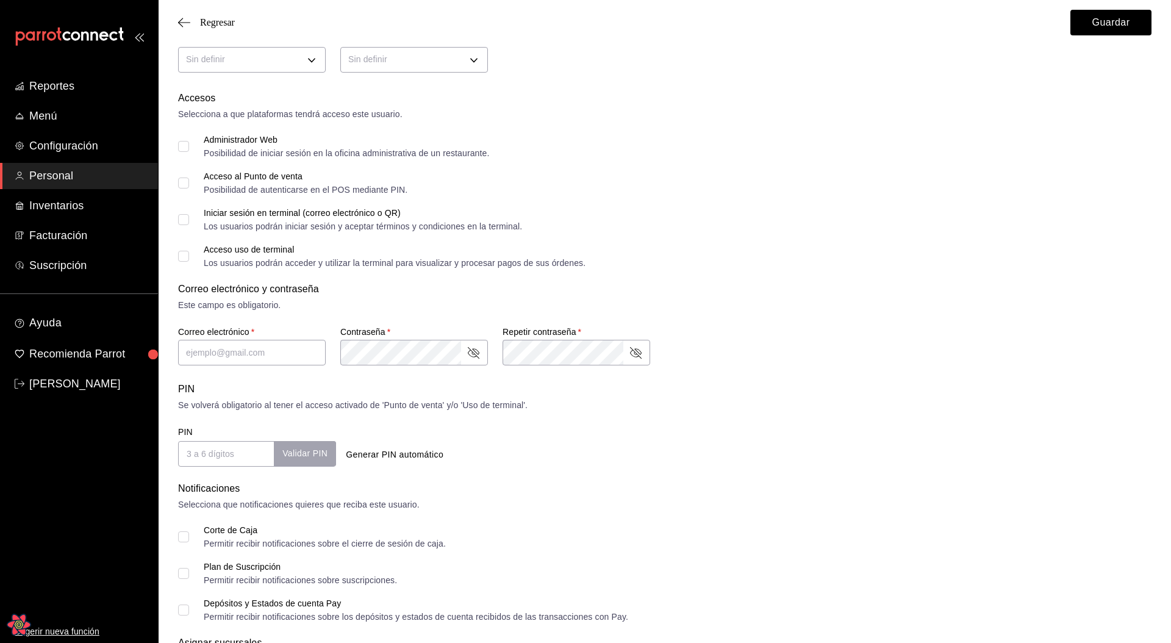
scroll to position [290, 0]
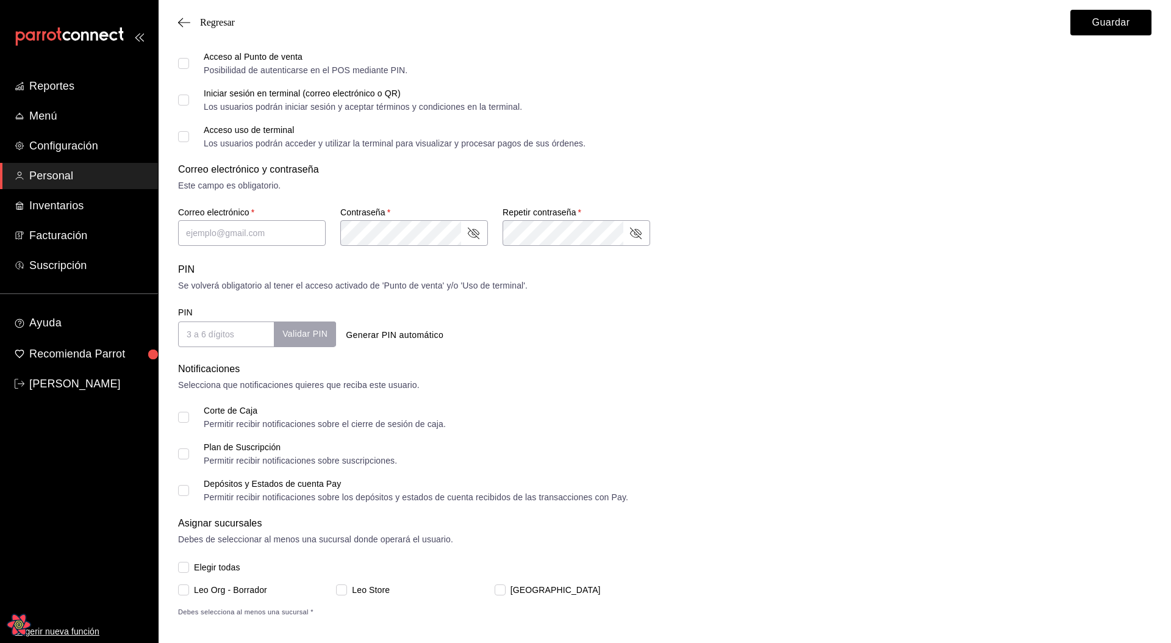
click at [405, 327] on button "Generar PIN automático" at bounding box center [394, 335] width 107 height 23
type input "5358"
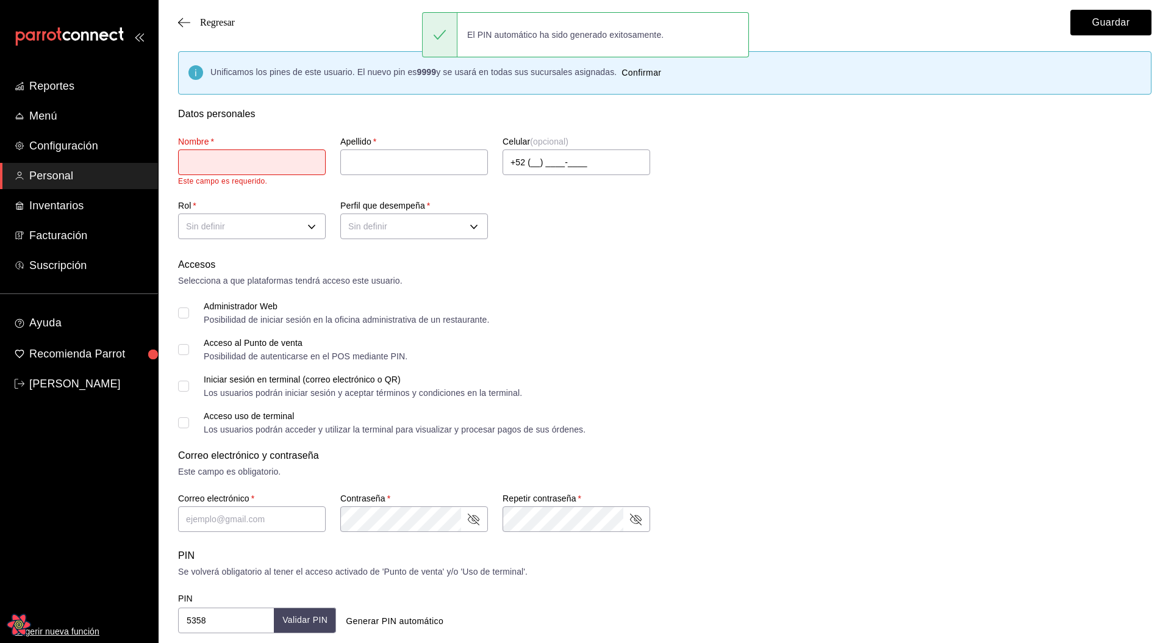
scroll to position [0, 0]
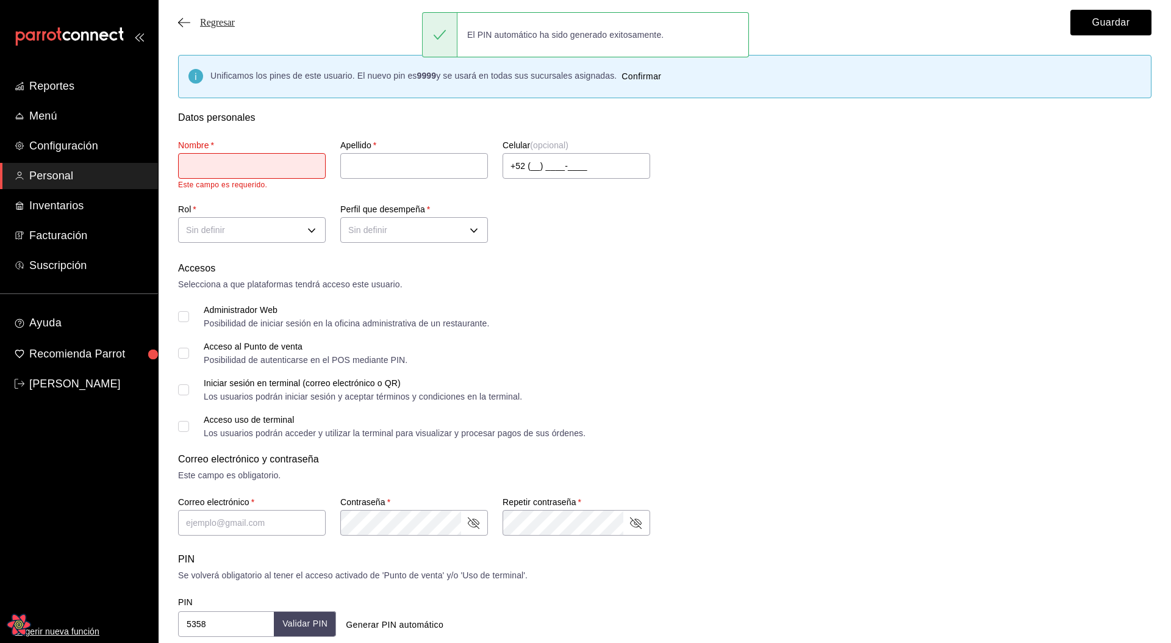
click at [225, 24] on span "Regresar" at bounding box center [217, 22] width 35 height 11
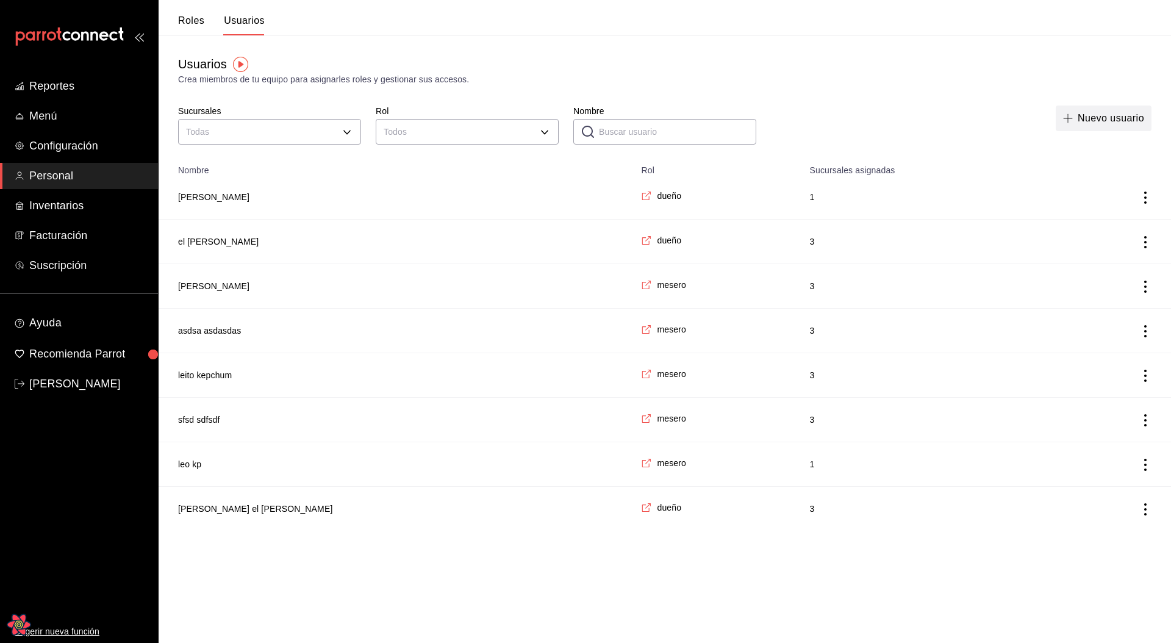
click at [1093, 117] on button "Nuevo usuario" at bounding box center [1104, 119] width 96 height 26
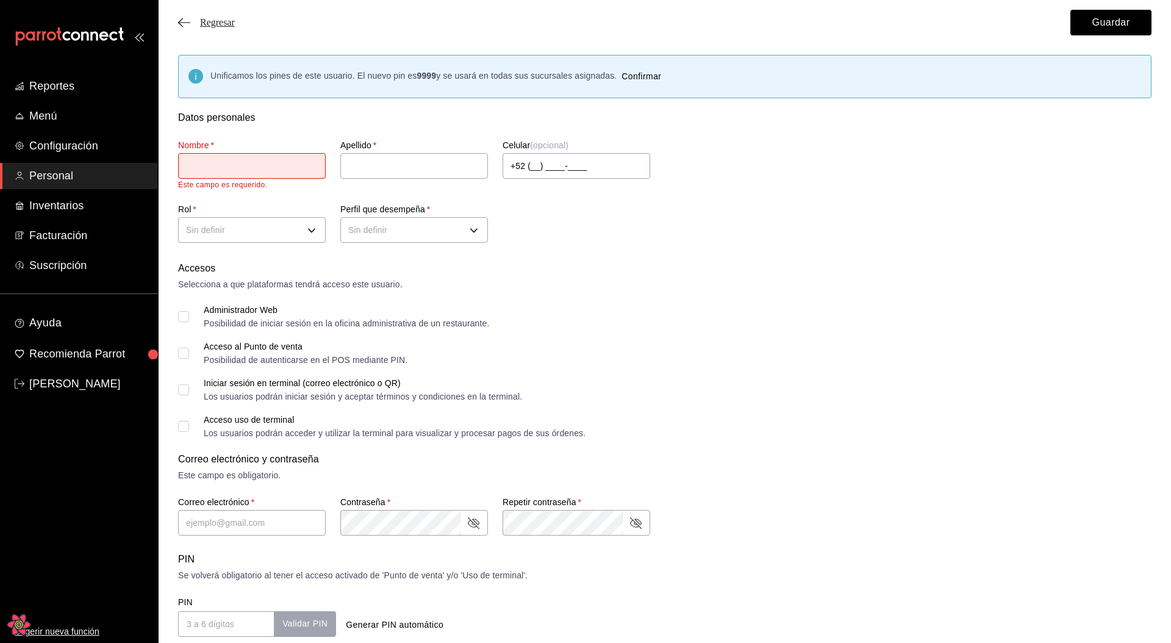
click at [205, 21] on span "Regresar" at bounding box center [217, 22] width 35 height 11
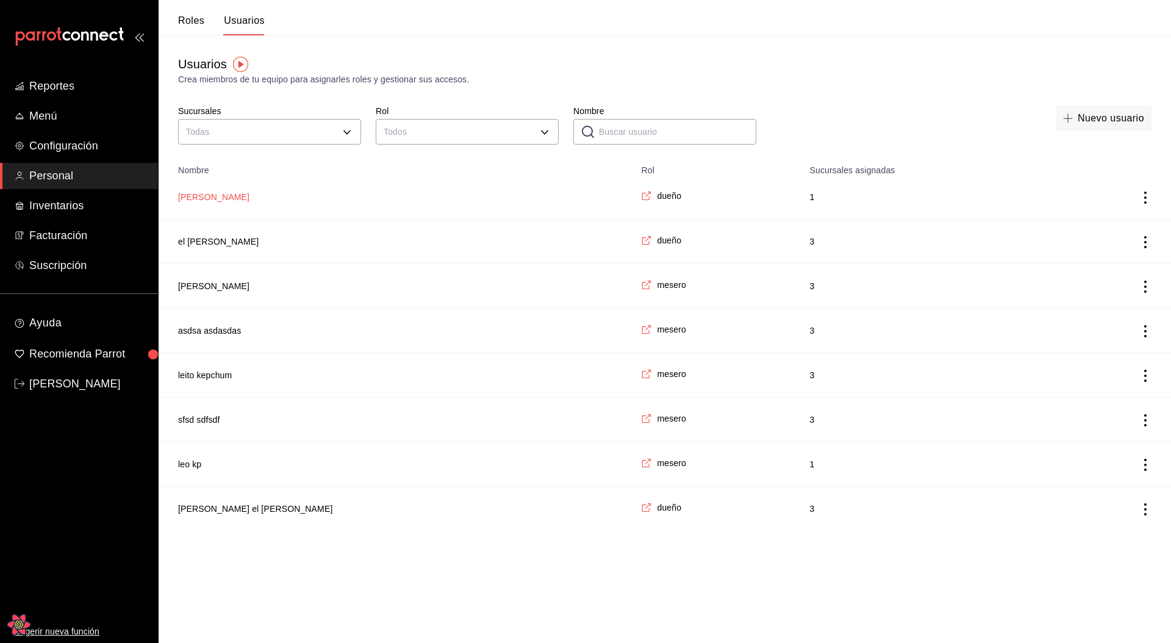
click at [203, 198] on button "[PERSON_NAME]" at bounding box center [213, 197] width 71 height 12
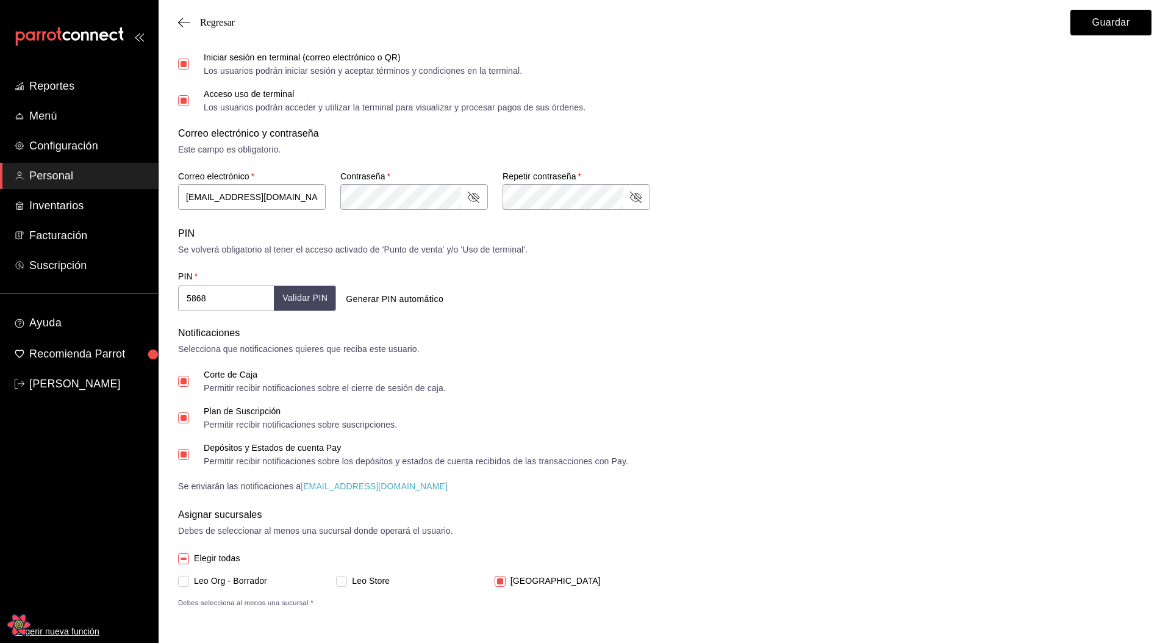
scroll to position [315, 0]
click at [395, 304] on button "Generar PIN automático" at bounding box center [394, 301] width 107 height 23
type input "4942"
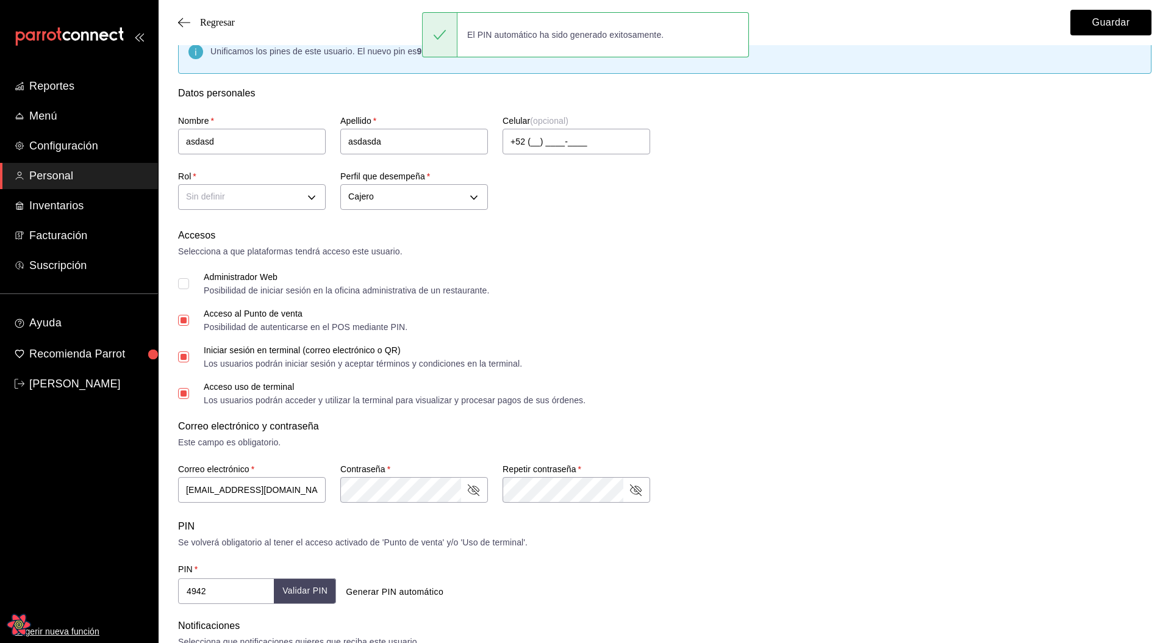
scroll to position [21, 0]
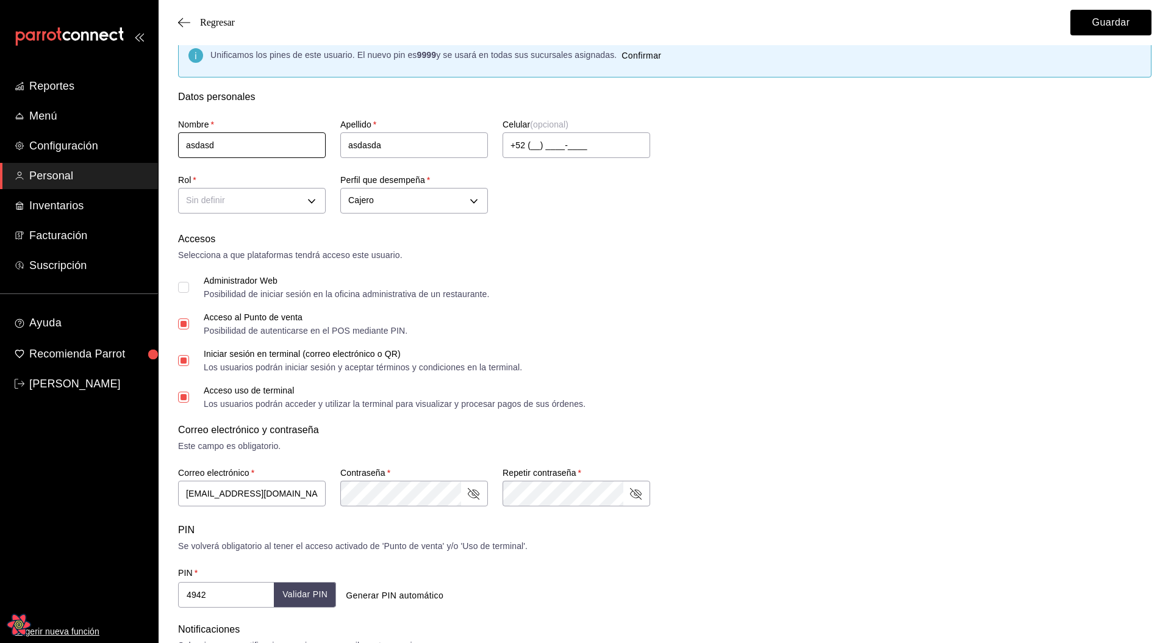
click at [249, 149] on input "asdasd" at bounding box center [252, 145] width 148 height 26
type input "asdas"
click at [426, 152] on input "asdasda" at bounding box center [414, 145] width 148 height 26
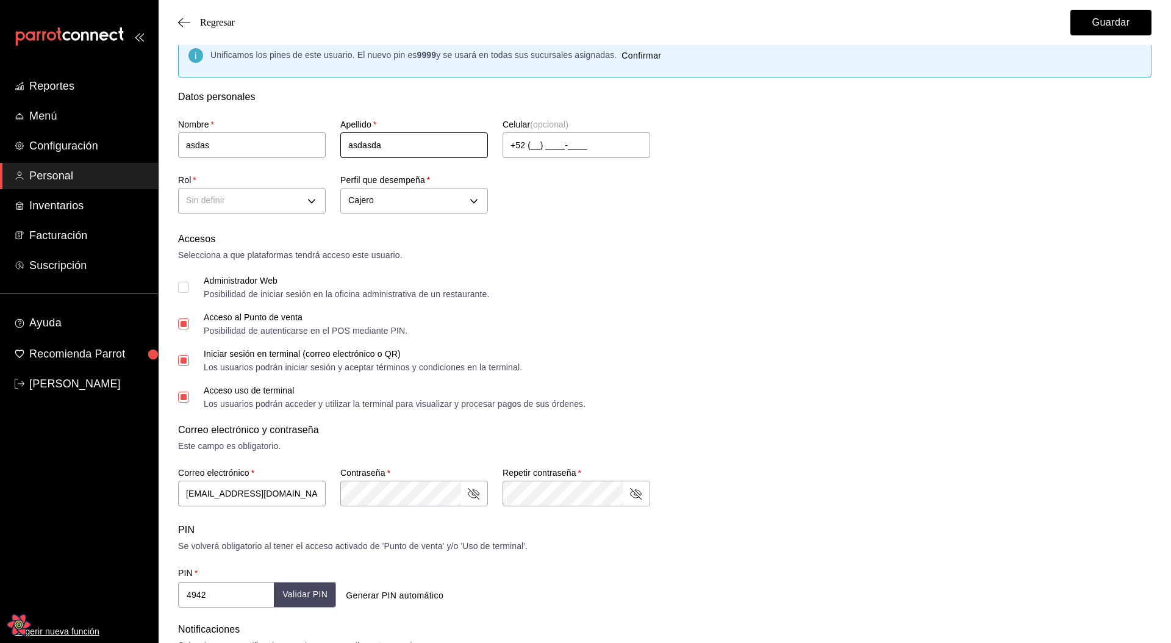
click at [426, 152] on input "asdasda" at bounding box center [414, 145] width 148 height 26
type input "asdas"
click at [314, 595] on button "Validar PIN" at bounding box center [304, 595] width 63 height 26
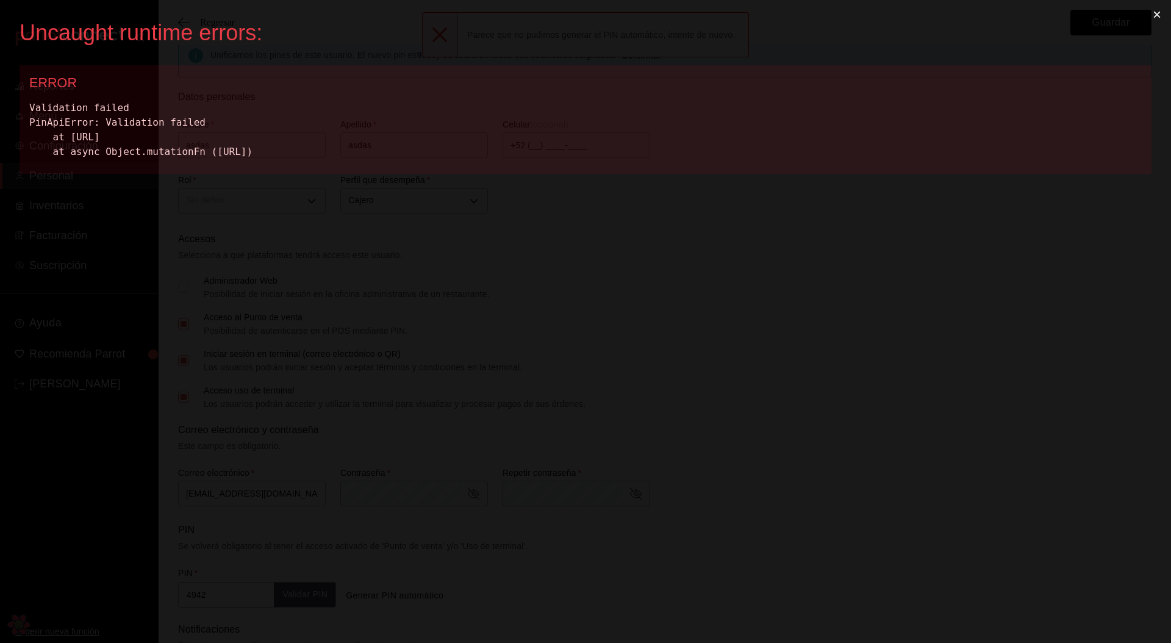
scroll to position [0, 0]
click at [1159, 17] on button "×" at bounding box center [1157, 14] width 28 height 29
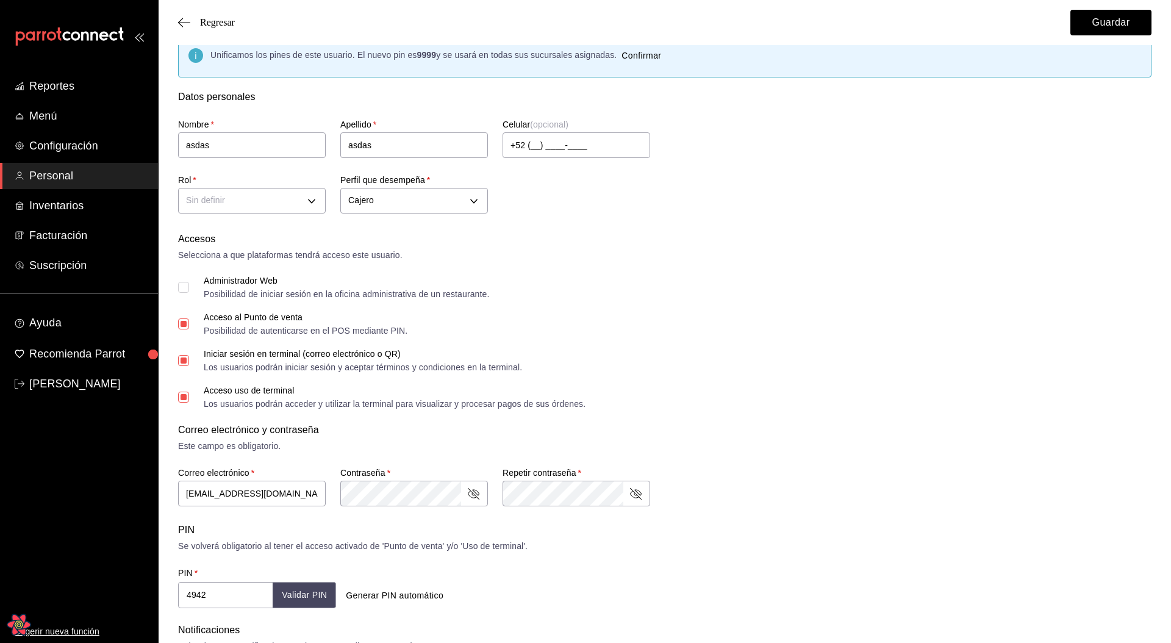
click at [314, 600] on button "Validar PIN" at bounding box center [304, 595] width 63 height 26
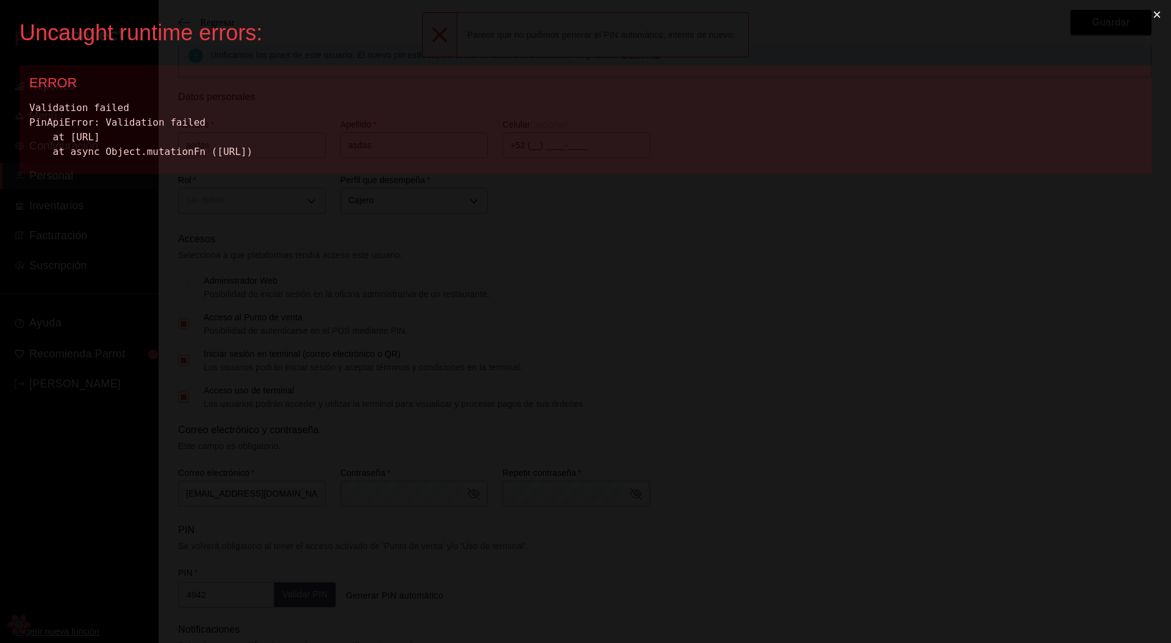
click at [270, 133] on div "Validation failed PinApiError: Validation failed at http://localhost:3001/stati…" at bounding box center [585, 130] width 1113 height 59
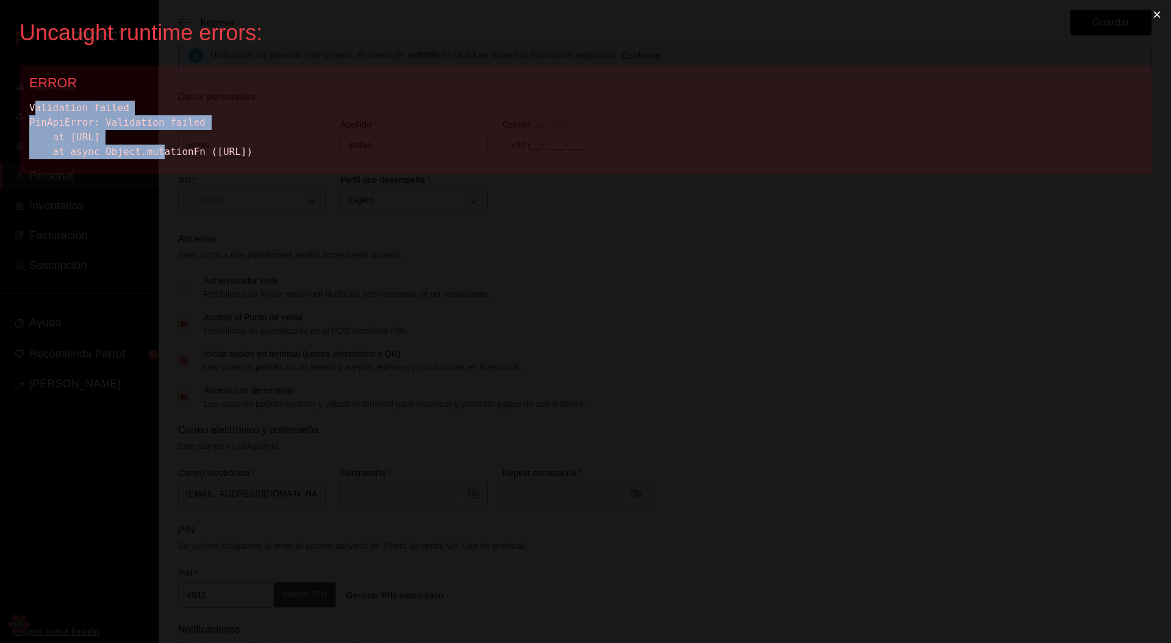
drag, startPoint x: 237, startPoint y: 131, endPoint x: 37, endPoint y: 109, distance: 201.9
click at [37, 109] on div "Validation failed PinApiError: Validation failed at http://localhost:3001/stati…" at bounding box center [585, 130] width 1113 height 59
click at [145, 115] on div "Validation failed PinApiError: Validation failed at http://localhost:3001/stati…" at bounding box center [585, 130] width 1113 height 59
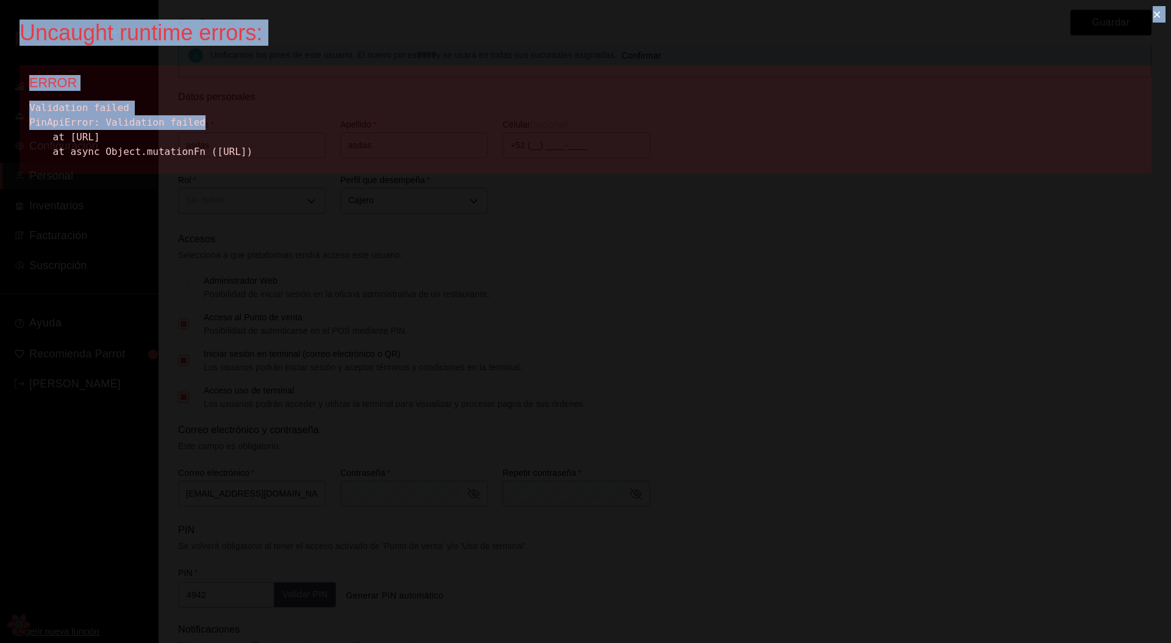
drag, startPoint x: 217, startPoint y: 121, endPoint x: 20, endPoint y: 26, distance: 218.3
click at [20, 26] on div "Uncaught runtime errors: × ERROR Validation failed PinApiError: Validation fail…" at bounding box center [585, 321] width 1171 height 643
copy div "Uncaught runtime errors: × ERROR Validation failed PinApiError: Validation fail…"
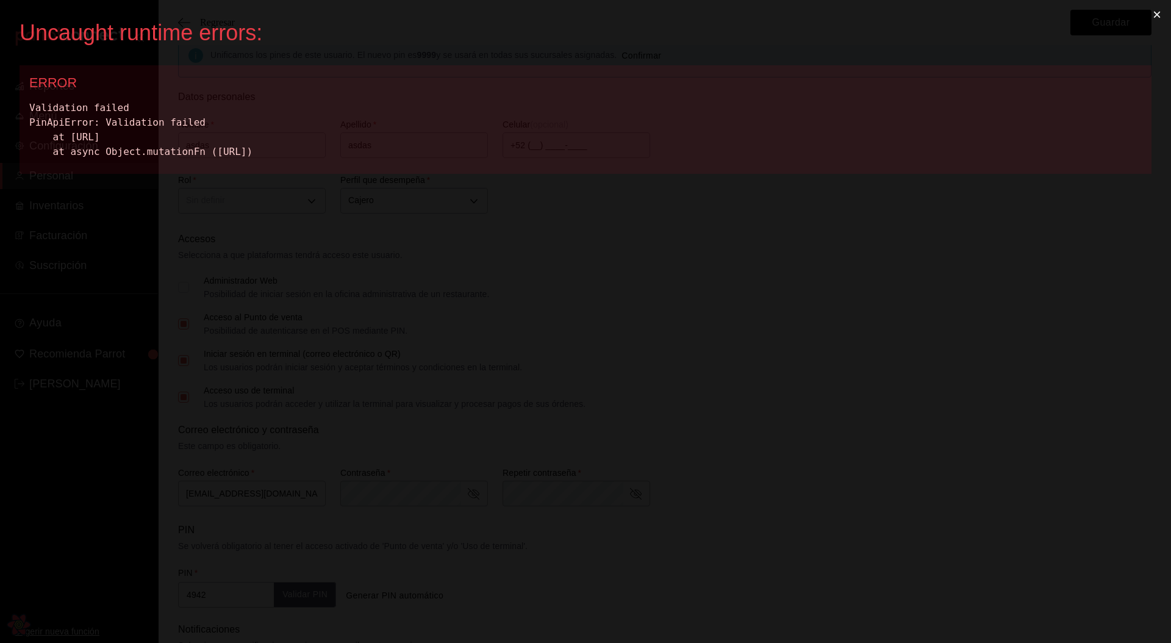
click at [777, 302] on div "Uncaught runtime errors: × ERROR Validation failed PinApiError: Validation fail…" at bounding box center [585, 321] width 1171 height 643
click at [1156, 17] on button "×" at bounding box center [1157, 14] width 28 height 29
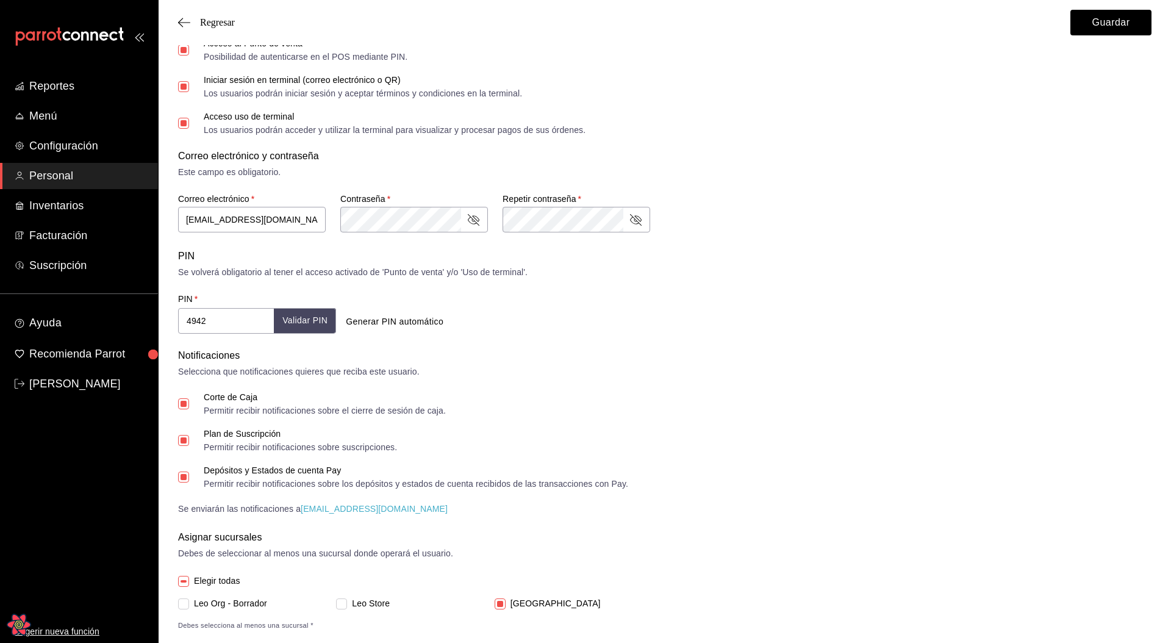
scroll to position [301, 0]
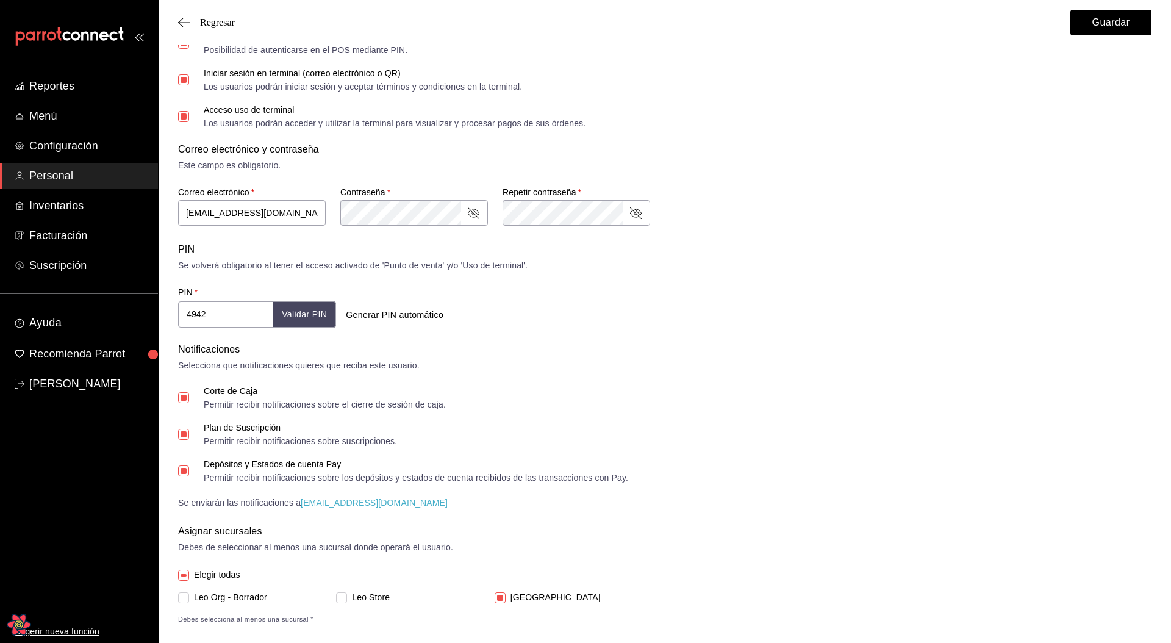
click at [284, 312] on button "Validar PIN" at bounding box center [304, 314] width 63 height 26
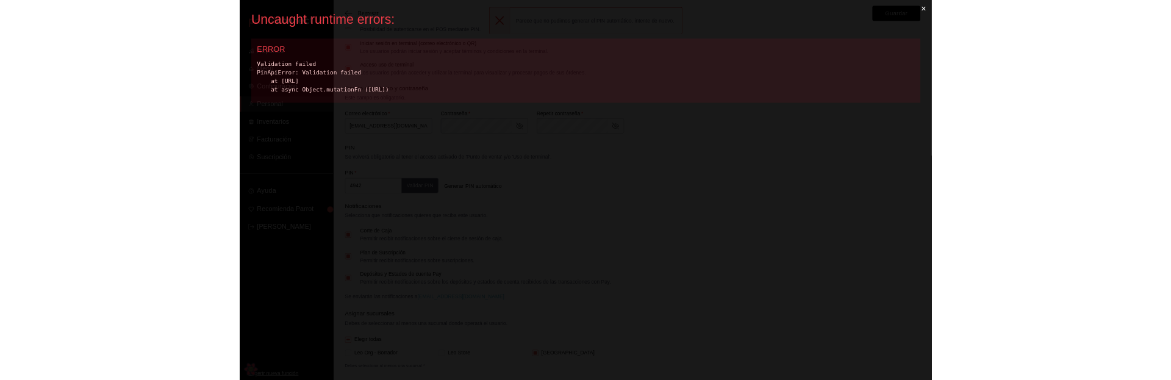
scroll to position [0, 0]
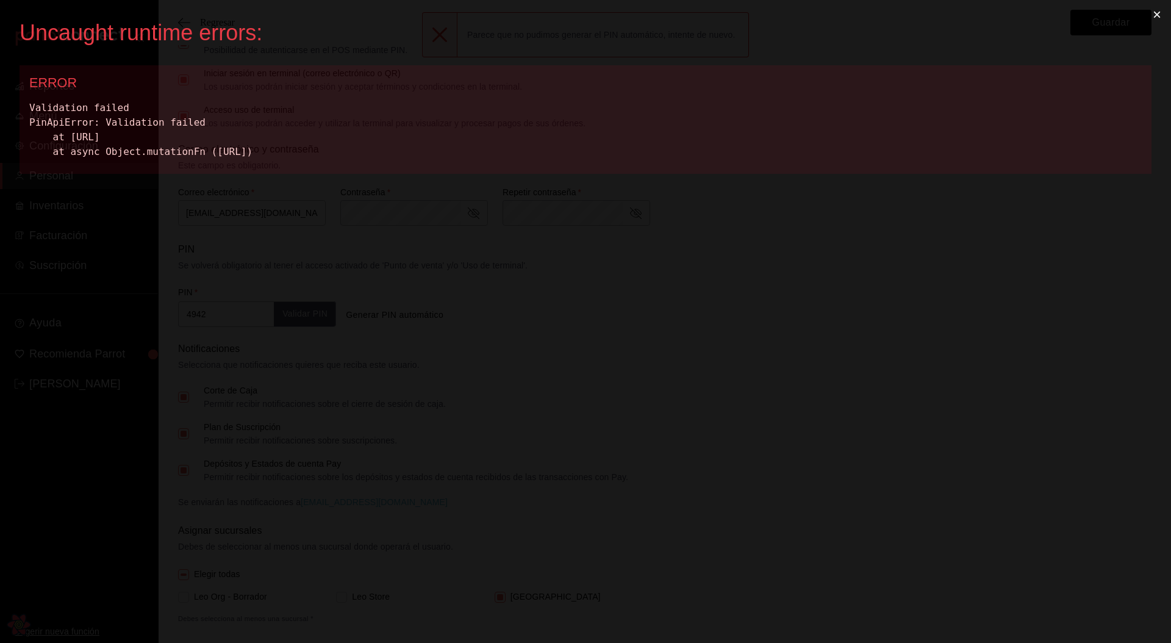
click at [1151, 12] on button "×" at bounding box center [1157, 14] width 28 height 29
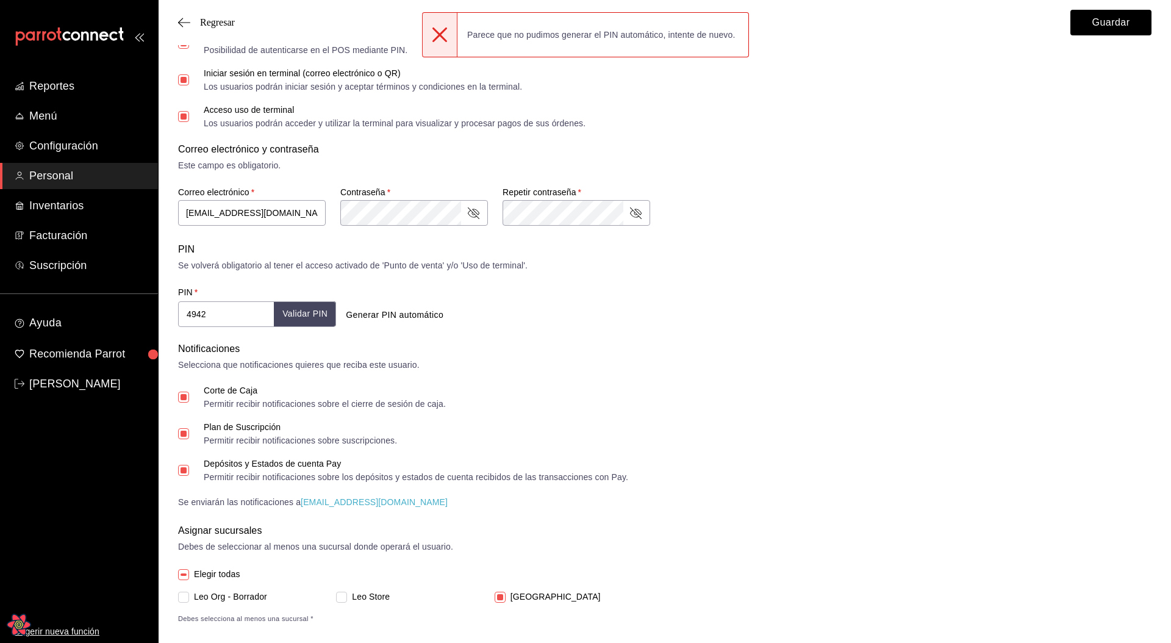
click at [229, 37] on div "Regresar Guardar" at bounding box center [665, 22] width 1013 height 45
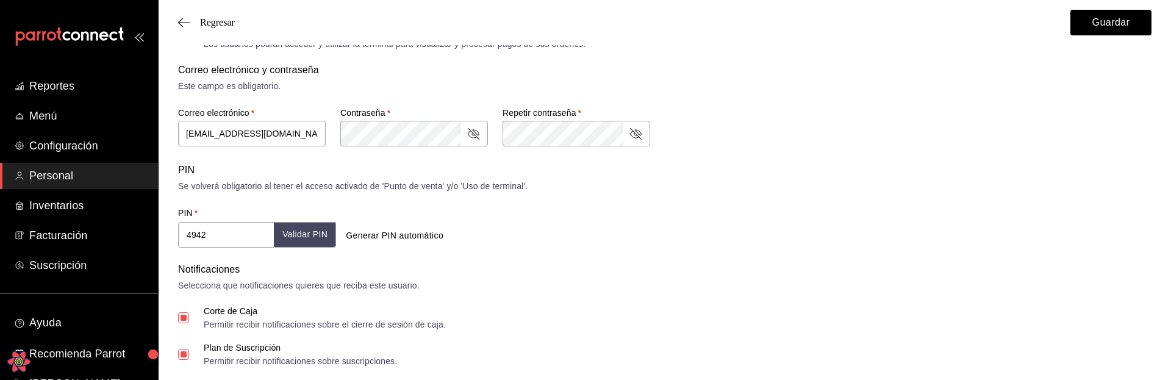
scroll to position [445, 0]
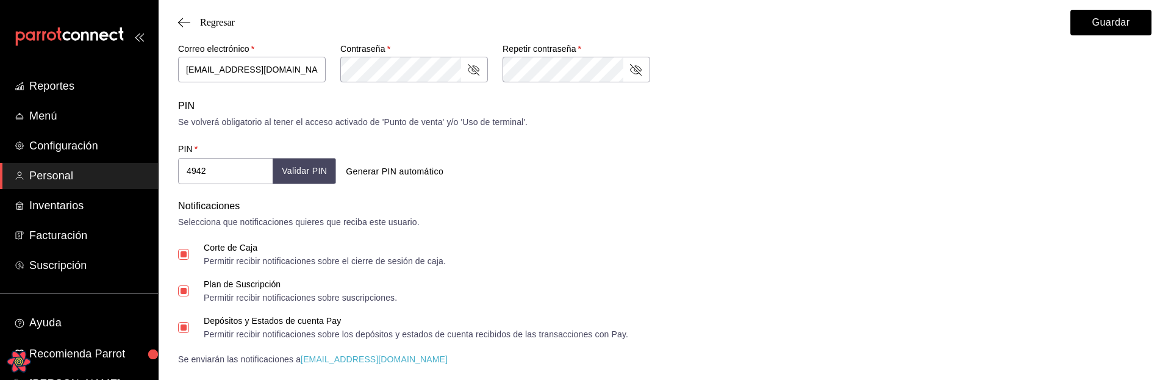
click at [306, 174] on button "Validar PIN" at bounding box center [304, 171] width 63 height 26
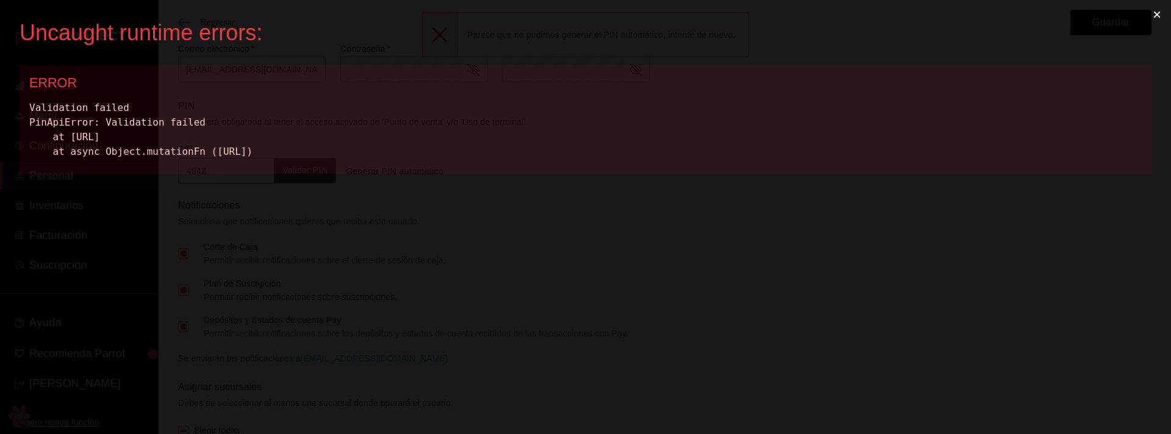
click at [1154, 14] on button "×" at bounding box center [1157, 14] width 28 height 29
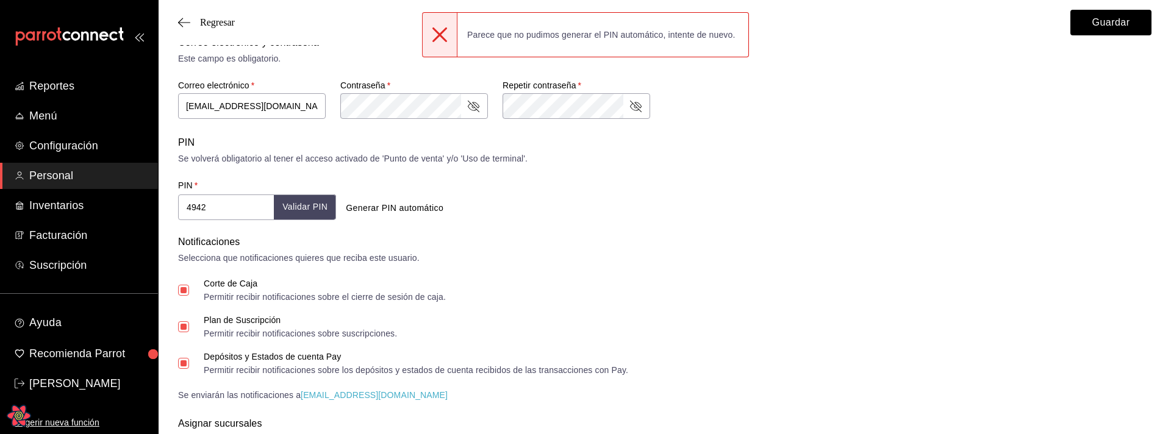
scroll to position [402, 0]
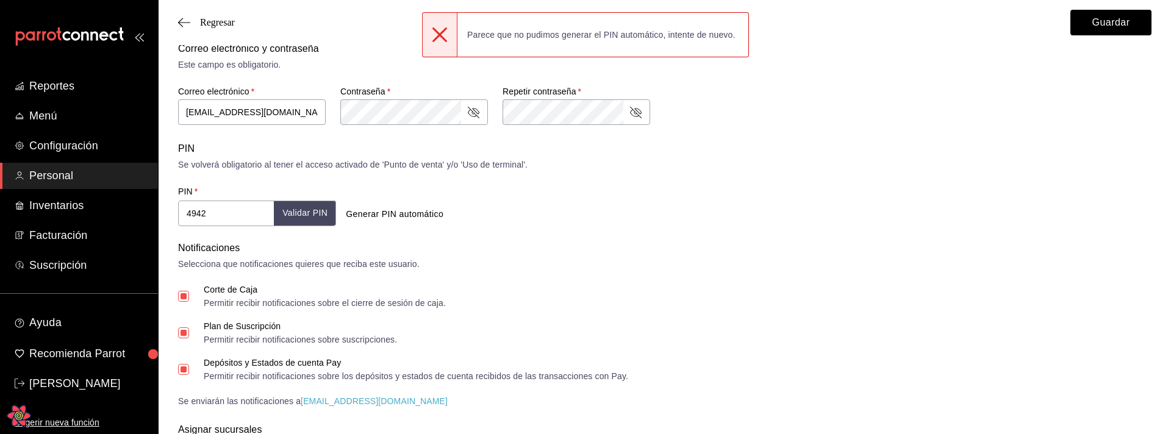
click at [378, 210] on button "Generar PIN automático" at bounding box center [394, 214] width 107 height 23
click at [403, 217] on button "Generar PIN automático" at bounding box center [394, 214] width 107 height 23
click at [402, 217] on button "Generar PIN automático" at bounding box center [394, 214] width 107 height 23
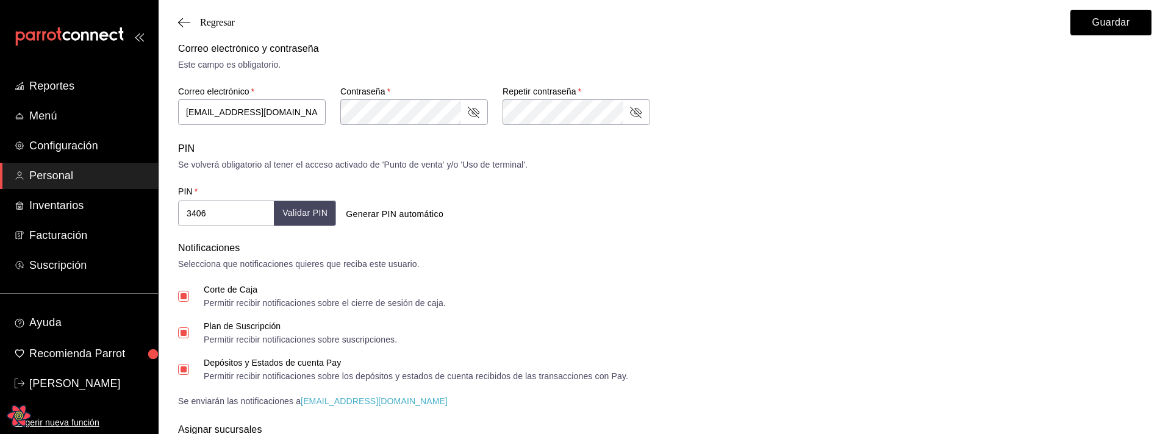
click at [403, 212] on button "Generar PIN automático" at bounding box center [394, 214] width 107 height 23
click at [378, 214] on button "Generar PIN automático" at bounding box center [394, 214] width 107 height 23
click at [398, 215] on button "Generar PIN automático" at bounding box center [394, 214] width 107 height 23
click at [409, 216] on button "Generar PIN automático" at bounding box center [394, 214] width 107 height 23
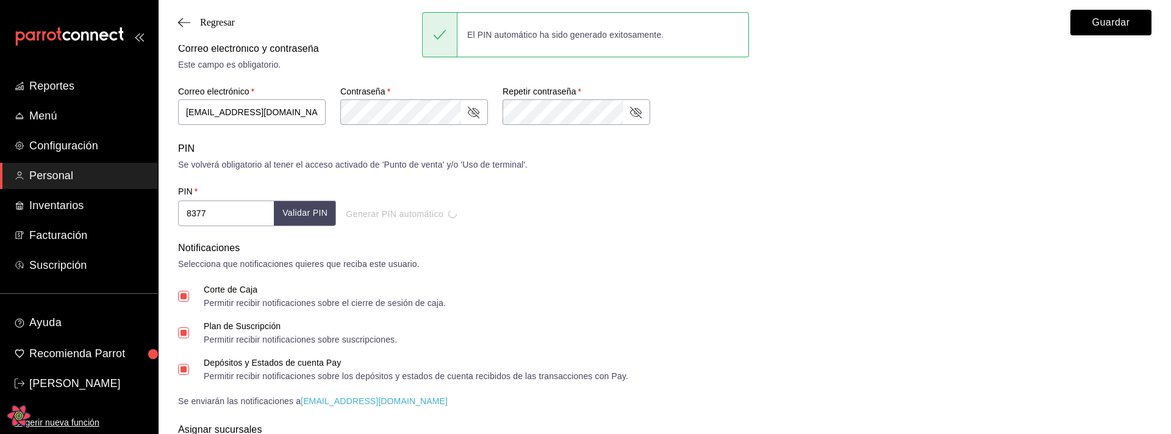
type input "1344"
click at [298, 217] on button "Validar PIN" at bounding box center [304, 214] width 63 height 26
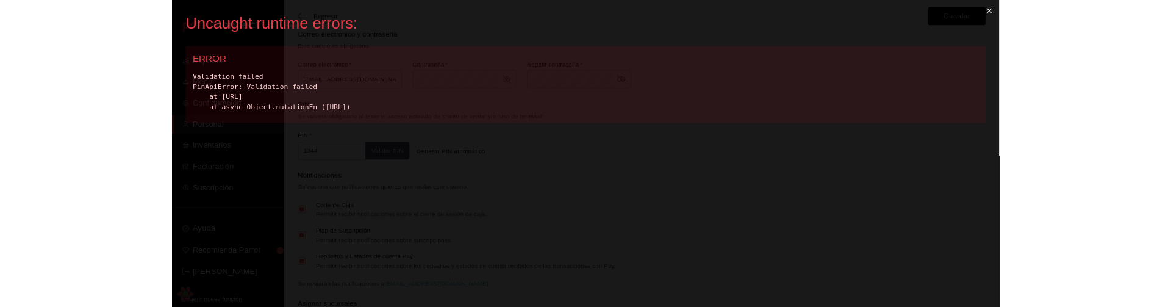
scroll to position [0, 0]
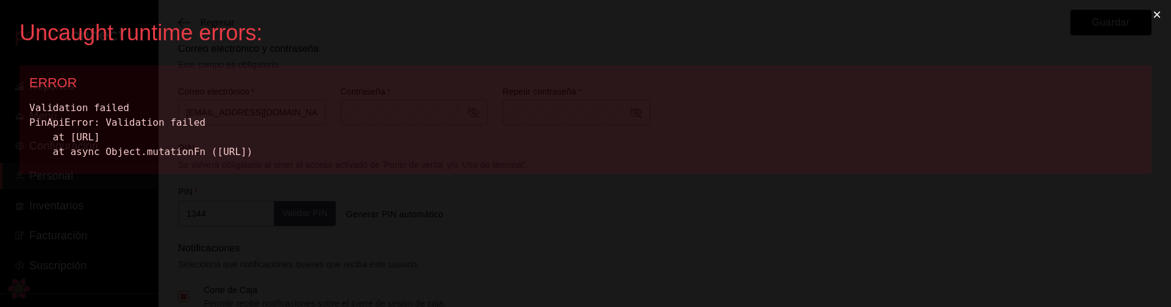
click at [1160, 10] on button "×" at bounding box center [1157, 14] width 28 height 29
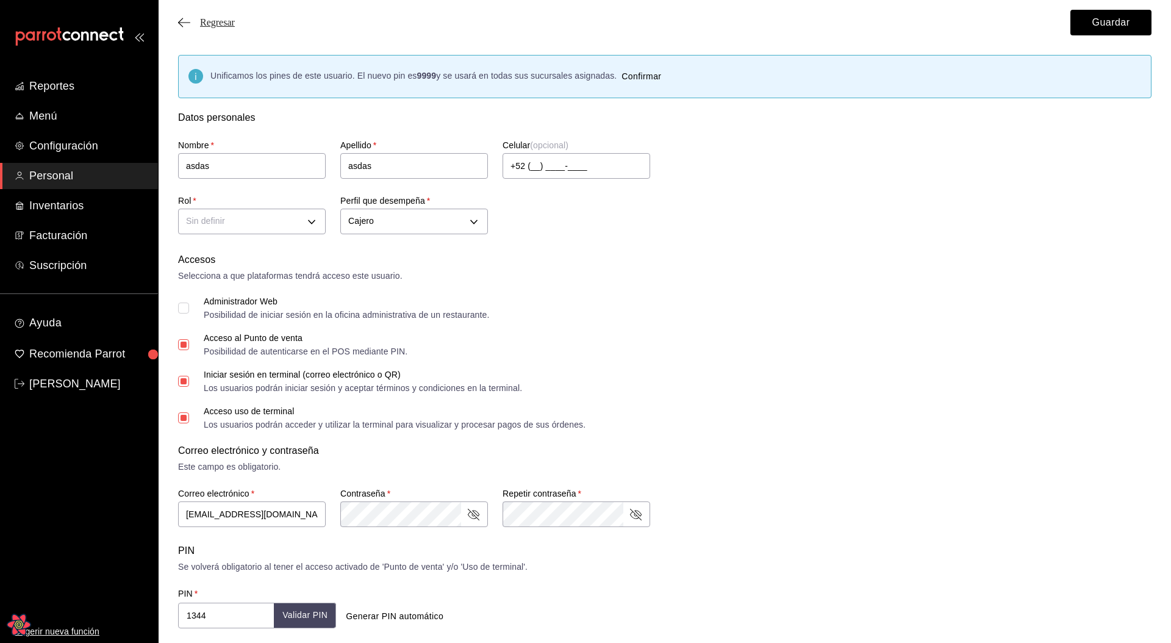
click at [223, 23] on span "Regresar" at bounding box center [217, 22] width 35 height 11
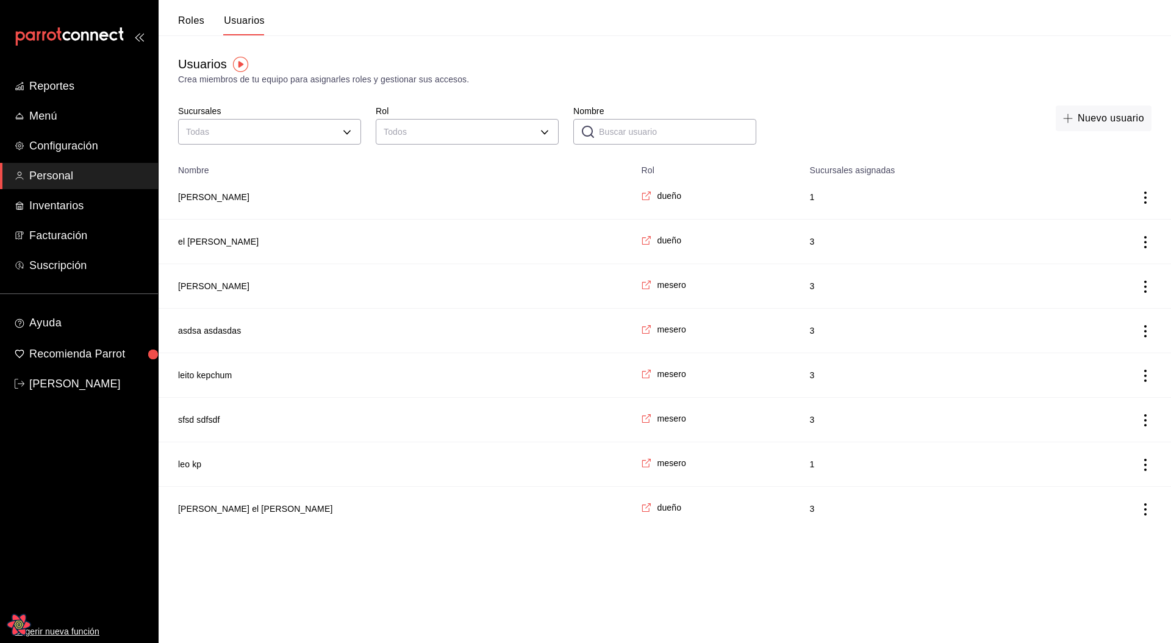
click at [223, 322] on td "asdsa asdasdas" at bounding box center [396, 331] width 475 height 45
click at [219, 337] on button "asdsa asdasdas" at bounding box center [209, 331] width 63 height 12
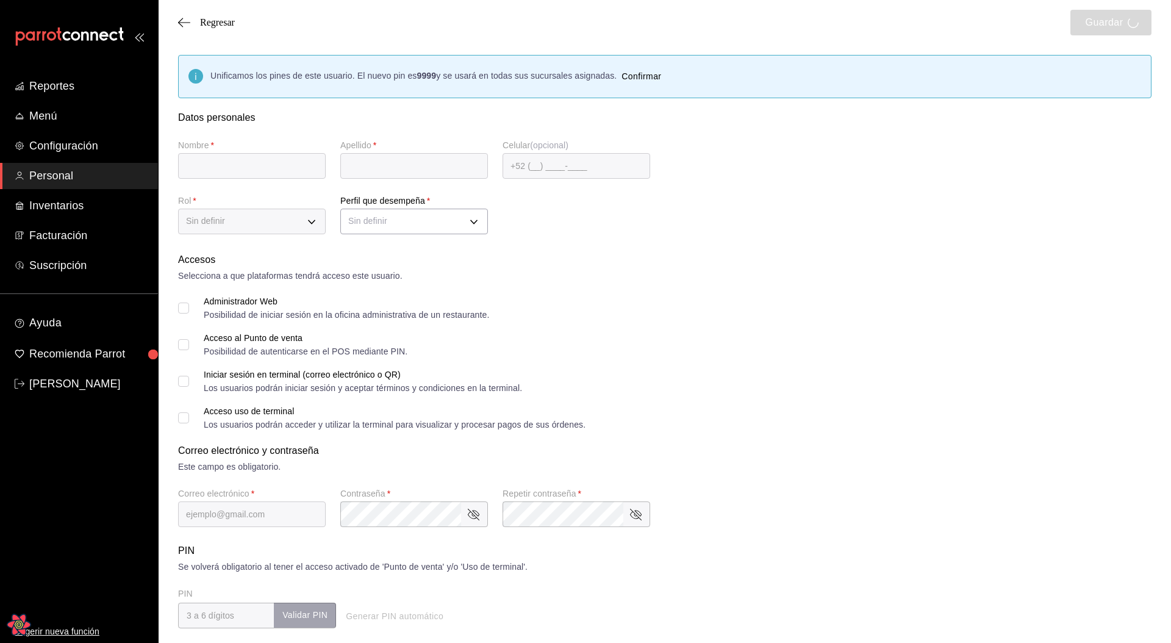
type input "asdsa"
type input "asdasdas"
type input "asdsa@sdasddasdasas.comm"
type input "4709"
type input "CASHIER"
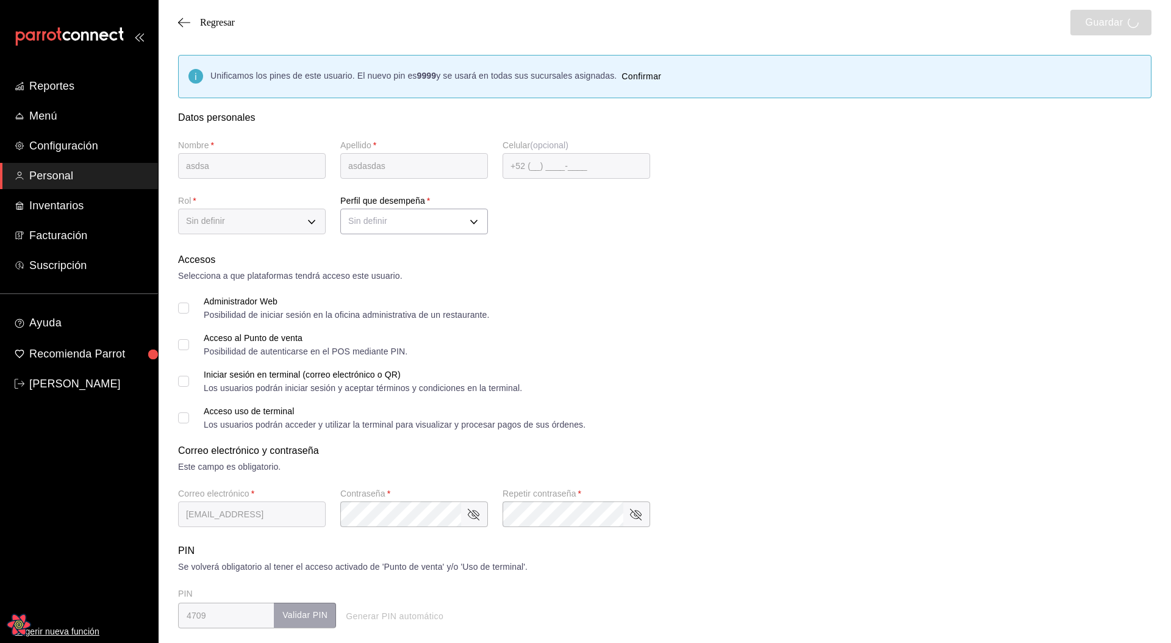
checkbox input "true"
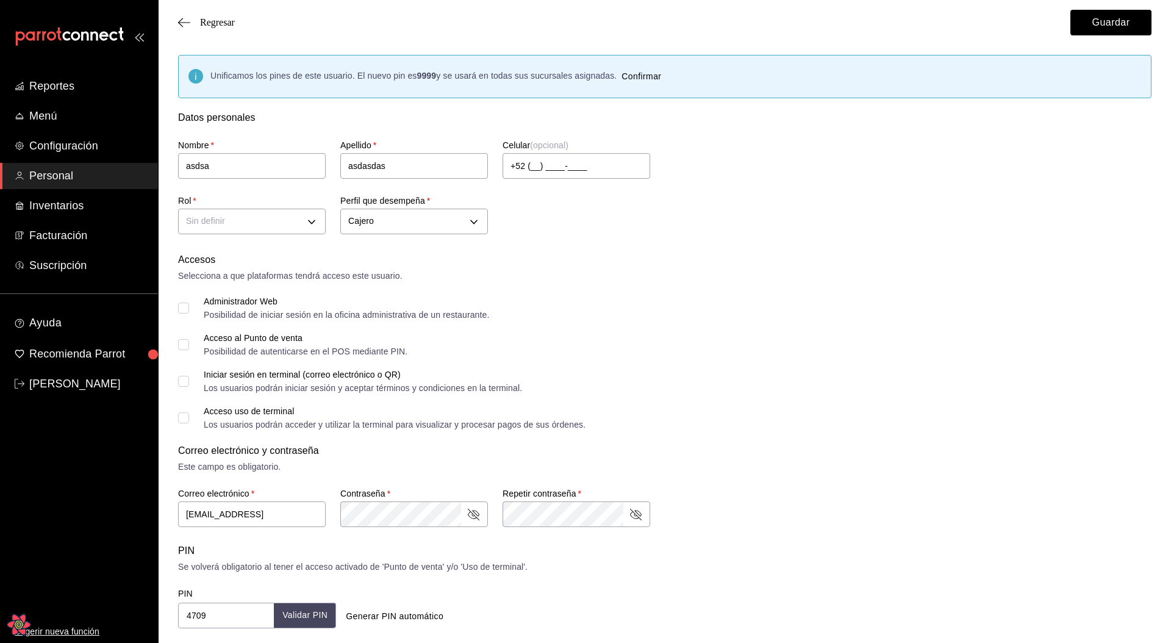
click at [672, 321] on div "Accesos Selecciona a que plataformas tendrá acceso este usuario. Administrador …" at bounding box center [665, 341] width 974 height 176
click at [881, 348] on div "Acceso al Punto de venta Posibilidad de autenticarse en el POS mediante PIN." at bounding box center [665, 345] width 974 height 22
click at [214, 27] on span "Regresar" at bounding box center [217, 22] width 35 height 11
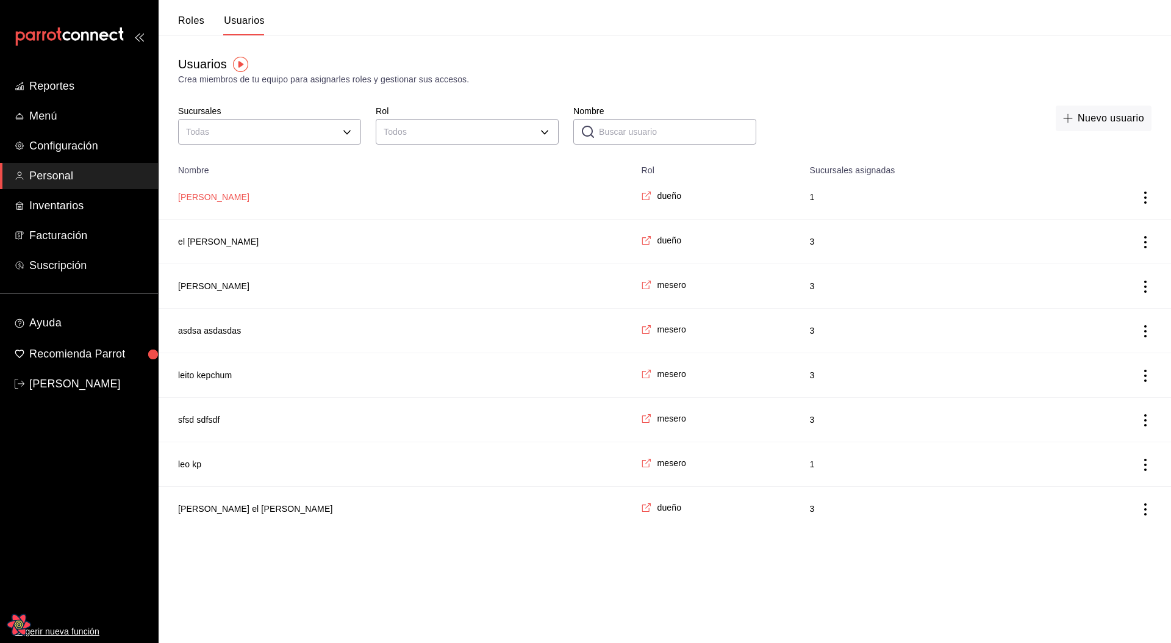
click at [201, 195] on button "juan lopez" at bounding box center [213, 197] width 71 height 12
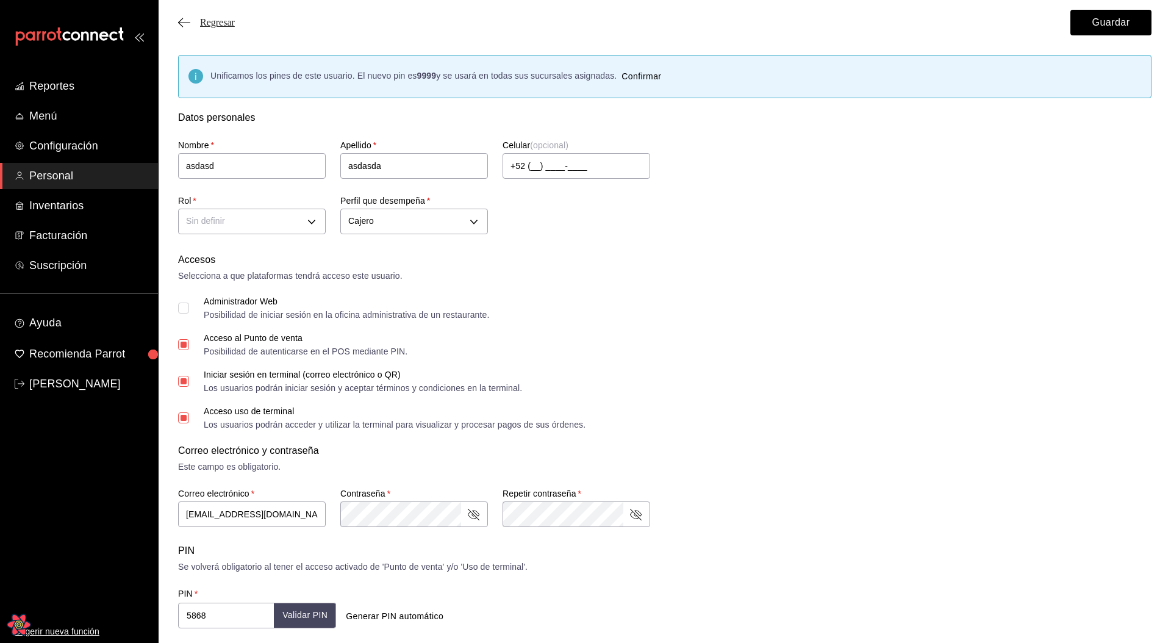
click at [195, 26] on span "Regresar" at bounding box center [206, 22] width 57 height 11
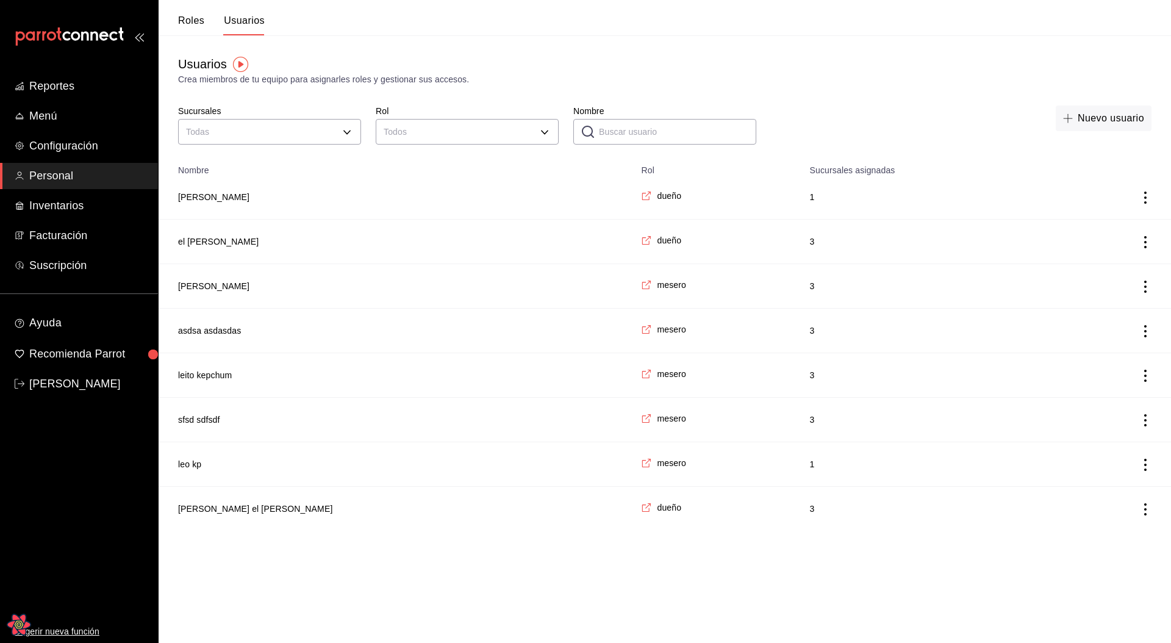
click at [217, 248] on td "el [PERSON_NAME]" at bounding box center [396, 242] width 475 height 45
click at [221, 245] on button "el [PERSON_NAME]" at bounding box center [218, 242] width 81 height 12
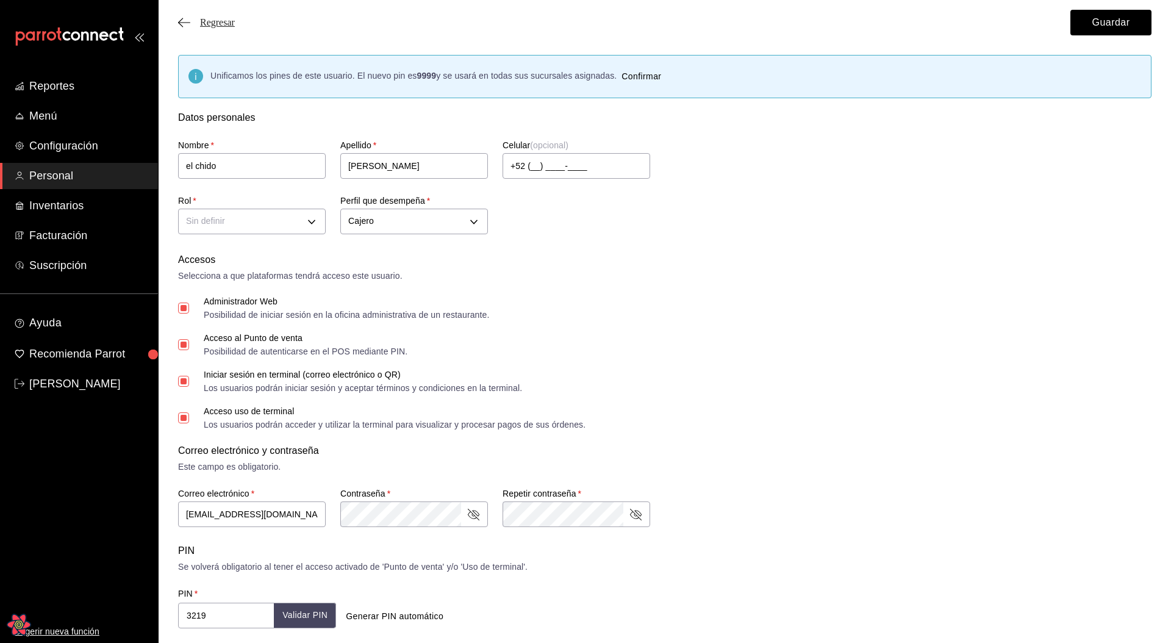
click at [218, 24] on span "Regresar" at bounding box center [217, 22] width 35 height 11
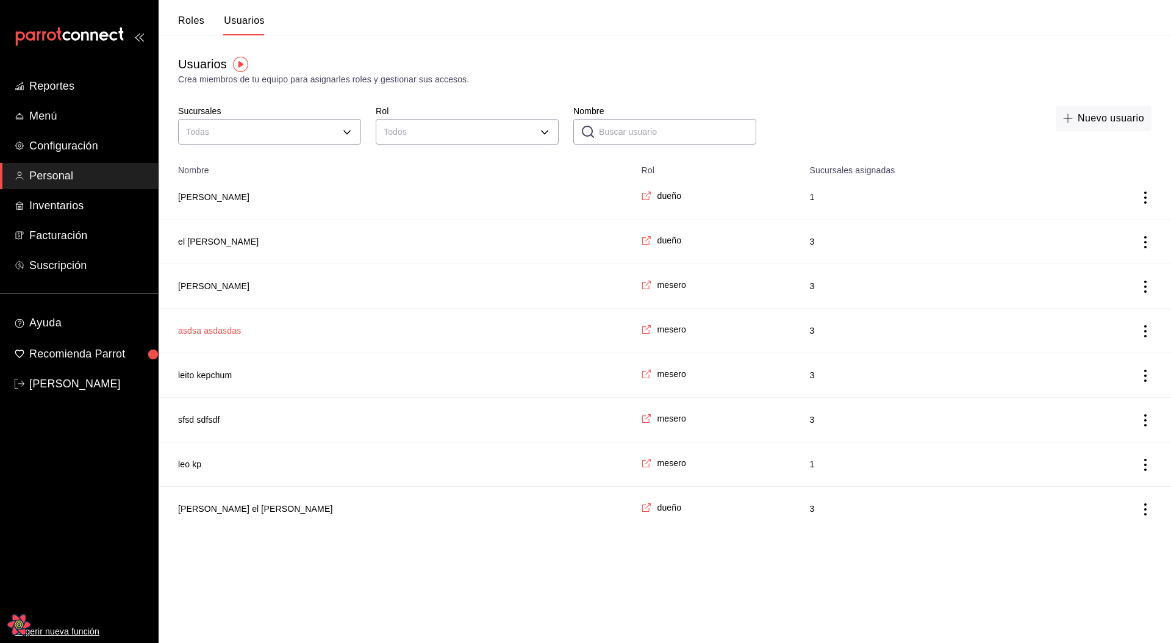
click at [201, 330] on button "asdsa asdasdas" at bounding box center [209, 331] width 63 height 12
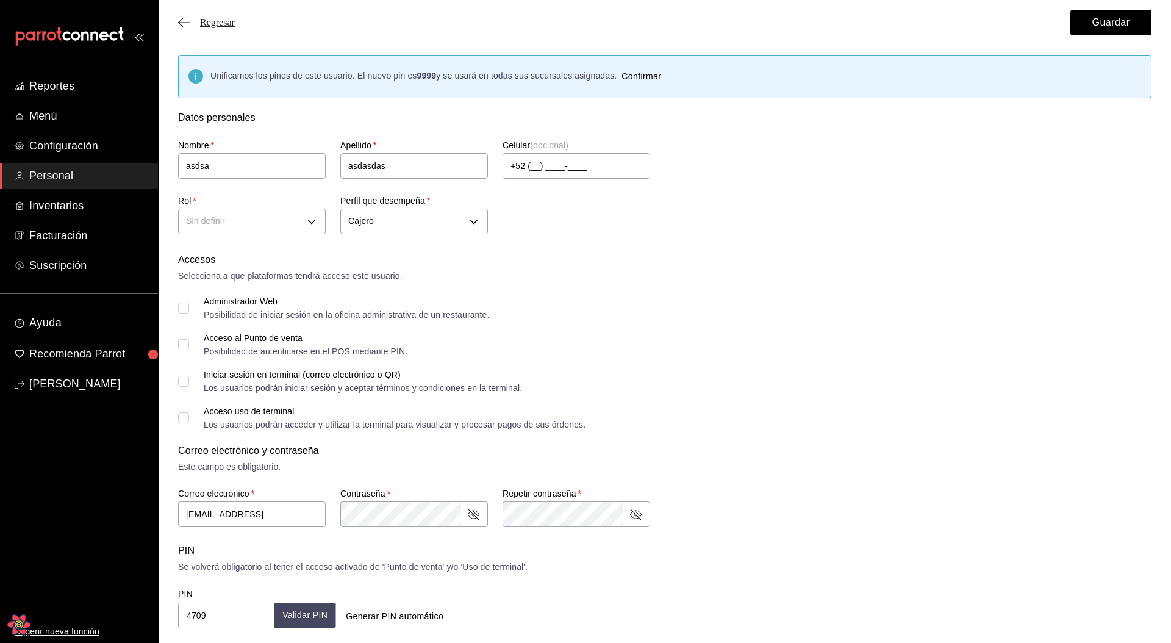
click at [226, 23] on span "Regresar" at bounding box center [217, 22] width 35 height 11
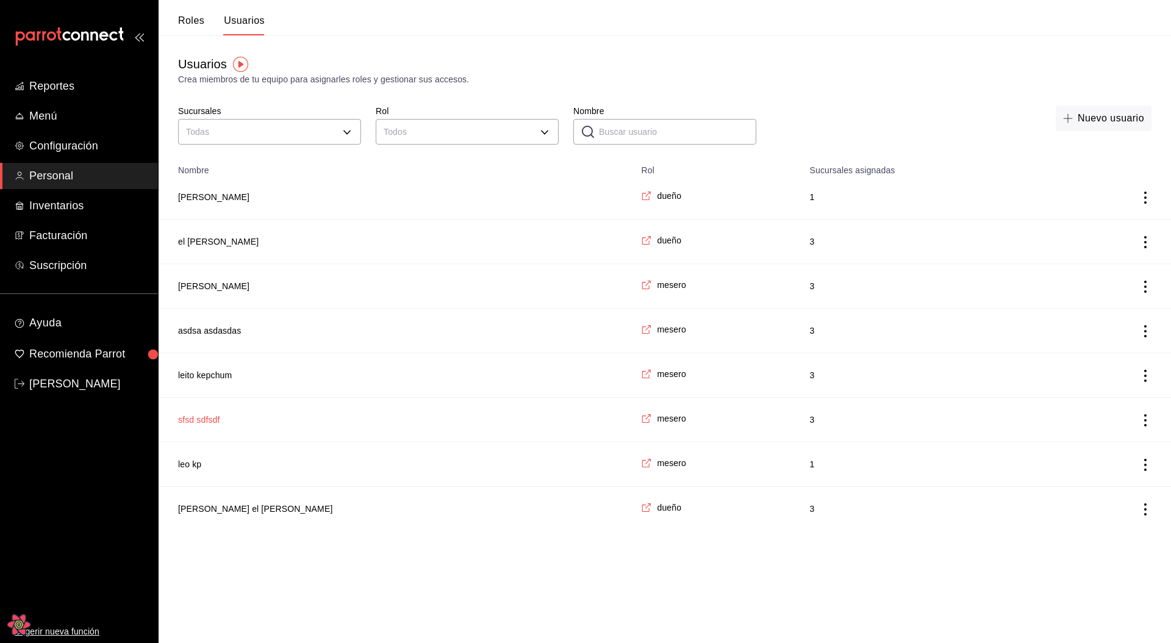
click at [200, 423] on button "sfsd sdfsdf" at bounding box center [199, 420] width 42 height 12
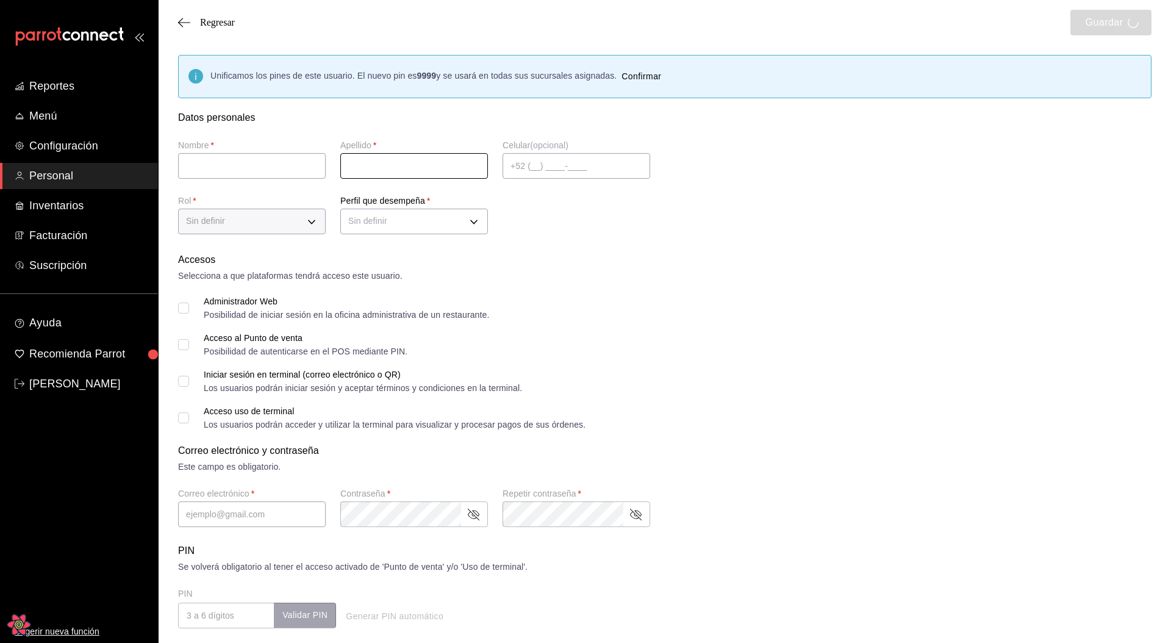
type input "sfsd"
type input "sdfsdf"
type input "sdfsd@sfsdfsd.com"
type input "8127"
type input "CASHIER"
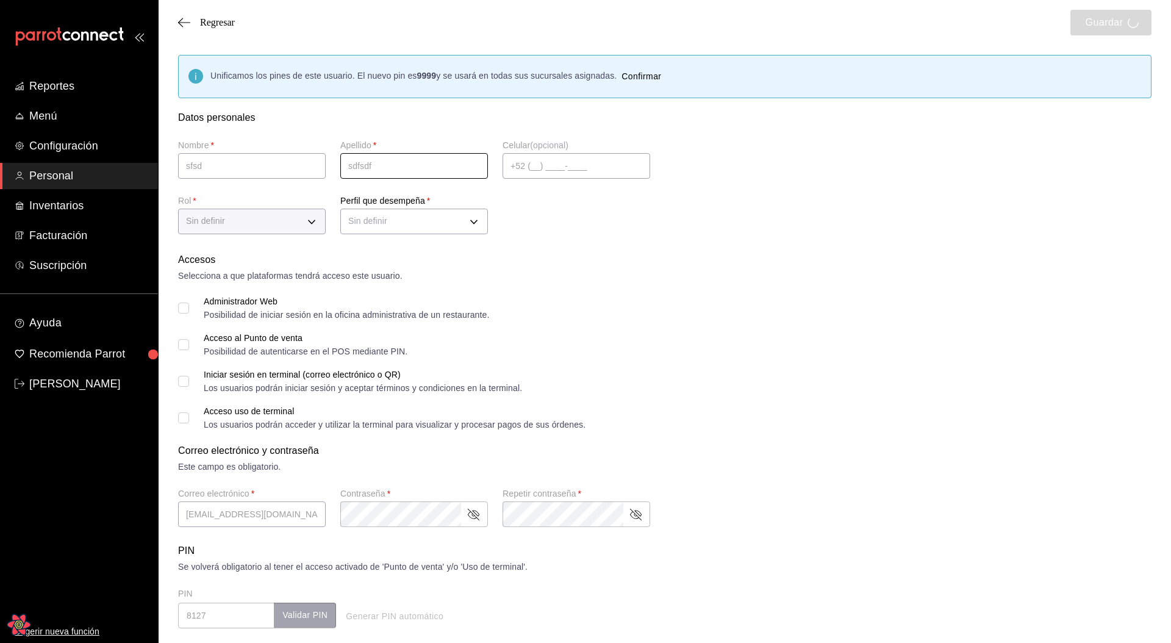
checkbox input "true"
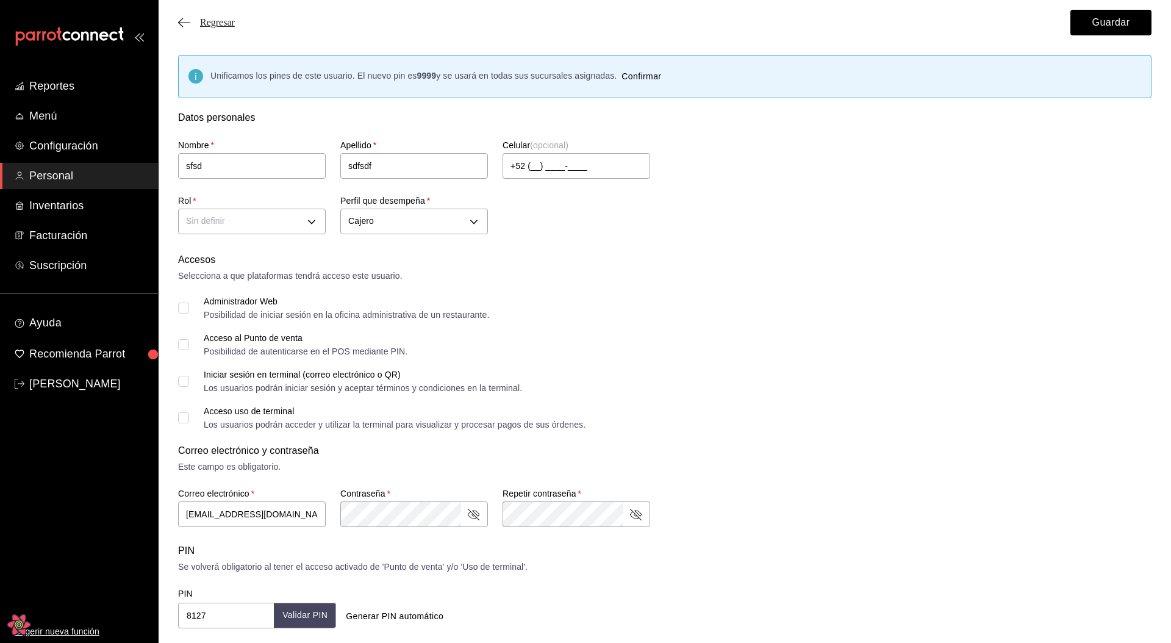
click at [226, 22] on span "Regresar" at bounding box center [217, 22] width 35 height 11
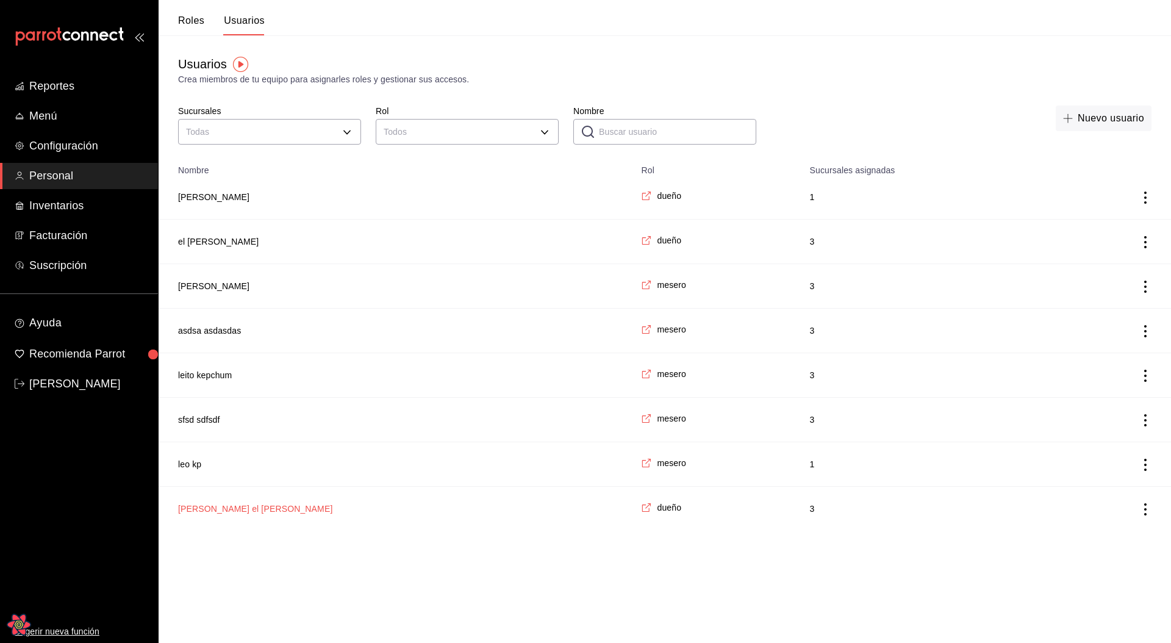
click at [234, 511] on button "[PERSON_NAME] el [PERSON_NAME]" at bounding box center [255, 509] width 154 height 12
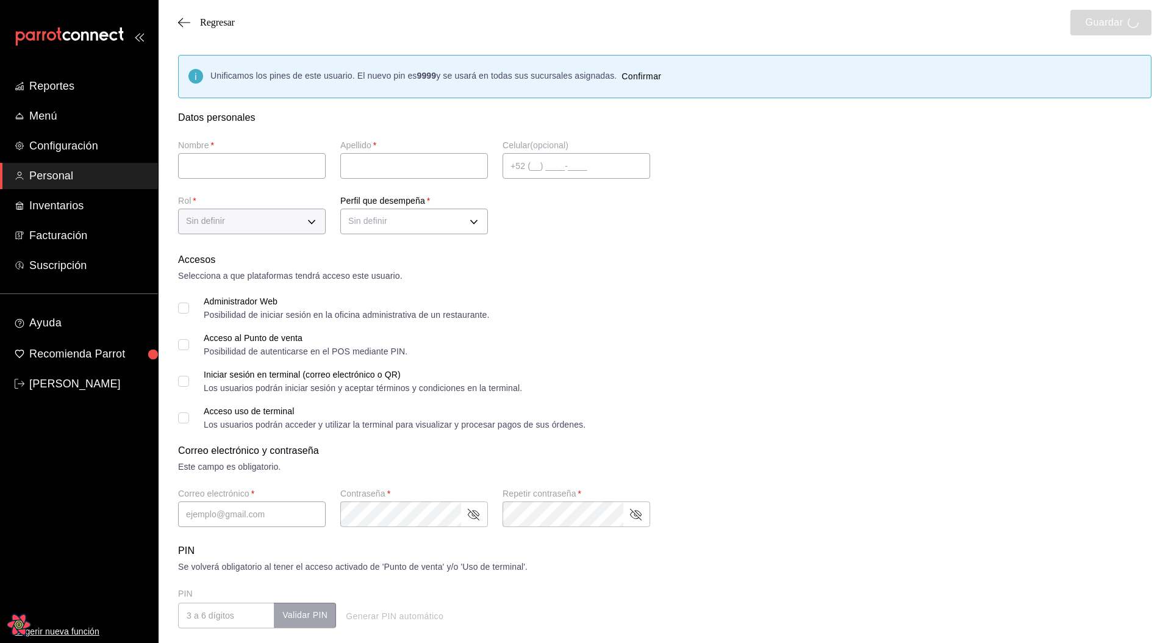
type input "leonidas el chido"
type input "esteban"
type input "leo@lol.com"
type input "1182"
type input "CASHIER"
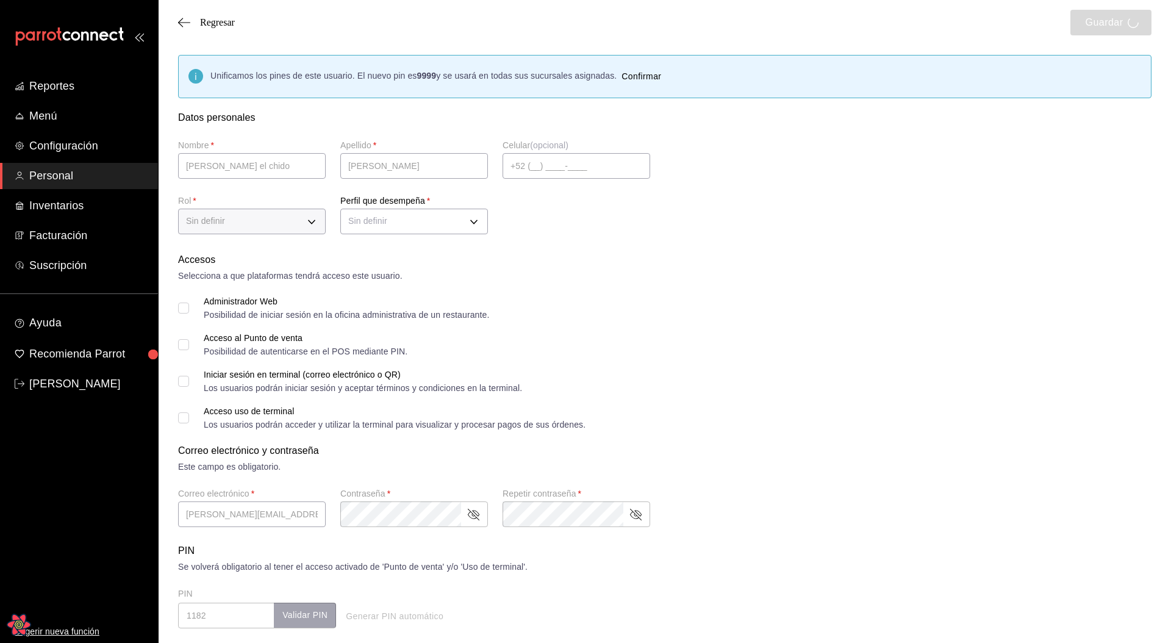
checkbox input "true"
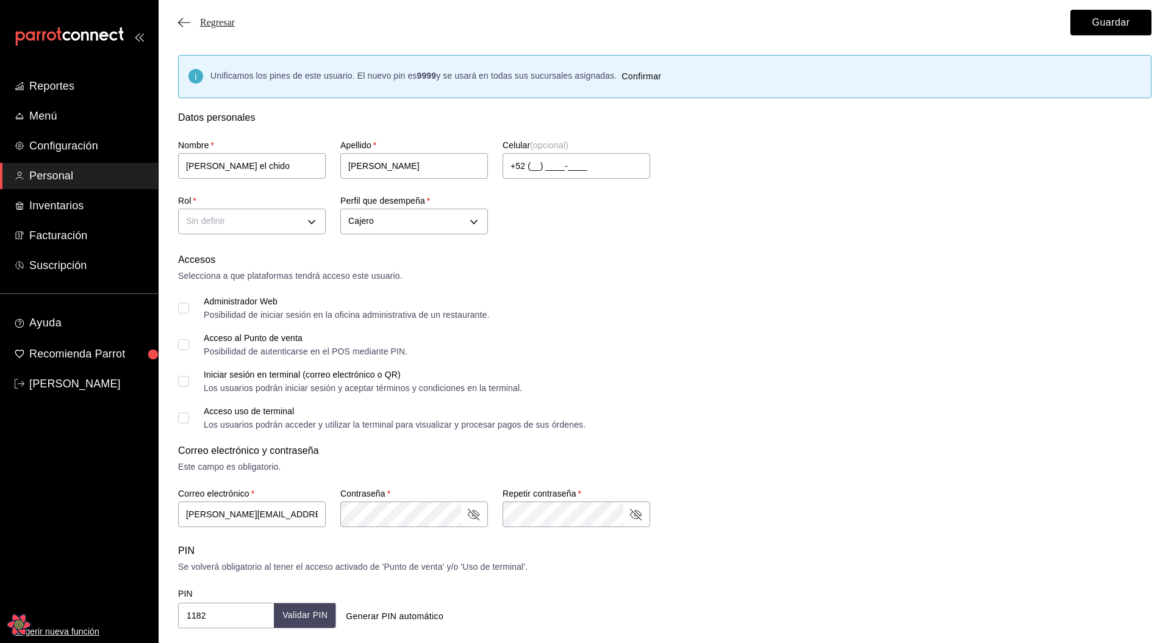
click at [212, 20] on span "Regresar" at bounding box center [217, 22] width 35 height 11
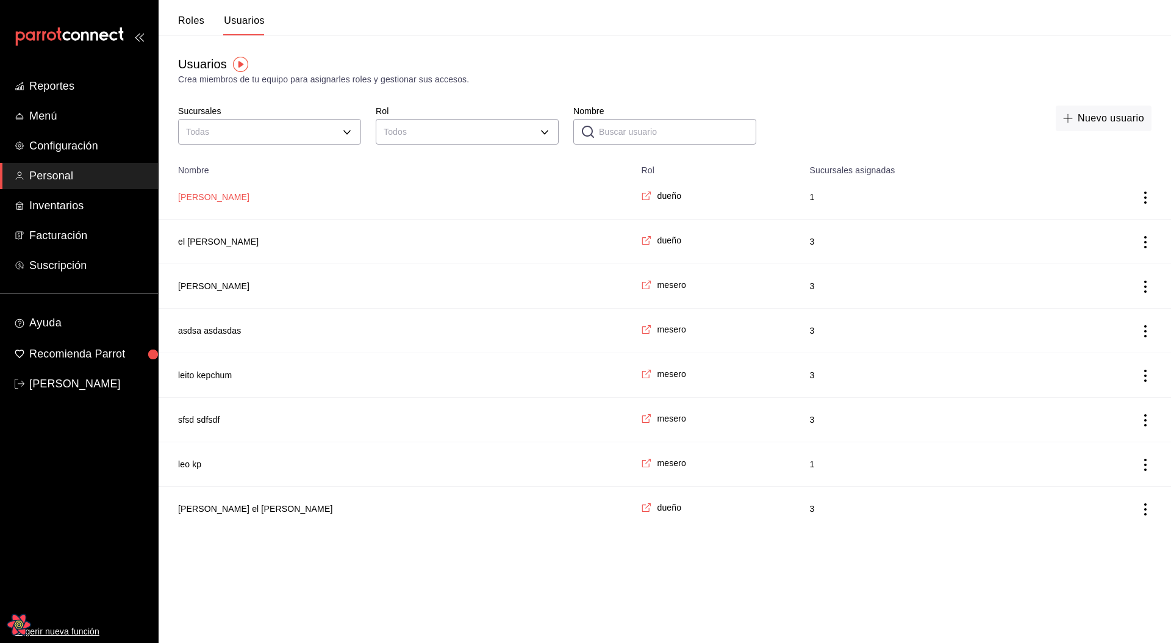
click at [206, 195] on button "juan lopez" at bounding box center [213, 197] width 71 height 12
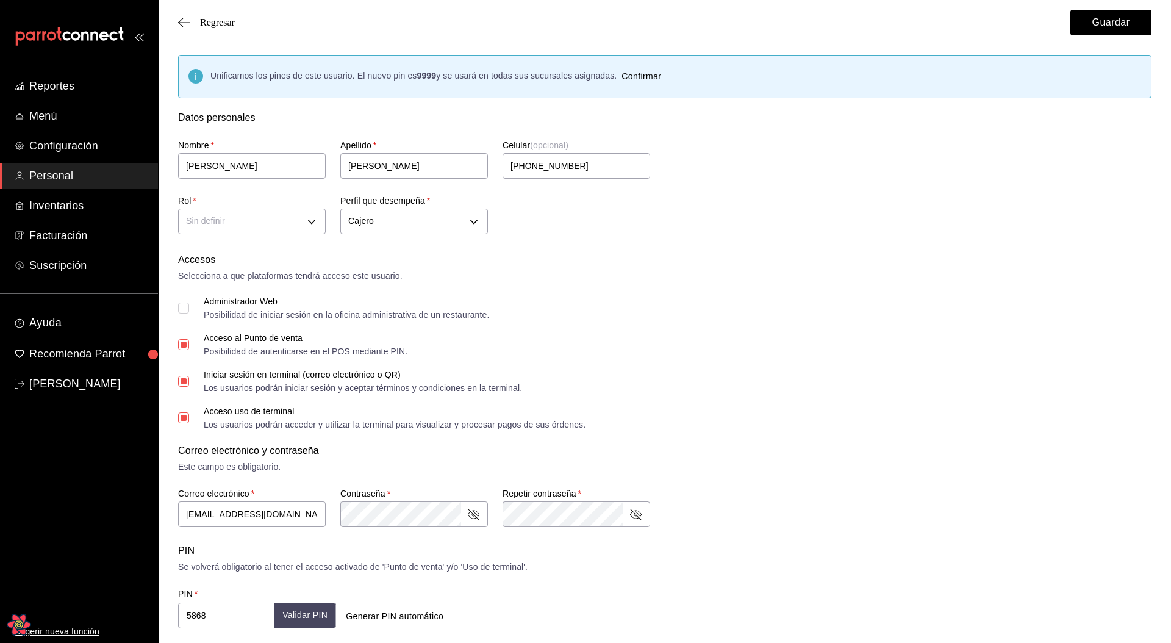
click at [240, 19] on div "Regresar Guardar" at bounding box center [665, 22] width 1013 height 45
click at [235, 19] on span "Regresar" at bounding box center [217, 22] width 35 height 11
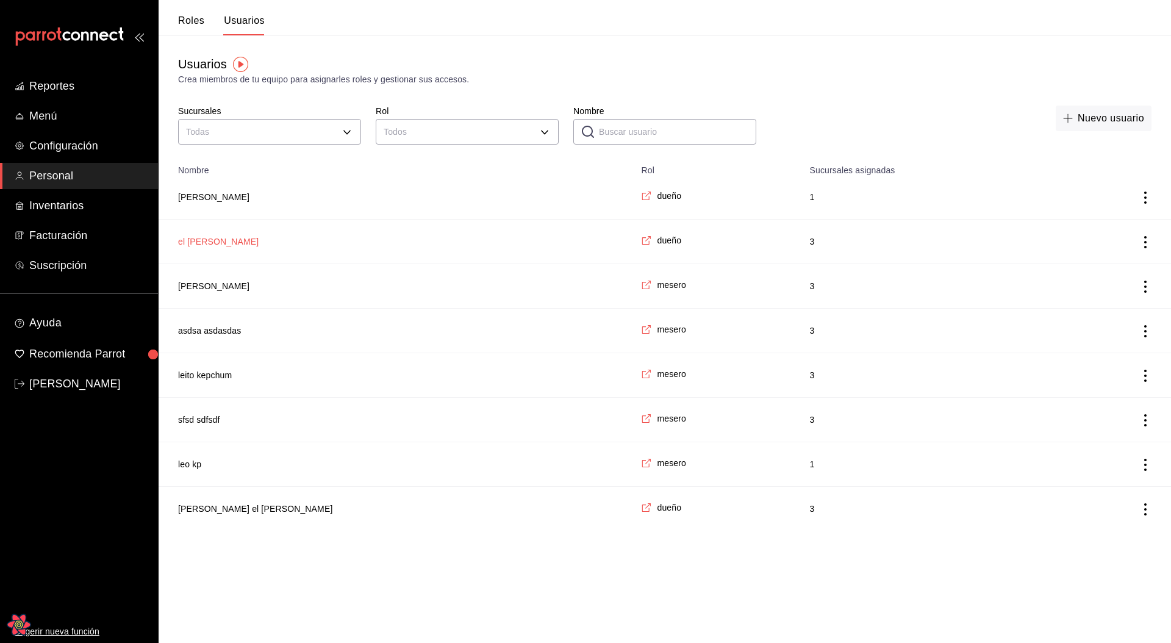
click at [218, 240] on button "el [PERSON_NAME]" at bounding box center [218, 242] width 81 height 12
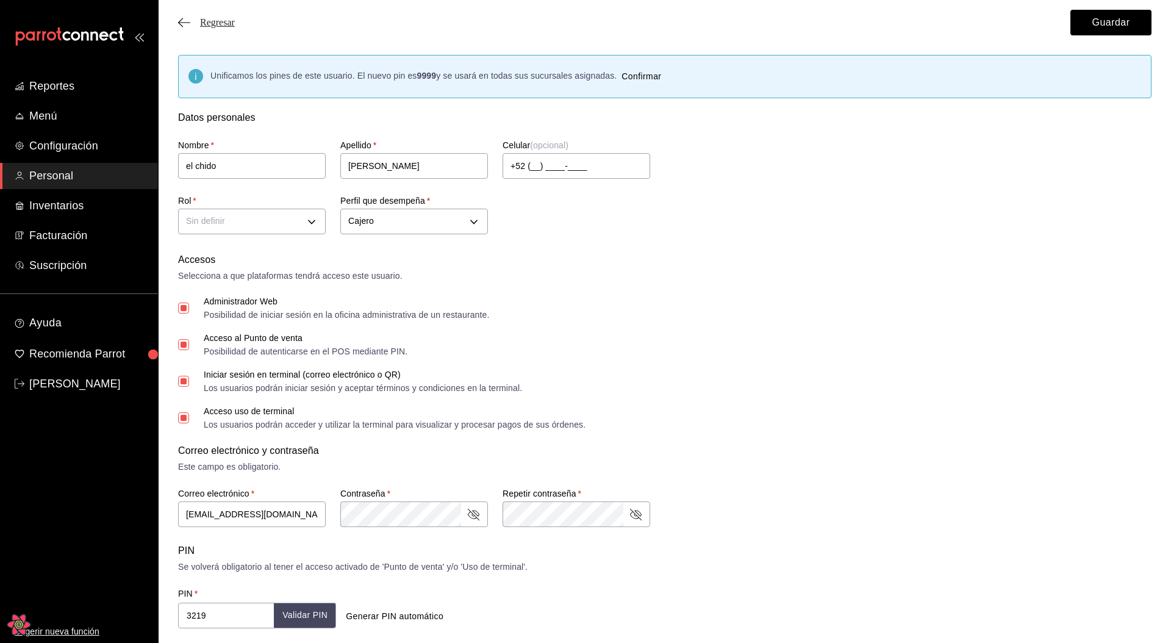
click at [218, 27] on span "Regresar" at bounding box center [217, 22] width 35 height 11
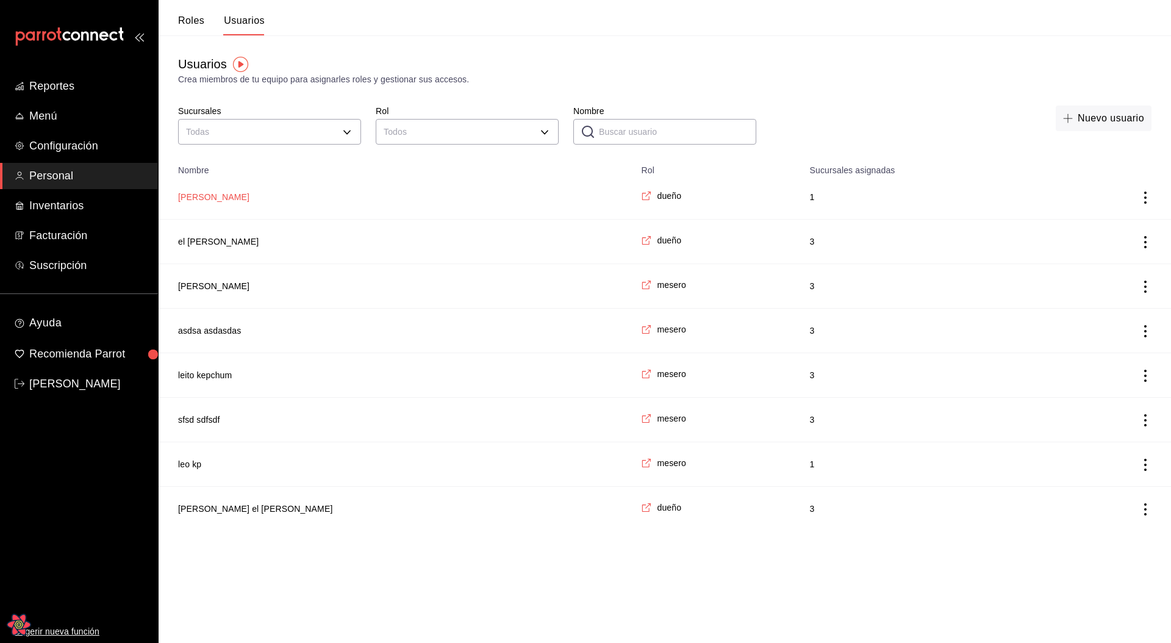
click at [202, 196] on button "juan lopez" at bounding box center [213, 197] width 71 height 12
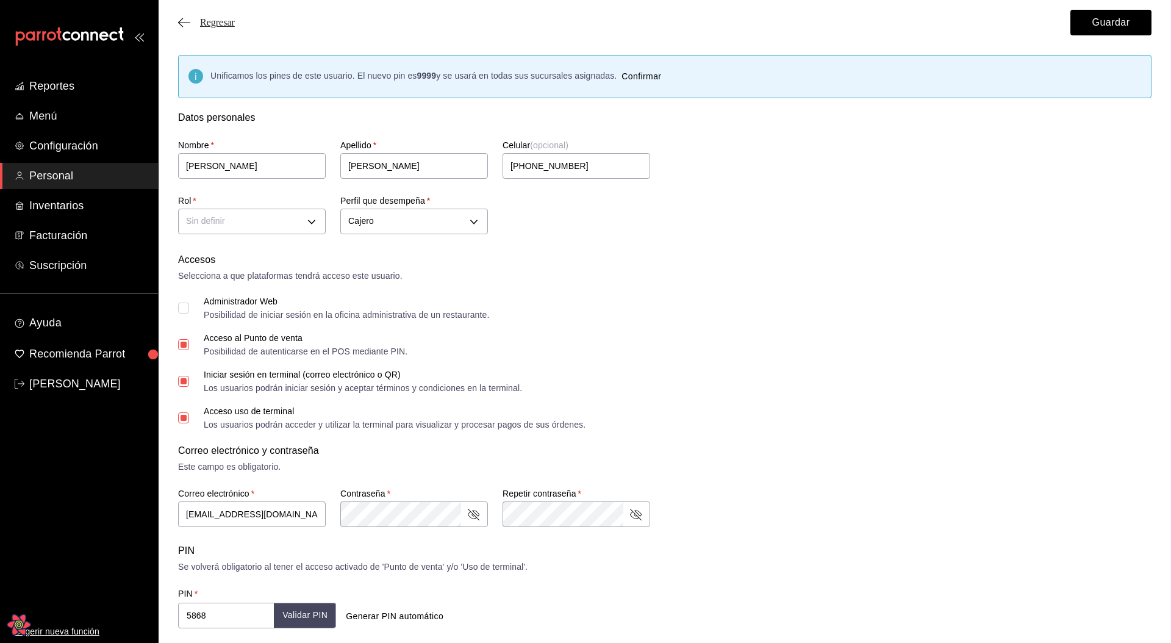
click at [222, 18] on span "Regresar" at bounding box center [217, 22] width 35 height 11
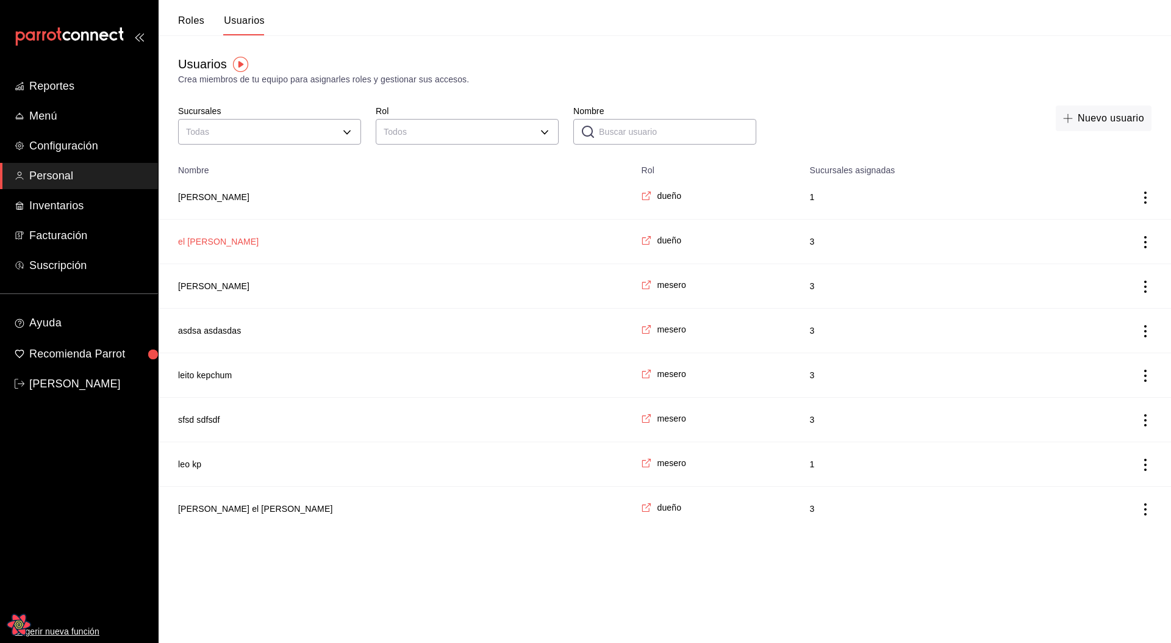
click at [212, 236] on button "el [PERSON_NAME]" at bounding box center [218, 242] width 81 height 12
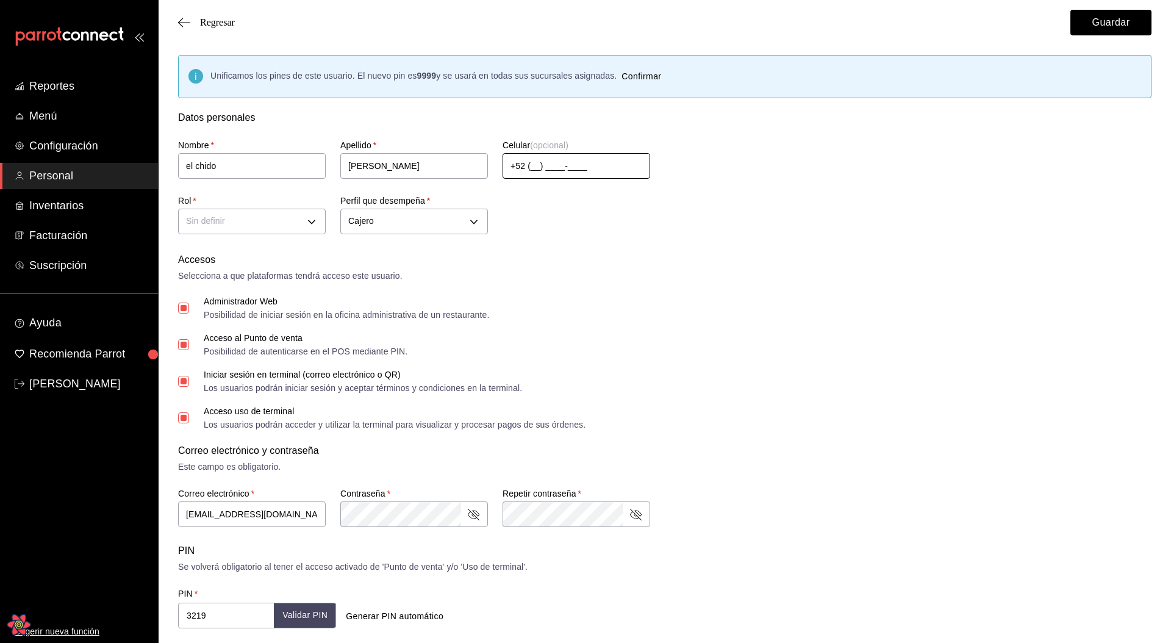
click at [583, 176] on input "+52 (__) ____-____" at bounding box center [577, 166] width 148 height 26
type input "+52 (11) 1111-1111"
click at [257, 232] on body "Reportes Menú Configuración Personal Inventarios Facturación Suscripción Ayuda …" at bounding box center [585, 480] width 1171 height 960
click at [232, 273] on li "mesero" at bounding box center [252, 280] width 146 height 20
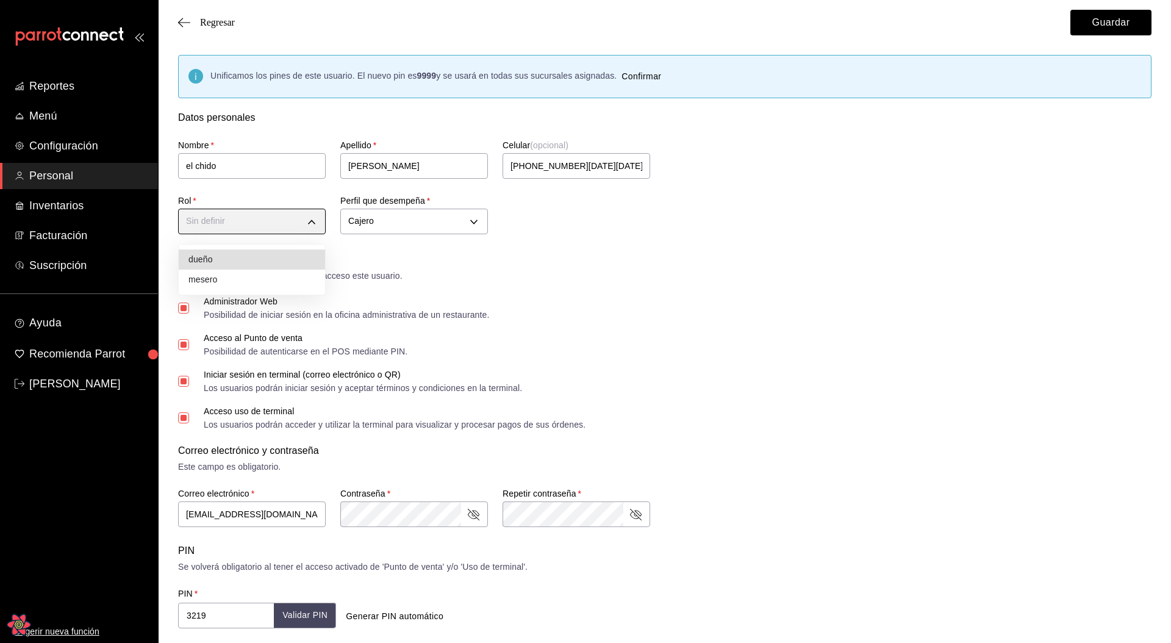
type input "00f3d990-46ab-4fc3-9421-77a65bdcfdcd"
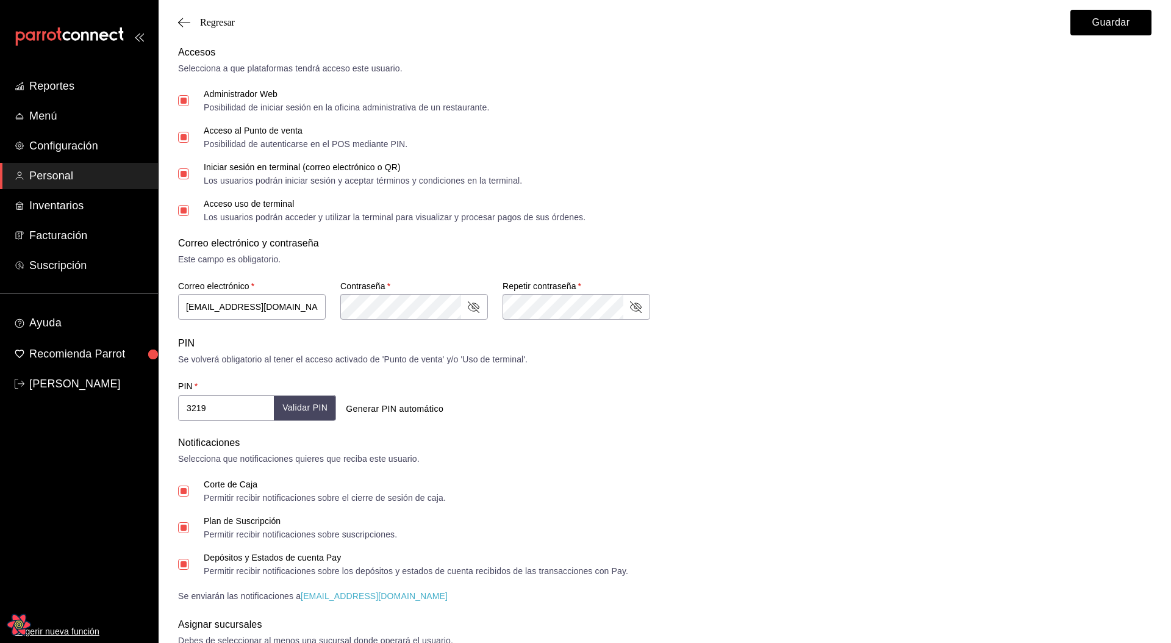
scroll to position [225, 0]
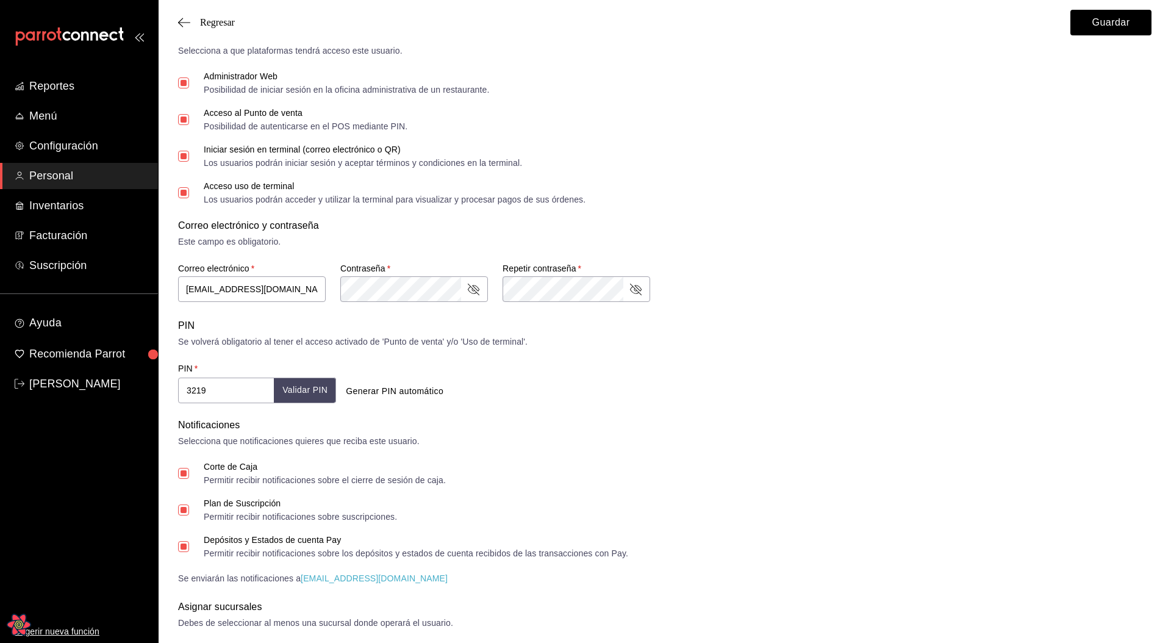
click at [896, 256] on div "Correo electrónico y contraseña Este campo es obligatorio. Correo electrónico  …" at bounding box center [665, 260] width 974 height 85
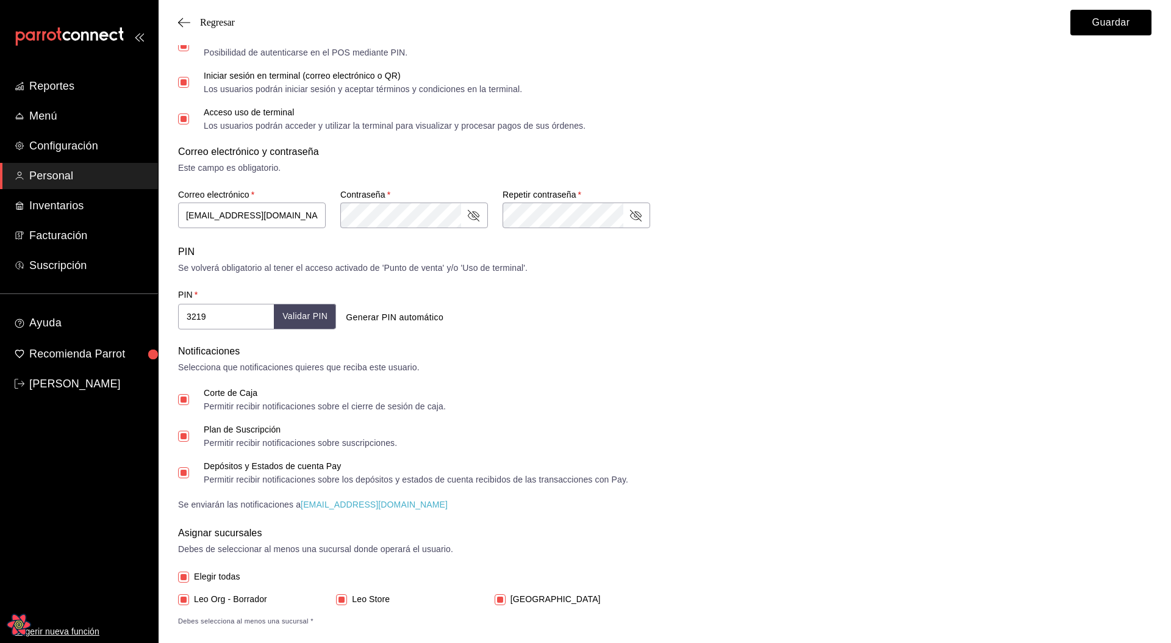
scroll to position [317, 0]
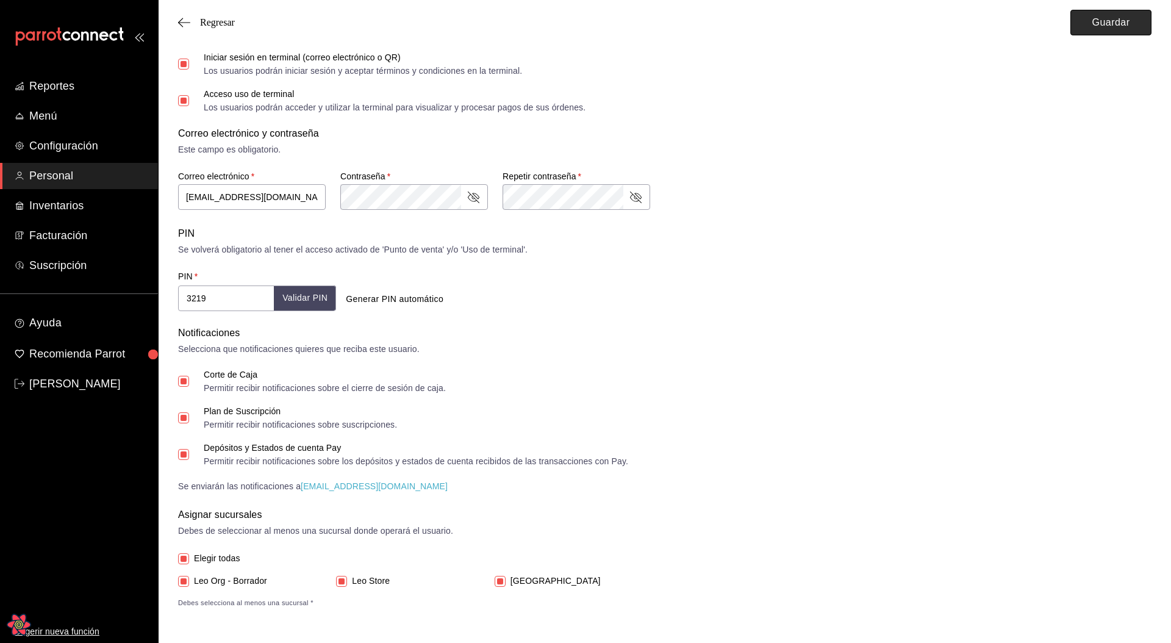
click at [1084, 23] on button "Guardar" at bounding box center [1111, 23] width 81 height 26
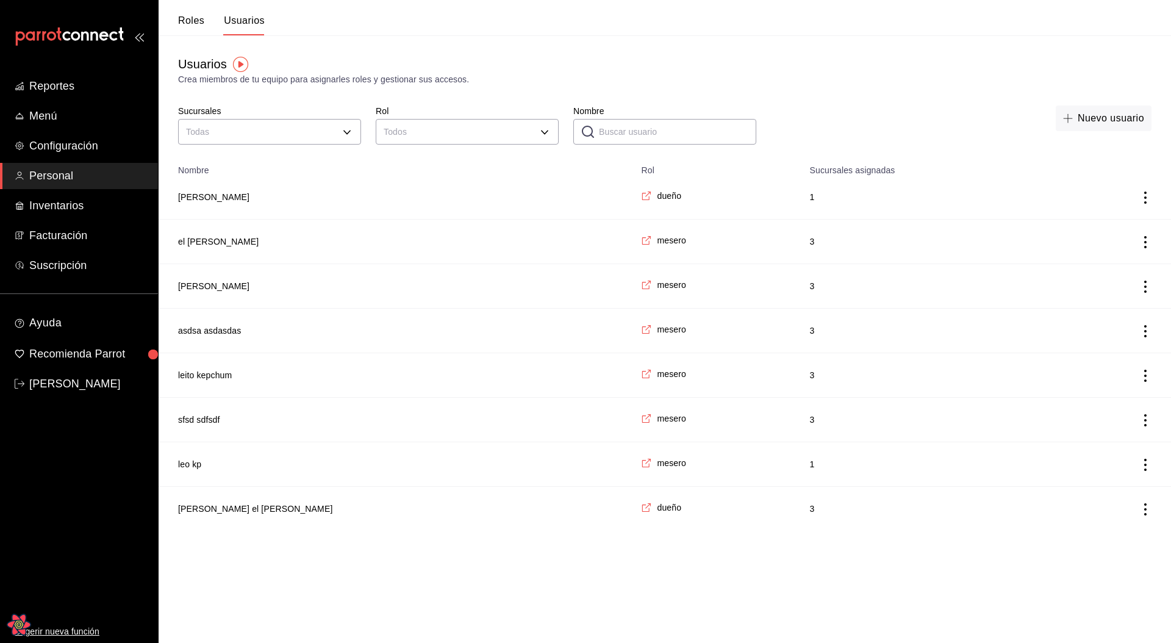
click at [176, 24] on div "Roles Usuarios" at bounding box center [212, 17] width 106 height 35
click at [188, 18] on button "Roles" at bounding box center [191, 25] width 26 height 21
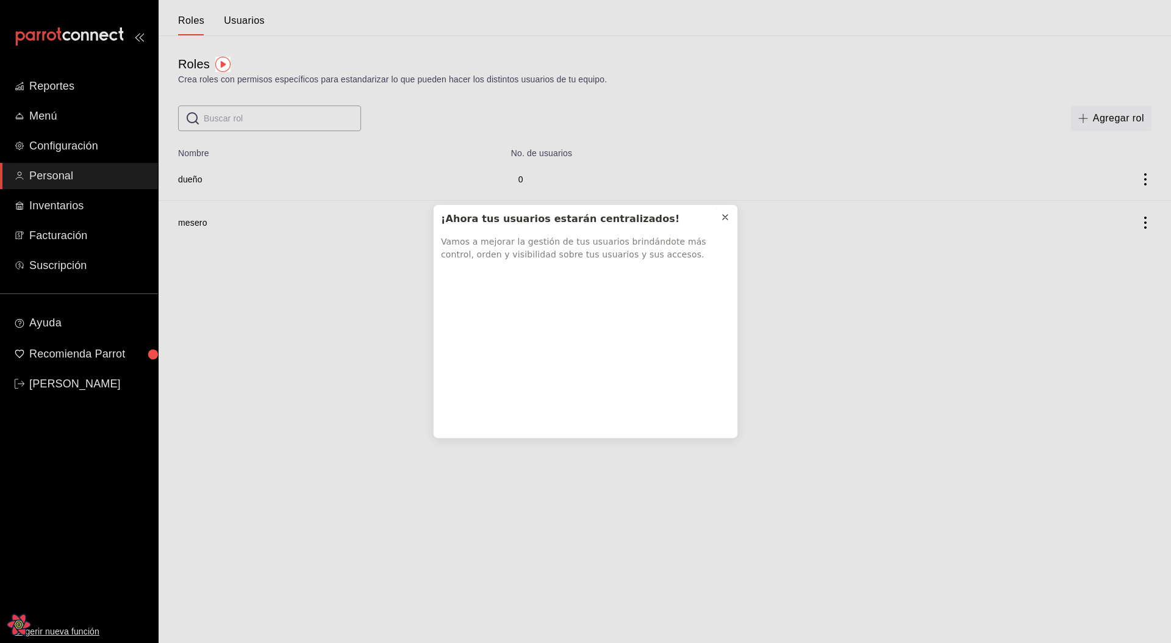
click at [725, 217] on icon at bounding box center [725, 217] width 5 height 5
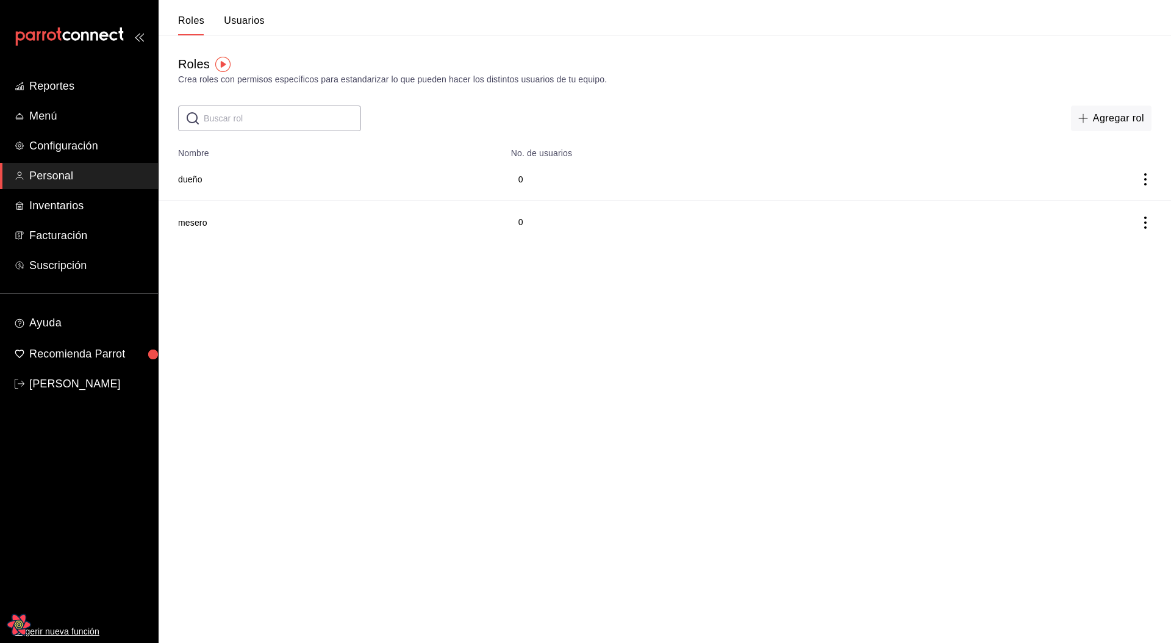
click at [234, 16] on button "Usuarios" at bounding box center [244, 25] width 41 height 21
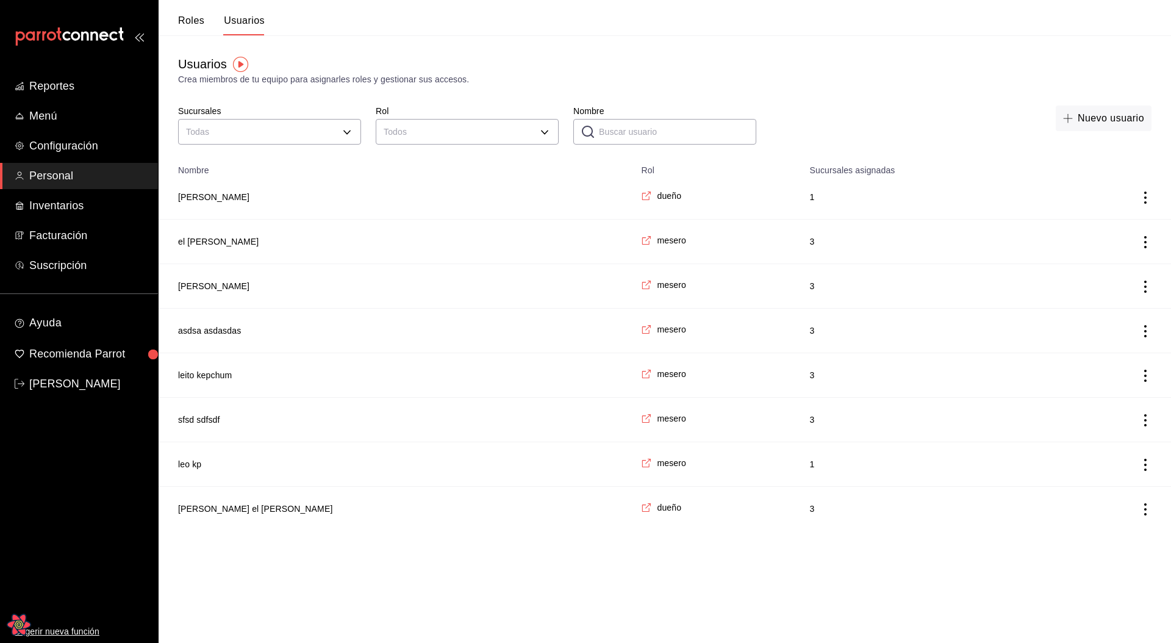
click at [1154, 201] on td "employeesTable" at bounding box center [1113, 197] width 117 height 45
click at [1151, 198] on icon "actions" at bounding box center [1146, 198] width 12 height 12
click at [1095, 187] on span "Duplicar" at bounding box center [1090, 180] width 53 height 15
click at [1086, 207] on button "Si" at bounding box center [1091, 204] width 81 height 26
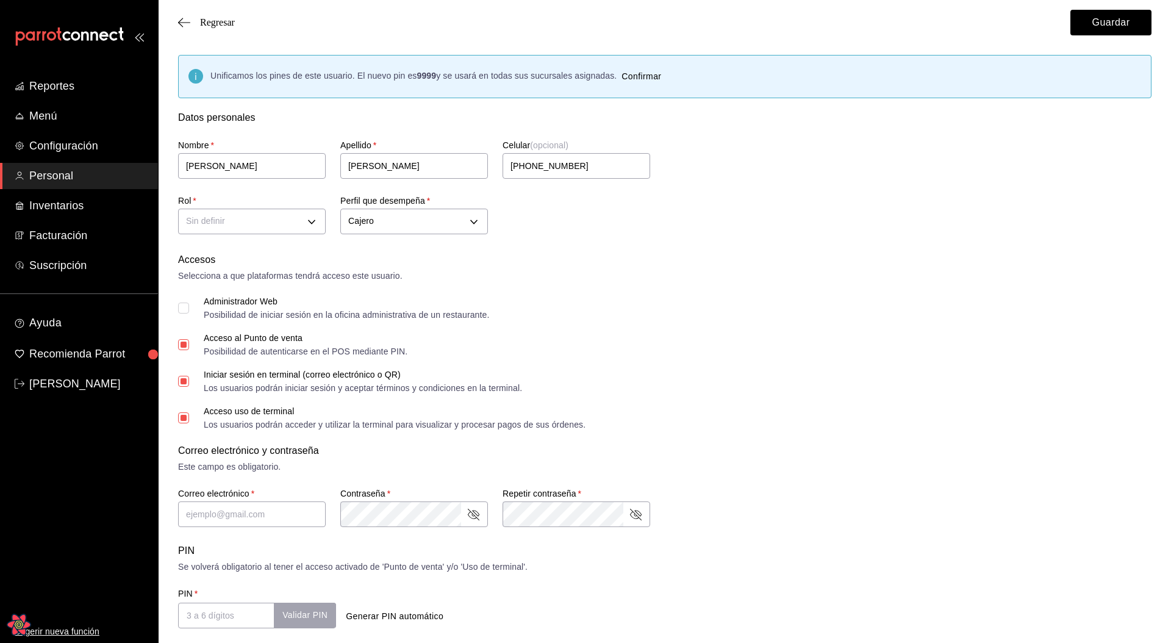
click at [778, 300] on div "Administrador Web Posibilidad de iniciar sesión en la oficina administrativa de…" at bounding box center [665, 308] width 974 height 22
click at [217, 349] on div "Posibilidad de autenticarse en el POS mediante PIN." at bounding box center [306, 351] width 204 height 9
click at [187, 344] on input "Acceso al Punto de venta Posibilidad de autenticarse en el POS mediante PIN." at bounding box center [183, 344] width 11 height 11
checkbox input "false"
click at [234, 153] on input "juan" at bounding box center [252, 166] width 148 height 26
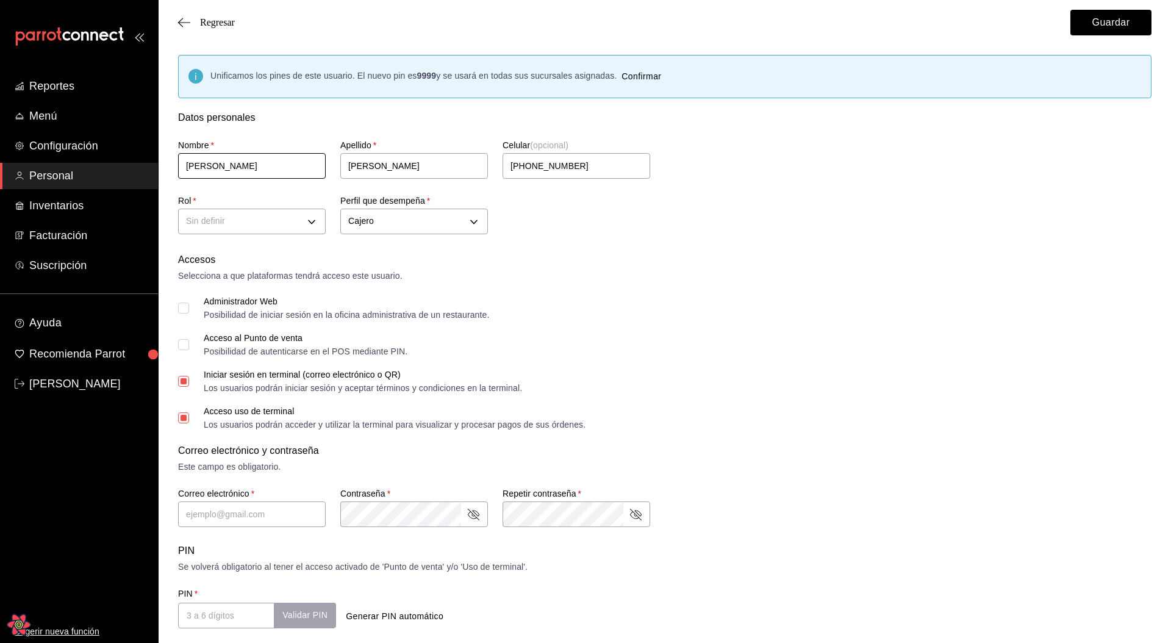
click at [235, 170] on input "juan" at bounding box center [252, 166] width 148 height 26
drag, startPoint x: 672, startPoint y: 253, endPoint x: 665, endPoint y: 263, distance: 12.7
click at [672, 253] on form "Datos personales Nombre   * juan 2 Apellido   * lopez Celular (opcional) +52 (5…" at bounding box center [665, 504] width 974 height 788
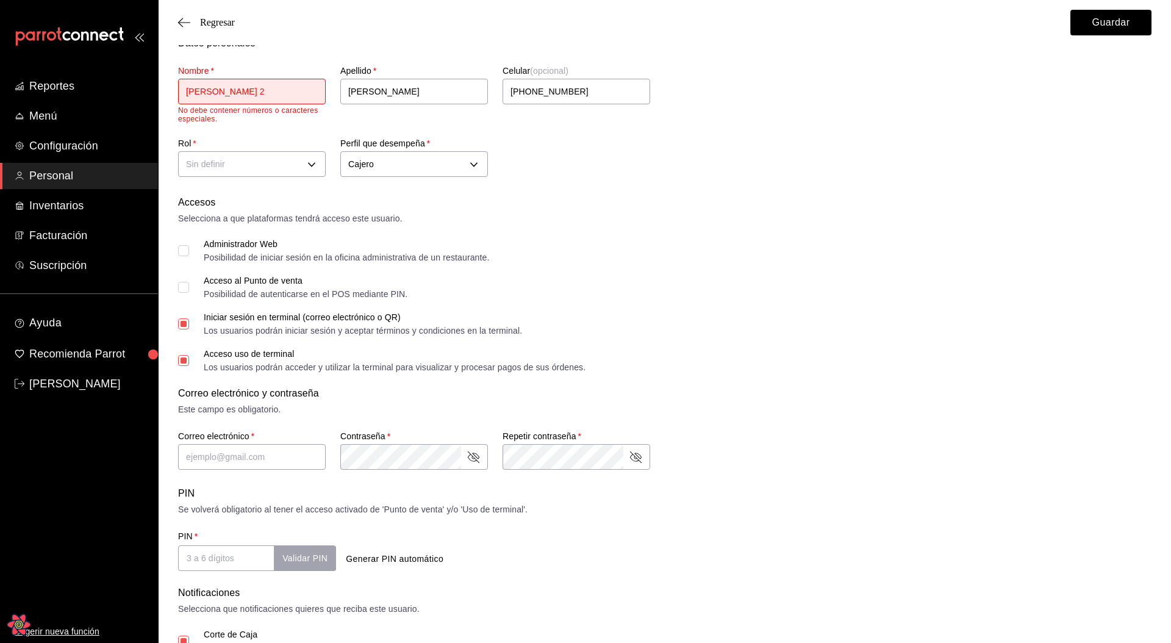
scroll to position [80, 0]
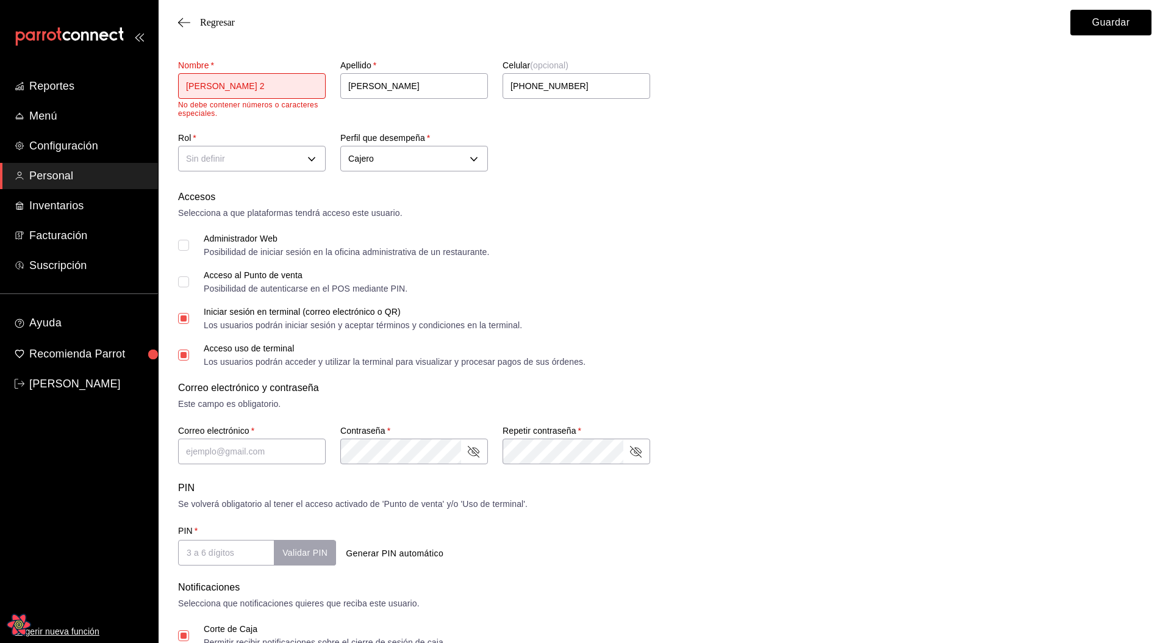
click at [240, 81] on input "juan 2" at bounding box center [252, 86] width 148 height 26
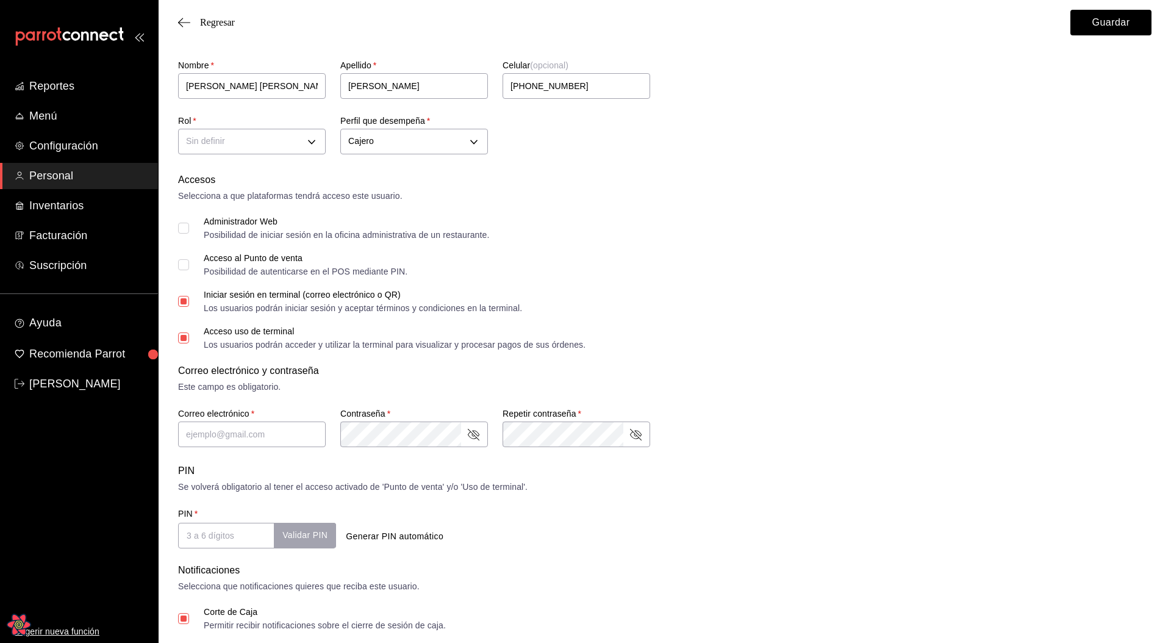
click at [636, 283] on div "Accesos Selecciona a que plataformas tendrá acceso este usuario. Administrador …" at bounding box center [665, 261] width 974 height 176
click at [226, 84] on input "juan juan" at bounding box center [252, 86] width 148 height 26
click at [668, 221] on div "Administrador Web Posibilidad de iniciar sesión en la oficina administrativa de…" at bounding box center [665, 228] width 974 height 22
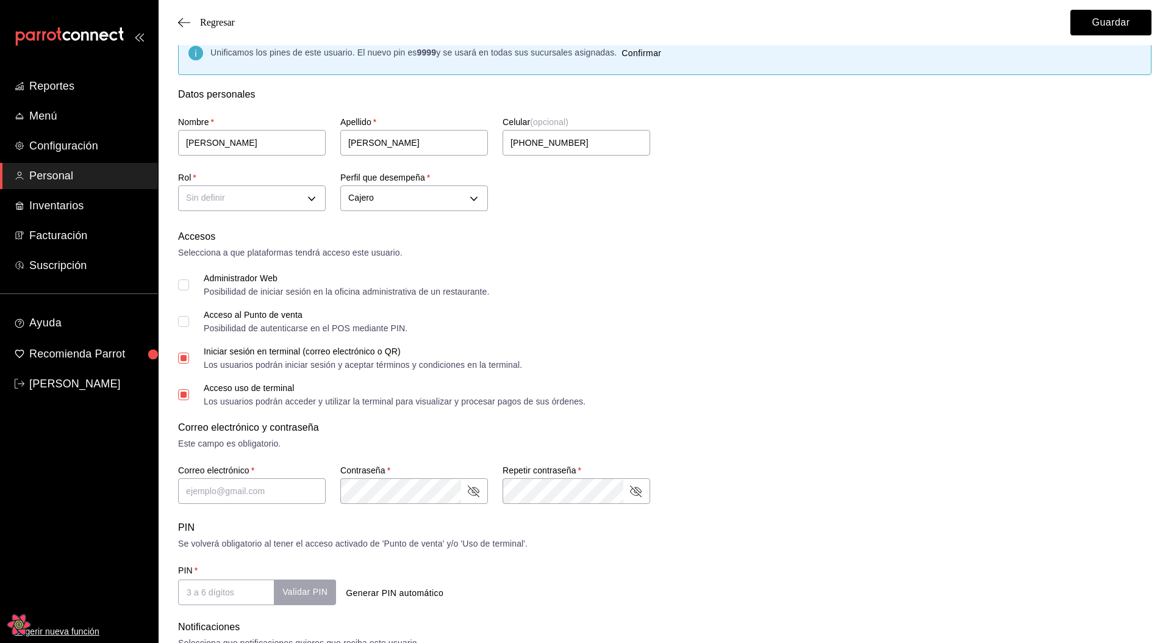
scroll to position [0, 0]
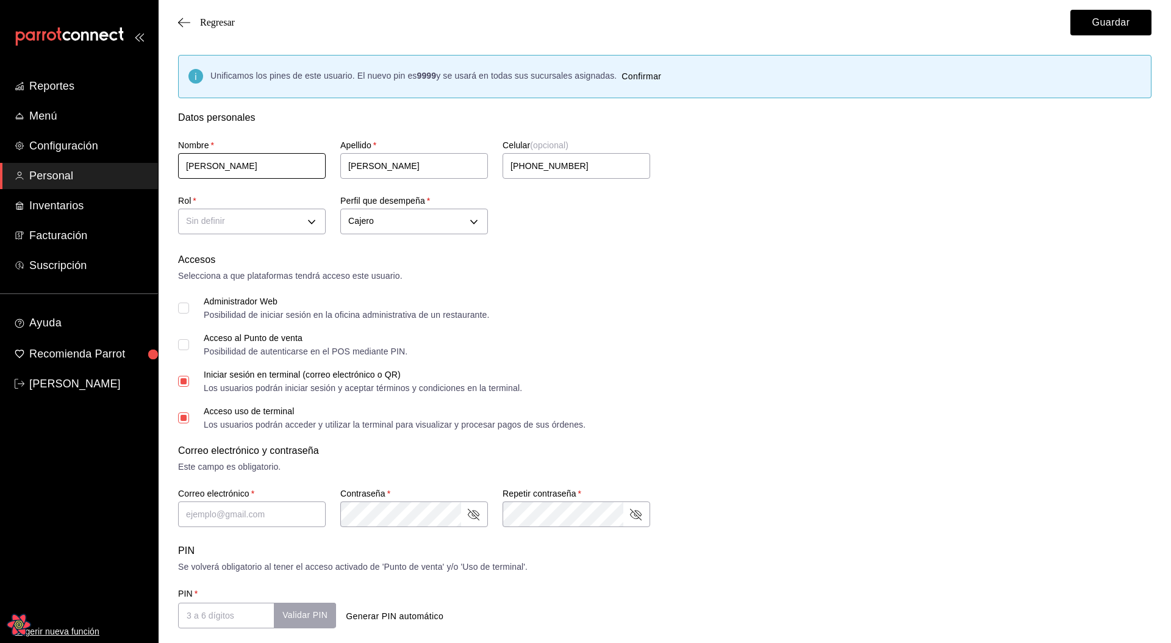
click at [246, 172] on input "juan dos" at bounding box center [252, 166] width 148 height 26
click at [679, 261] on div "Accesos" at bounding box center [665, 260] width 974 height 15
click at [242, 162] on input "juan dos" at bounding box center [252, 166] width 148 height 26
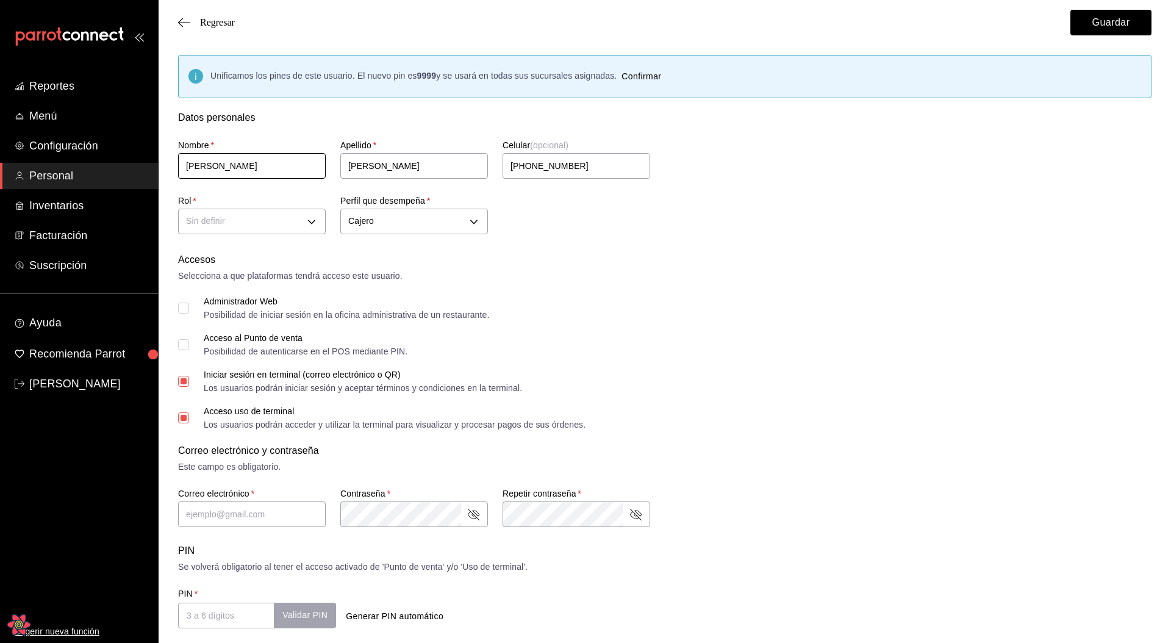
click at [242, 162] on input "juan dos" at bounding box center [252, 166] width 148 height 26
click at [282, 137] on div "Nombre   * juan2" at bounding box center [245, 153] width 162 height 56
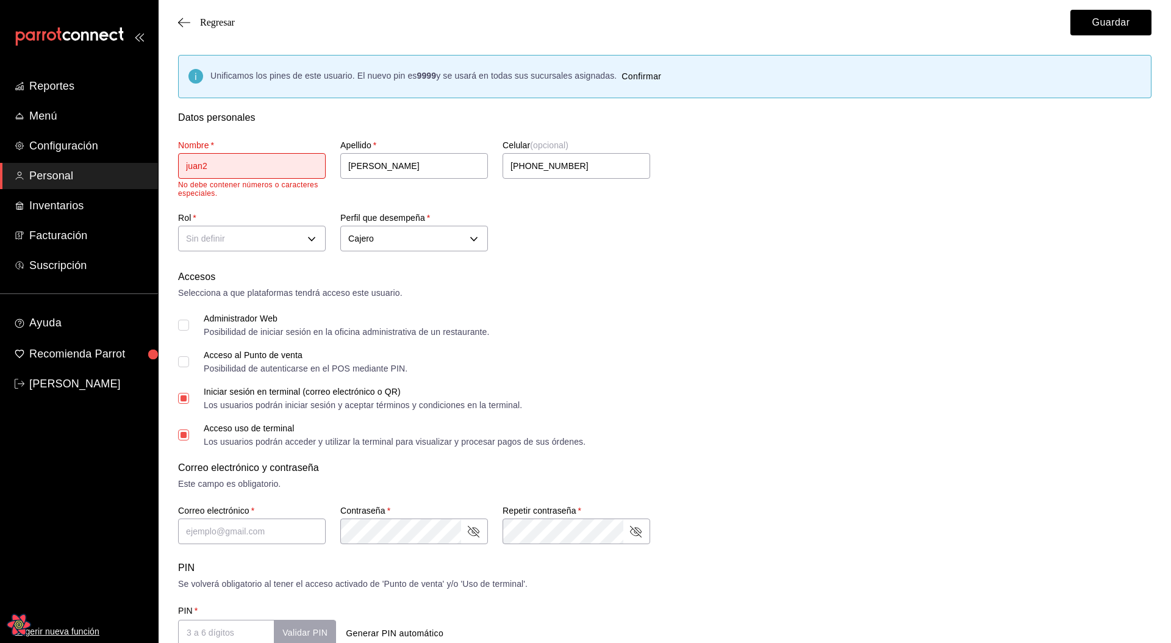
click at [251, 162] on input "juan2" at bounding box center [252, 166] width 148 height 26
click at [408, 100] on div "Unificamos los pines de este usuario. El nuevo pin es 9999 y se usará en todas …" at bounding box center [665, 485] width 1013 height 861
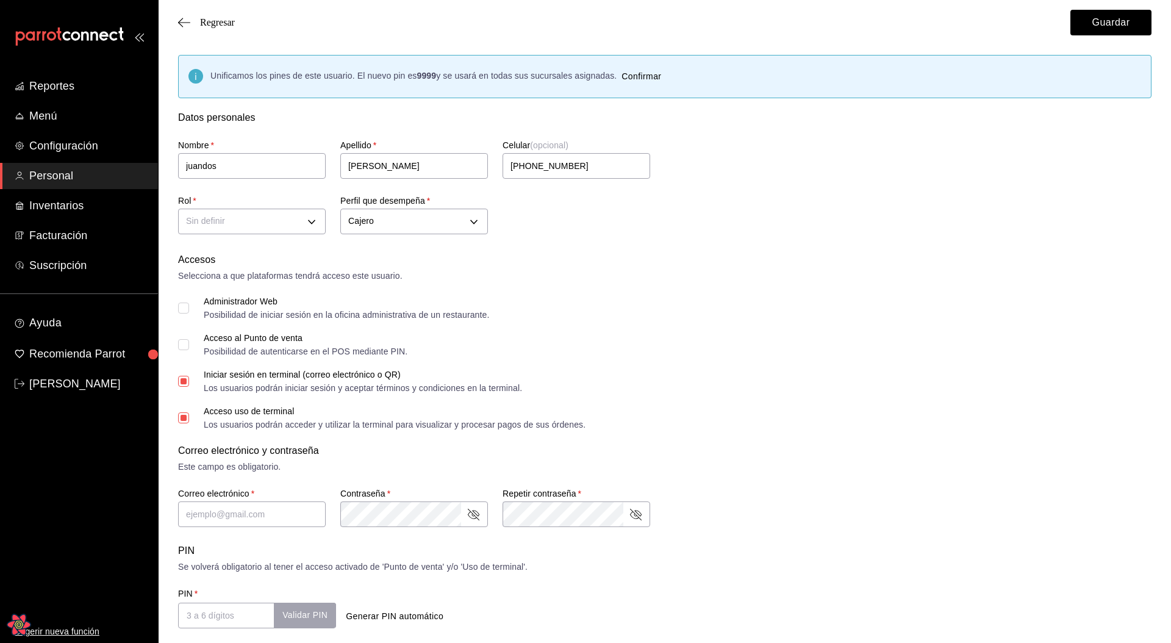
type input "juan"
checkbox input "true"
click at [17, 625] on icon "Open React Query Devtools" at bounding box center [18, 624] width 9 height 8
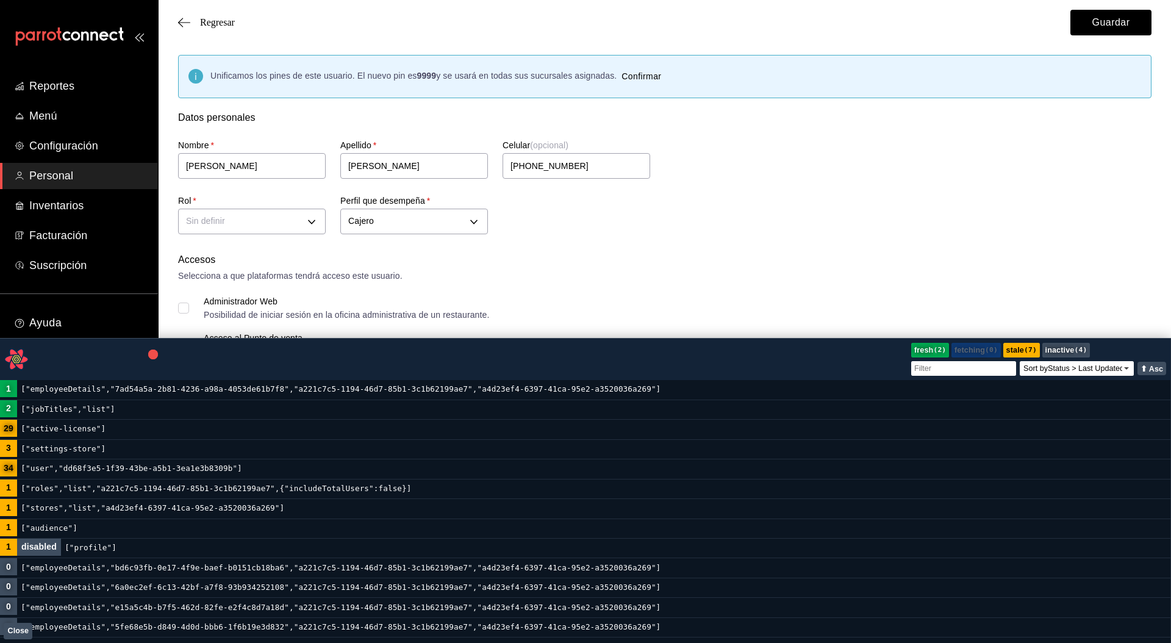
click at [273, 389] on code "["employeeDetails","7ad54a5a-2b81-4236-a98a-4053de61b7f8","a221c7c5-1194-46d7-8…" at bounding box center [341, 389] width 648 height 19
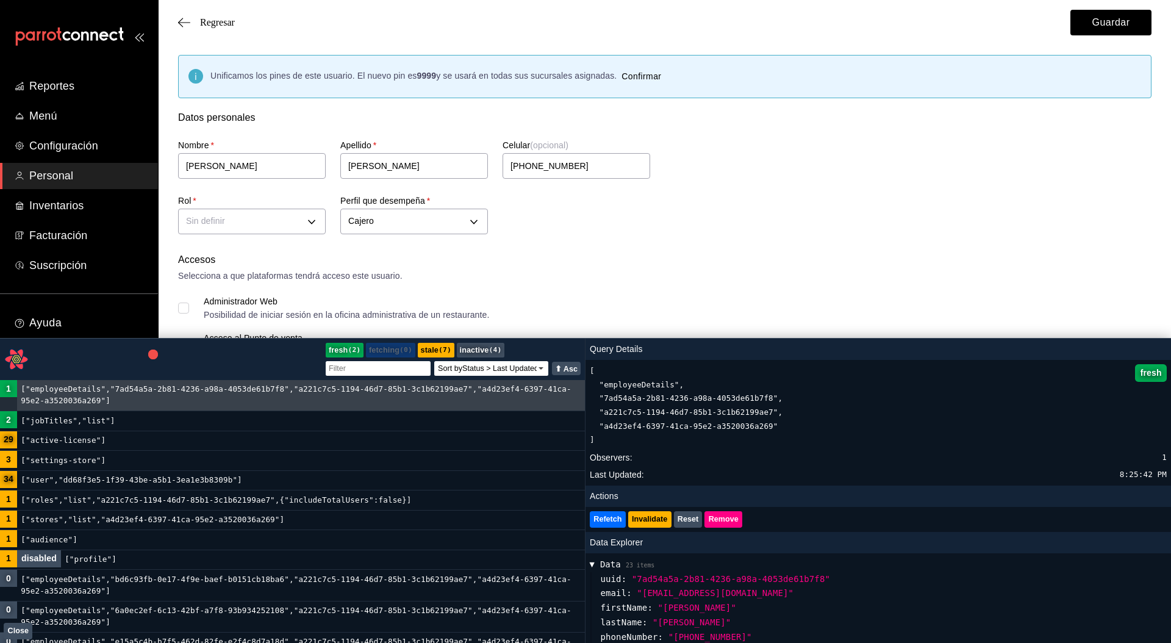
click at [272, 389] on code "["employeeDetails","7ad54a5a-2b81-4236-a98a-4053de61b7f8","a221c7c5-1194-46d7-8…" at bounding box center [301, 395] width 568 height 31
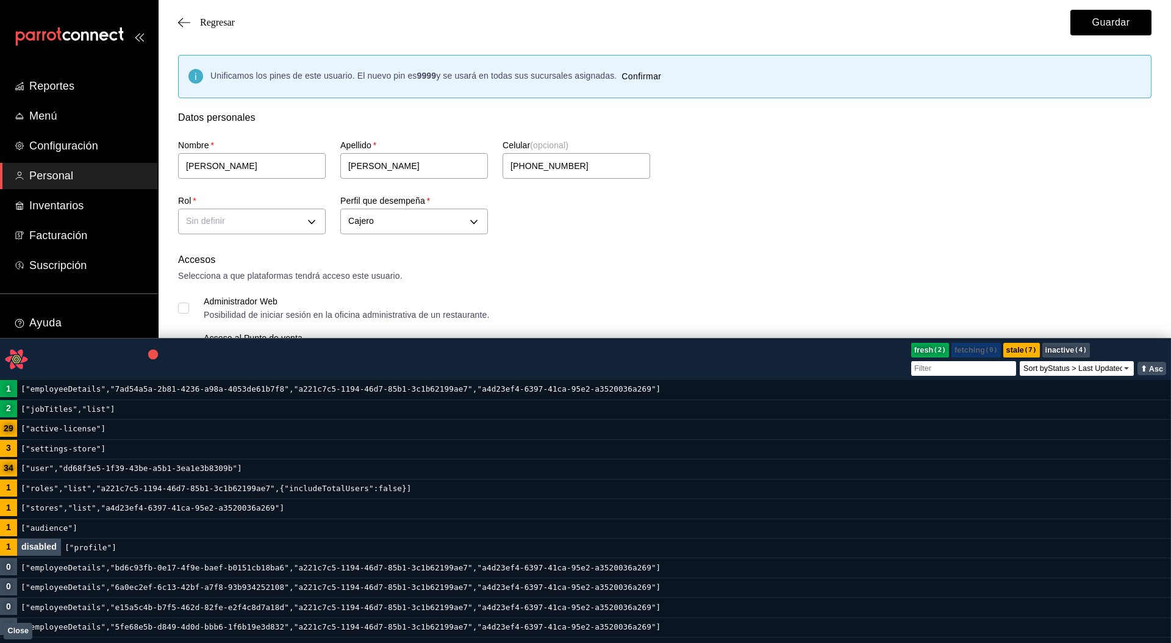
click at [245, 390] on code "["employeeDetails","7ad54a5a-2b81-4236-a98a-4053de61b7f8","a221c7c5-1194-46d7-8…" at bounding box center [341, 389] width 648 height 19
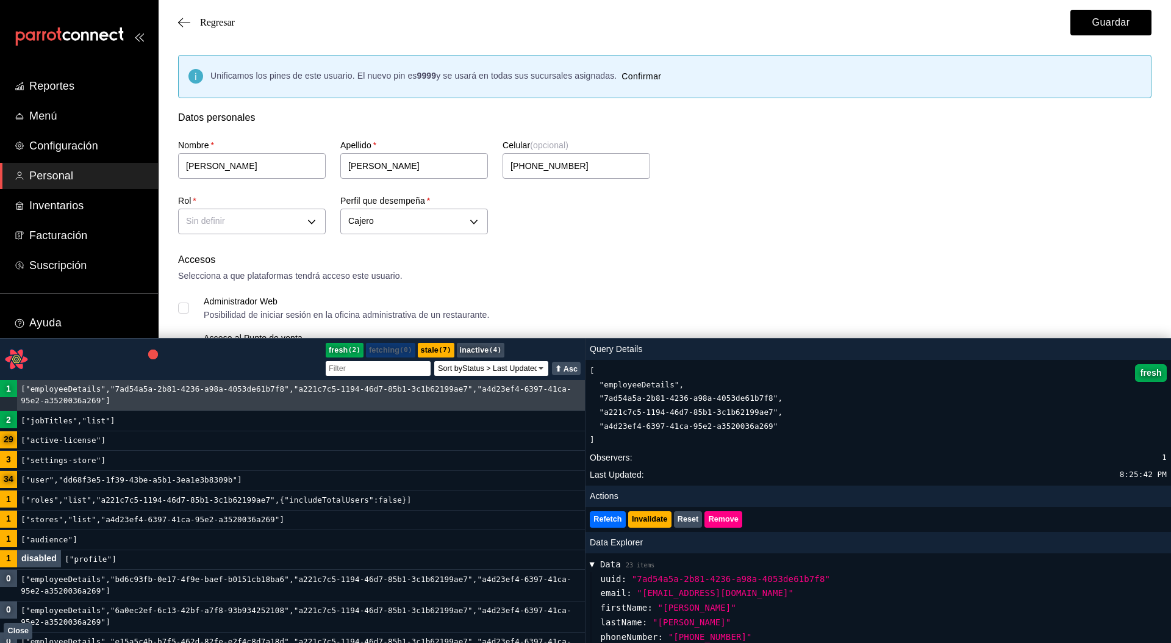
click at [245, 390] on code "["employeeDetails","7ad54a5a-2b81-4236-a98a-4053de61b7f8","a221c7c5-1194-46d7-8…" at bounding box center [301, 395] width 568 height 31
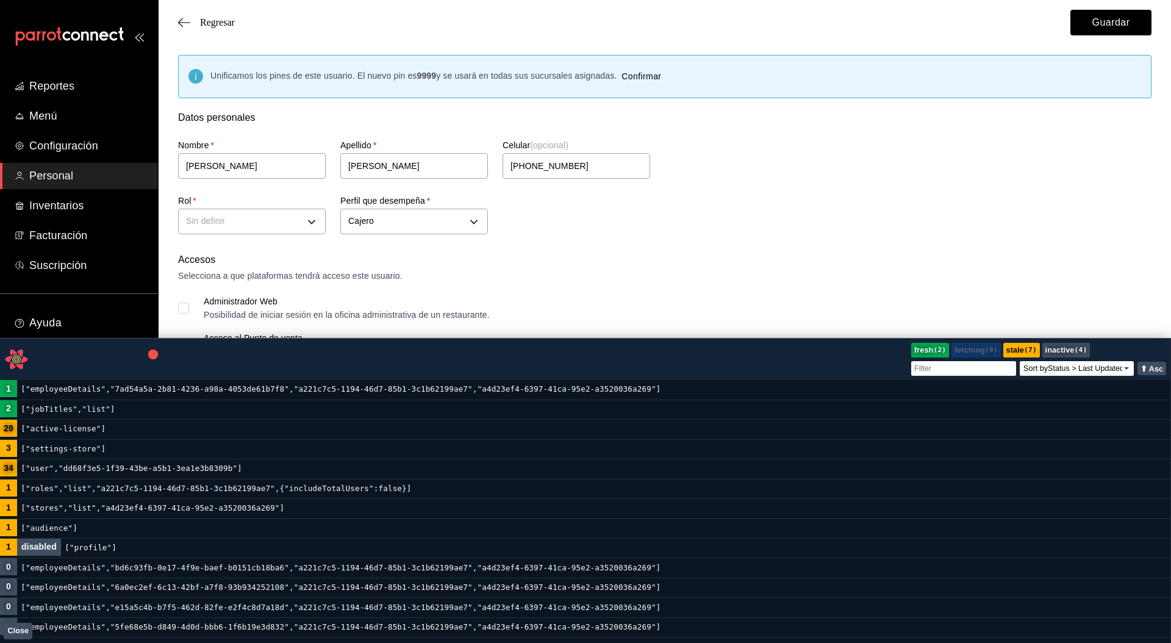
click at [232, 391] on code "["employeeDetails","7ad54a5a-2b81-4236-a98a-4053de61b7f8","a221c7c5-1194-46d7-8…" at bounding box center [341, 389] width 648 height 19
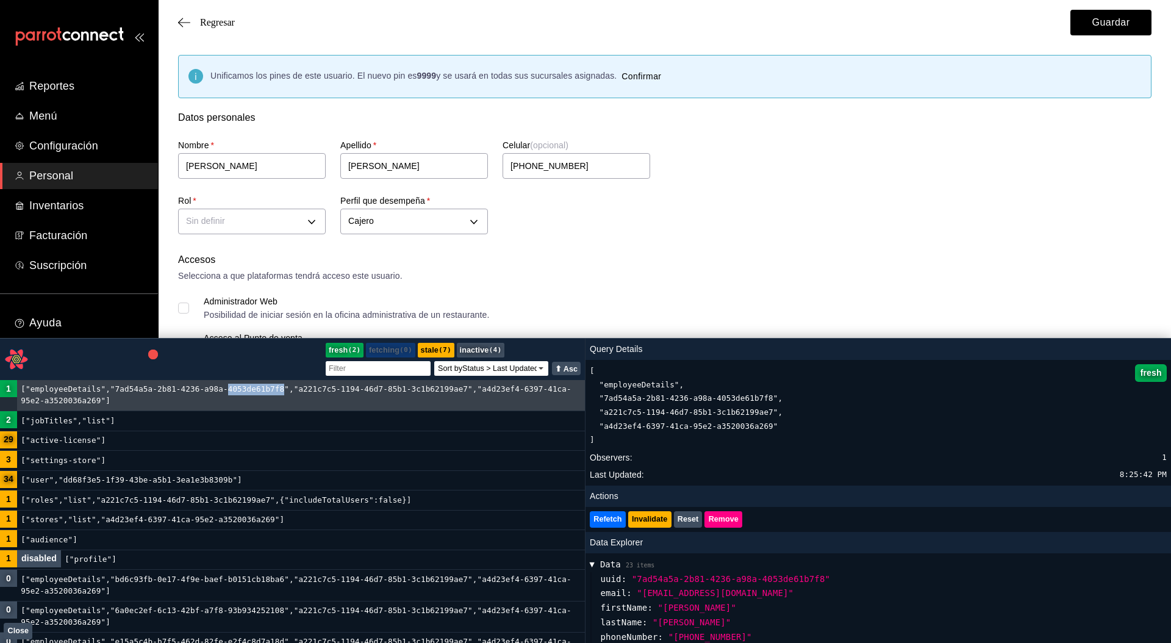
click at [232, 391] on code "["employeeDetails","7ad54a5a-2b81-4236-a98a-4053de61b7f8","a221c7c5-1194-46d7-8…" at bounding box center [301, 395] width 568 height 31
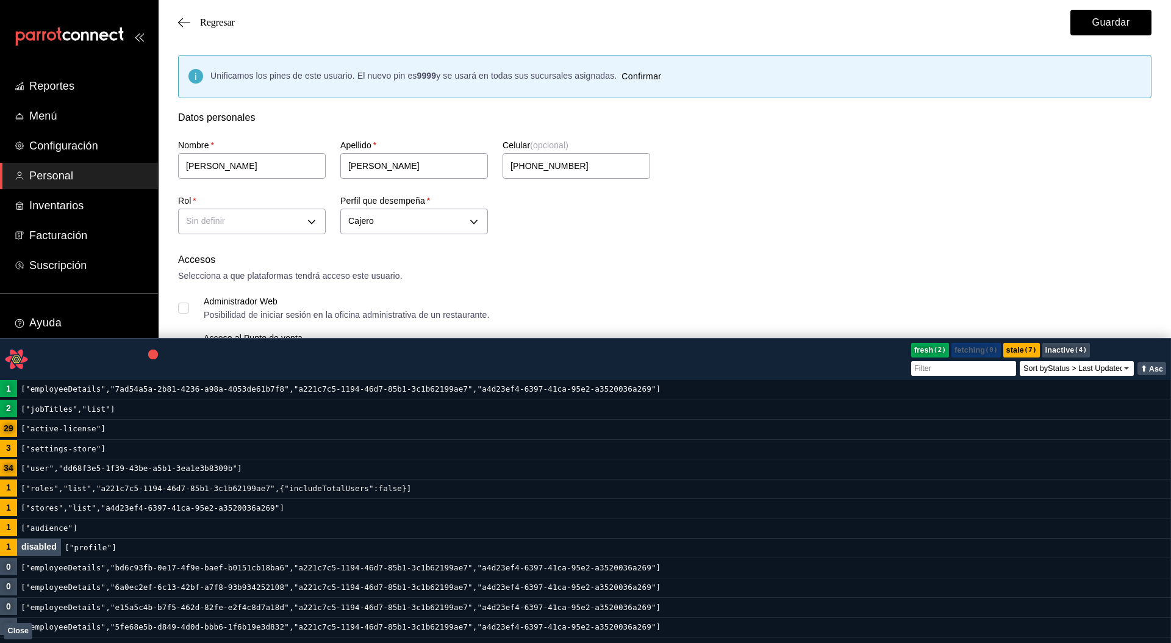
click at [219, 12] on div "Regresar Guardar" at bounding box center [665, 22] width 1013 height 45
click at [217, 20] on span "Regresar" at bounding box center [217, 22] width 35 height 11
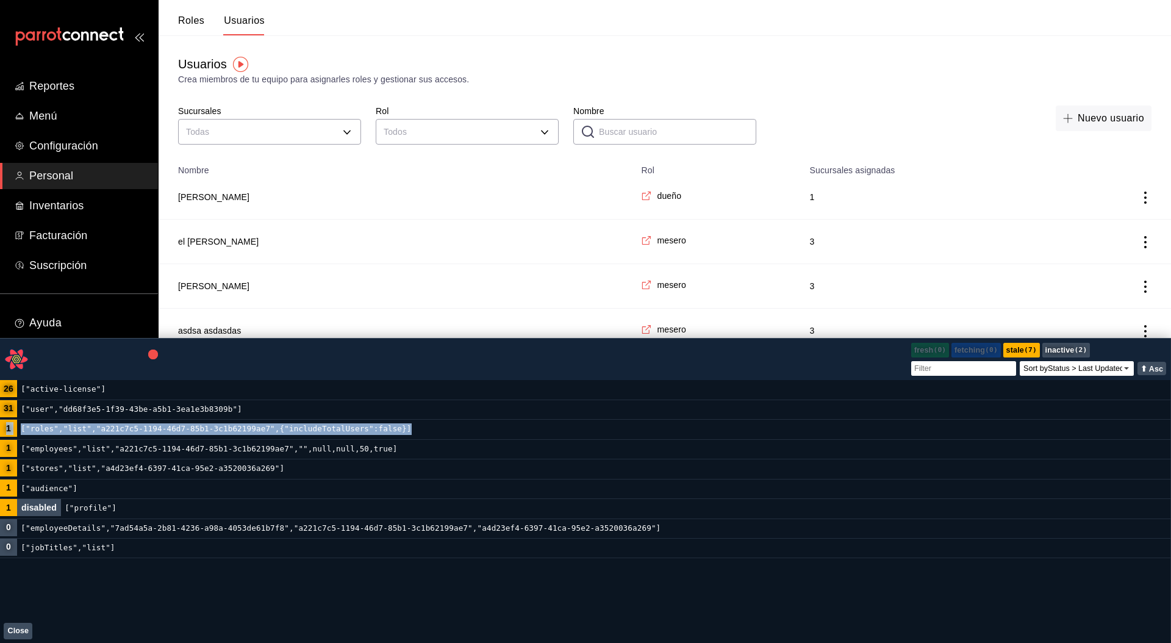
drag, startPoint x: 447, startPoint y: 428, endPoint x: 2, endPoint y: 423, distance: 444.8
click at [2, 423] on div"] "1 ["roles","list","a221c7c5-1194-46d7-85b1-3c1b62199ae7",{"includeTotalUsers":f…" at bounding box center [585, 430] width 1171 height 20
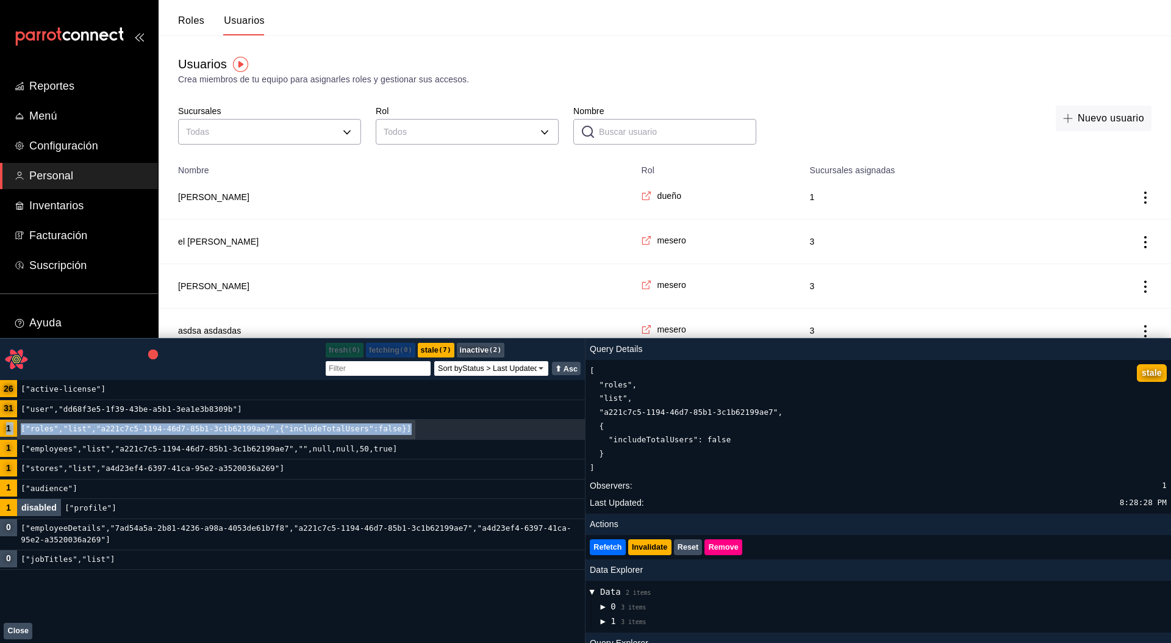
click at [408, 431] on code "["roles","list","a221c7c5-1194-46d7-85b1-3c1b62199ae7",{"includeTotalUsers":fal…" at bounding box center [216, 429] width 398 height 19
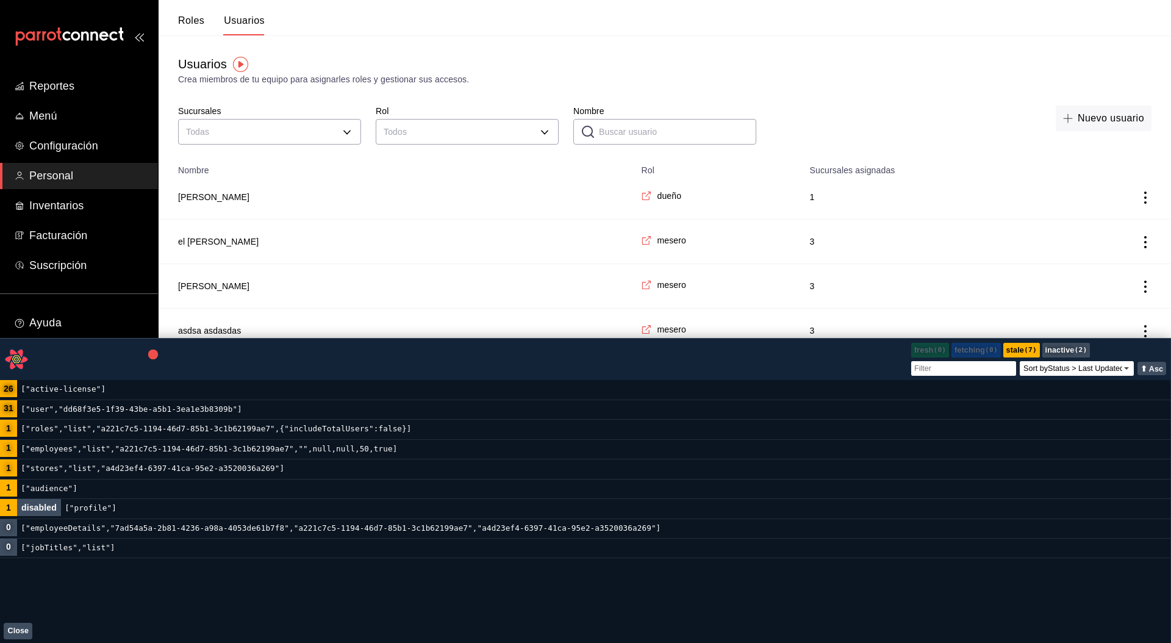
click at [379, 426] on code "["roles","list","a221c7c5-1194-46d7-85b1-3c1b62199ae7",{"includeTotalUsers":fal…" at bounding box center [216, 429] width 398 height 19
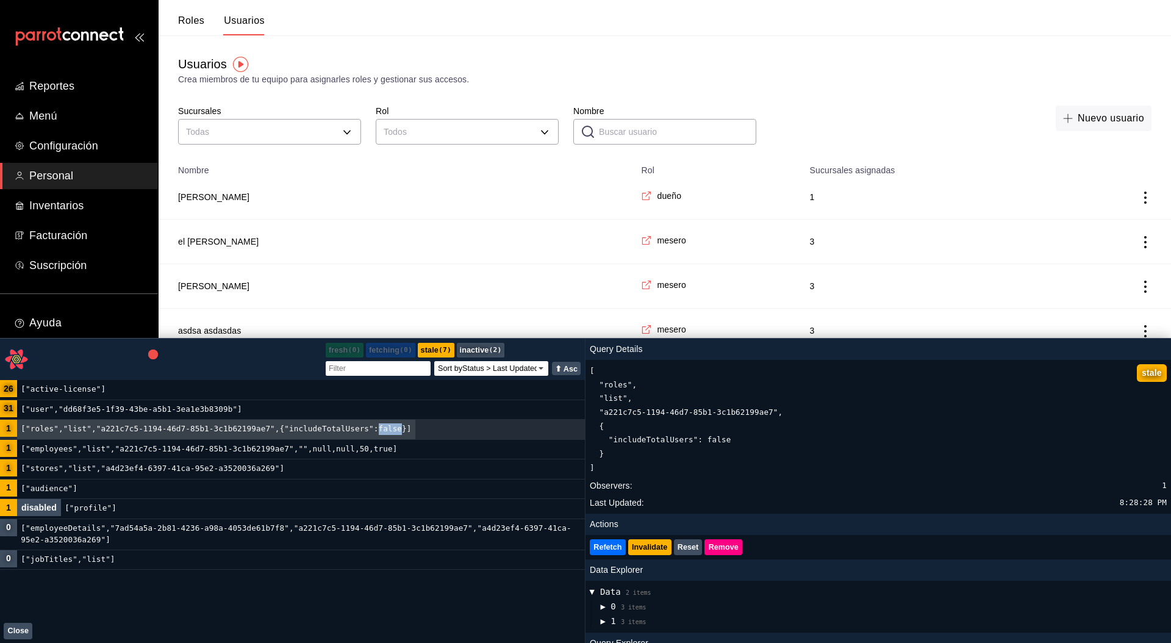
click at [379, 426] on code "["roles","list","a221c7c5-1194-46d7-85b1-3c1b62199ae7",{"includeTotalUsers":fal…" at bounding box center [216, 429] width 398 height 19
copy code "["roles","list","a221c7c5-1194-46d7-85b1-3c1b62199ae7",{"includeTotalUsers":fal…"
click at [189, 541] on code "["employeeDetails","7ad54a5a-2b81-4236-a98a-4053de61b7f8","a221c7c5-1194-46d7-8…" at bounding box center [301, 534] width 568 height 31
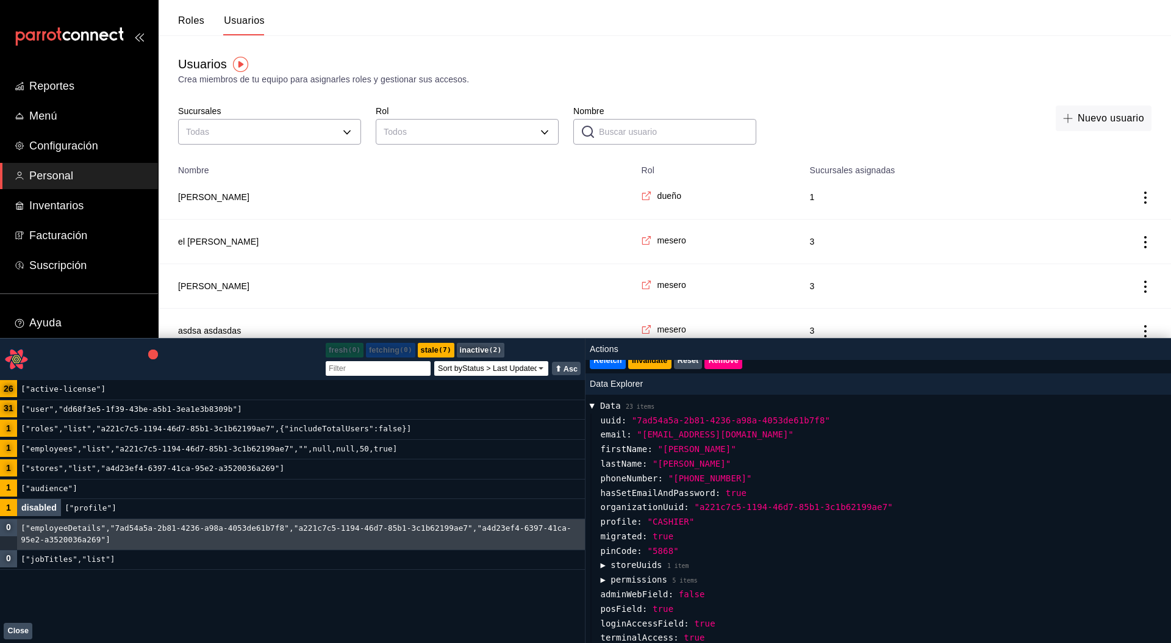
scroll to position [161, 0]
click at [596, 405] on span "▶" at bounding box center [592, 403] width 15 height 5
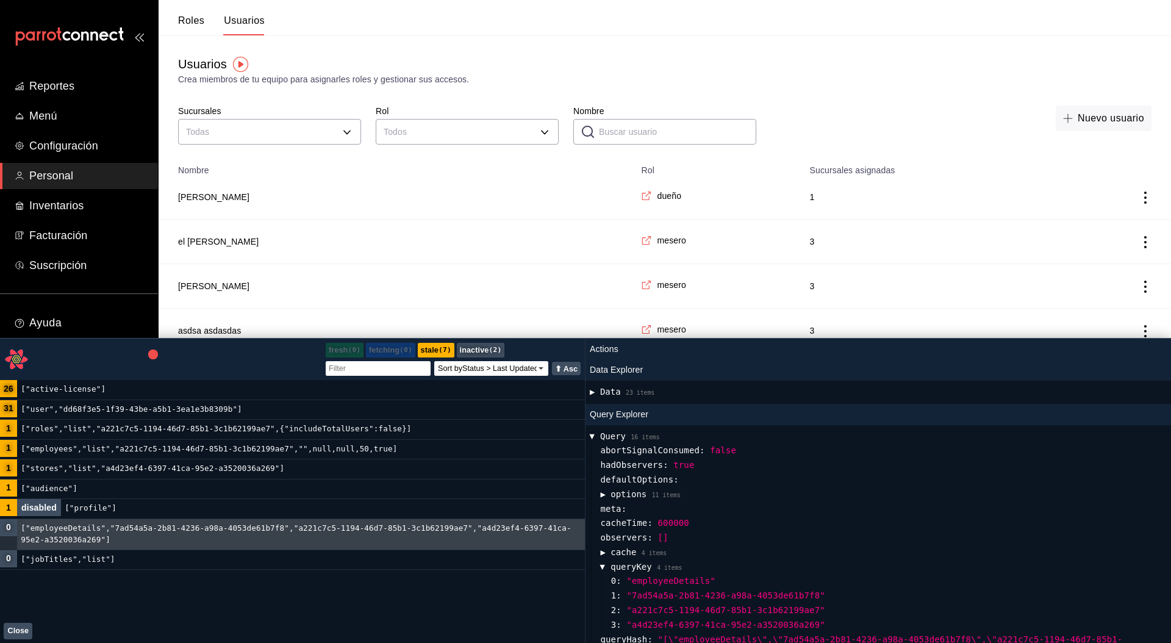
scroll to position [165, 0]
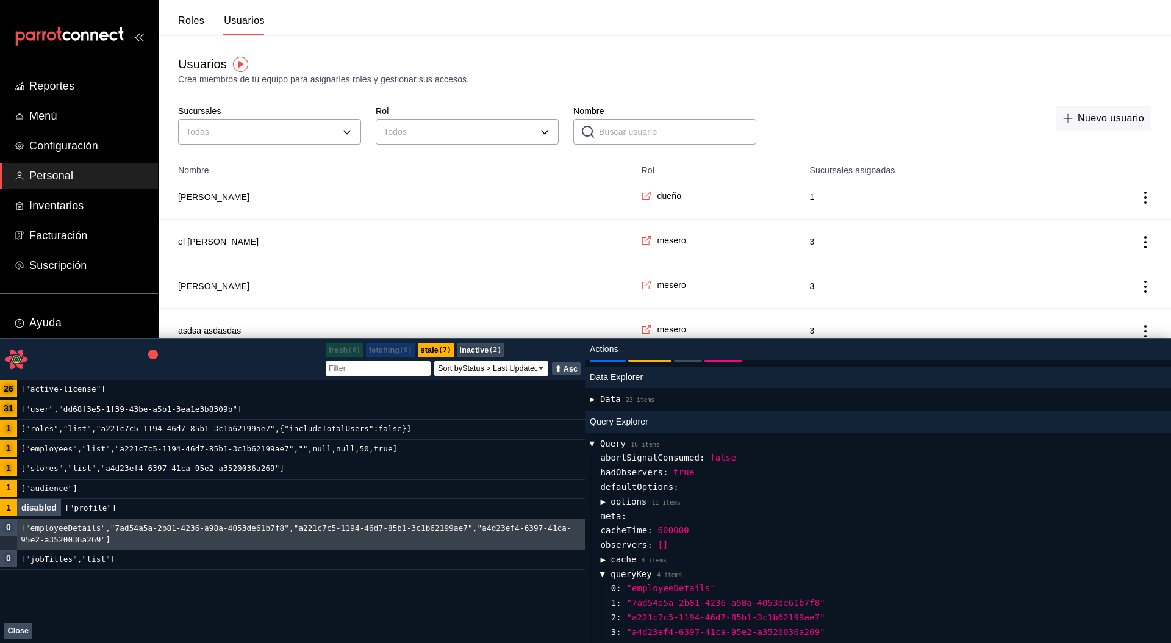
click at [603, 575] on span "▶" at bounding box center [603, 574] width 15 height 5
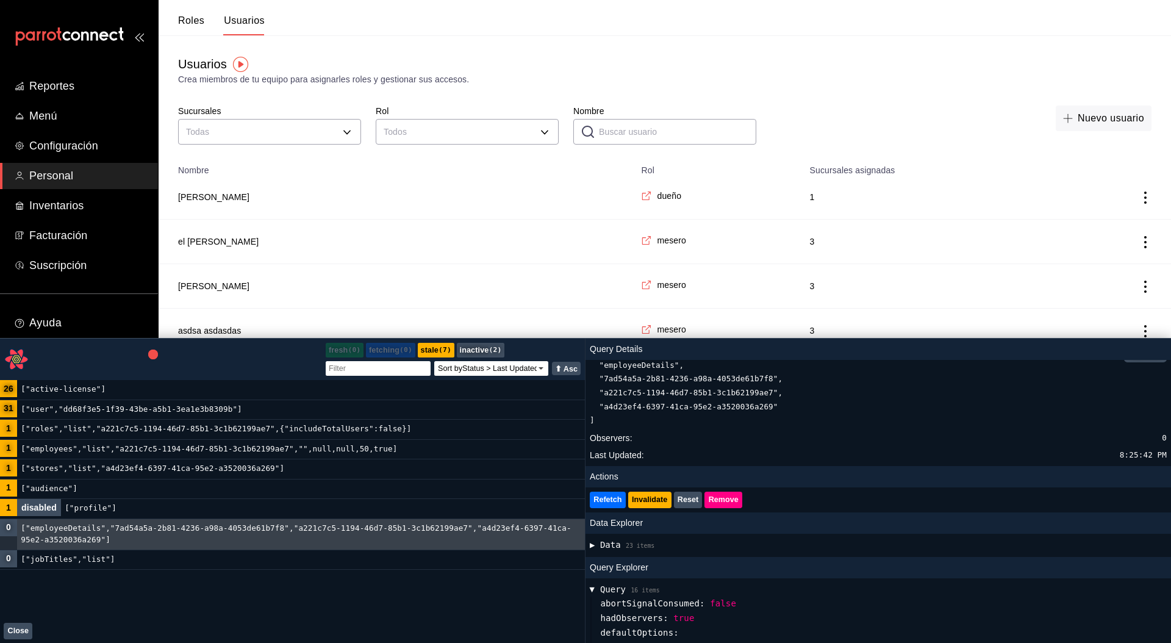
scroll to position [22, 0]
click at [591, 539] on span "▶" at bounding box center [592, 543] width 5 height 15
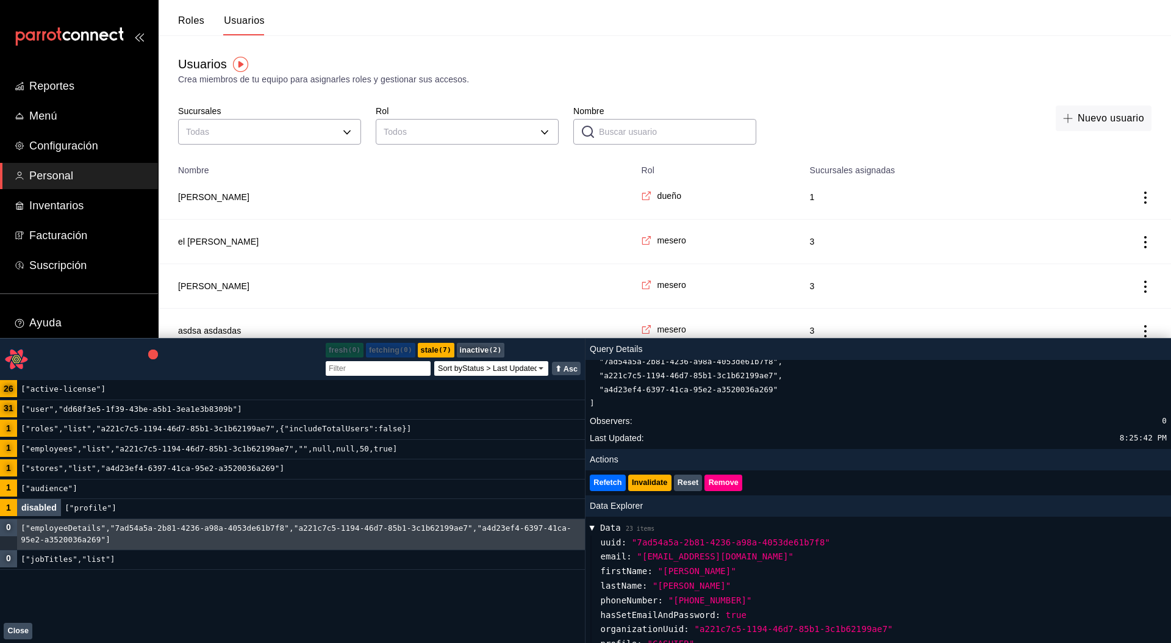
scroll to position [0, 0]
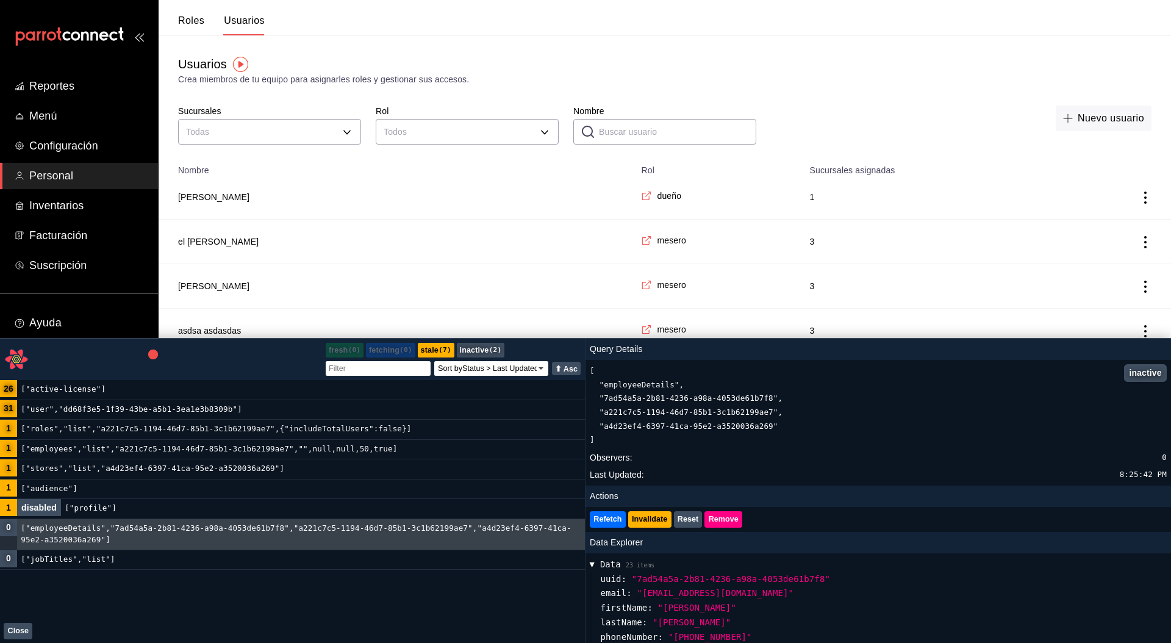
click at [107, 450] on code "["employees","list","a221c7c5-1194-46d7-85b1-3c1b62199ae7","",null,null,50,true]" at bounding box center [209, 449] width 384 height 19
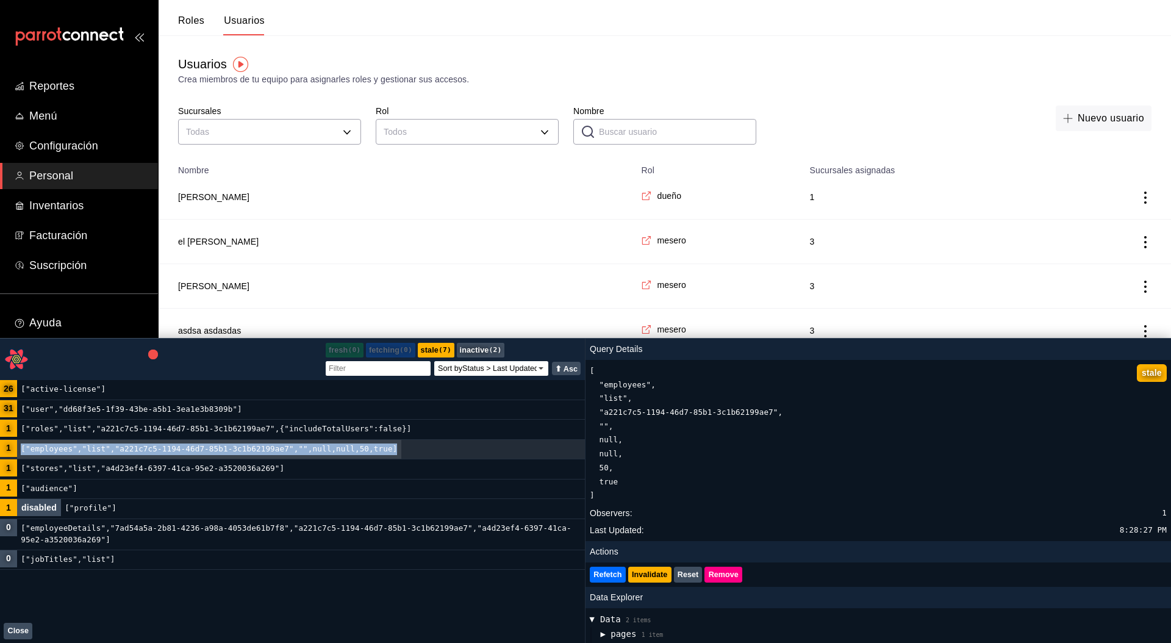
drag, startPoint x: 428, startPoint y: 448, endPoint x: 20, endPoint y: 447, distance: 407.6
click at [20, 447] on div"] "1 ["employees","list","a221c7c5-1194-46d7-85b1-3c1b62199ae7","",null,null,50,tr…" at bounding box center [292, 450] width 585 height 20
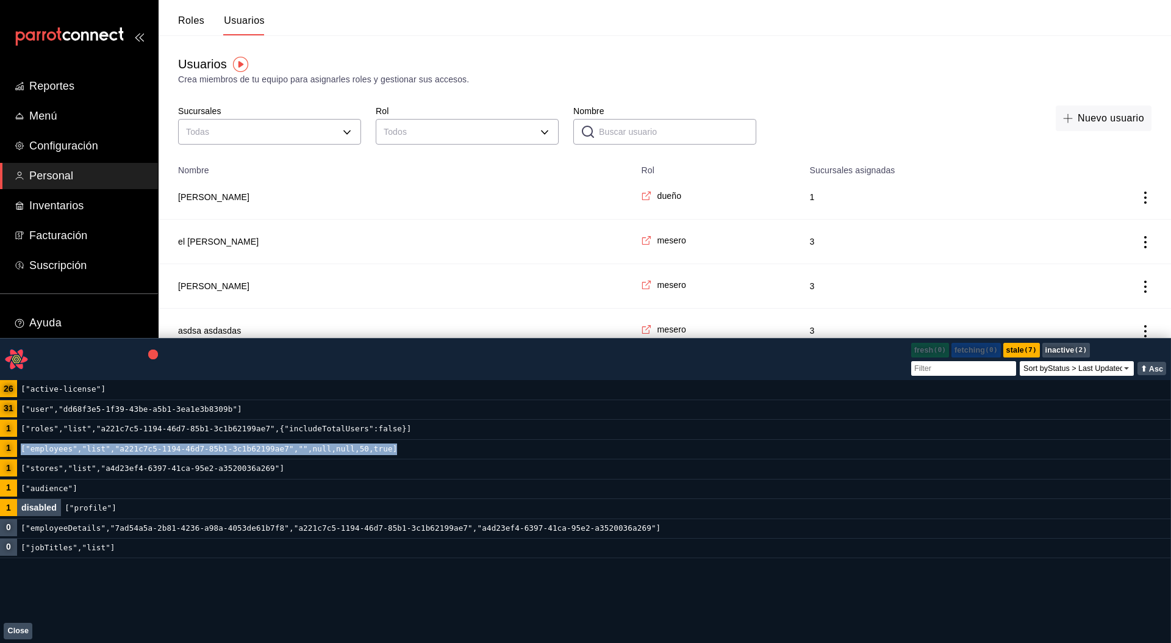
copy code "["employees","list","a221c7c5-1194-46d7-85b1-3c1b62199ae7","",null,null,50,true]"
click at [256, 131] on body "Reportes Menú Configuración Personal Inventarios Facturación Suscripción Ayuda …" at bounding box center [585, 421] width 1171 height 842
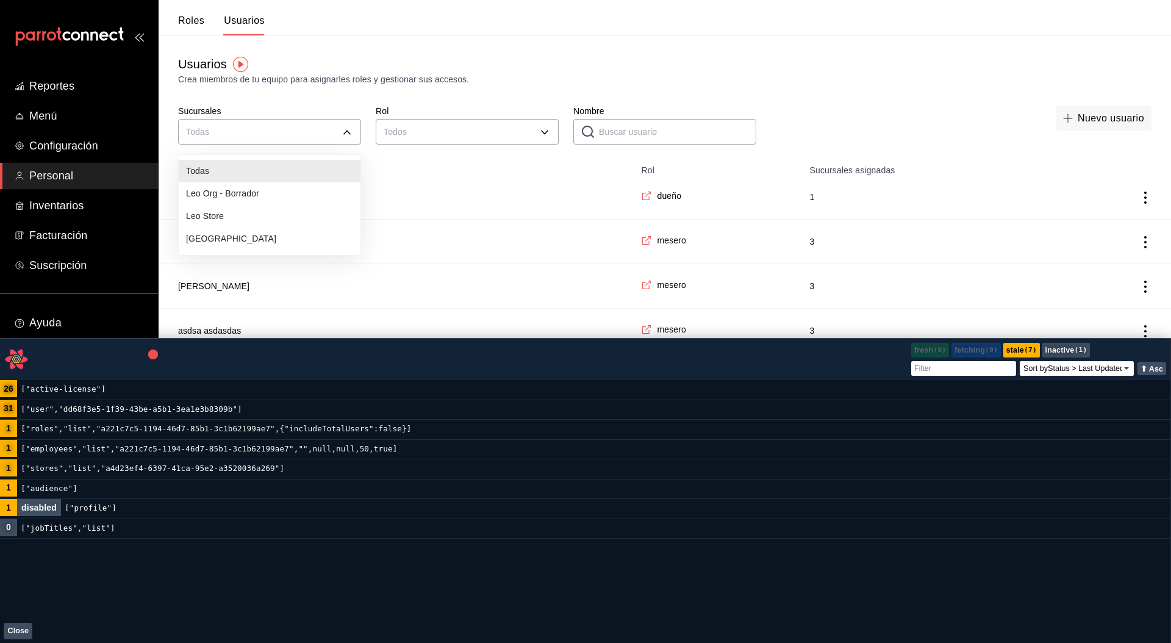
click at [276, 137] on div at bounding box center [585, 321] width 1171 height 643
click at [680, 96] on div "Usuarios Crea miembros de tu equipo para asignarles roles y gestionar sus acces…" at bounding box center [665, 282] width 1013 height 495
click at [334, 126] on body "Reportes Menú Configuración Personal Inventarios Facturación Suscripción Ayuda …" at bounding box center [585, 421] width 1171 height 842
click at [614, 85] on div at bounding box center [585, 321] width 1171 height 643
click at [432, 126] on body "Reportes Menú Configuración Personal Inventarios Facturación Suscripción Ayuda …" at bounding box center [585, 421] width 1171 height 842
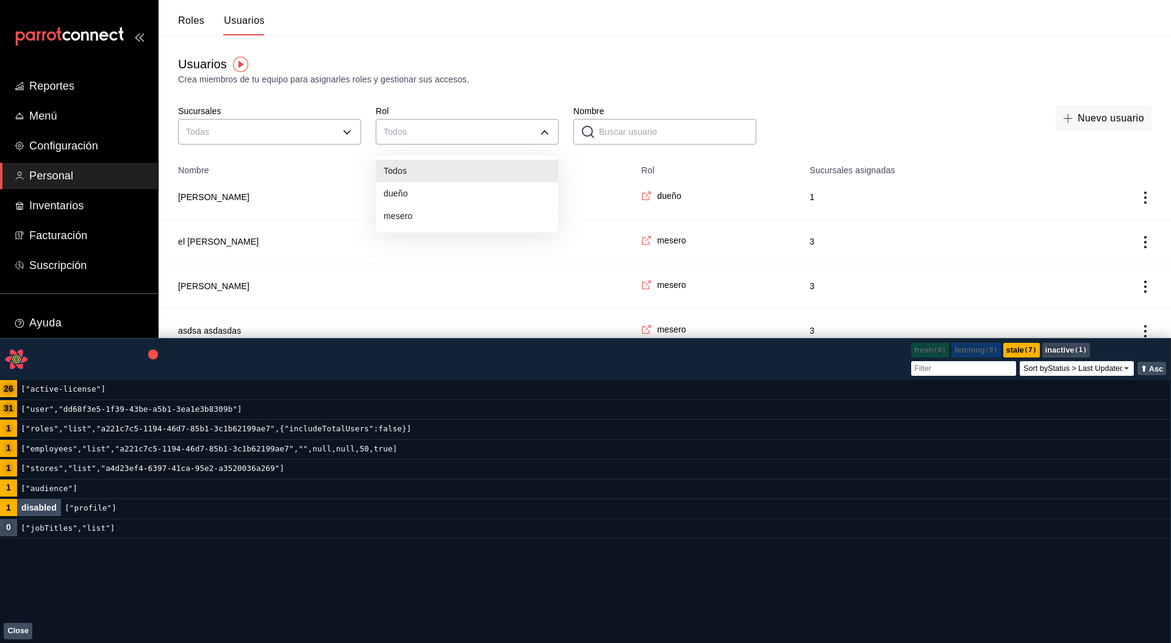
click at [536, 86] on div at bounding box center [585, 321] width 1171 height 643
click at [500, 135] on body "Reportes Menú Configuración Personal Inventarios Facturación Suscripción Ayuda …" at bounding box center [585, 421] width 1171 height 842
click at [628, 98] on div at bounding box center [585, 321] width 1171 height 643
click at [602, 138] on input "Nombre" at bounding box center [677, 132] width 157 height 24
click at [691, 82] on div "Crea miembros de tu equipo para asignarles roles y gestionar sus accesos." at bounding box center [665, 79] width 974 height 13
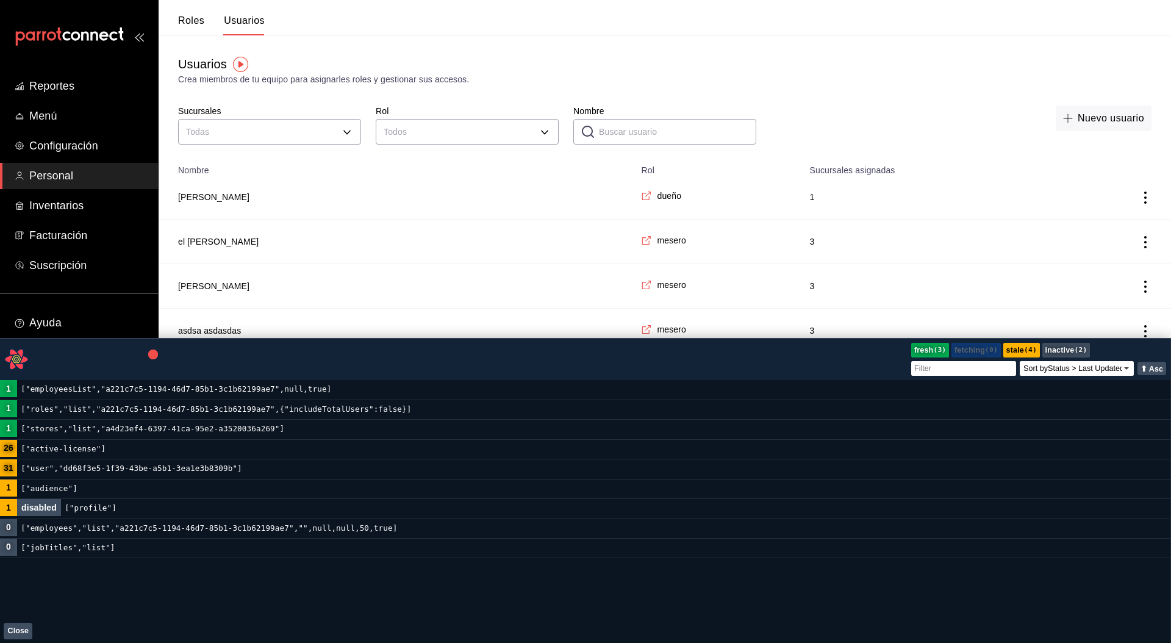
click at [14, 630] on button "Close" at bounding box center [18, 631] width 29 height 16
click at [17, 630] on button "Close" at bounding box center [18, 631] width 29 height 16
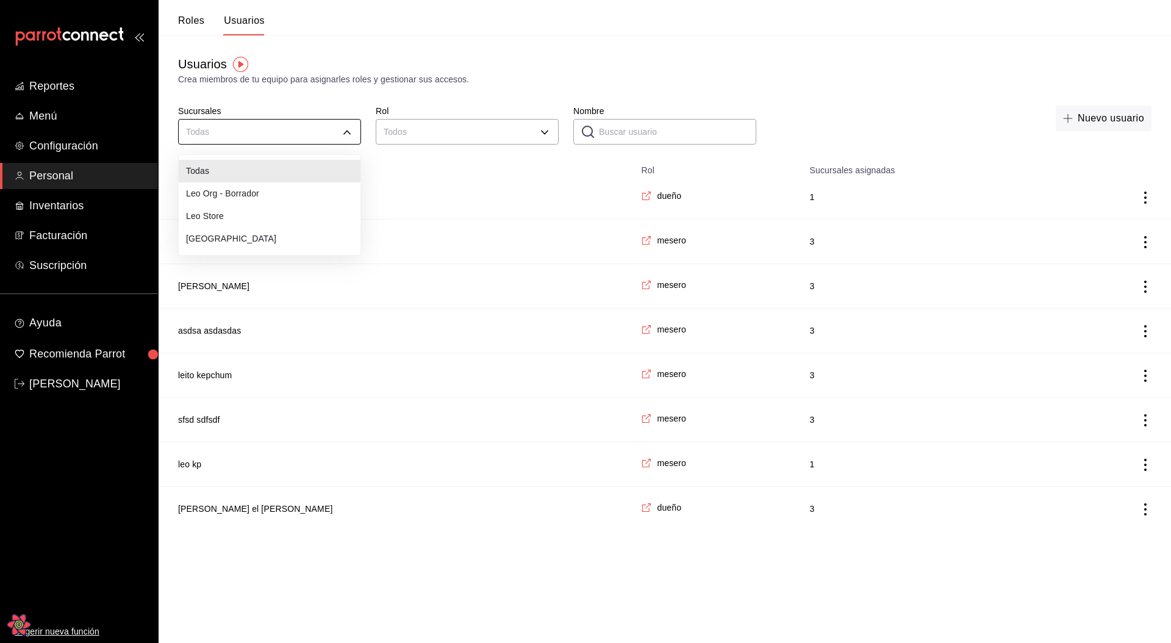
click at [331, 134] on body "Reportes Menú Configuración Personal Inventarios Facturación Suscripción Ayuda …" at bounding box center [585, 265] width 1171 height 531
click at [236, 221] on li "Leo Store" at bounding box center [270, 216] width 182 height 23
type input "a4d23ef4-6397-41ca-95e2-a3520036a269"
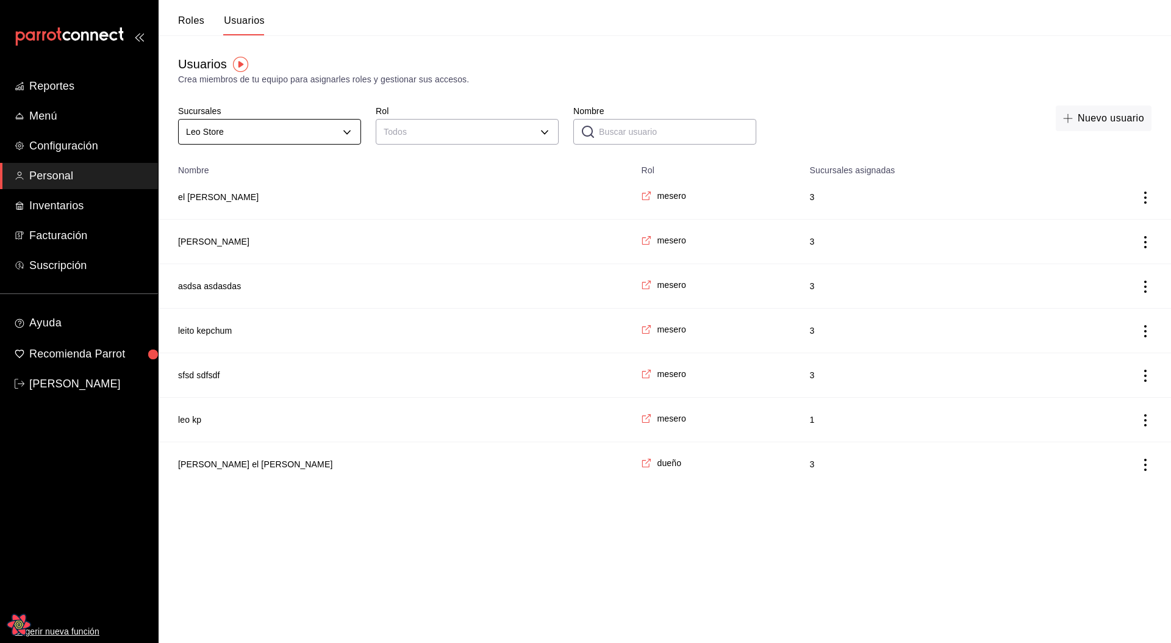
click at [293, 134] on body "Reportes Menú Configuración Personal Inventarios Facturación Suscripción Ayuda …" at bounding box center [585, 243] width 1171 height 486
click at [226, 169] on li "Todas" at bounding box center [270, 171] width 182 height 23
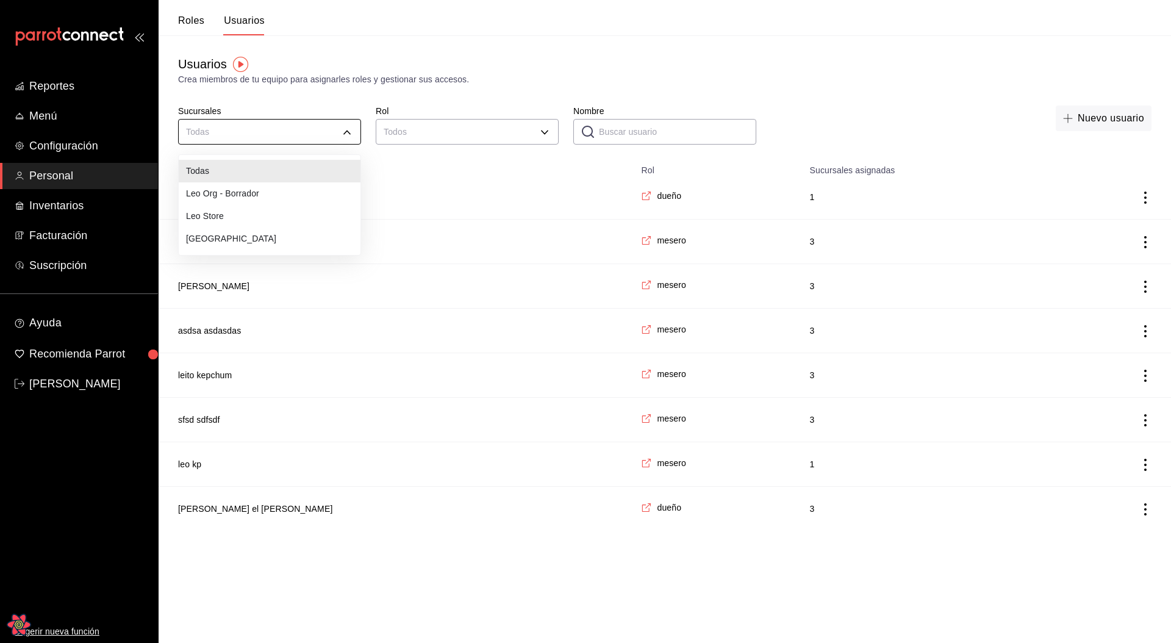
click at [249, 135] on body "Reportes Menú Configuración Personal Inventarios Facturación Suscripción Ayuda …" at bounding box center [585, 265] width 1171 height 531
click at [217, 210] on li "Leo Store" at bounding box center [270, 216] width 182 height 23
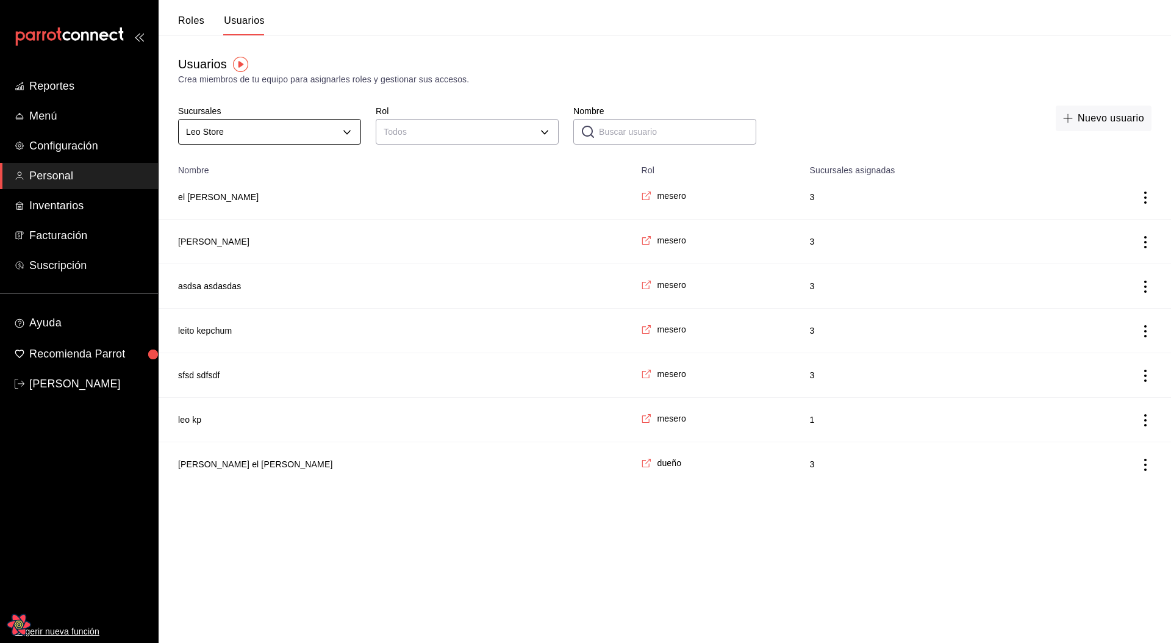
click at [257, 132] on body "Reportes Menú Configuración Personal Inventarios Facturación Suscripción Ayuda …" at bounding box center [585, 243] width 1171 height 486
click at [227, 191] on li "Leo Org - Borrador" at bounding box center [270, 193] width 182 height 23
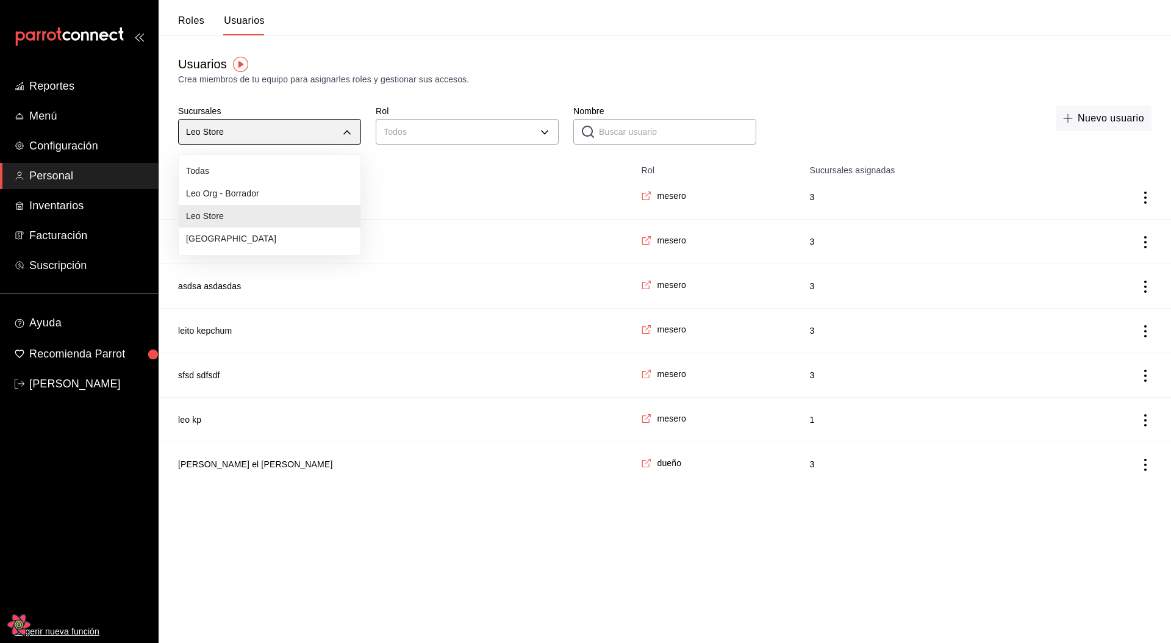
type input "c44bd768-d8c0-4779-afdc-91421f101d36"
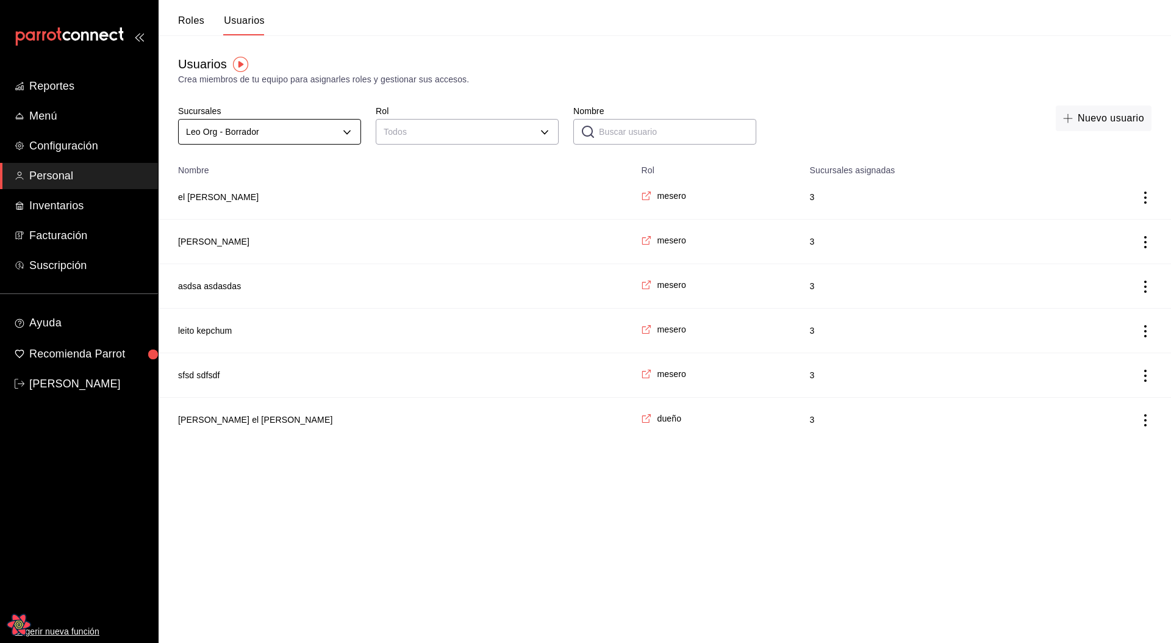
click at [251, 140] on body "Reportes Menú Configuración Personal Inventarios Facturación Suscripción Ayuda …" at bounding box center [585, 221] width 1171 height 442
click at [236, 169] on li "Todas" at bounding box center [270, 171] width 182 height 23
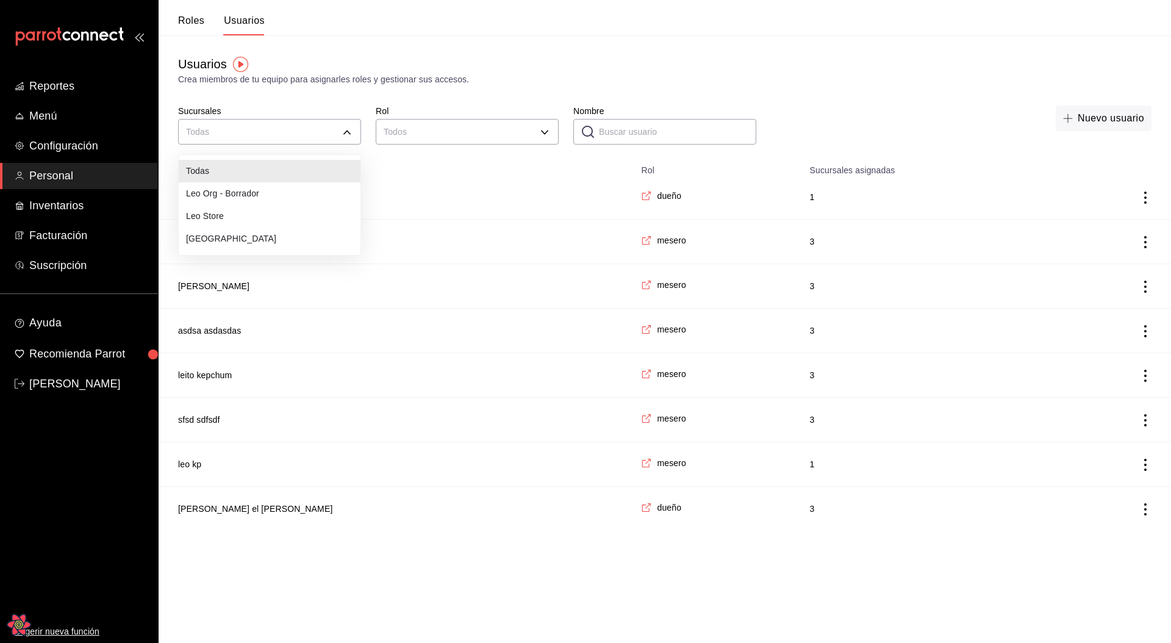
click at [253, 132] on body "Reportes Menú Configuración Personal Inventarios Facturación Suscripción Ayuda …" at bounding box center [585, 265] width 1171 height 531
click at [227, 196] on li "Leo Org - Borrador" at bounding box center [270, 193] width 182 height 23
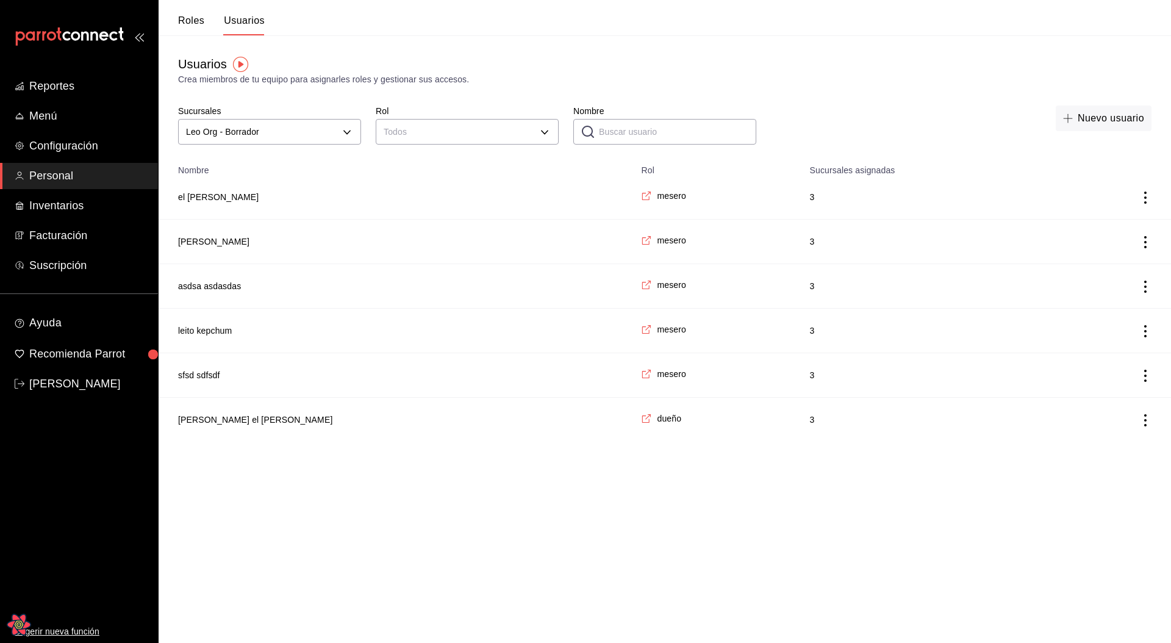
click at [255, 135] on body "Reportes Menú Configuración Personal Inventarios Facturación Suscripción Ayuda …" at bounding box center [585, 221] width 1171 height 442
click at [223, 211] on li "Leo Store" at bounding box center [270, 216] width 182 height 23
click at [264, 135] on body "Reportes Menú Configuración Personal Inventarios Facturación Suscripción Ayuda …" at bounding box center [585, 243] width 1171 height 486
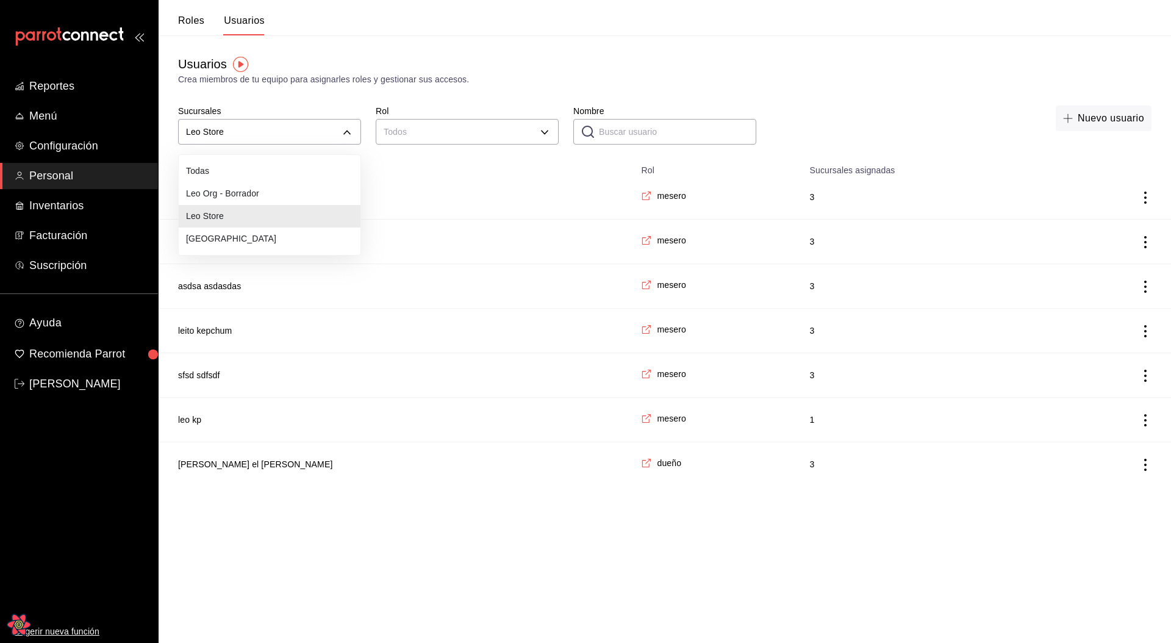
click at [225, 237] on li "[GEOGRAPHIC_DATA]" at bounding box center [270, 239] width 182 height 23
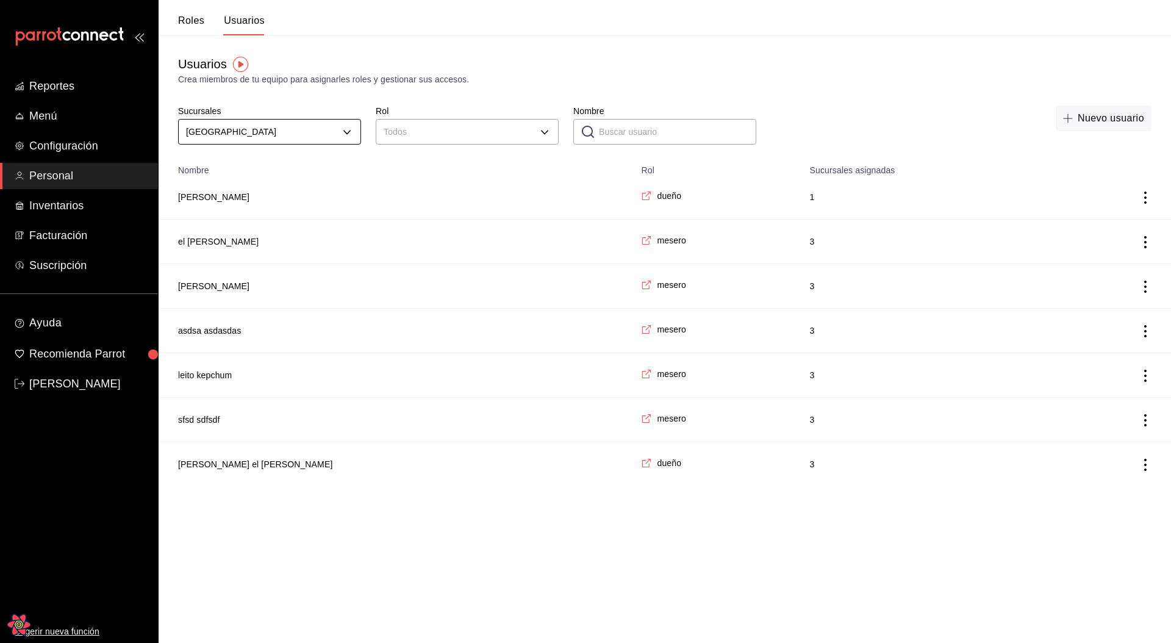
click at [275, 129] on body "Reportes Menú Configuración Personal Inventarios Facturación Suscripción Ayuda …" at bounding box center [585, 243] width 1171 height 486
click at [226, 193] on li "Leo Org - Borrador" at bounding box center [270, 193] width 182 height 23
click at [256, 134] on body "Reportes Menú Configuración Personal Inventarios Facturación Suscripción Ayuda …" at bounding box center [585, 221] width 1171 height 442
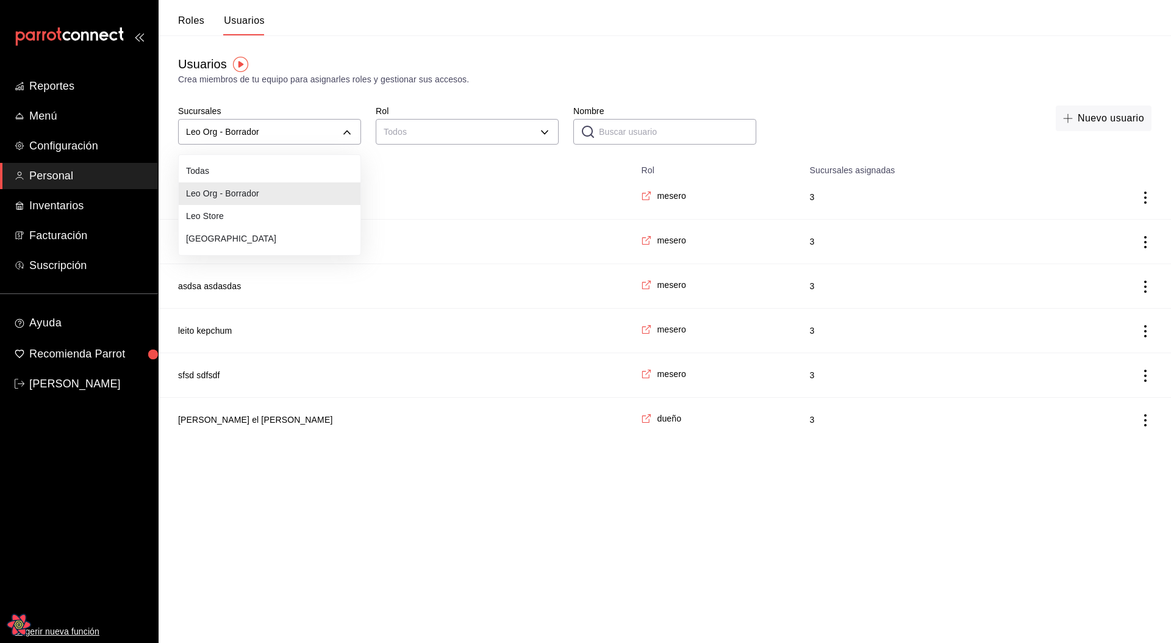
click at [221, 211] on li "Leo Store" at bounding box center [270, 216] width 182 height 23
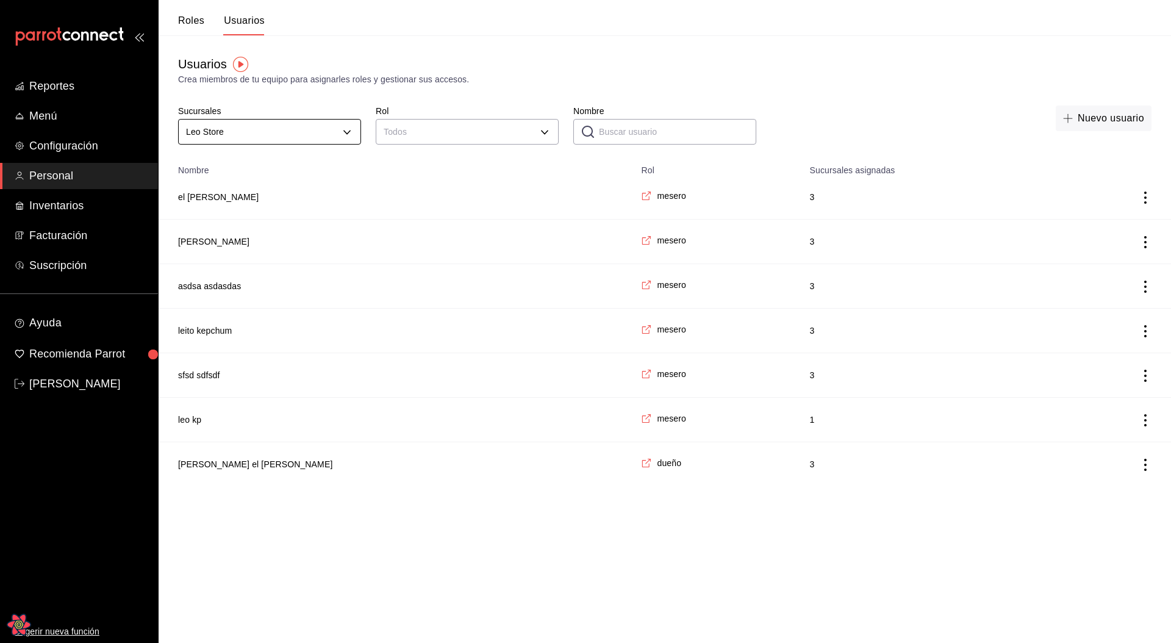
click at [257, 131] on body "Reportes Menú Configuración Personal Inventarios Facturación Suscripción Ayuda …" at bounding box center [585, 243] width 1171 height 486
click at [207, 238] on li "[GEOGRAPHIC_DATA]" at bounding box center [270, 239] width 182 height 23
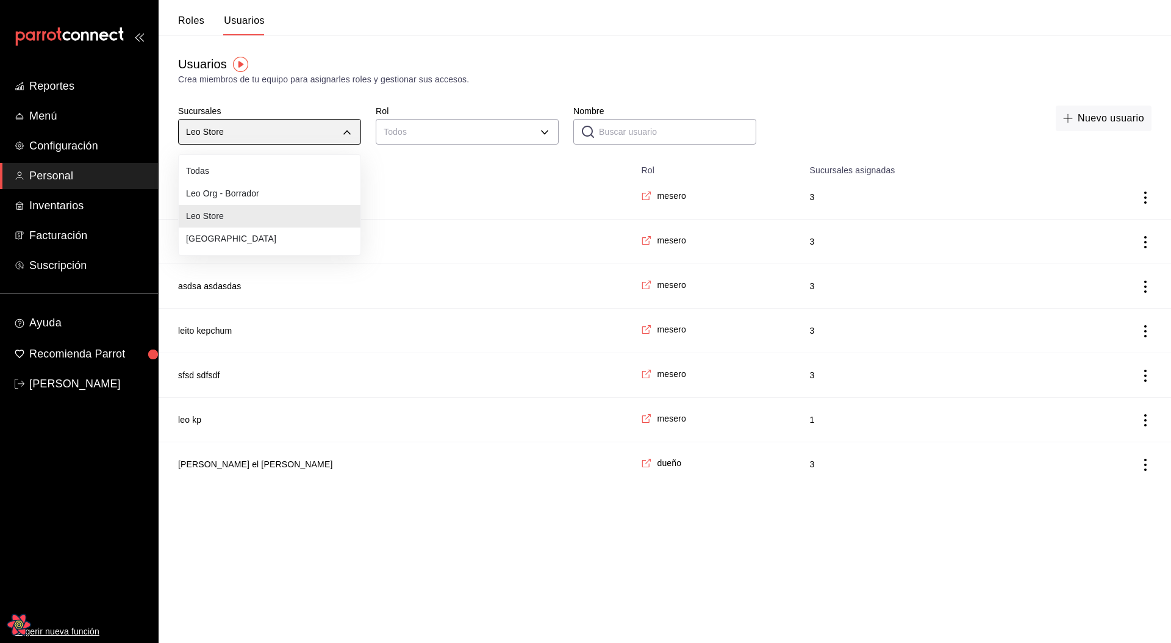
type input "25e1f6c7-0b3c-413d-a73e-35235c4ff586"
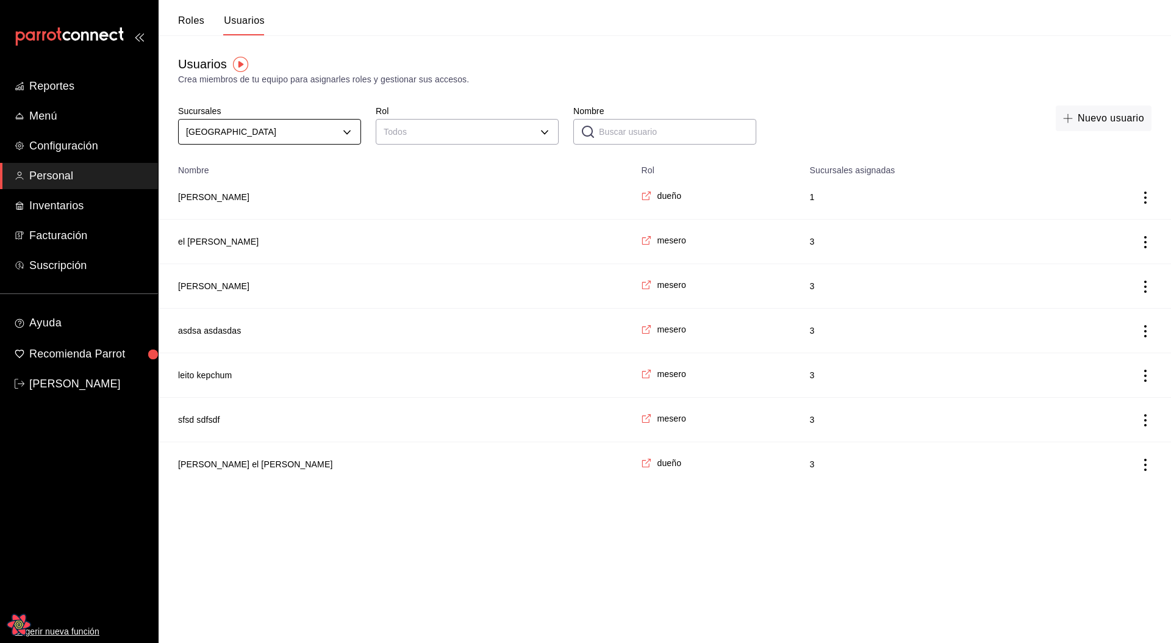
click at [257, 123] on body "Reportes Menú Configuración Personal Inventarios Facturación Suscripción Ayuda …" at bounding box center [585, 243] width 1171 height 486
click at [216, 168] on li "Todas" at bounding box center [270, 171] width 182 height 23
click at [453, 128] on body "Reportes Menú Configuración Personal Inventarios Facturación Suscripción Ayuda …" at bounding box center [585, 265] width 1171 height 531
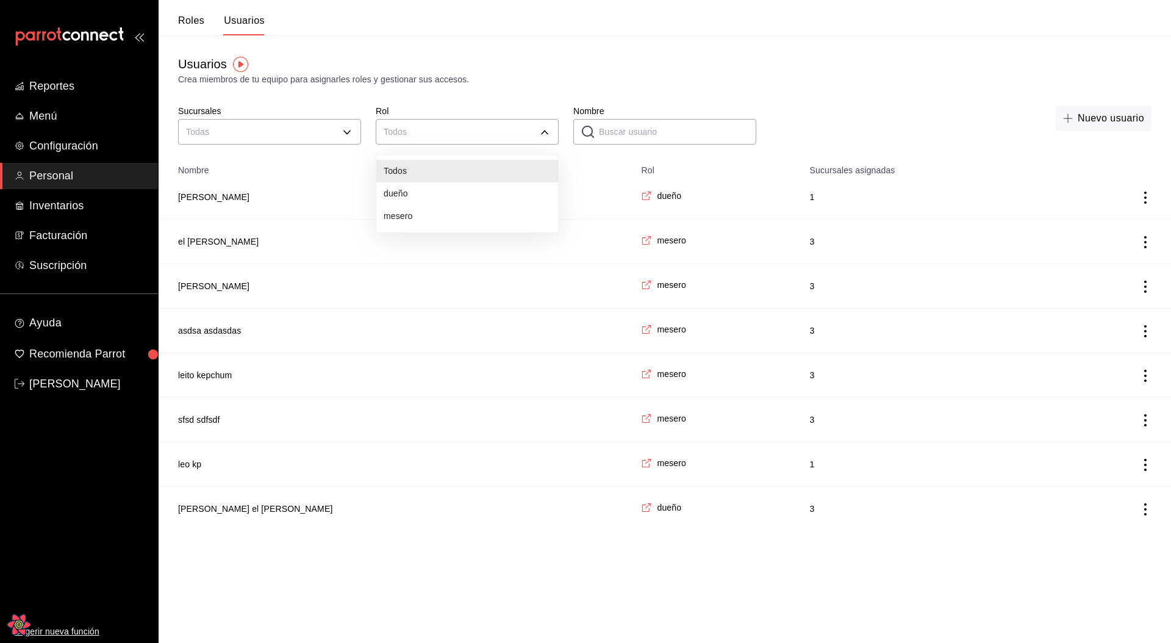
click at [403, 198] on li "dueño" at bounding box center [467, 193] width 182 height 23
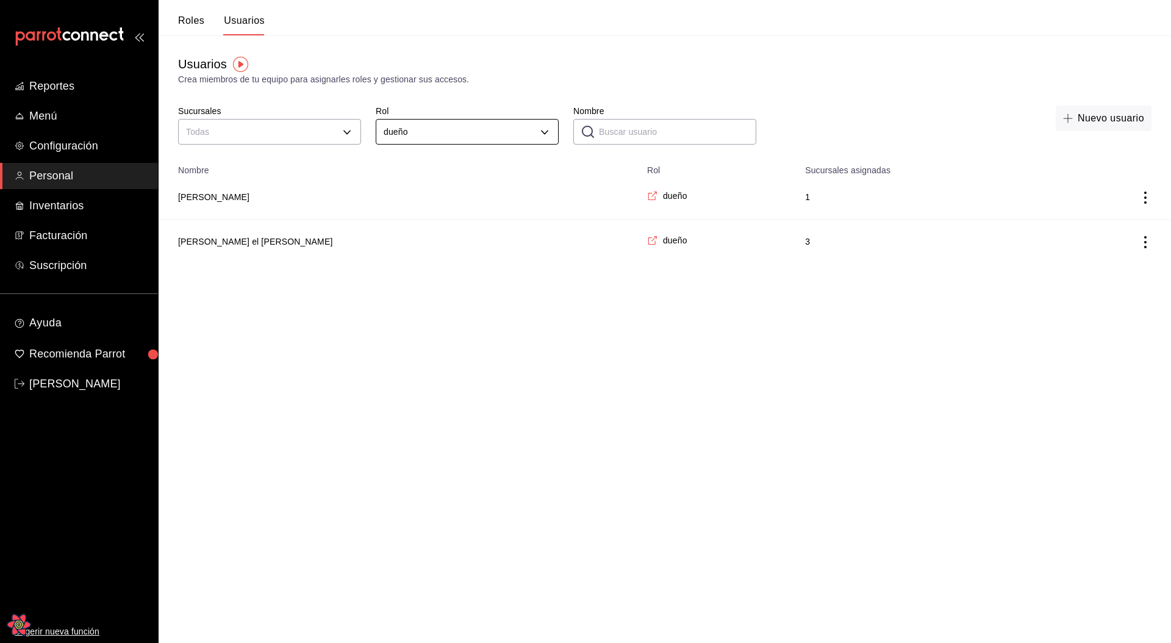
click at [427, 134] on body "Reportes Menú Configuración Personal Inventarios Facturación Suscripción Ayuda …" at bounding box center [585, 132] width 1171 height 264
click at [400, 218] on li "mesero" at bounding box center [467, 216] width 182 height 23
type input "00f3d990-46ab-4fc3-9421-77a65bdcfdcd"
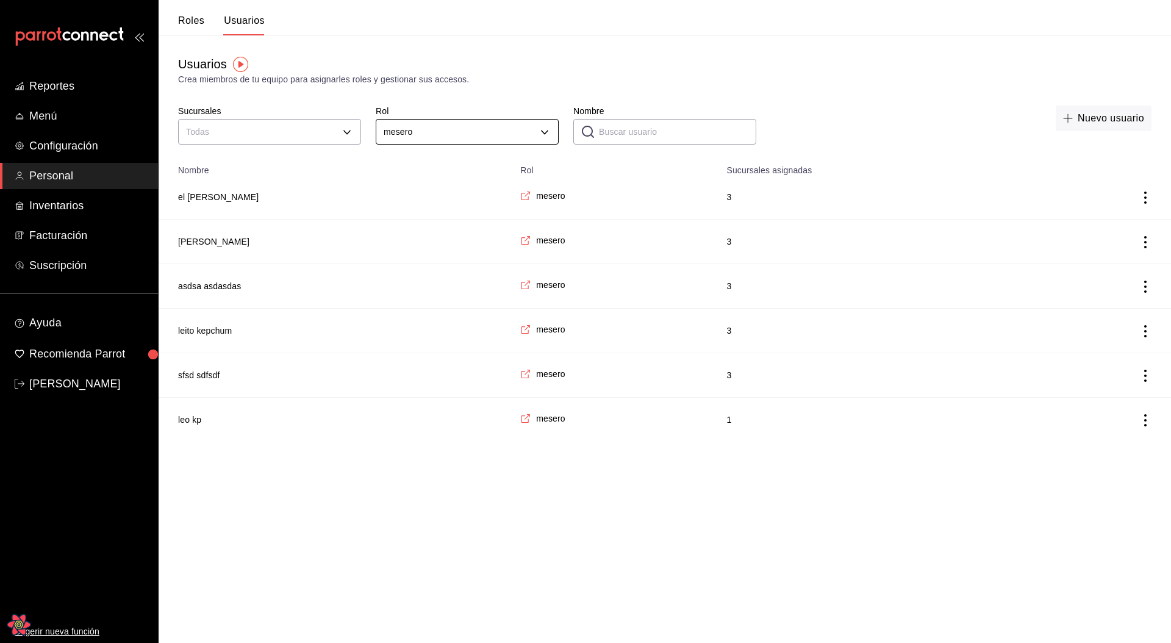
click at [433, 126] on body "Reportes Menú Configuración Personal Inventarios Facturación Suscripción Ayuda …" at bounding box center [585, 221] width 1171 height 442
click at [408, 168] on li "Todos" at bounding box center [467, 171] width 182 height 23
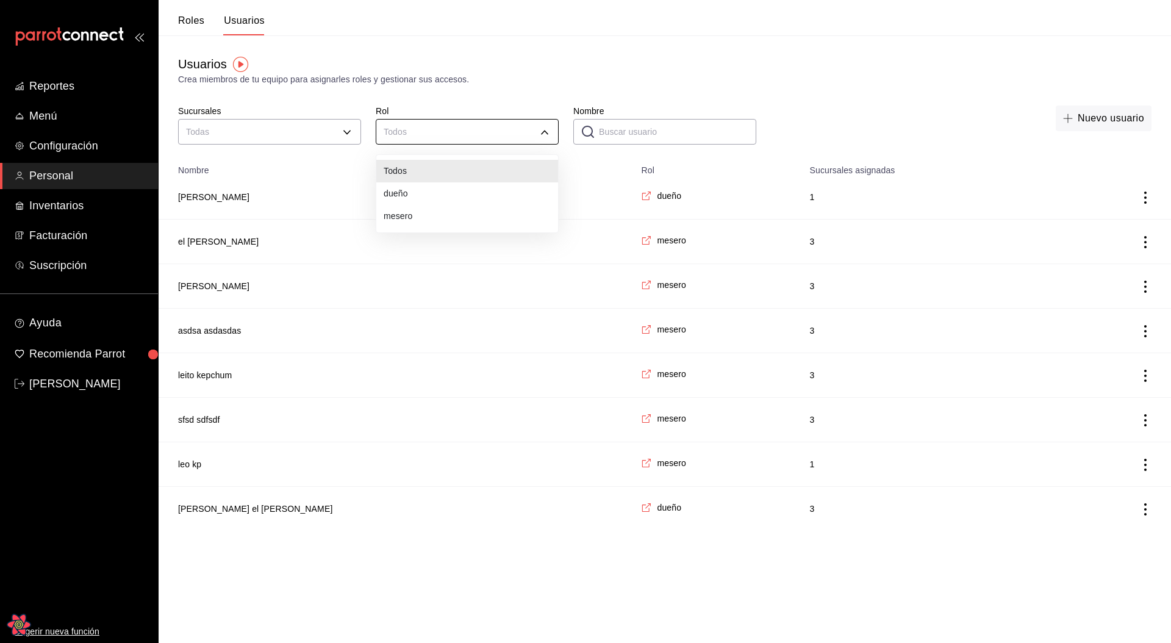
click at [420, 143] on body "Reportes Menú Configuración Personal Inventarios Facturación Suscripción Ayuda …" at bounding box center [585, 265] width 1171 height 531
click at [402, 195] on li "dueño" at bounding box center [467, 193] width 182 height 23
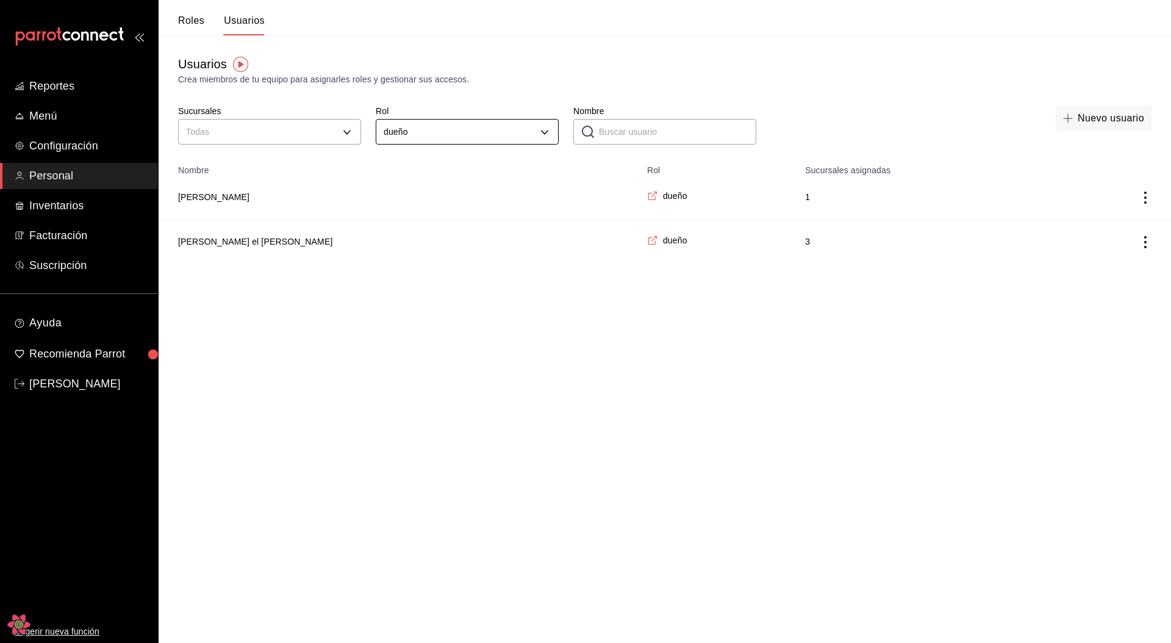
click at [419, 137] on body "Reportes Menú Configuración Personal Inventarios Facturación Suscripción Ayuda …" at bounding box center [585, 132] width 1171 height 264
click at [390, 220] on li "mesero" at bounding box center [467, 216] width 182 height 23
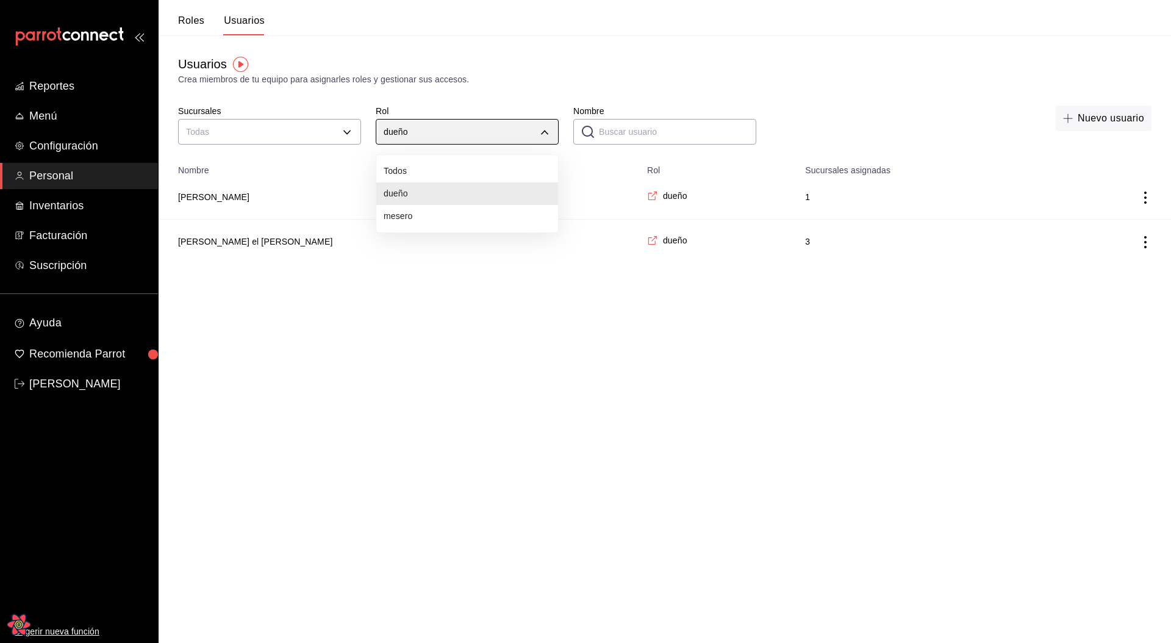
type input "00f3d990-46ab-4fc3-9421-77a65bdcfdcd"
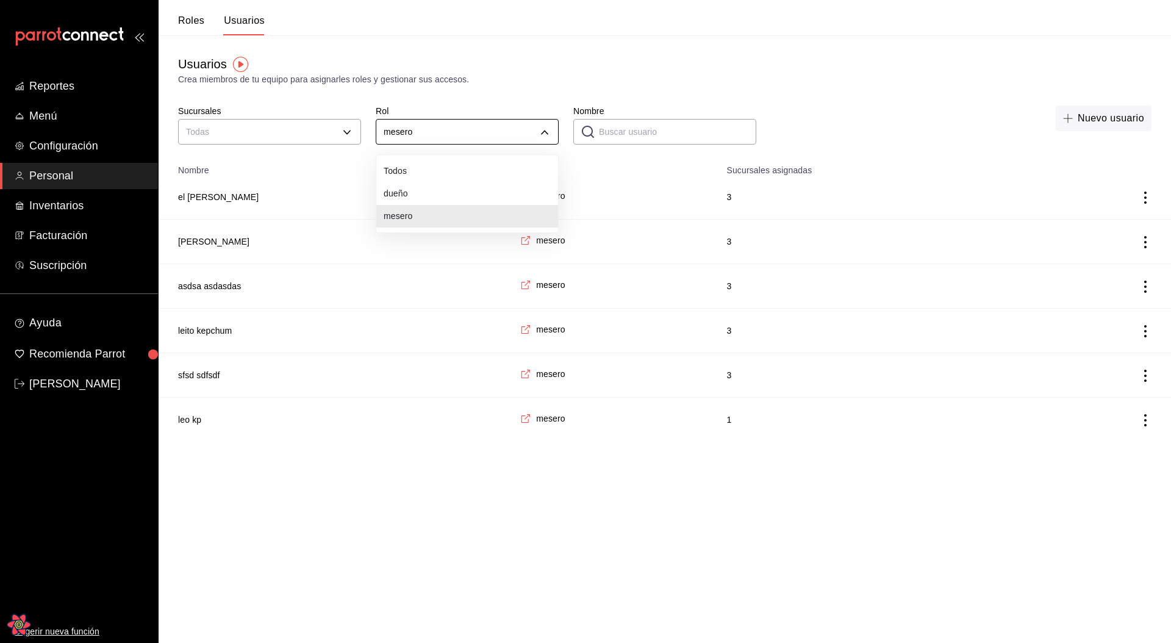
click at [415, 130] on body "Reportes Menú Configuración Personal Inventarios Facturación Suscripción Ayuda …" at bounding box center [585, 221] width 1171 height 442
click at [402, 169] on li "Todos" at bounding box center [467, 171] width 182 height 23
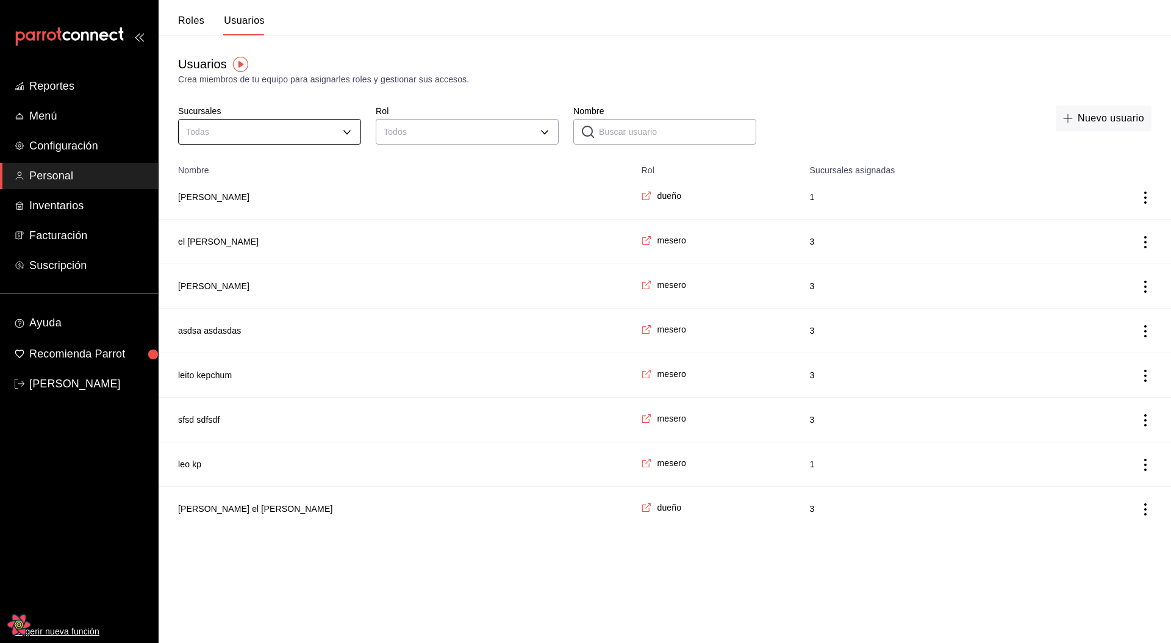
click at [320, 137] on body "Reportes Menú Configuración Personal Inventarios Facturación Suscripción Ayuda …" at bounding box center [585, 265] width 1171 height 531
click at [241, 193] on li "Leo Org - Borrador" at bounding box center [270, 193] width 182 height 23
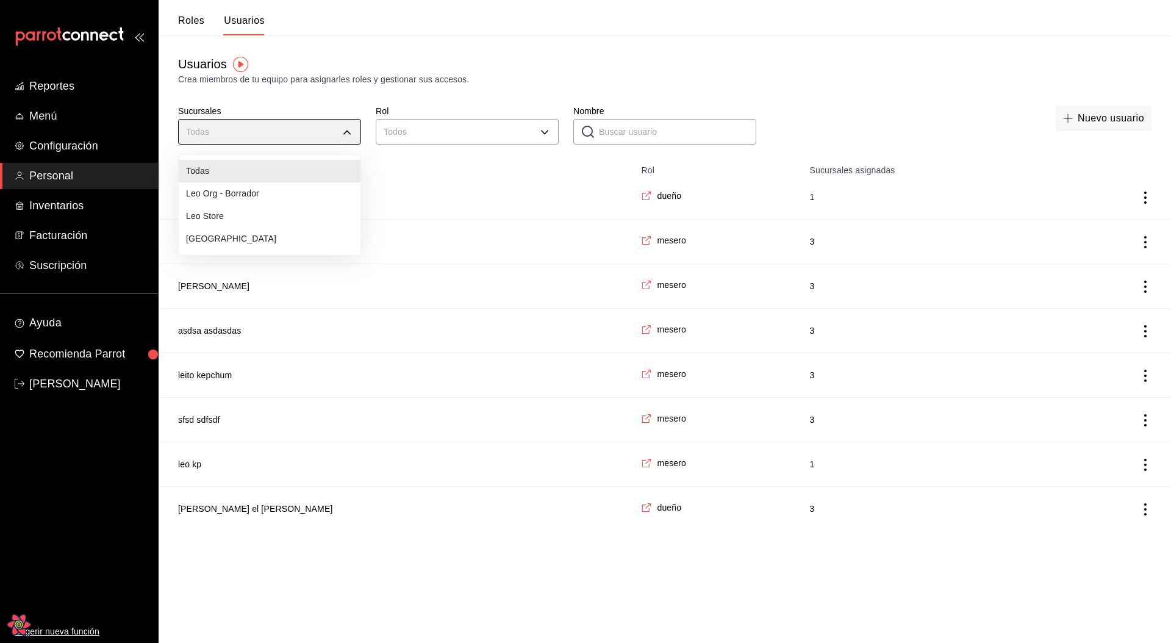
type input "c44bd768-d8c0-4779-afdc-91421f101d36"
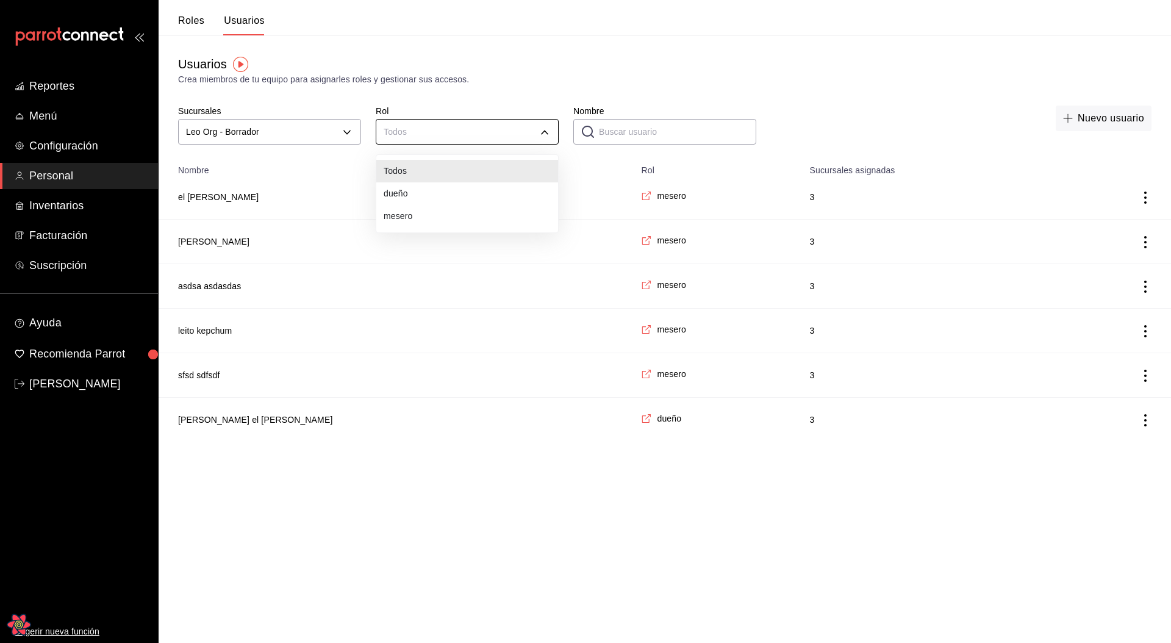
click at [415, 140] on body "Reportes Menú Configuración Personal Inventarios Facturación Suscripción Ayuda …" at bounding box center [585, 221] width 1171 height 442
click at [412, 196] on li "dueño" at bounding box center [467, 193] width 182 height 23
type input "a1f3f69a-3465-4f19-a730-246ddc5a1ebb"
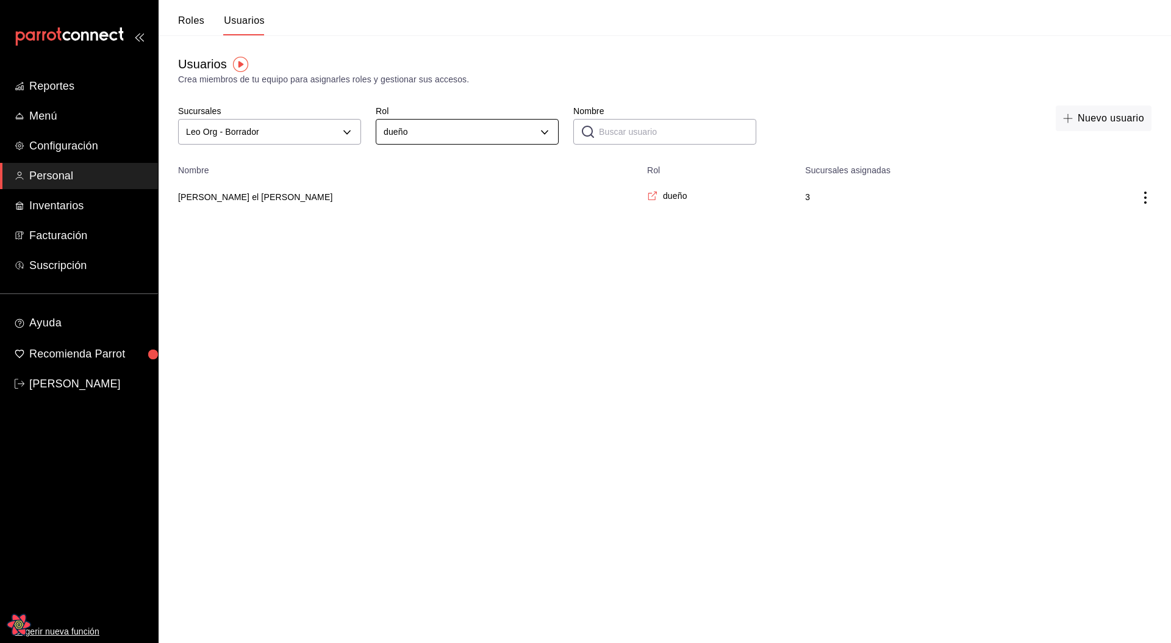
click at [425, 135] on body "Reportes Menú Configuración Personal Inventarios Facturación Suscripción Ayuda …" at bounding box center [585, 109] width 1171 height 219
click at [408, 168] on li "Todos" at bounding box center [467, 171] width 182 height 23
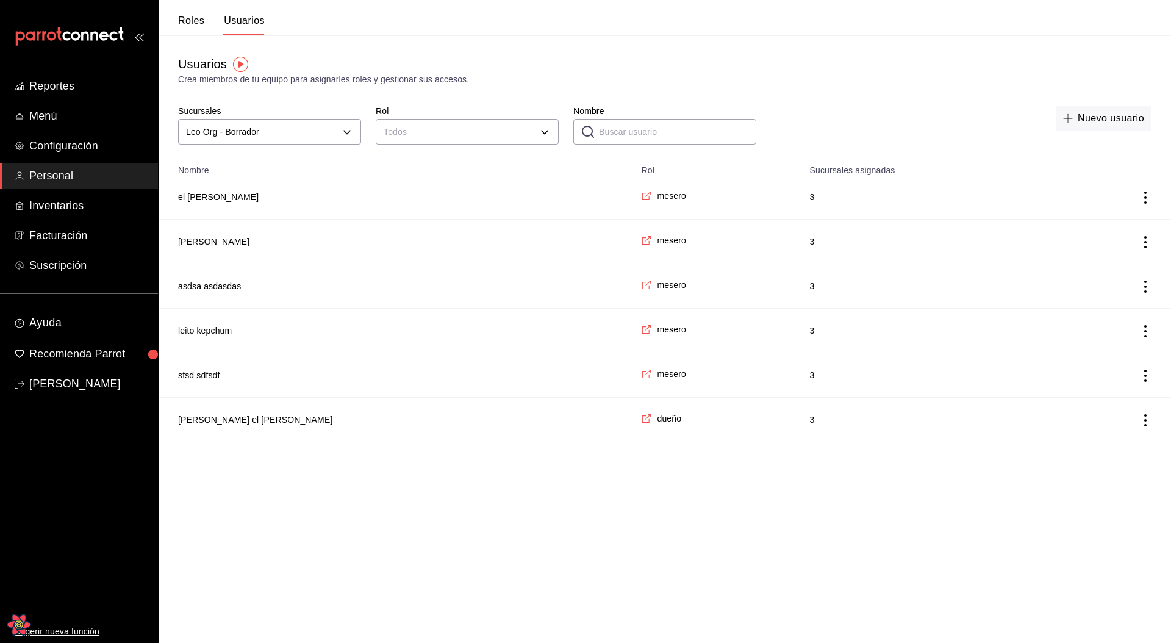
click at [635, 134] on input "Nombre" at bounding box center [677, 132] width 157 height 24
type input "leo"
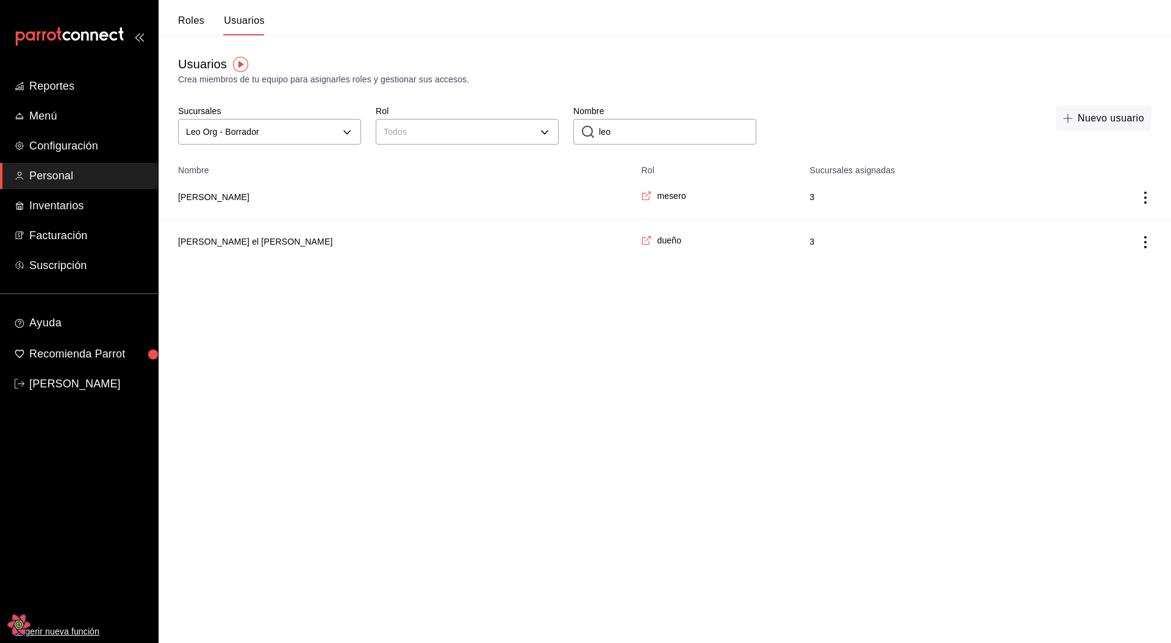
click at [616, 134] on input "leo" at bounding box center [677, 132] width 157 height 24
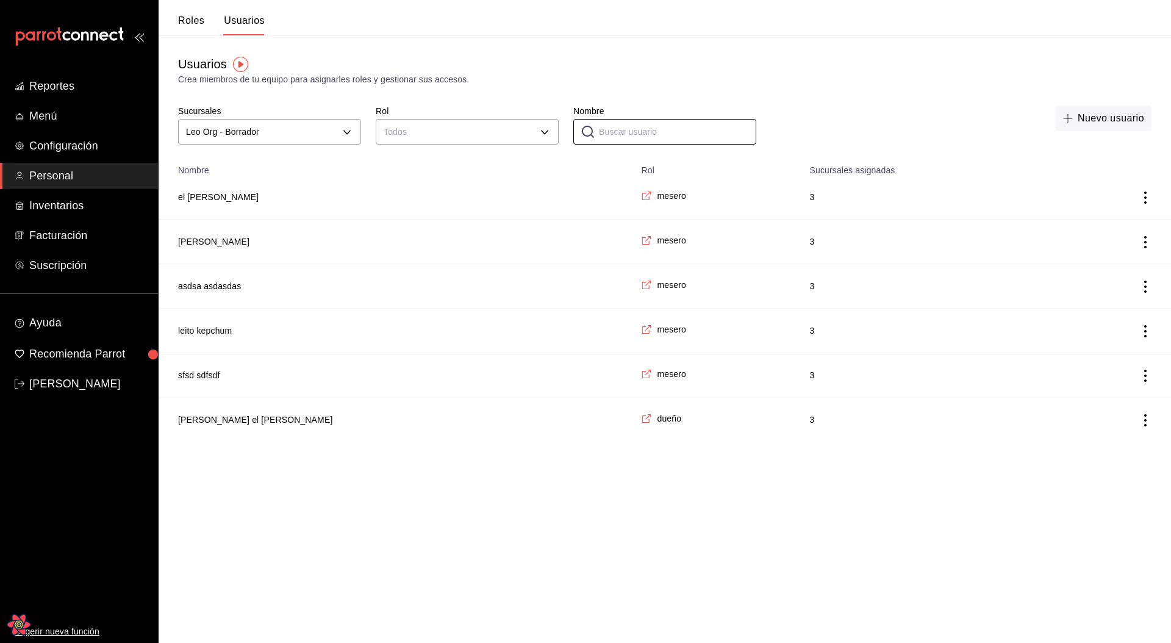
click at [663, 70] on div "Usuarios Crea miembros de tu equipo para asignarles roles y gestionar sus acces…" at bounding box center [665, 70] width 1013 height 31
click at [296, 136] on body "Reportes Menú Configuración Personal Inventarios Facturación Suscripción Ayuda …" at bounding box center [585, 221] width 1171 height 442
click at [226, 179] on li "Todas" at bounding box center [270, 171] width 182 height 23
click at [581, 92] on div "Usuarios Crea miembros de tu equipo para asignarles roles y gestionar sus acces…" at bounding box center [665, 282] width 1013 height 495
click at [26, 624] on icon "Open React Query Devtools" at bounding box center [18, 624] width 23 height 20
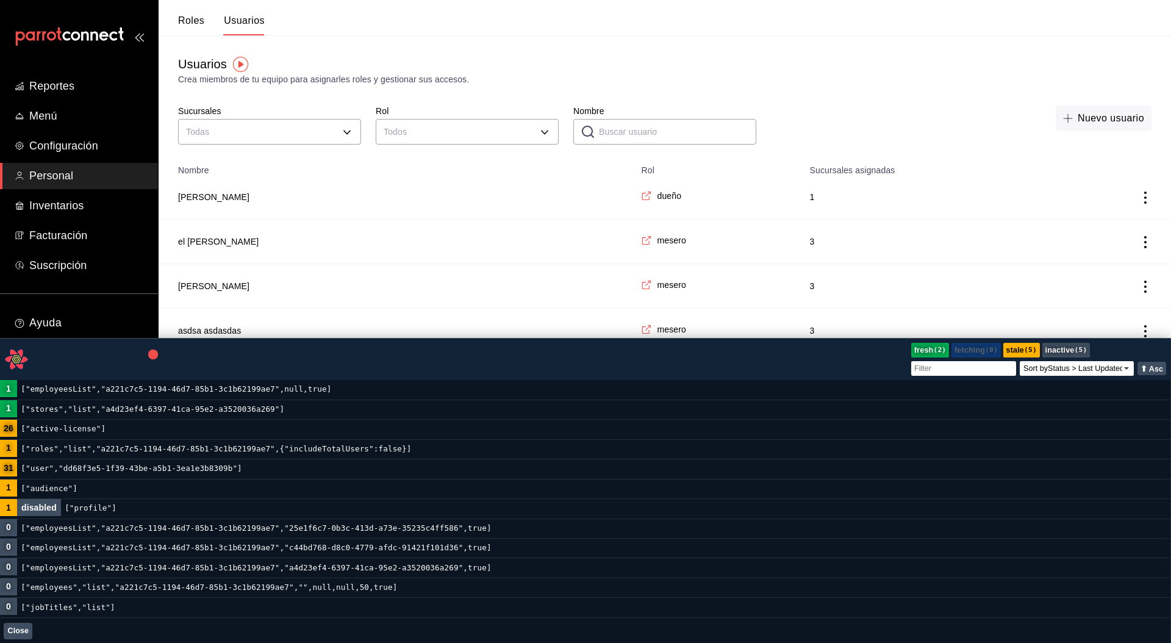
click at [802, 84] on div "Crea miembros de tu equipo para asignarles roles y gestionar sus accesos." at bounding box center [665, 79] width 974 height 13
click at [843, 128] on div "Nuevo usuario" at bounding box center [961, 127] width 381 height 43
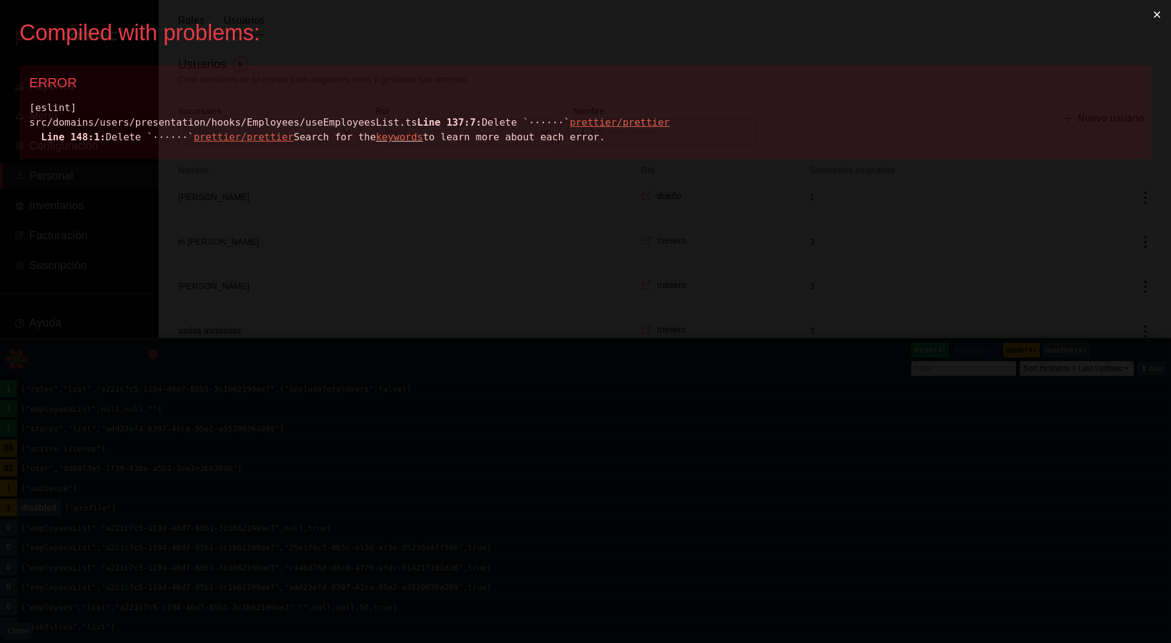
click at [1163, 14] on button "×" at bounding box center [1157, 14] width 28 height 29
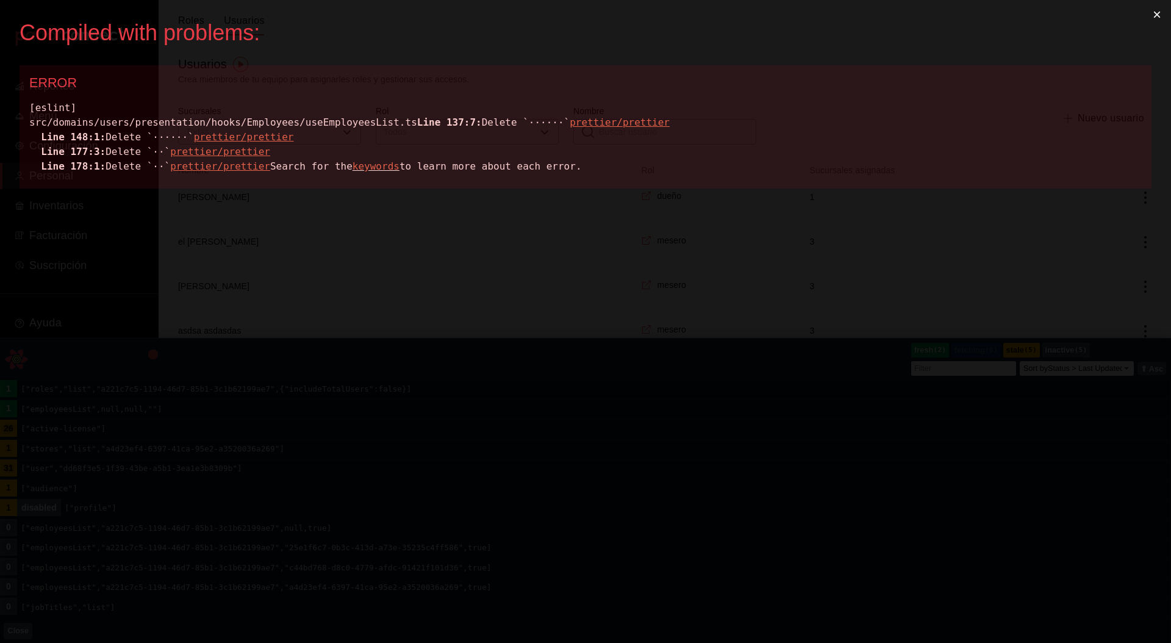
click at [1158, 9] on button "×" at bounding box center [1157, 14] width 28 height 29
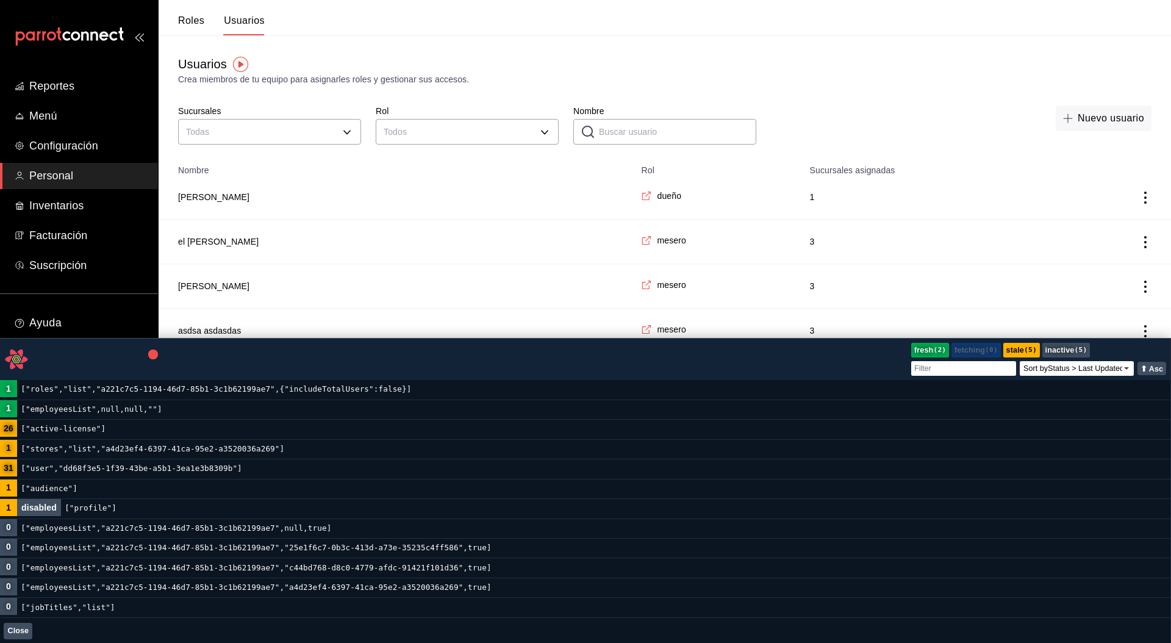
click at [869, 95] on div "Usuarios Crea miembros de tu equipo para asignarles roles y gestionar sus acces…" at bounding box center [665, 282] width 1013 height 495
click at [334, 227] on td "el [PERSON_NAME]" at bounding box center [396, 242] width 475 height 45
click at [217, 199] on button "juan lopez" at bounding box center [213, 197] width 71 height 12
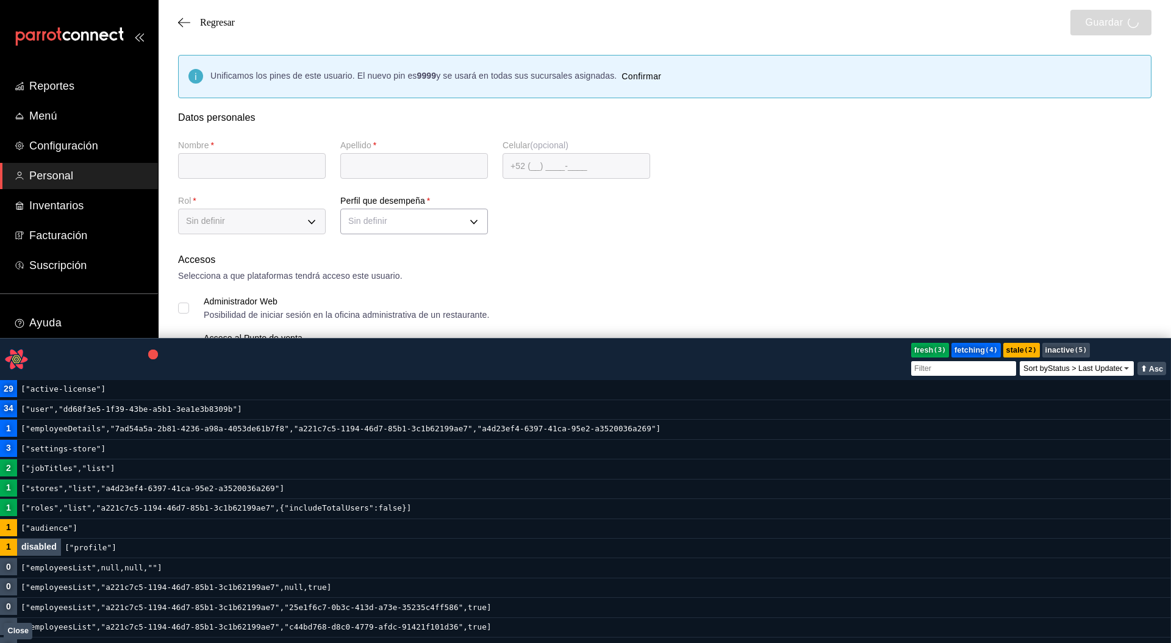
type input "juan"
type input "[PERSON_NAME]"
checkbox input "true"
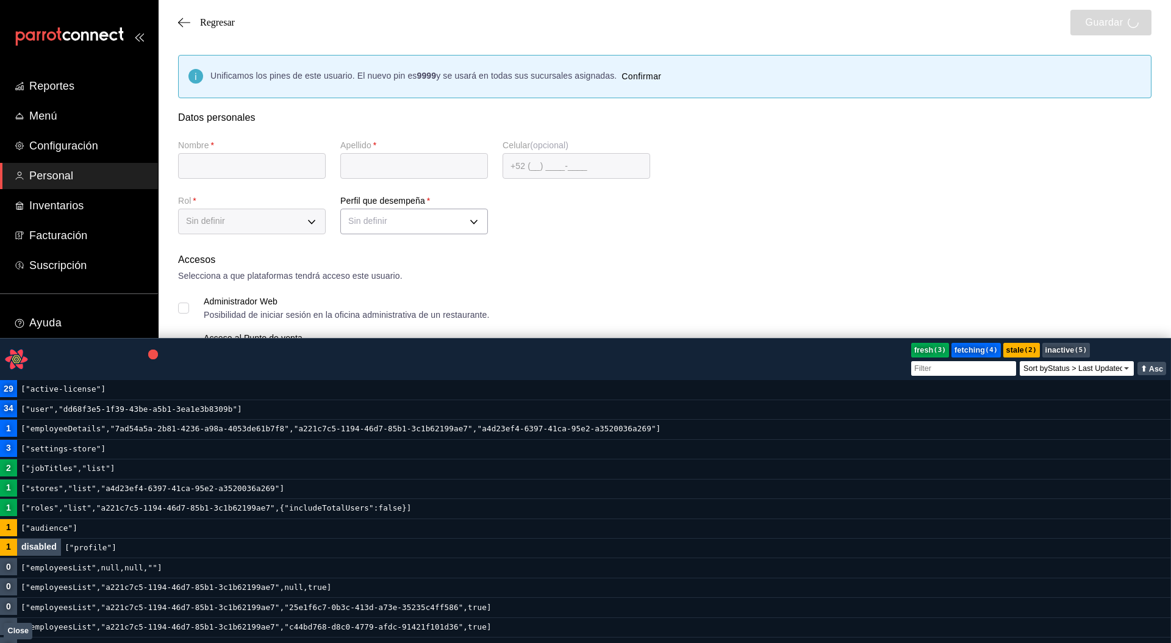
type input "[EMAIL_ADDRESS][DOMAIN_NAME]"
type input "5868"
checkbox input "true"
type input "[PHONE_NUMBER]"
type input "CASHIER"
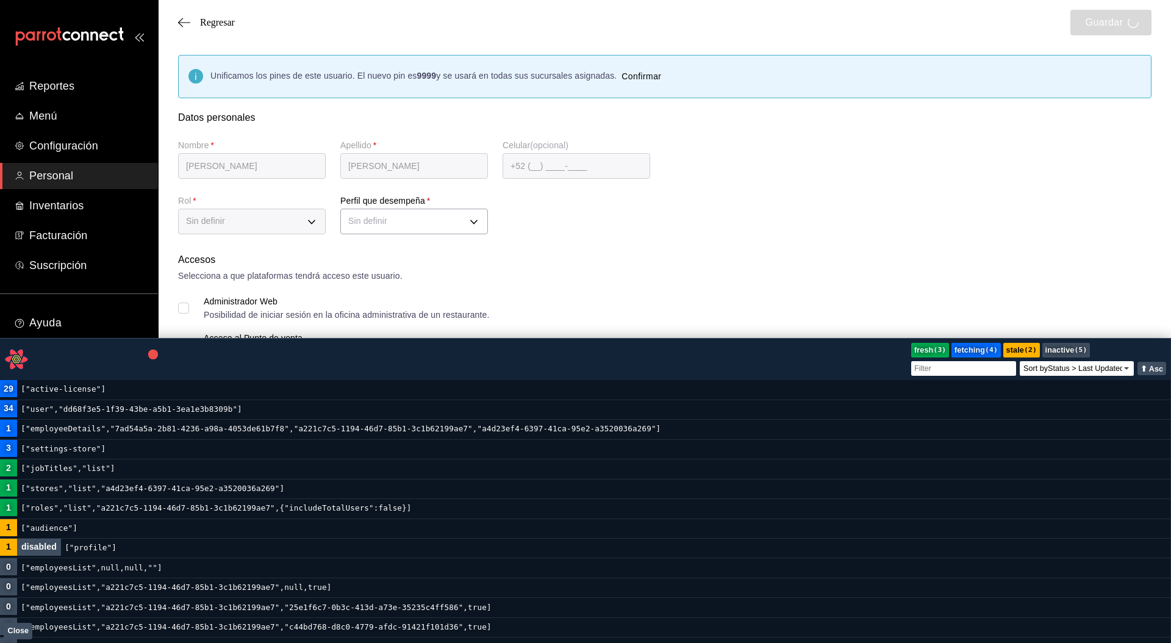
checkbox input "true"
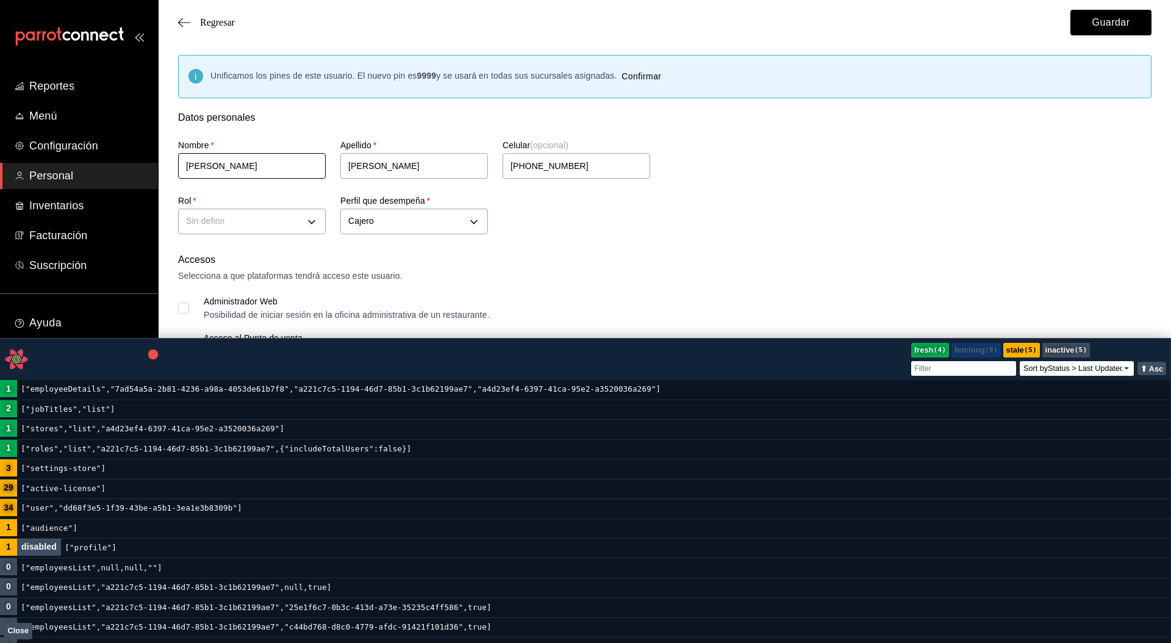
click at [256, 164] on input "juan" at bounding box center [252, 166] width 148 height 26
type input "[PERSON_NAME]"
click at [20, 630] on button "Close" at bounding box center [18, 631] width 29 height 16
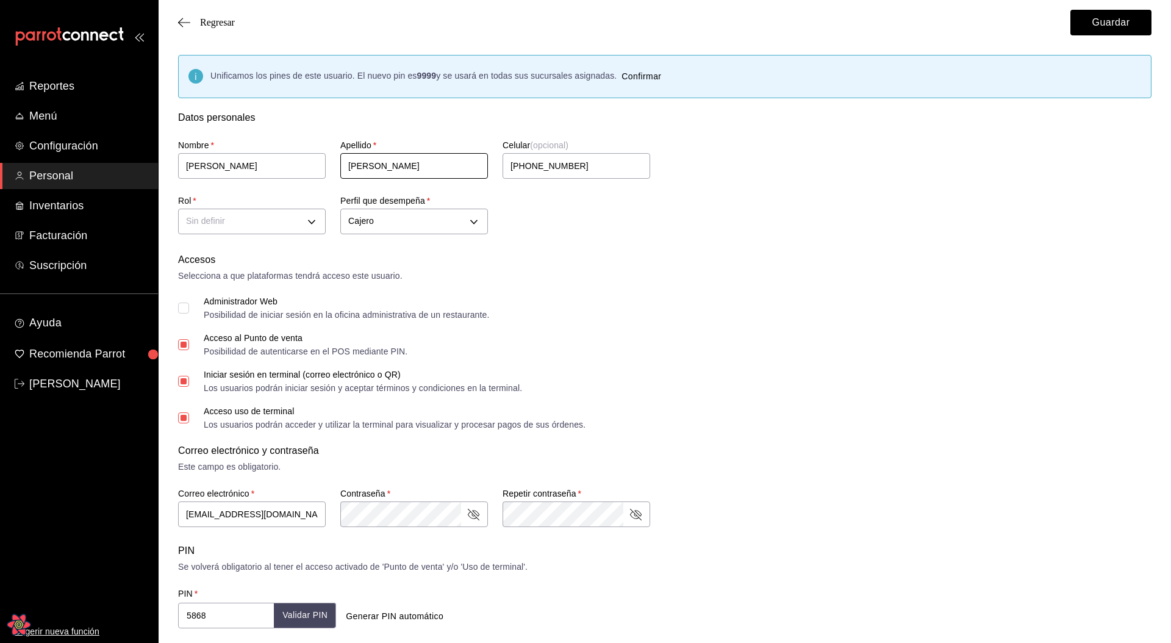
click at [386, 158] on input "[PERSON_NAME]" at bounding box center [414, 166] width 148 height 26
type input "alimaña"
click at [907, 483] on div "Correo electrónico y contraseña Este campo es obligatorio. Correo electrónico  …" at bounding box center [665, 486] width 974 height 85
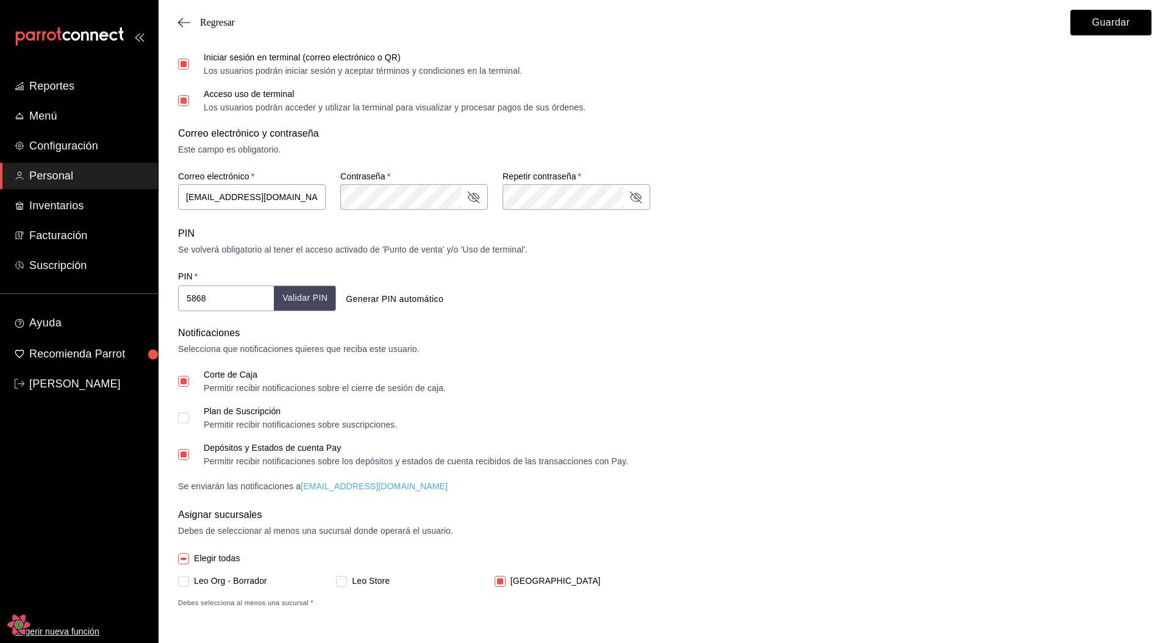
type input "juan"
type input "[PERSON_NAME]"
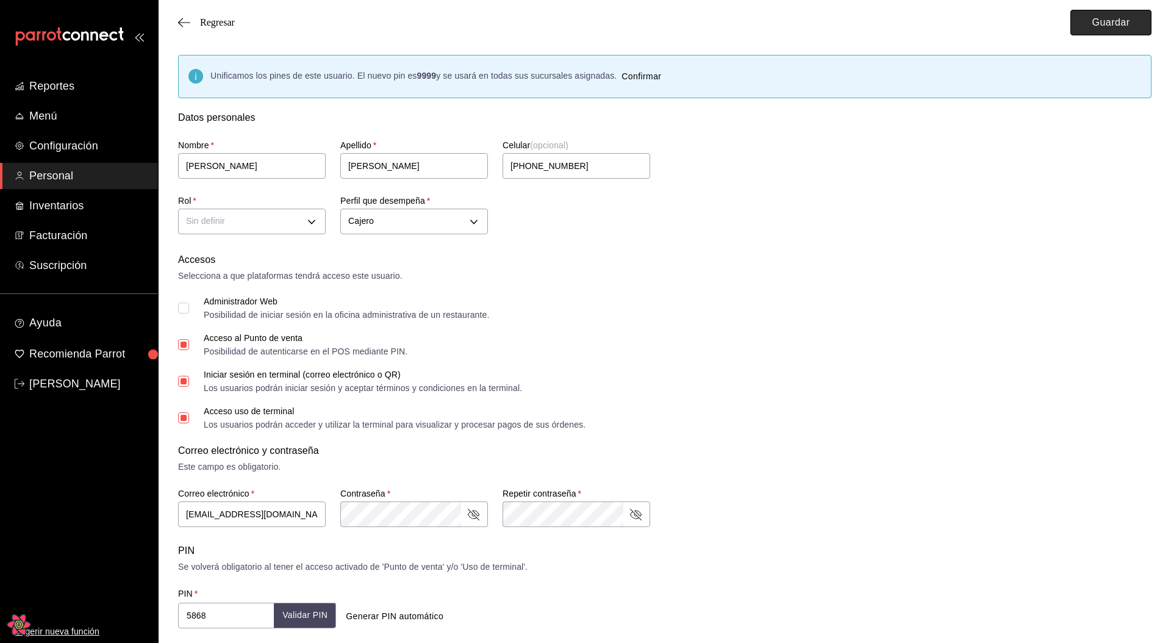
click at [1094, 31] on button "Guardar" at bounding box center [1111, 23] width 81 height 26
click at [1002, 32] on div "Regresar Guardar" at bounding box center [665, 22] width 1013 height 45
click at [839, 442] on form "Datos personales Nombre   * juan Apellido   * lopez Celular (opcional) +52 (52)…" at bounding box center [665, 518] width 974 height 816
click at [1078, 31] on button "Guardar" at bounding box center [1111, 23] width 81 height 26
click at [253, 218] on body "Reportes Menú Configuración Personal Inventarios Facturación Suscripción Ayuda …" at bounding box center [585, 480] width 1171 height 960
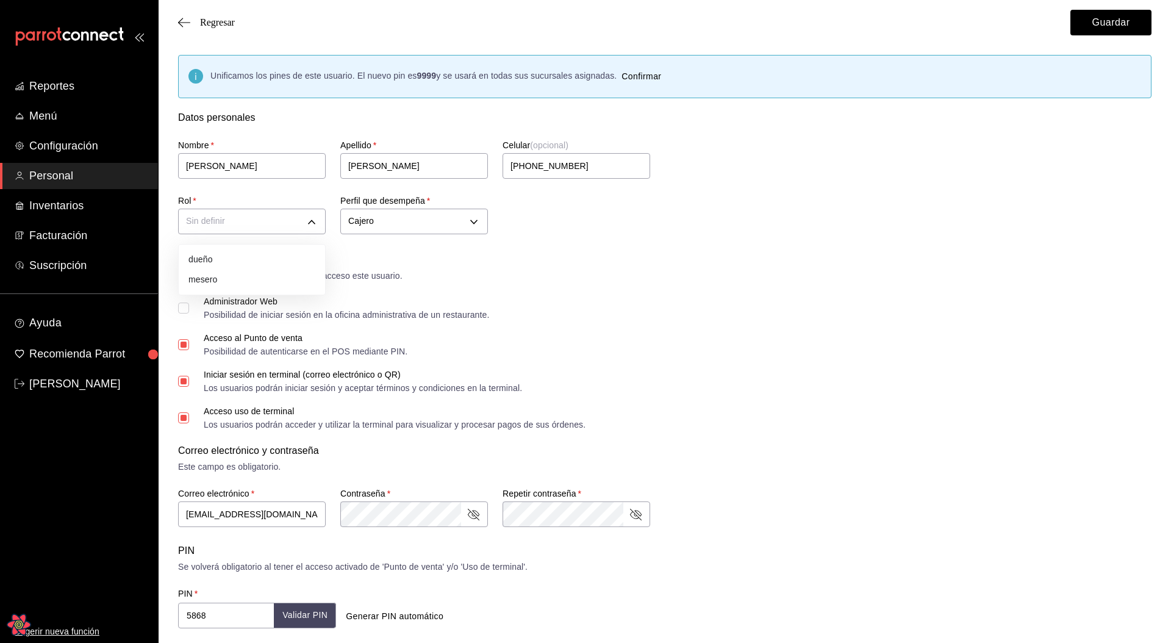
click at [226, 256] on li "dueño" at bounding box center [252, 260] width 146 height 20
type input "a1f3f69a-3465-4f19-a730-246ddc5a1ebb"
click at [918, 291] on div "Accesos Selecciona a que plataformas tendrá acceso este usuario. Administrador …" at bounding box center [665, 341] width 974 height 176
click at [1101, 23] on button "Guardar" at bounding box center [1111, 23] width 81 height 26
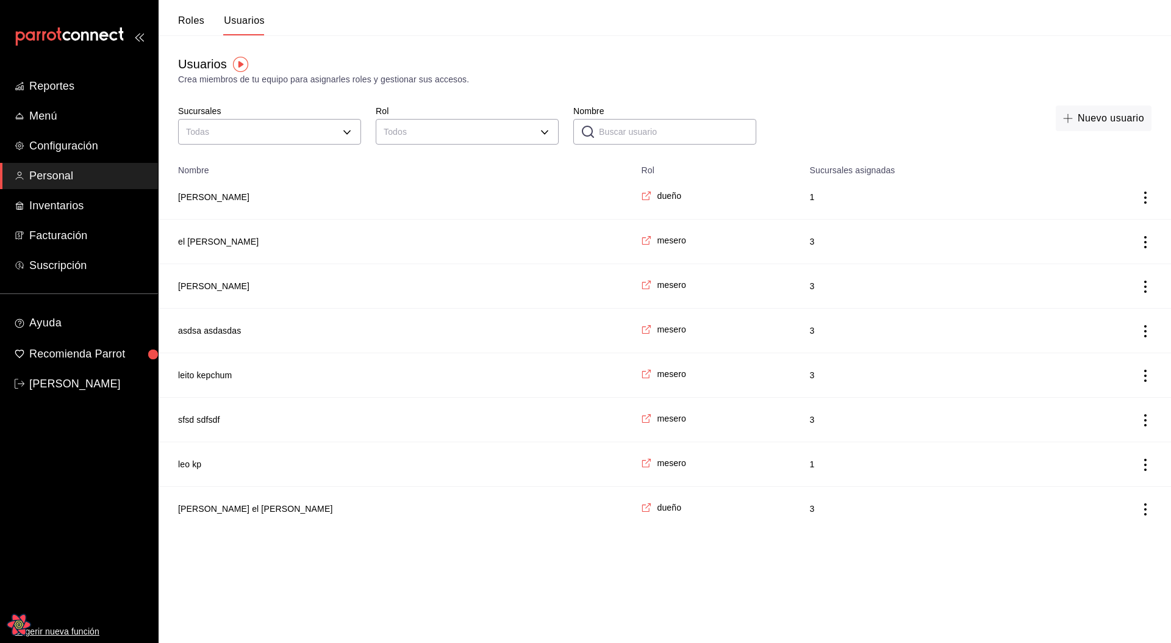
click at [428, 531] on html "Reportes Menú Configuración Personal Inventarios Facturación Suscripción Ayuda …" at bounding box center [585, 265] width 1171 height 531
click at [907, 95] on div "Usuarios Crea miembros de tu equipo para asignarles roles y gestionar sus acces…" at bounding box center [665, 282] width 1013 height 495
click at [832, 115] on div "Nuevo usuario" at bounding box center [961, 127] width 381 height 43
click at [262, 201] on td "juan lopez" at bounding box center [396, 197] width 475 height 45
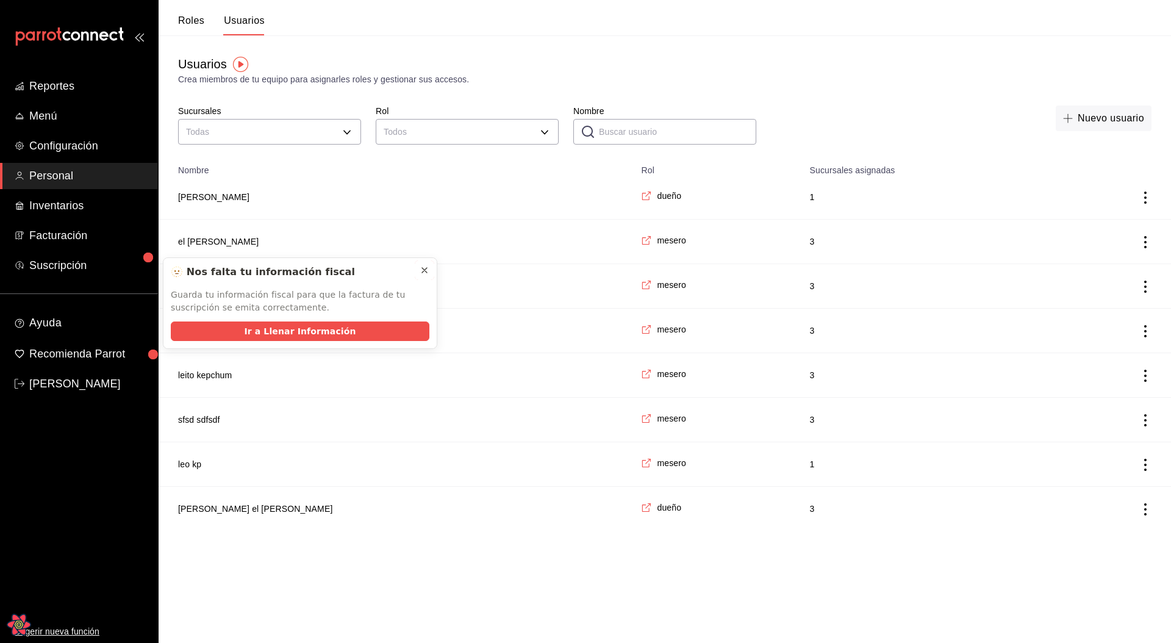
click at [428, 268] on icon at bounding box center [425, 270] width 10 height 10
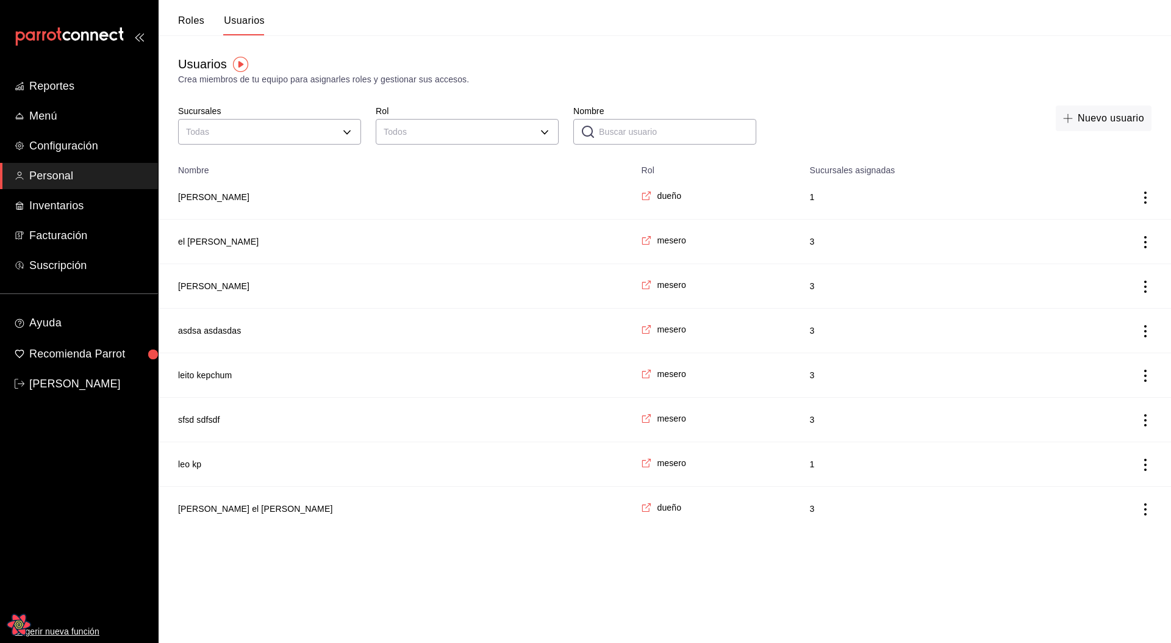
click at [192, 204] on td "[PERSON_NAME]" at bounding box center [396, 197] width 475 height 45
click at [192, 201] on button "[PERSON_NAME]" at bounding box center [213, 197] width 71 height 12
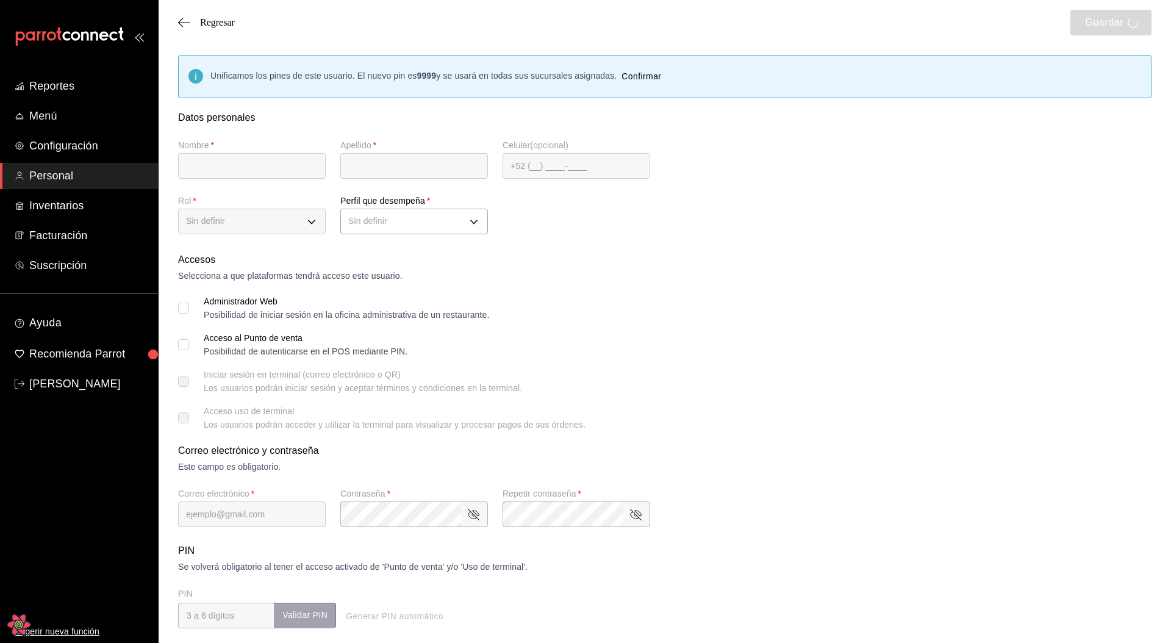
type input "[PERSON_NAME]"
checkbox input "true"
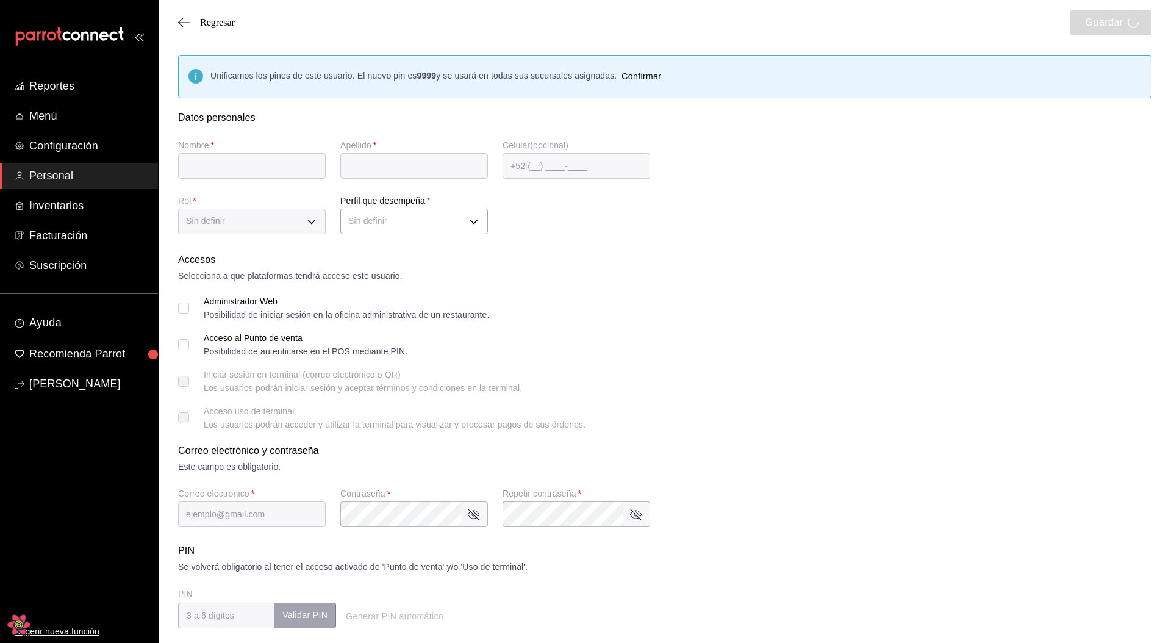
type input "[EMAIL_ADDRESS][DOMAIN_NAME]"
type input "5868"
checkbox input "true"
type input "[PHONE_NUMBER]"
type input "CASHIER"
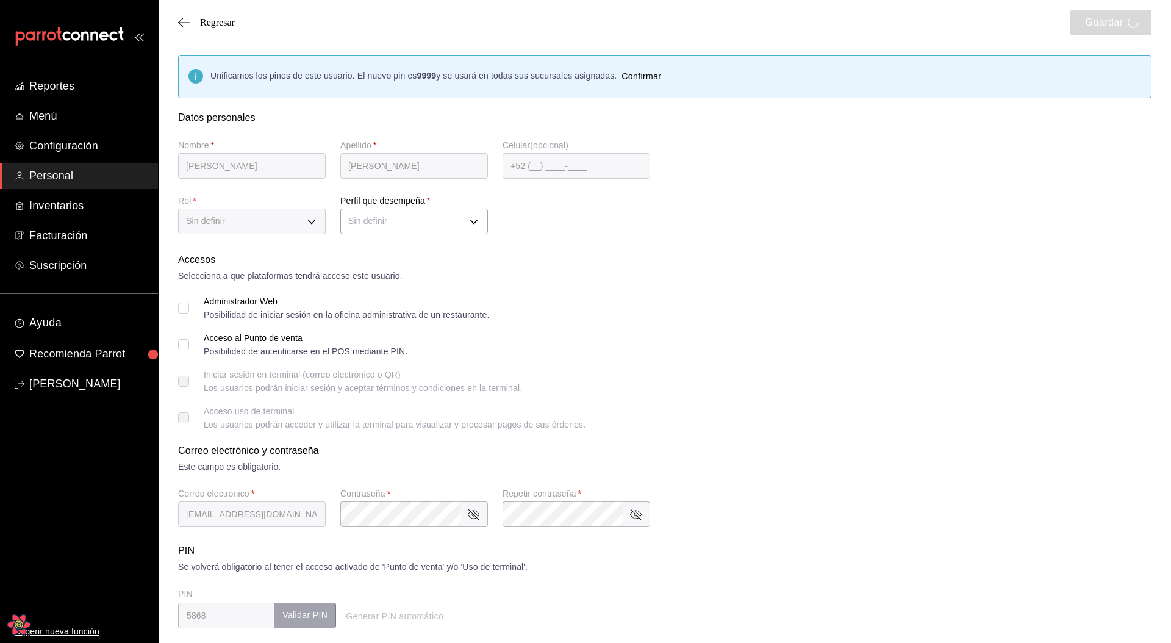
checkbox input "true"
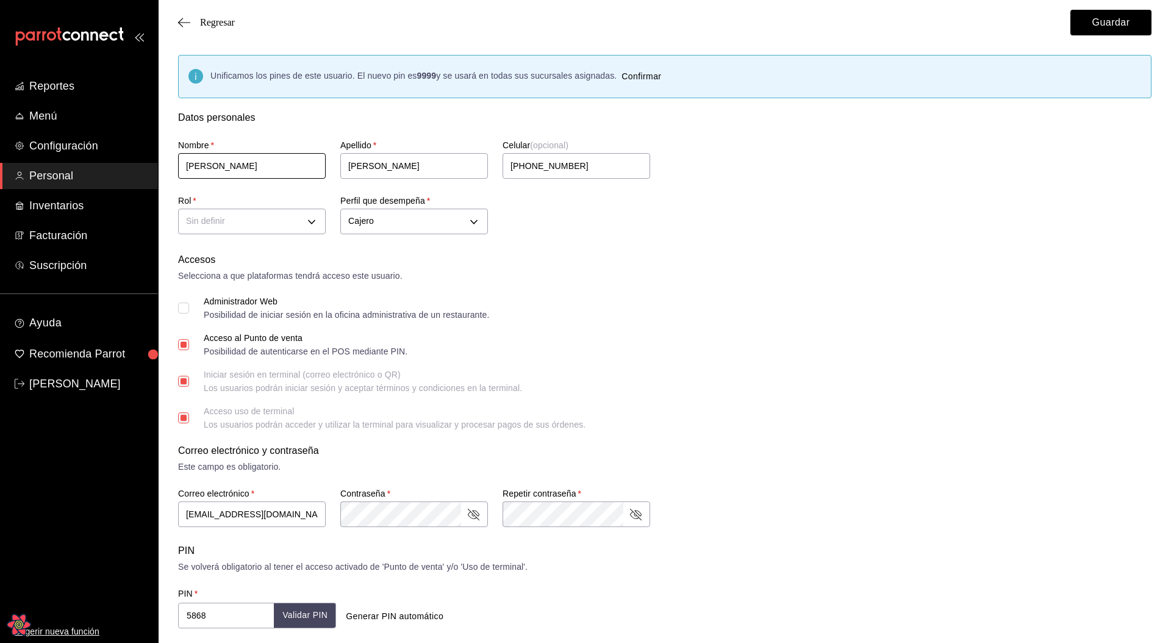
click at [250, 162] on input "[PERSON_NAME]" at bounding box center [252, 166] width 148 height 26
type input "[PERSON_NAME]"
click at [926, 479] on div "Correo electrónico y contraseña Este campo es obligatorio. Correo electrónico  …" at bounding box center [665, 486] width 974 height 85
click at [1117, 30] on button "Guardar" at bounding box center [1111, 23] width 81 height 26
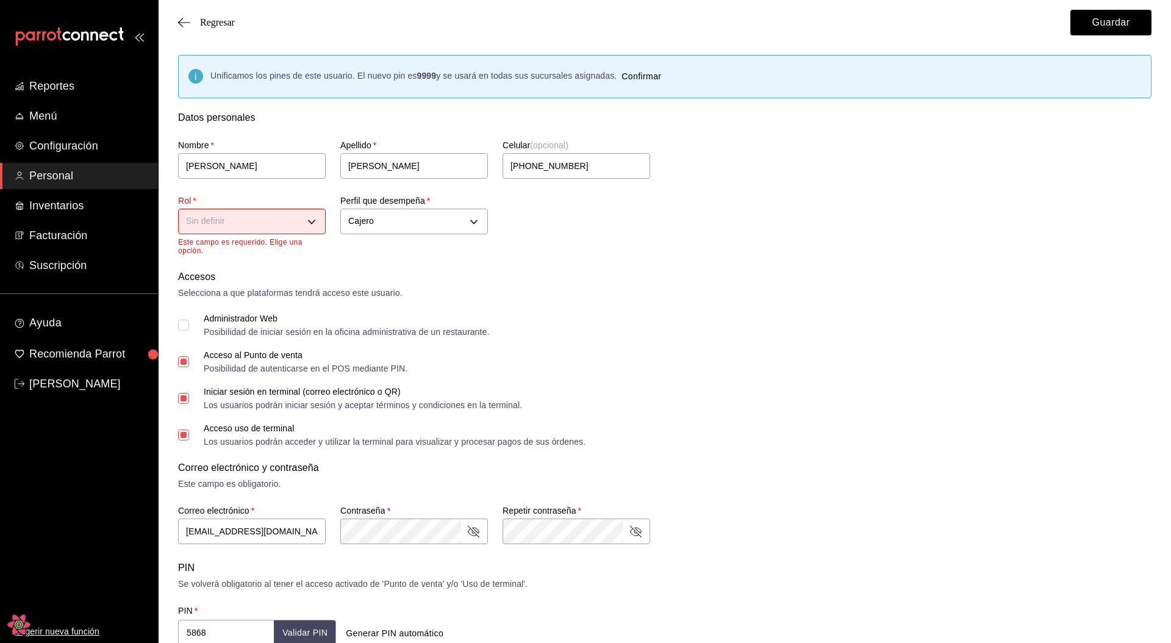
click at [185, 223] on body "Reportes Menú Configuración Personal Inventarios Facturación Suscripción Ayuda …" at bounding box center [585, 488] width 1171 height 977
click at [226, 261] on li "dueño" at bounding box center [252, 260] width 146 height 20
type input "a1f3f69a-3465-4f19-a730-246ddc5a1ebb"
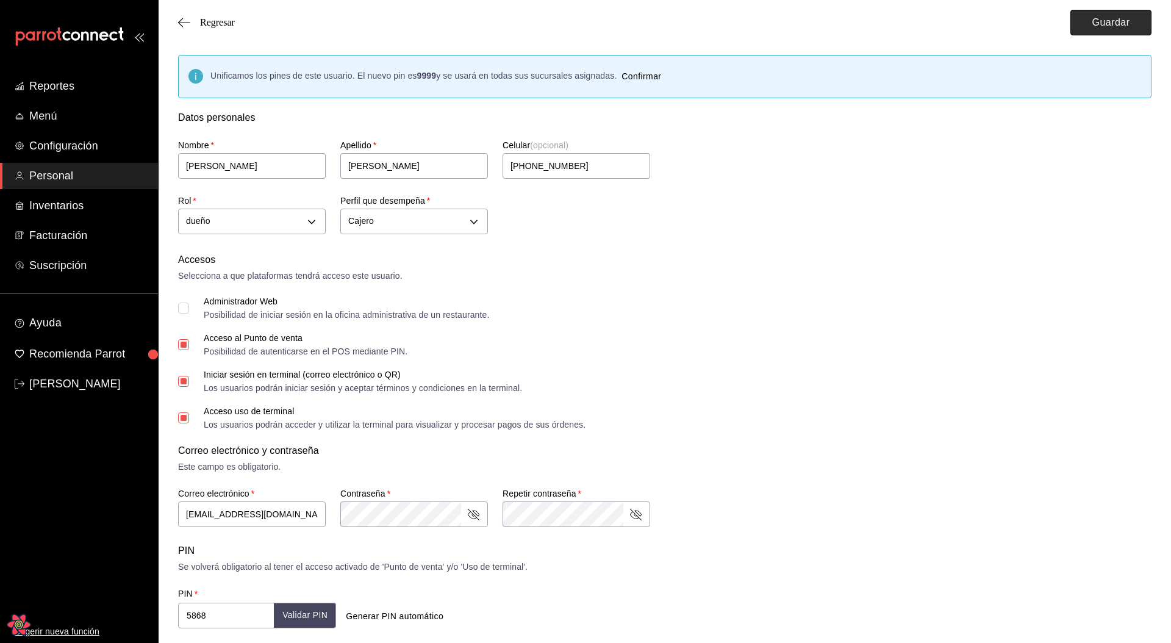
click at [1087, 27] on button "Guardar" at bounding box center [1111, 23] width 81 height 26
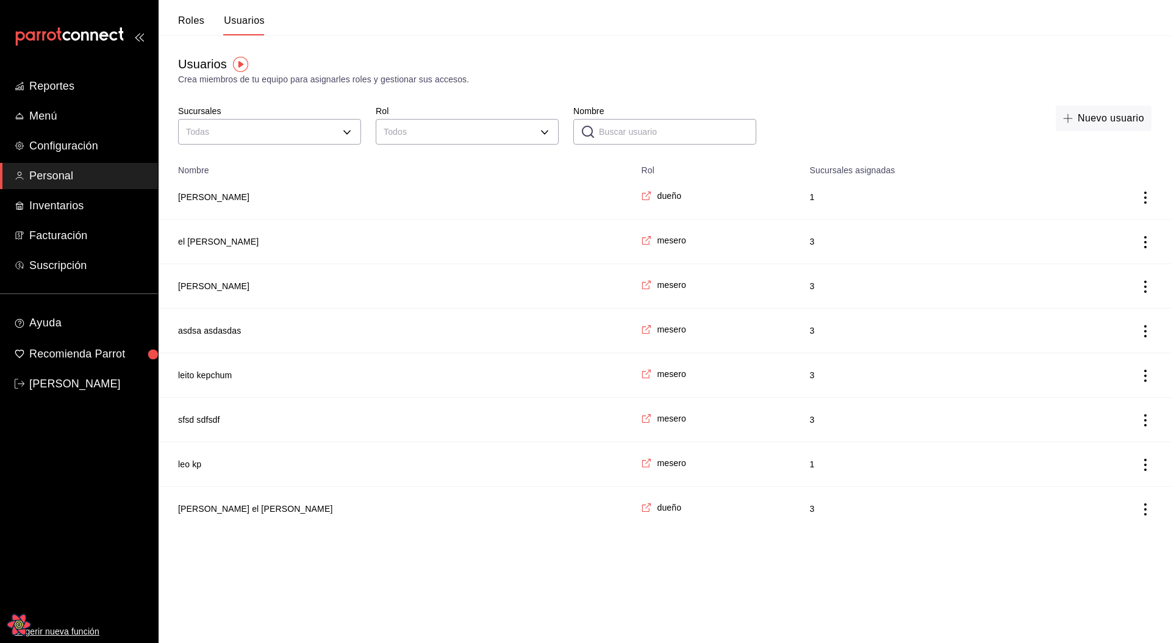
click at [210, 189] on td "[PERSON_NAME]" at bounding box center [396, 197] width 475 height 45
click at [209, 195] on button "[PERSON_NAME]" at bounding box center [213, 197] width 71 height 12
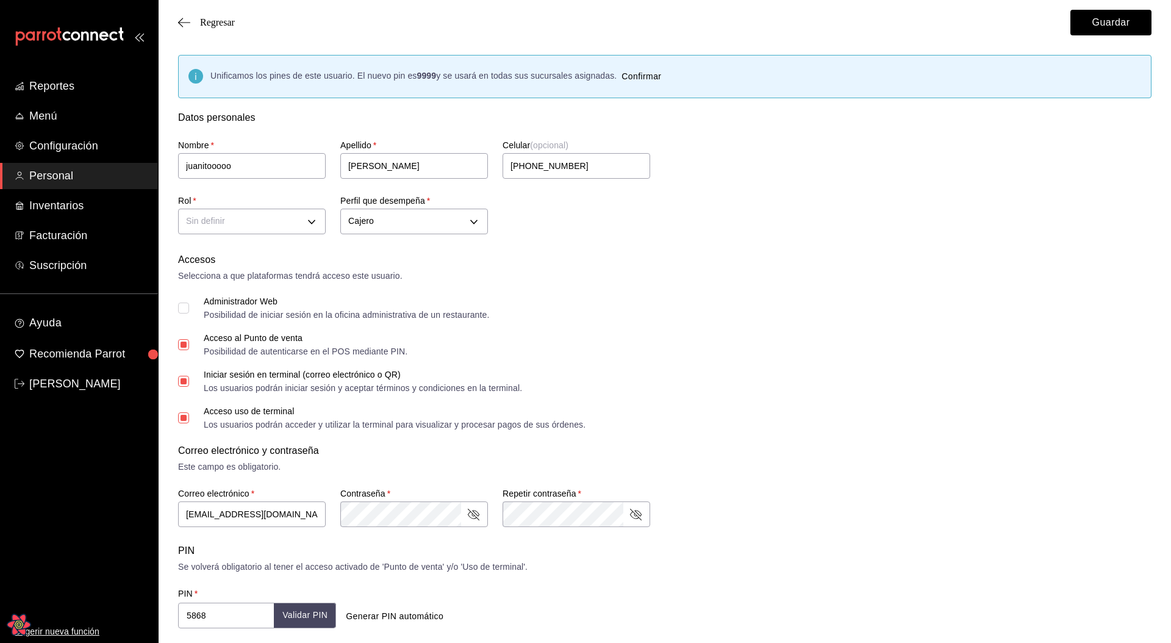
type input "juanitooooo"
click at [826, 415] on div "Acceso uso de terminal Los usuarios podrán acceder y utilizar la terminal para …" at bounding box center [665, 418] width 974 height 22
click at [1085, 27] on button "Guardar" at bounding box center [1111, 23] width 81 height 26
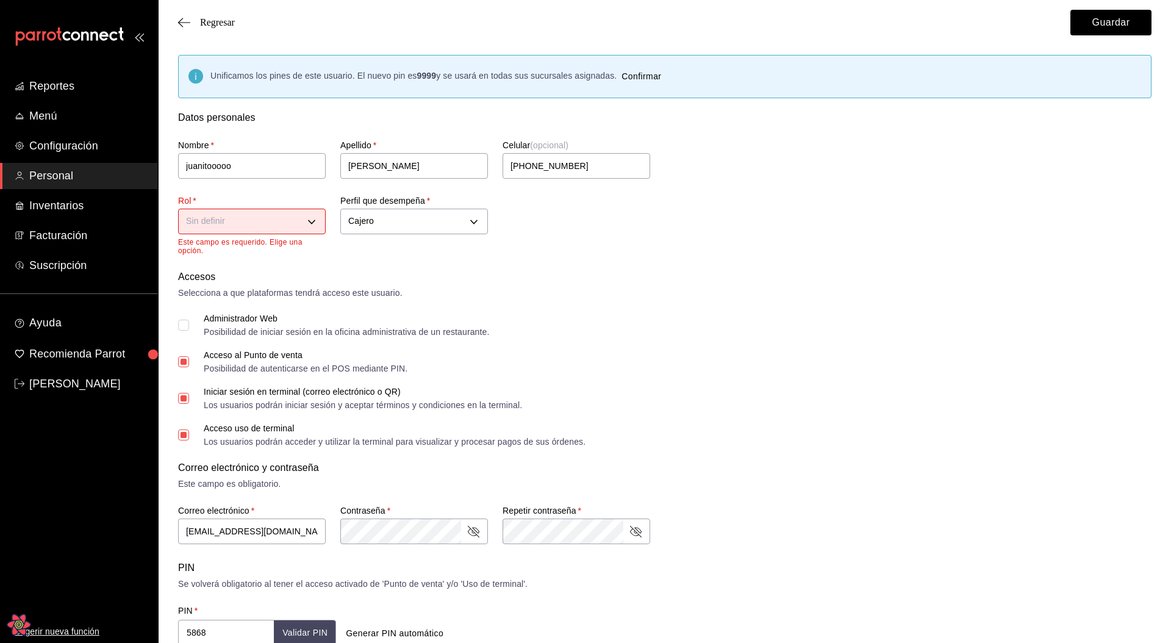
click at [304, 227] on body "Reportes Menú Configuración Personal Inventarios Facturación Suscripción Ayuda …" at bounding box center [585, 488] width 1171 height 977
click at [230, 261] on li "dueño" at bounding box center [252, 260] width 146 height 20
type input "a1f3f69a-3465-4f19-a730-246ddc5a1ebb"
click at [858, 134] on div "Nombre   * [PERSON_NAME]   * [PERSON_NAME] (opcional) [PHONE_NUMBER] Rol   * du…" at bounding box center [651, 190] width 974 height 131
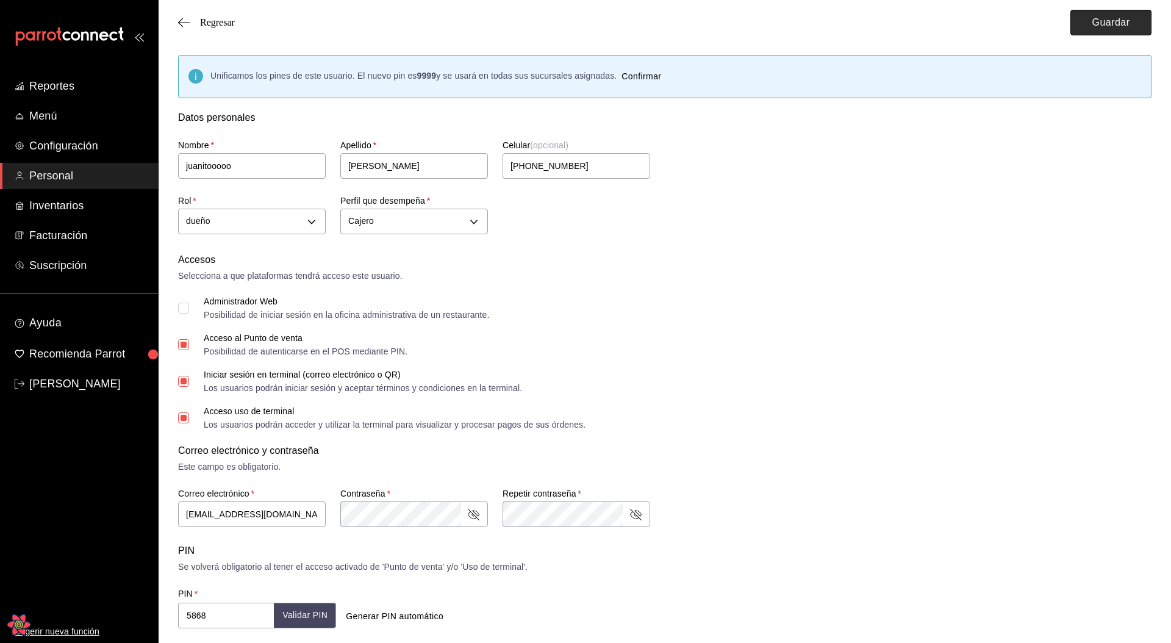
click at [1098, 27] on button "Guardar" at bounding box center [1111, 23] width 81 height 26
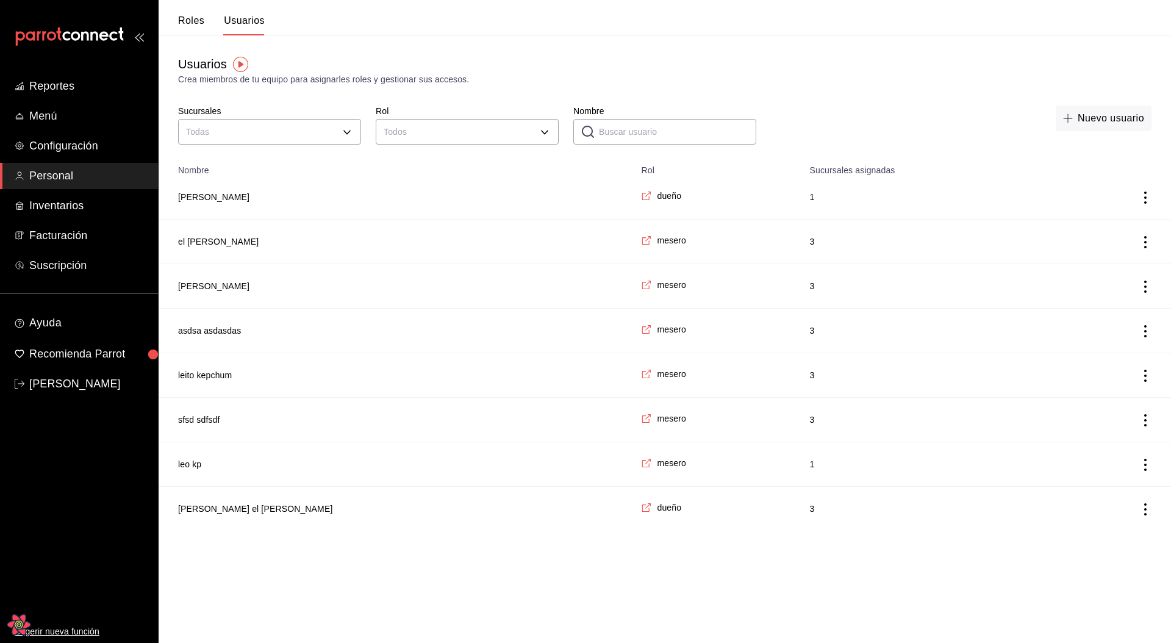
click at [690, 70] on div "Usuarios Crea miembros de tu equipo para asignarles roles y gestionar sus acces…" at bounding box center [665, 70] width 1013 height 31
click at [736, 531] on html "Reportes Menú Configuración Personal Inventarios Facturación Suscripción Ayuda …" at bounding box center [585, 265] width 1171 height 531
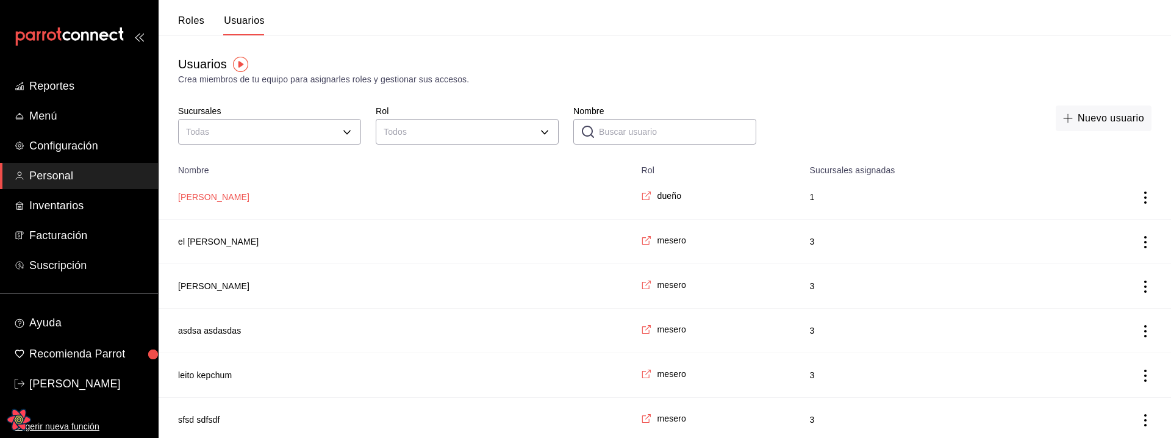
click at [236, 201] on button "[PERSON_NAME]" at bounding box center [213, 197] width 71 height 12
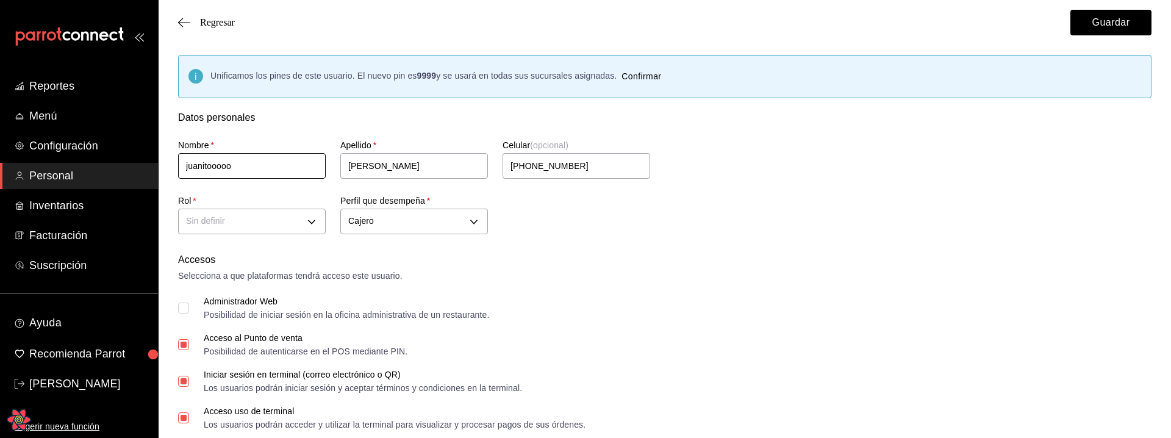
click at [276, 177] on input "juanitooooo" at bounding box center [252, 166] width 148 height 26
type input "[PERSON_NAME]"
click at [820, 163] on div "Nombre   * [PERSON_NAME]   * [PERSON_NAME] (opcional) [PHONE_NUMBER] Rol   * Si…" at bounding box center [651, 181] width 974 height 113
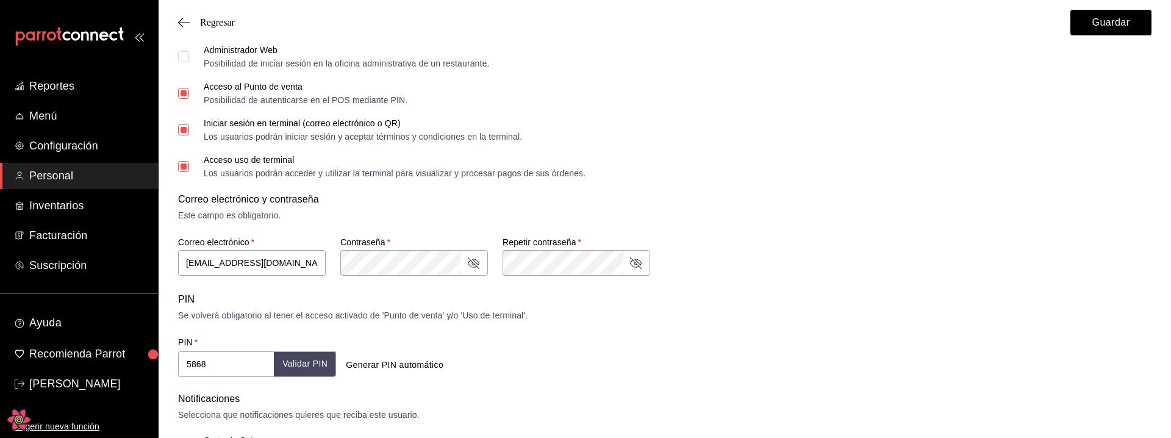
scroll to position [256, 0]
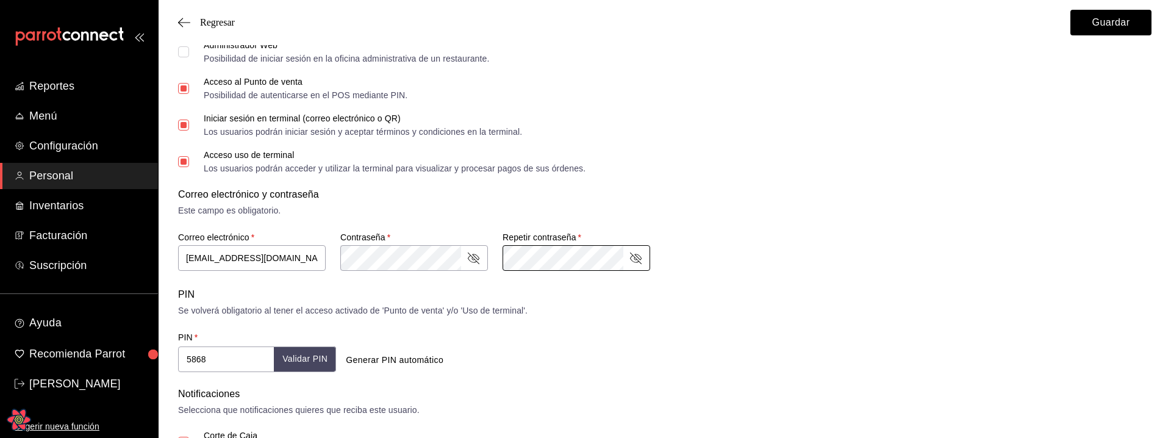
click at [850, 242] on div "Correo electrónico y contraseña Este campo es obligatorio. Correo electrónico  …" at bounding box center [665, 229] width 974 height 85
click at [1102, 27] on button "Guardar" at bounding box center [1111, 23] width 81 height 26
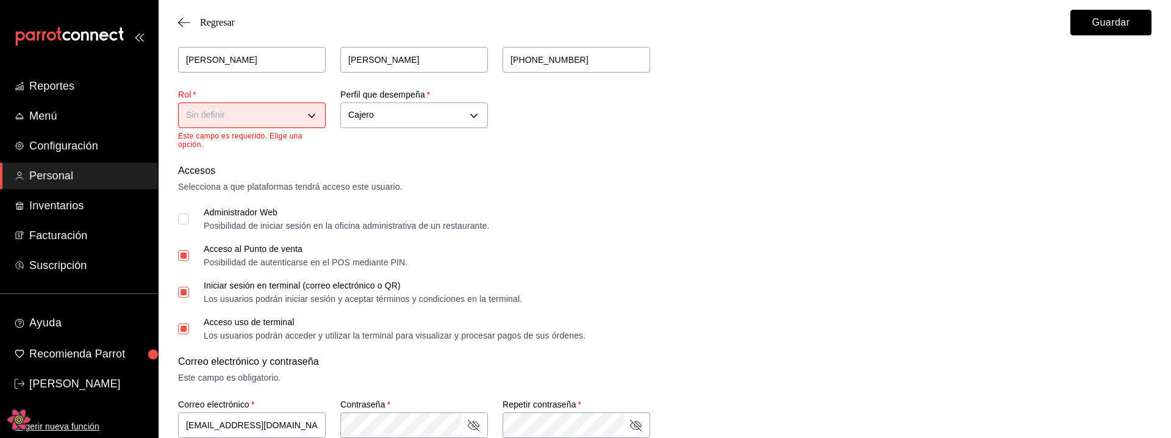
scroll to position [77, 0]
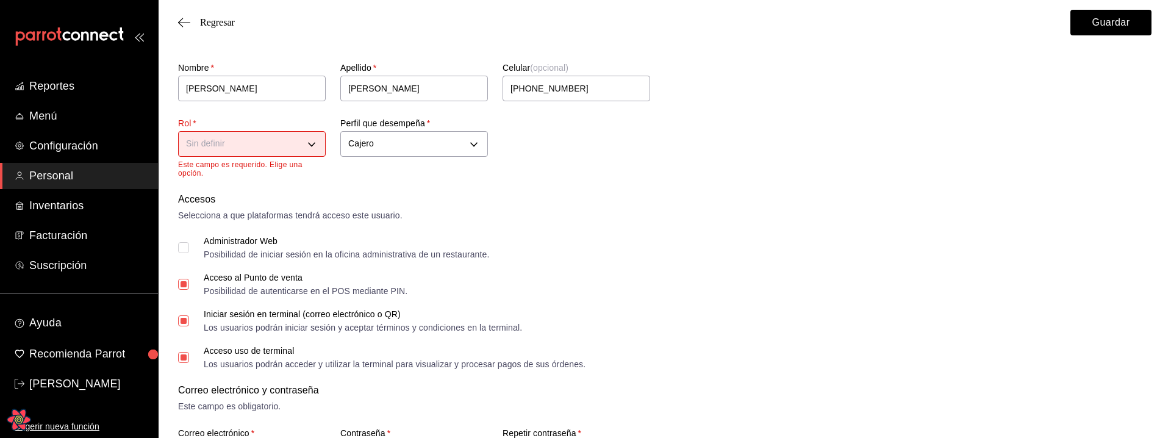
click at [244, 149] on body "Reportes Menú Configuración Personal Inventarios Facturación Suscripción Ayuda …" at bounding box center [585, 411] width 1171 height 977
click at [215, 197] on li "mesero" at bounding box center [252, 202] width 146 height 20
type input "00f3d990-46ab-4fc3-9421-77a65bdcfdcd"
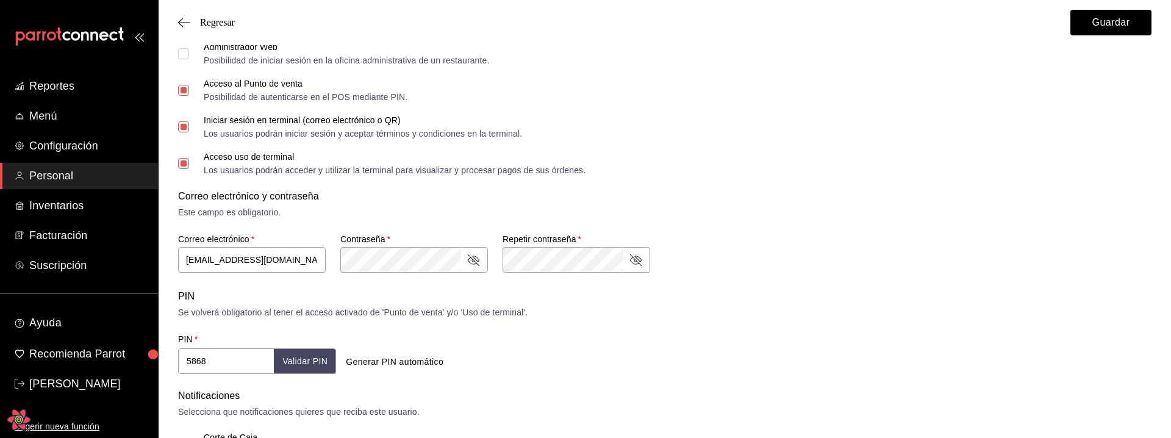
scroll to position [274, 0]
click at [1093, 25] on button "Guardar" at bounding box center [1111, 23] width 81 height 26
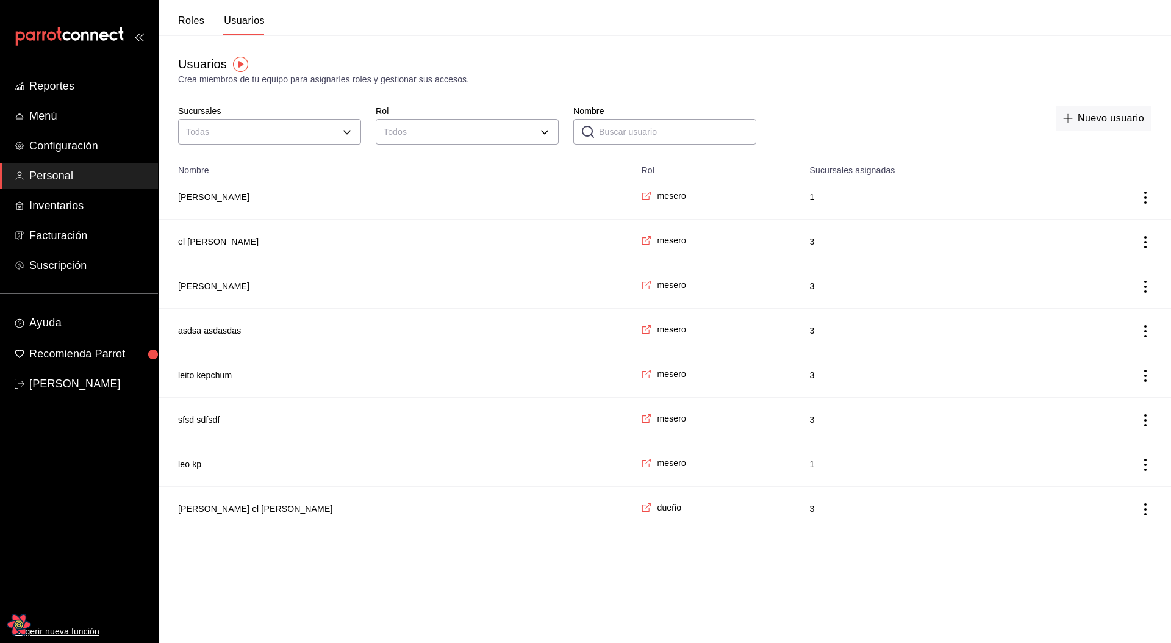
click at [23, 624] on icon "Open React Query Devtools" at bounding box center [18, 624] width 9 height 8
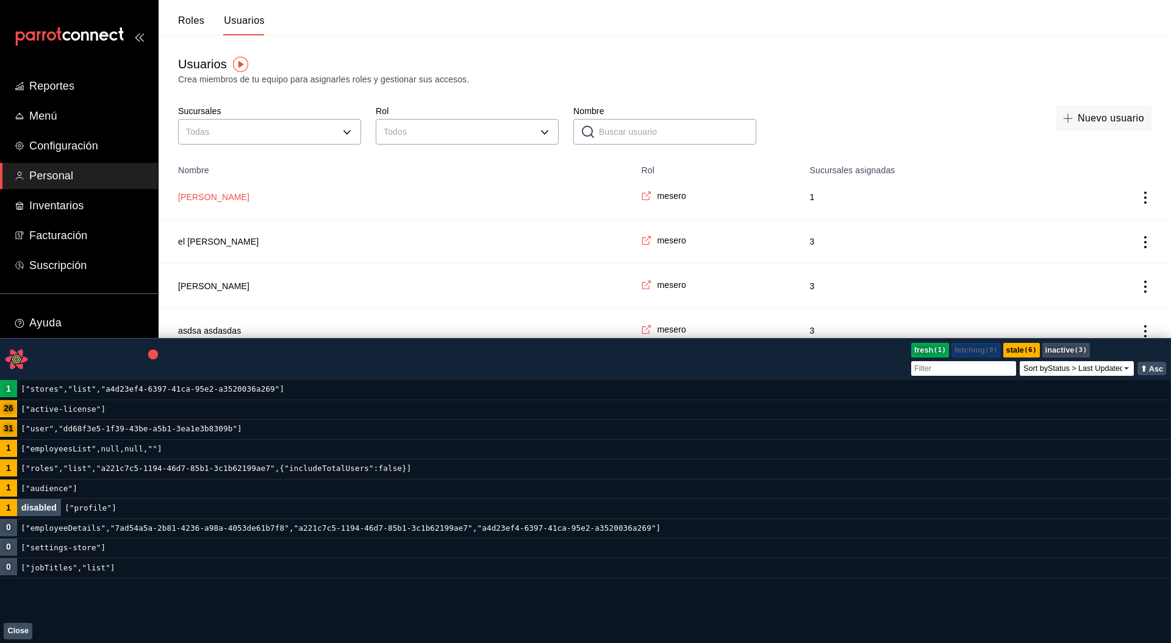
click at [200, 195] on button "[PERSON_NAME]" at bounding box center [213, 197] width 71 height 12
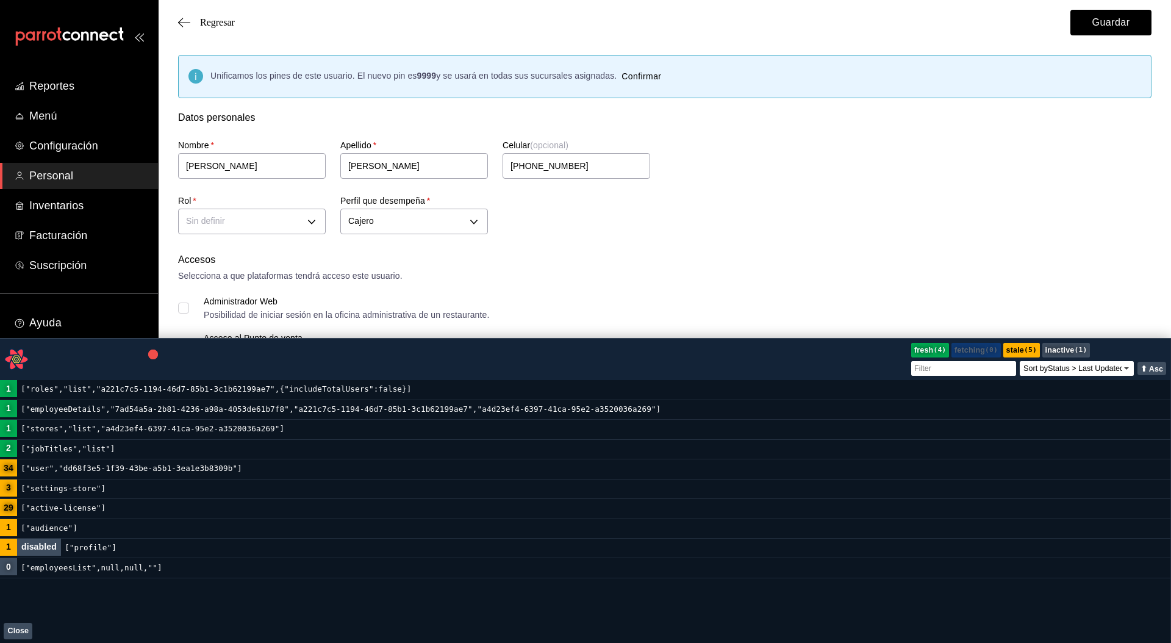
click at [224, 15] on div "Regresar Guardar" at bounding box center [665, 22] width 1013 height 45
click at [223, 19] on span "Regresar" at bounding box center [217, 22] width 35 height 11
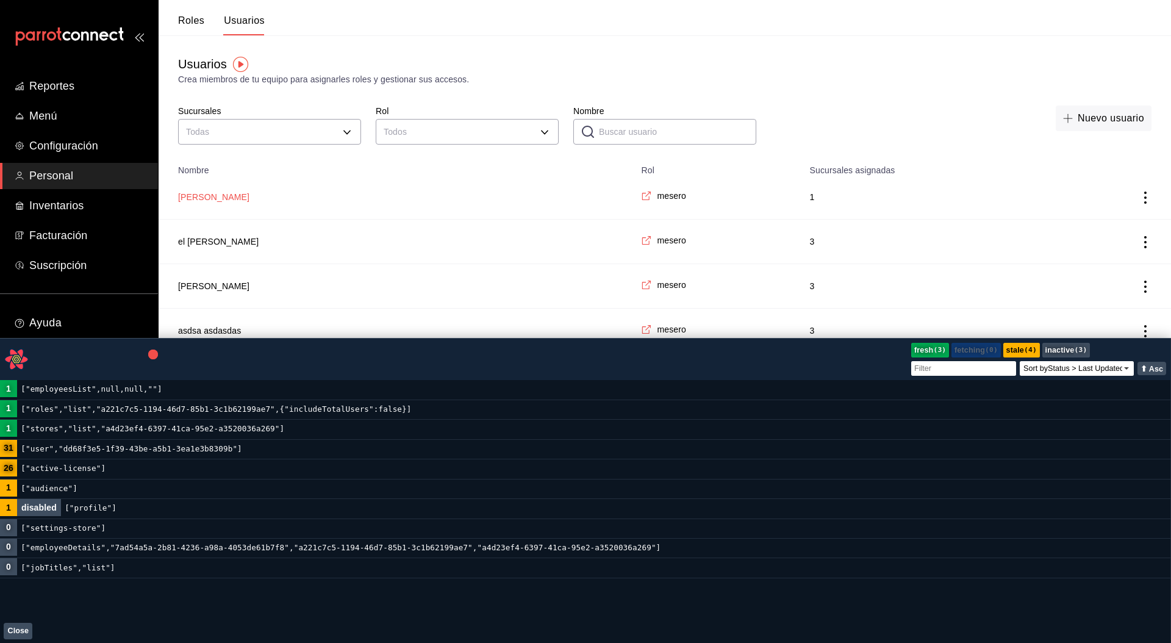
click at [210, 197] on button "[PERSON_NAME]" at bounding box center [213, 197] width 71 height 12
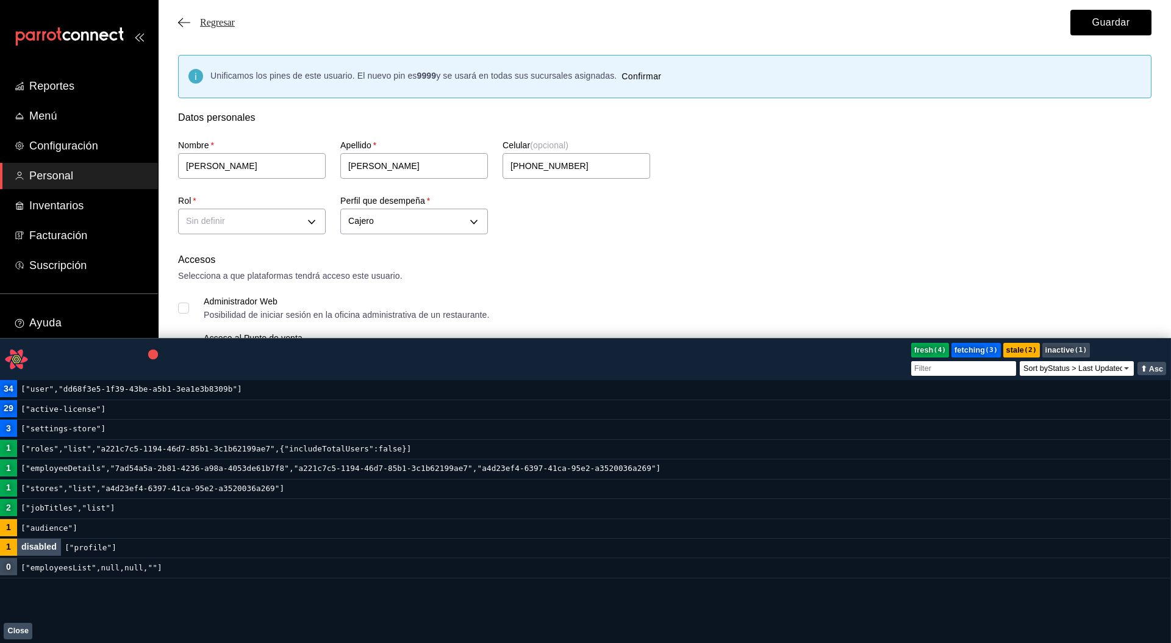
click at [217, 26] on span "Regresar" at bounding box center [217, 22] width 35 height 11
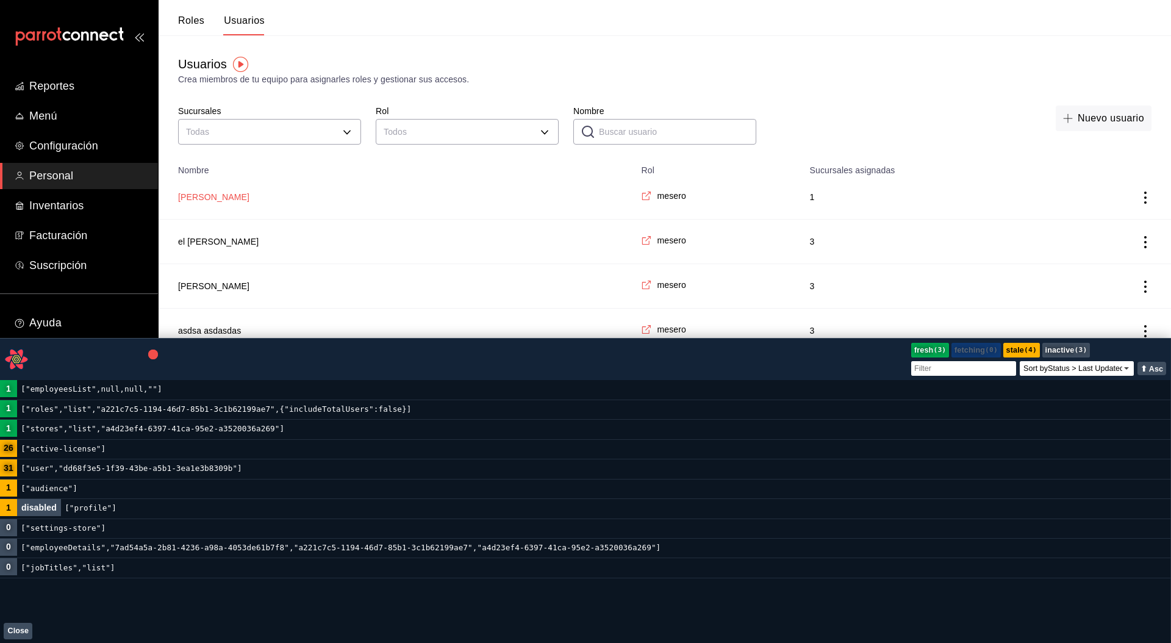
click at [218, 193] on button "[PERSON_NAME]" at bounding box center [213, 197] width 71 height 12
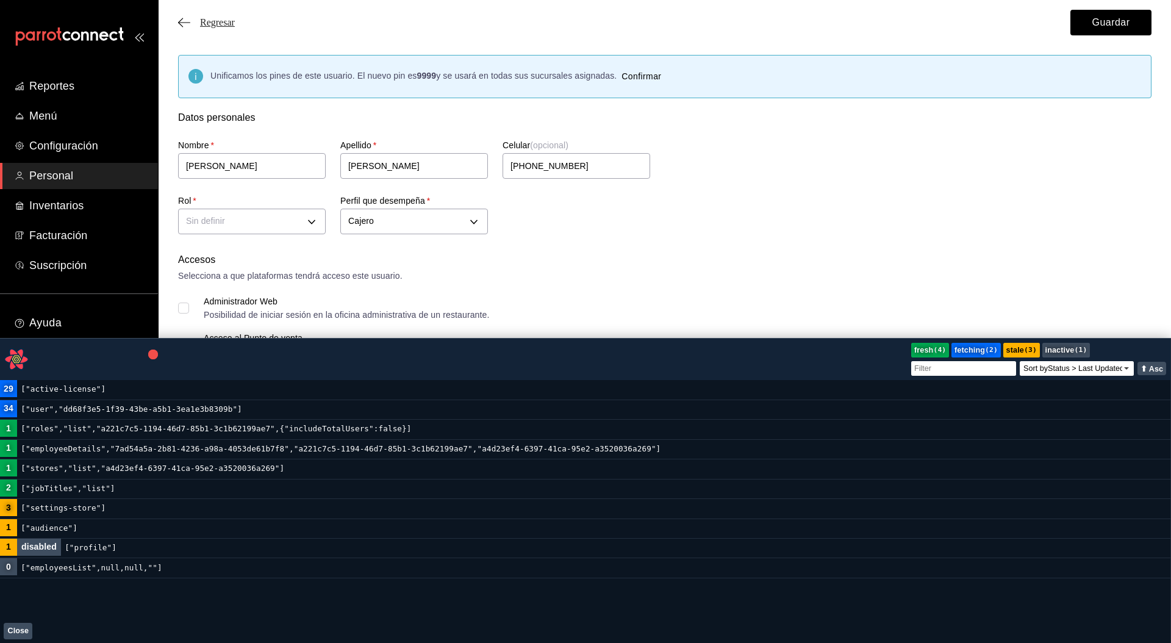
click at [218, 17] on span "Regresar" at bounding box center [217, 22] width 35 height 11
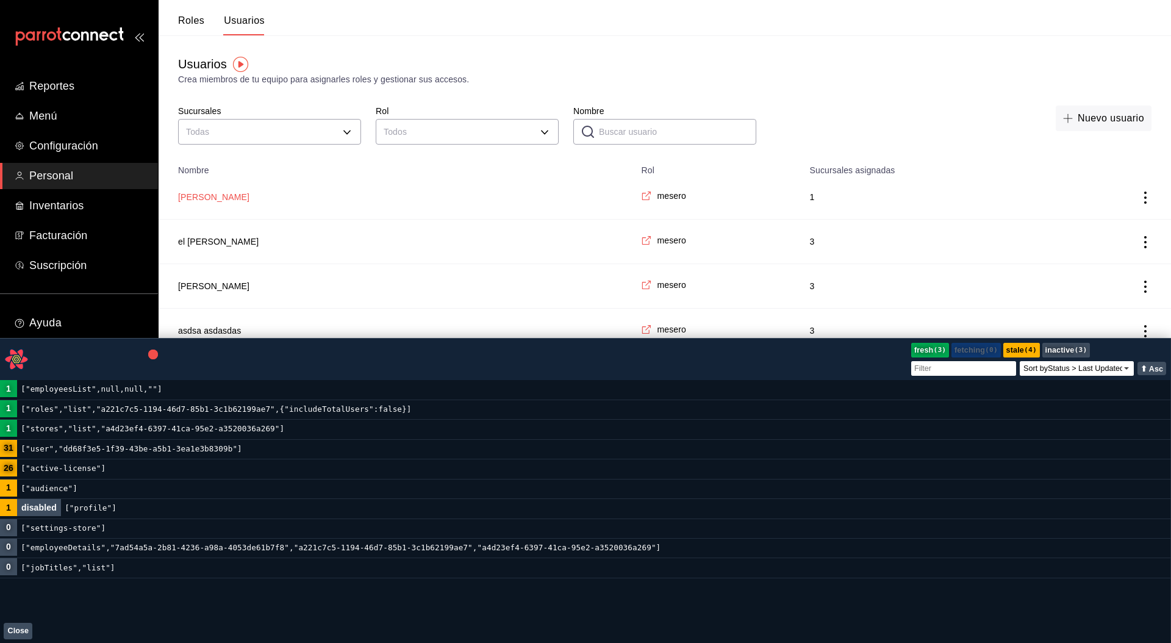
click at [219, 198] on button "[PERSON_NAME]" at bounding box center [213, 197] width 71 height 12
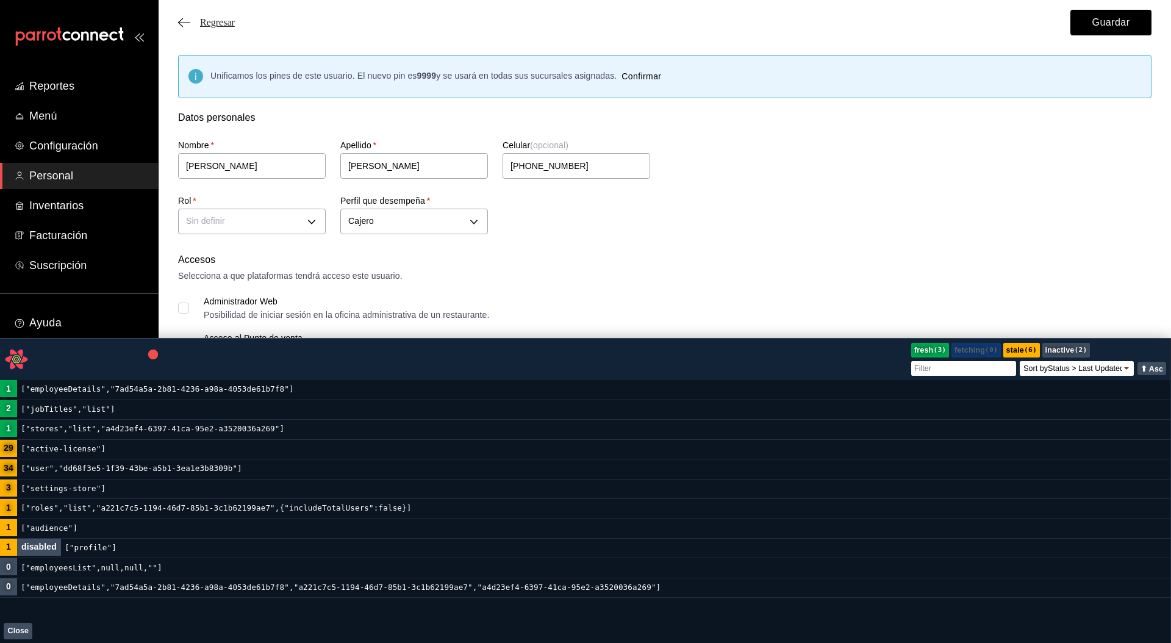
click at [209, 20] on span "Regresar" at bounding box center [217, 22] width 35 height 11
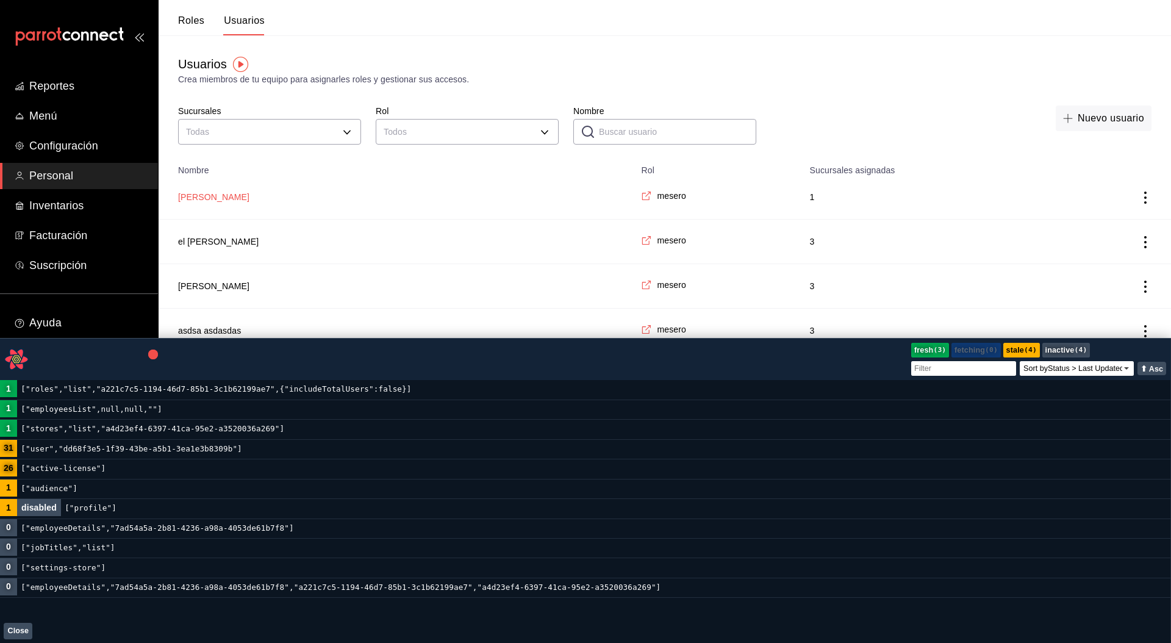
click at [203, 190] on td "[PERSON_NAME]" at bounding box center [396, 197] width 475 height 45
click at [204, 195] on button "[PERSON_NAME]" at bounding box center [213, 197] width 71 height 12
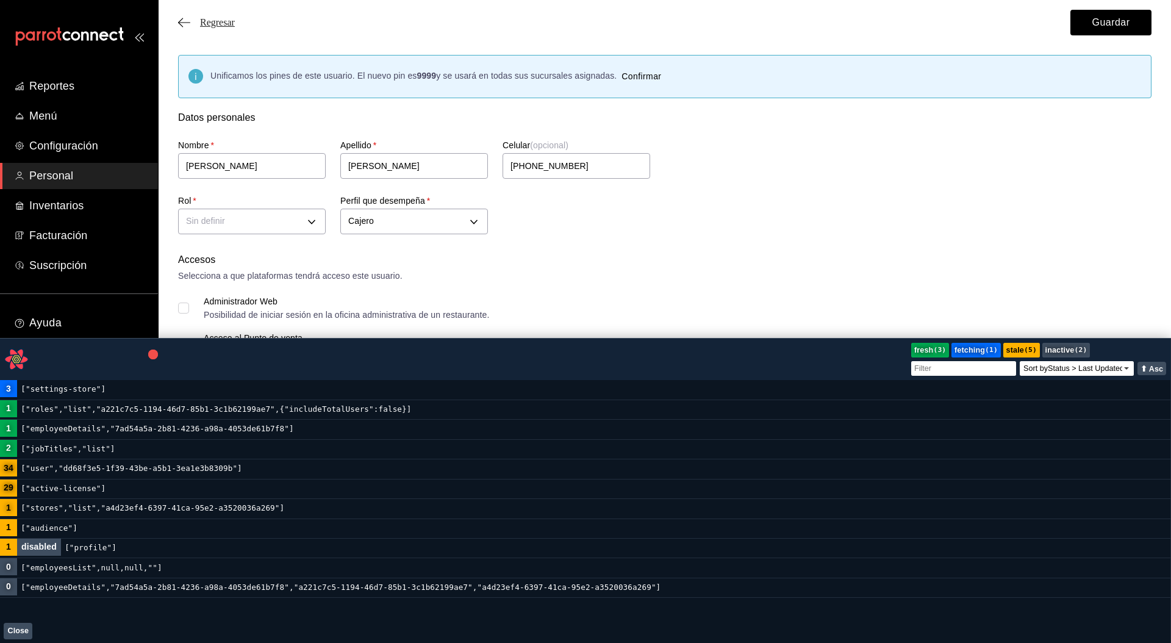
click at [212, 23] on span "Regresar" at bounding box center [217, 22] width 35 height 11
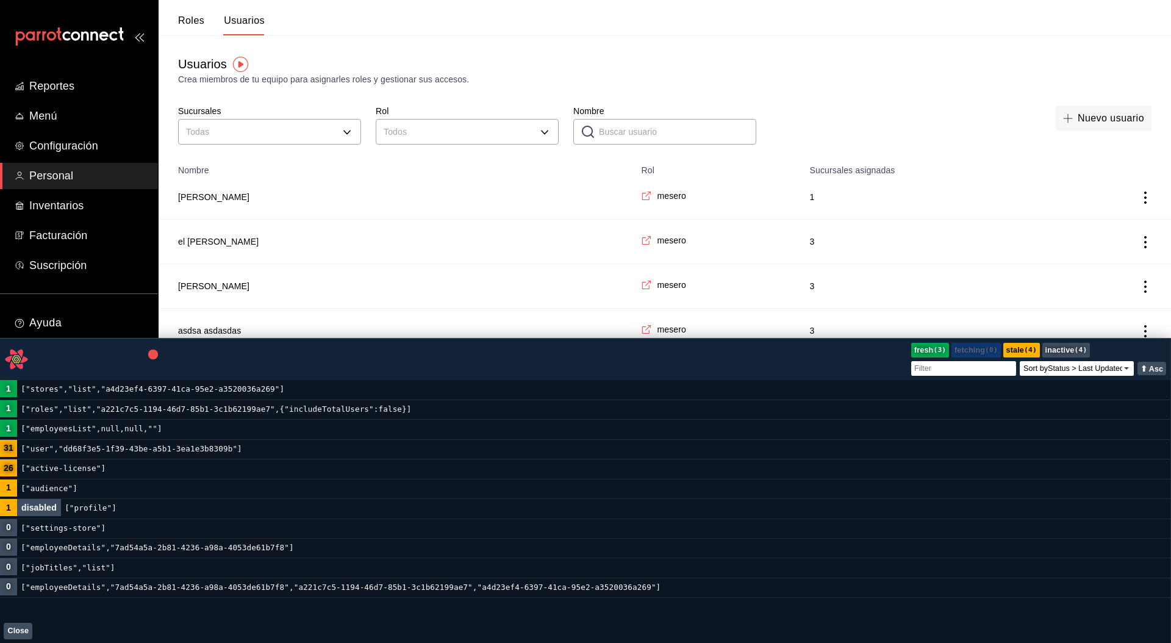
click at [208, 204] on td "[PERSON_NAME]" at bounding box center [396, 197] width 475 height 45
click at [209, 198] on button "[PERSON_NAME]" at bounding box center [213, 197] width 71 height 12
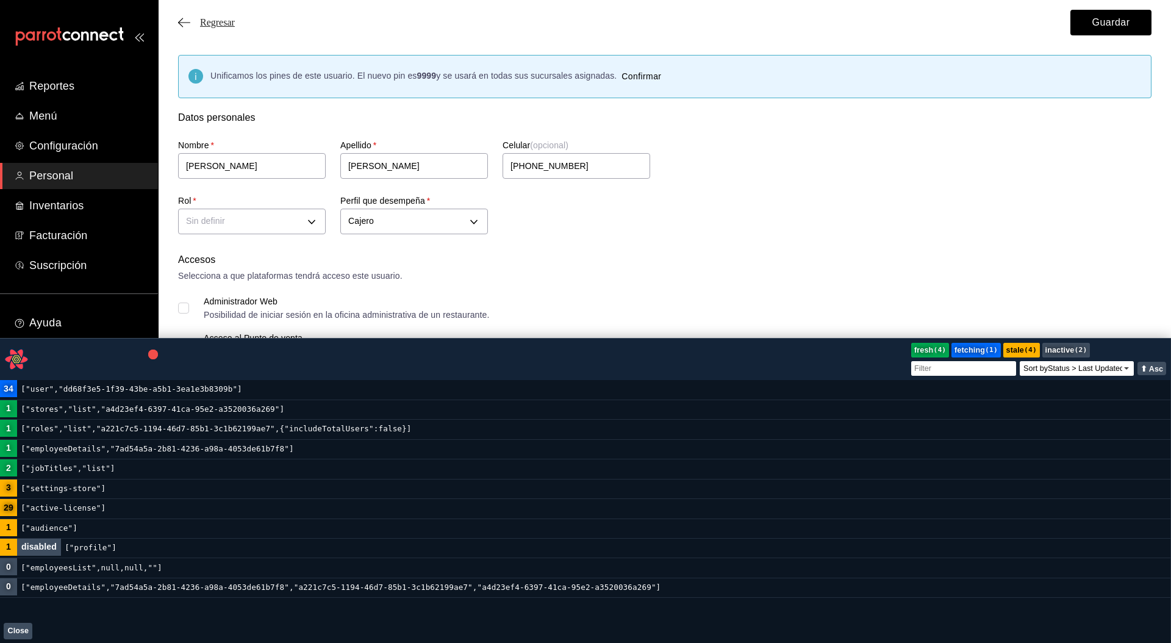
click at [193, 18] on span "Regresar" at bounding box center [206, 22] width 57 height 11
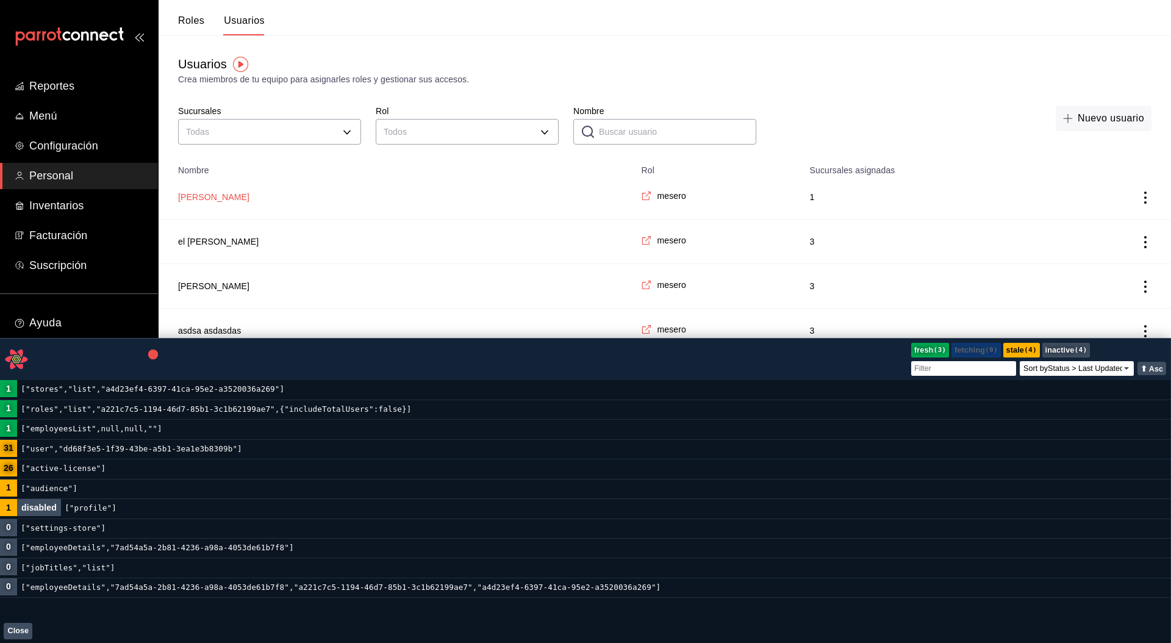
click at [226, 198] on button "[PERSON_NAME]" at bounding box center [213, 197] width 71 height 12
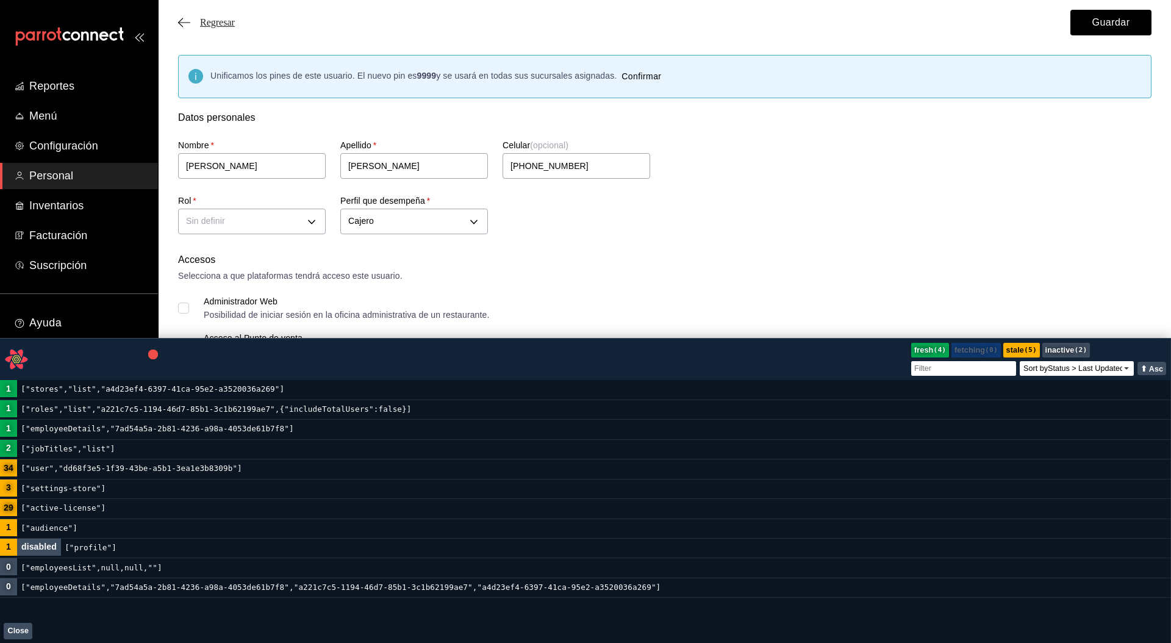
click at [223, 24] on span "Regresar" at bounding box center [217, 22] width 35 height 11
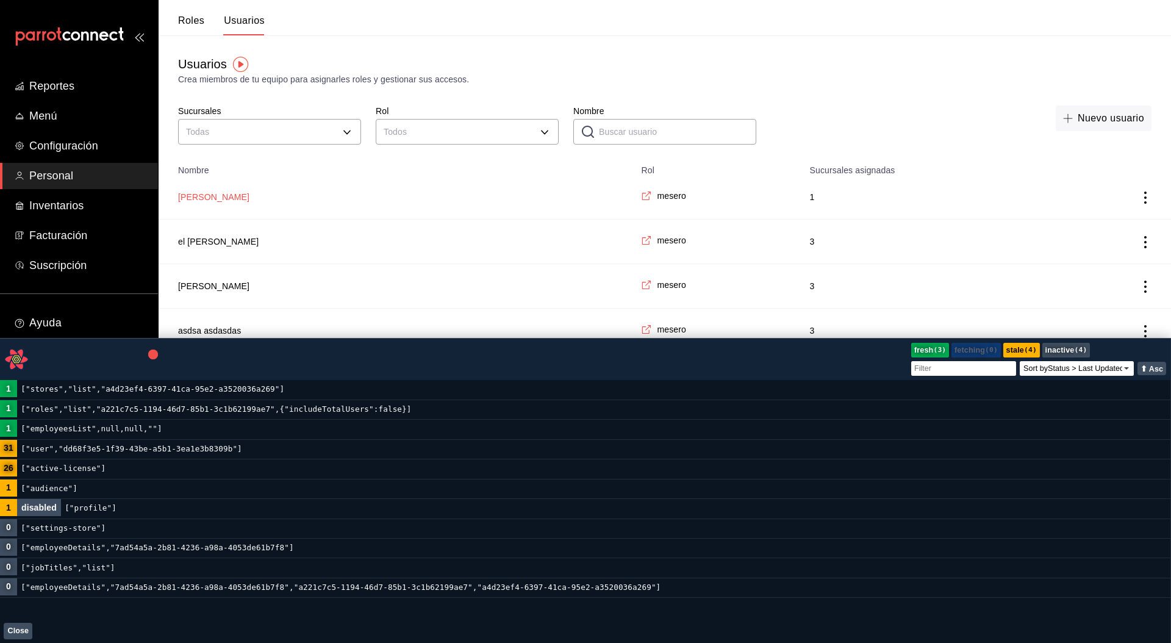
click at [212, 195] on button "[PERSON_NAME]" at bounding box center [213, 197] width 71 height 12
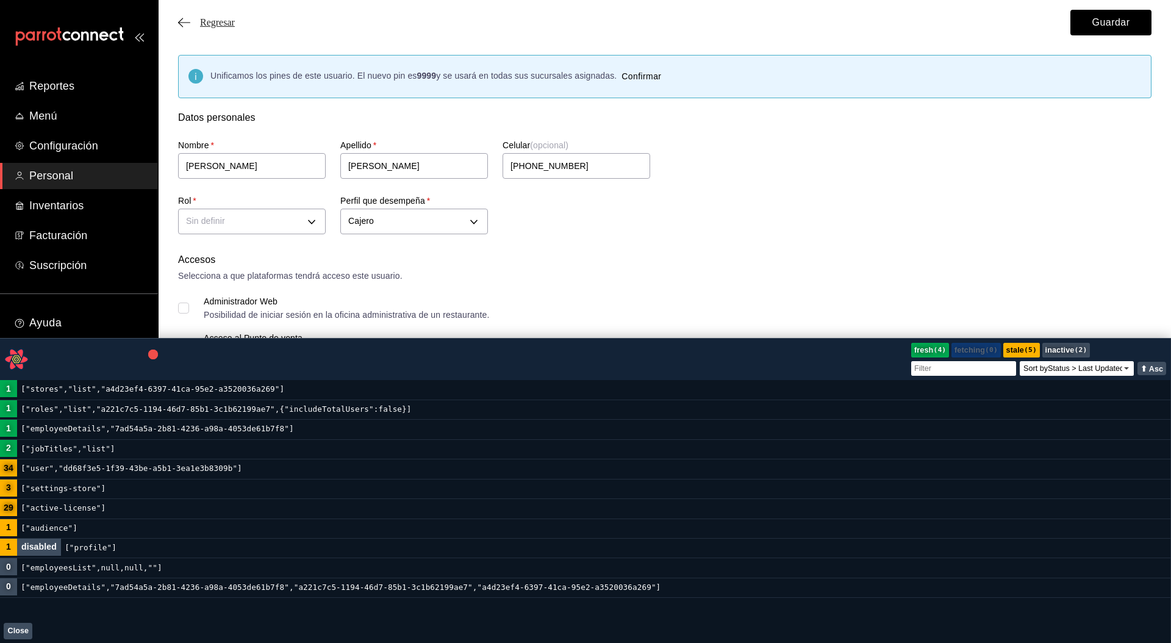
click at [229, 22] on span "Regresar" at bounding box center [217, 22] width 35 height 11
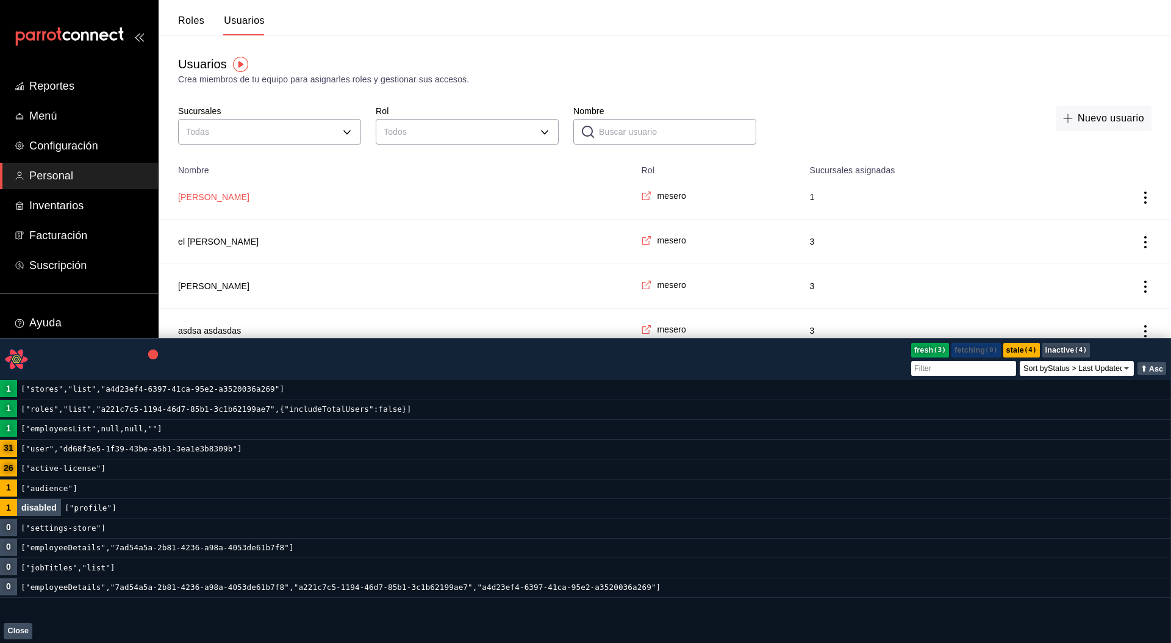
click at [206, 196] on button "[PERSON_NAME]" at bounding box center [213, 197] width 71 height 12
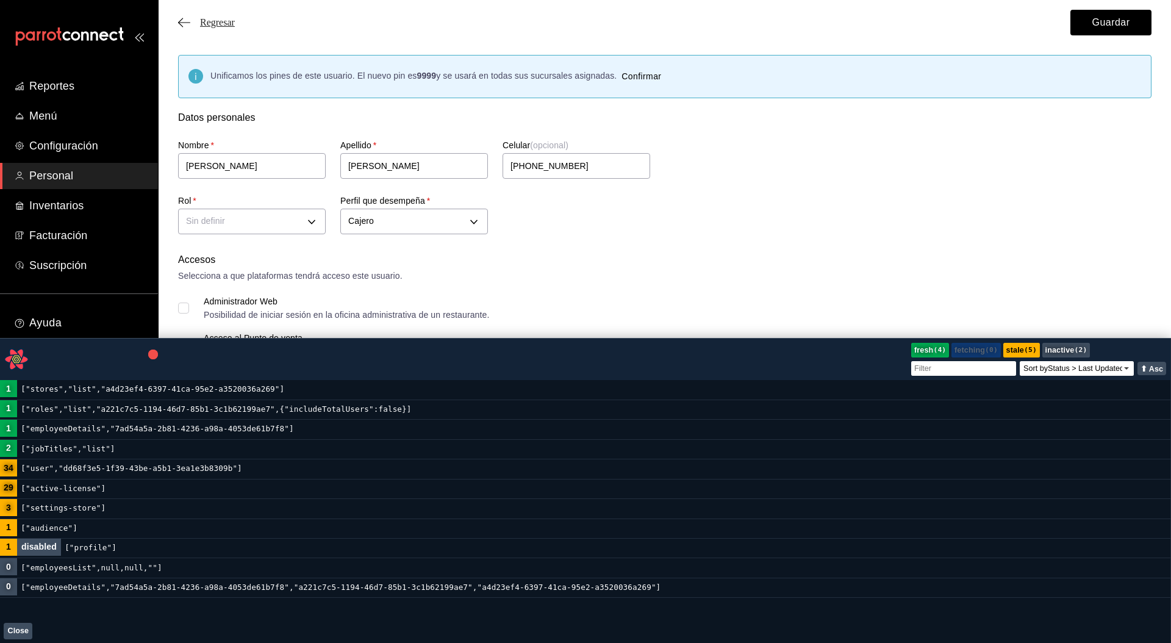
click at [215, 22] on span "Regresar" at bounding box center [217, 22] width 35 height 11
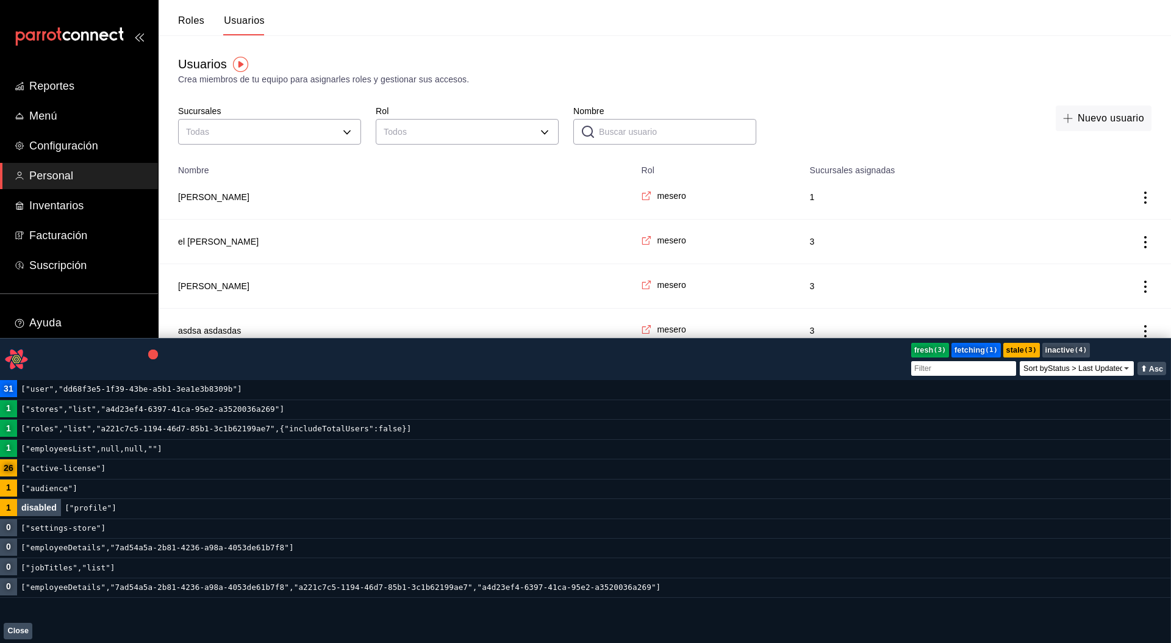
click at [195, 207] on td "[PERSON_NAME]" at bounding box center [396, 197] width 475 height 45
click at [200, 196] on button "[PERSON_NAME]" at bounding box center [213, 197] width 71 height 12
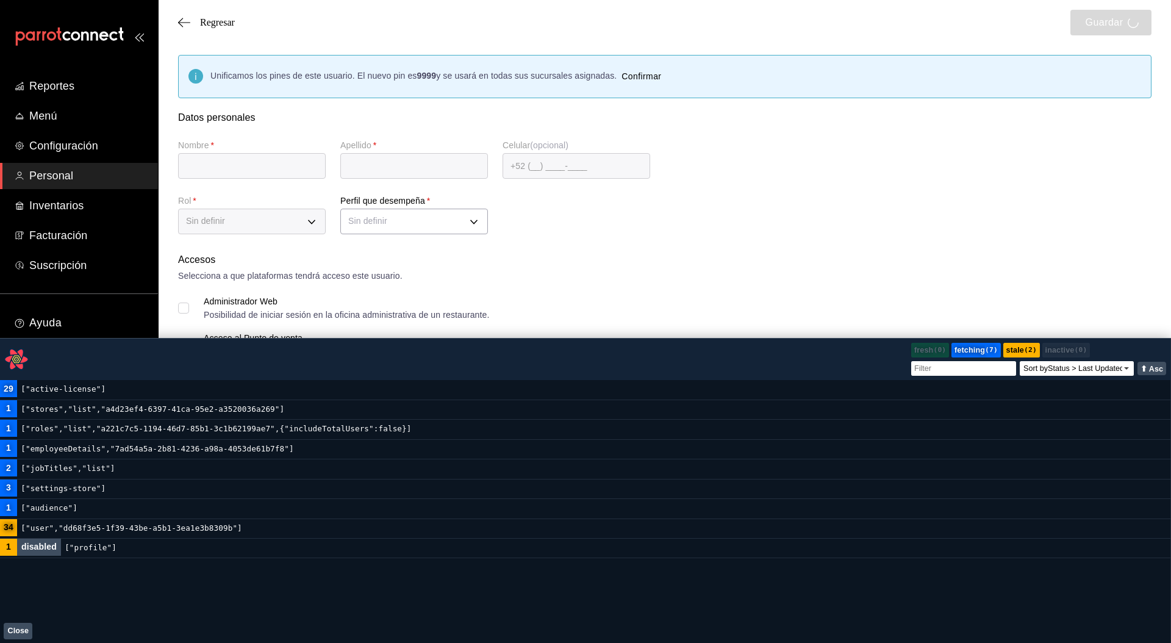
type input "[PERSON_NAME]"
checkbox input "true"
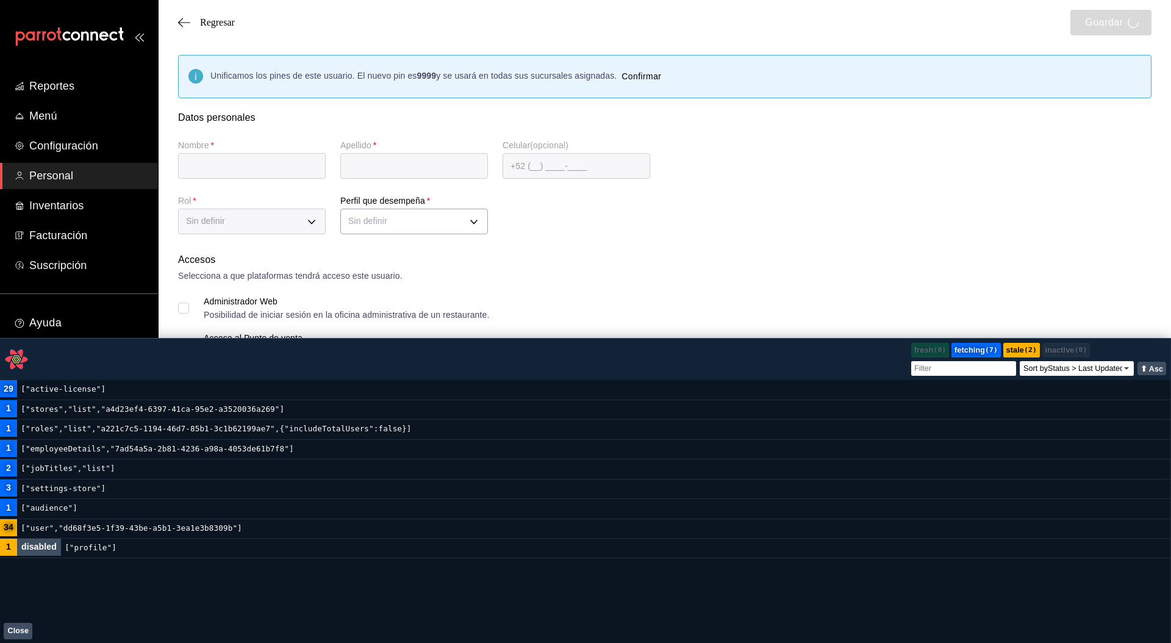
type input "[EMAIL_ADDRESS][DOMAIN_NAME]"
type input "5868"
checkbox input "true"
type input "[PHONE_NUMBER]"
type input "CASHIER"
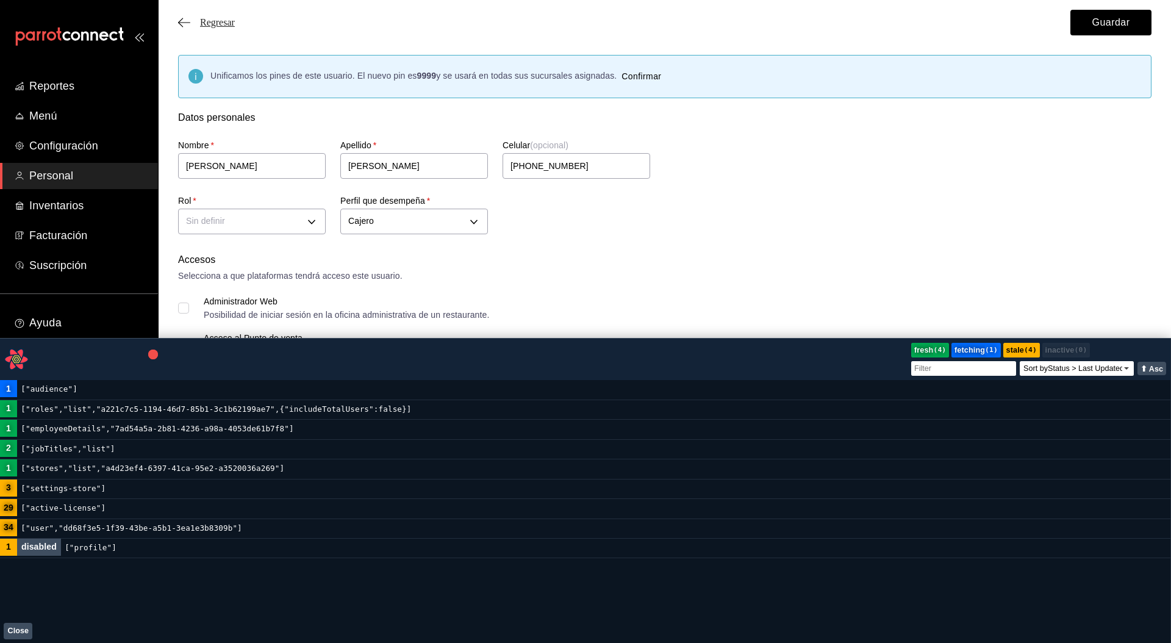
click at [218, 22] on span "Regresar" at bounding box center [217, 22] width 35 height 11
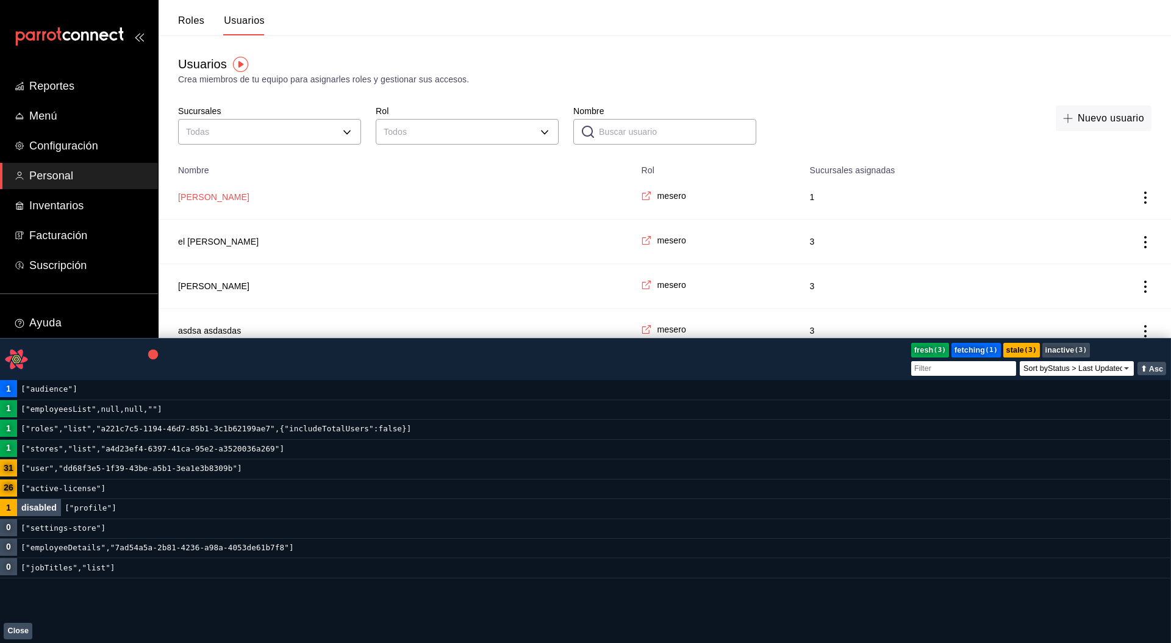
click at [223, 196] on button "[PERSON_NAME]" at bounding box center [213, 197] width 71 height 12
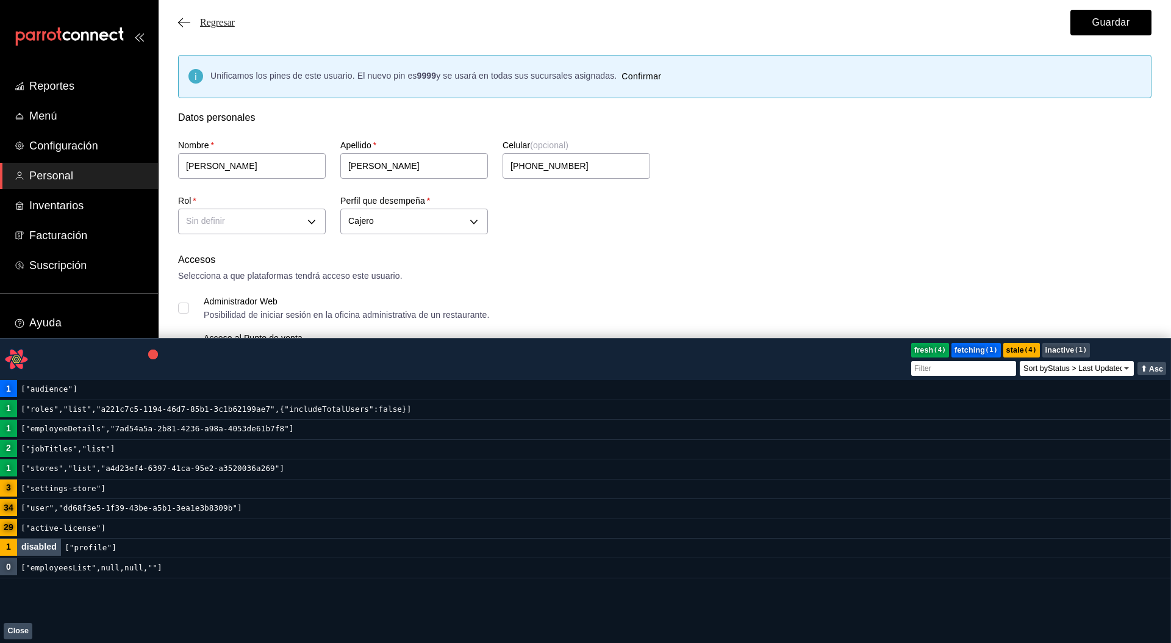
click at [235, 21] on span "Regresar" at bounding box center [217, 22] width 35 height 11
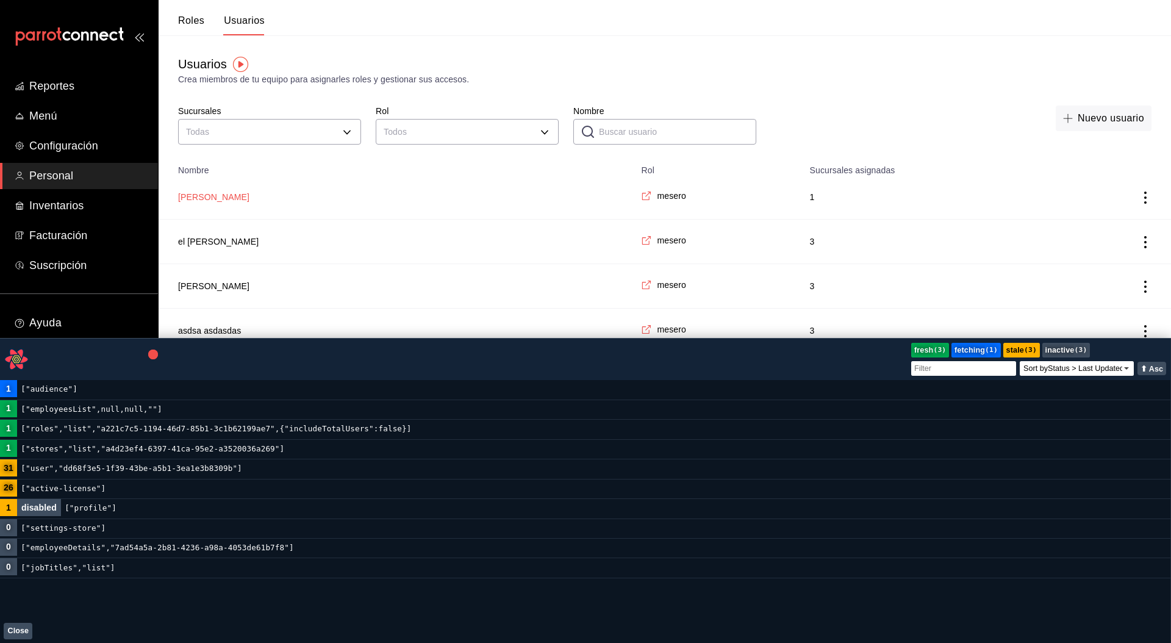
click at [222, 196] on button "[PERSON_NAME]" at bounding box center [213, 197] width 71 height 12
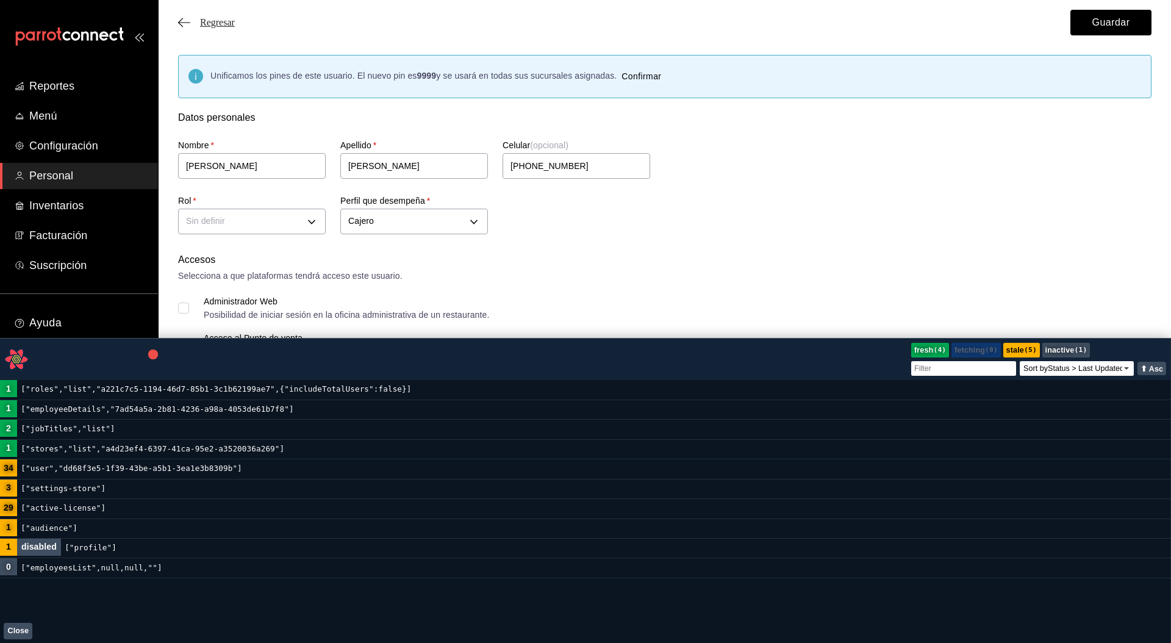
click at [223, 20] on span "Regresar" at bounding box center [217, 22] width 35 height 11
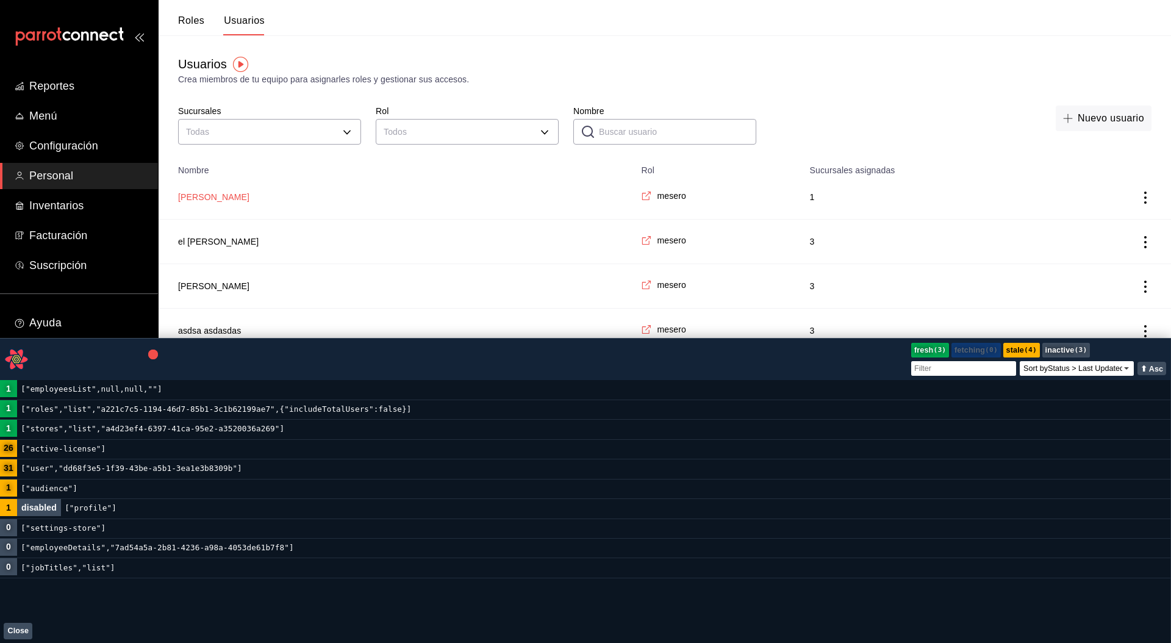
click at [203, 194] on button "[PERSON_NAME]" at bounding box center [213, 197] width 71 height 12
